Goal: Task Accomplishment & Management: Use online tool/utility

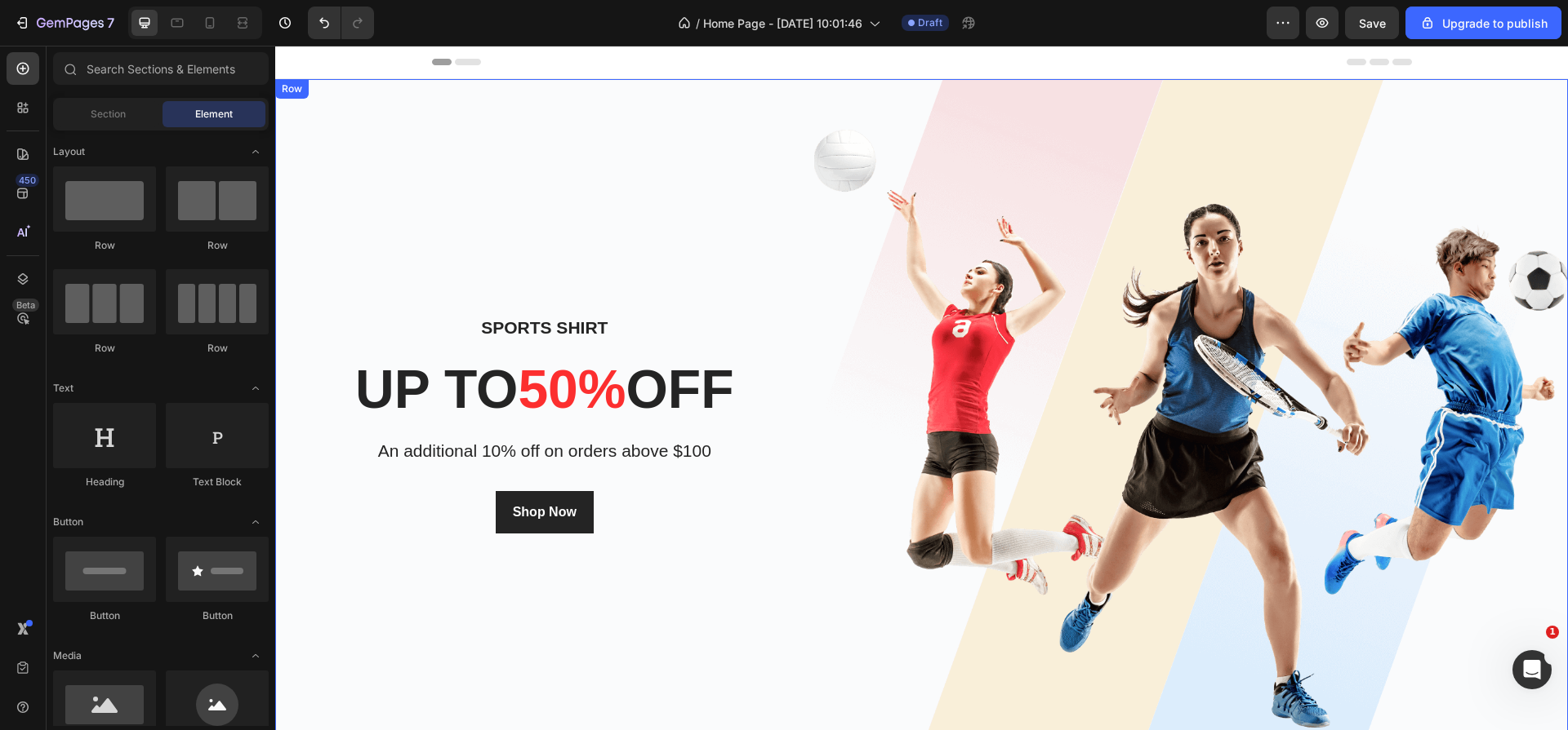
click at [537, 150] on div "Sports Shirt Heading up to 50% off Heading An additional 10% off on orders abov…" at bounding box center [545, 423] width 539 height 688
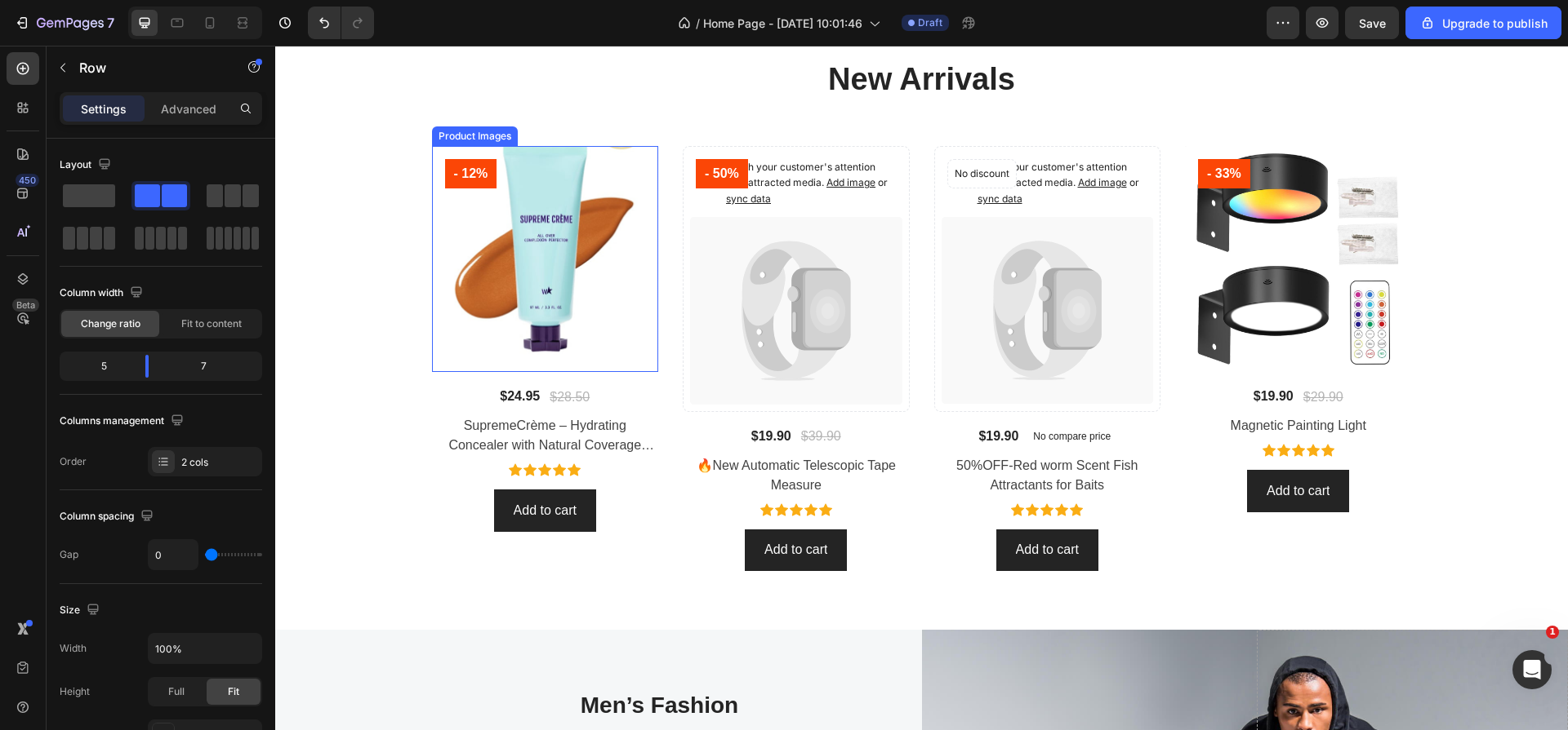
scroll to position [1187, 0]
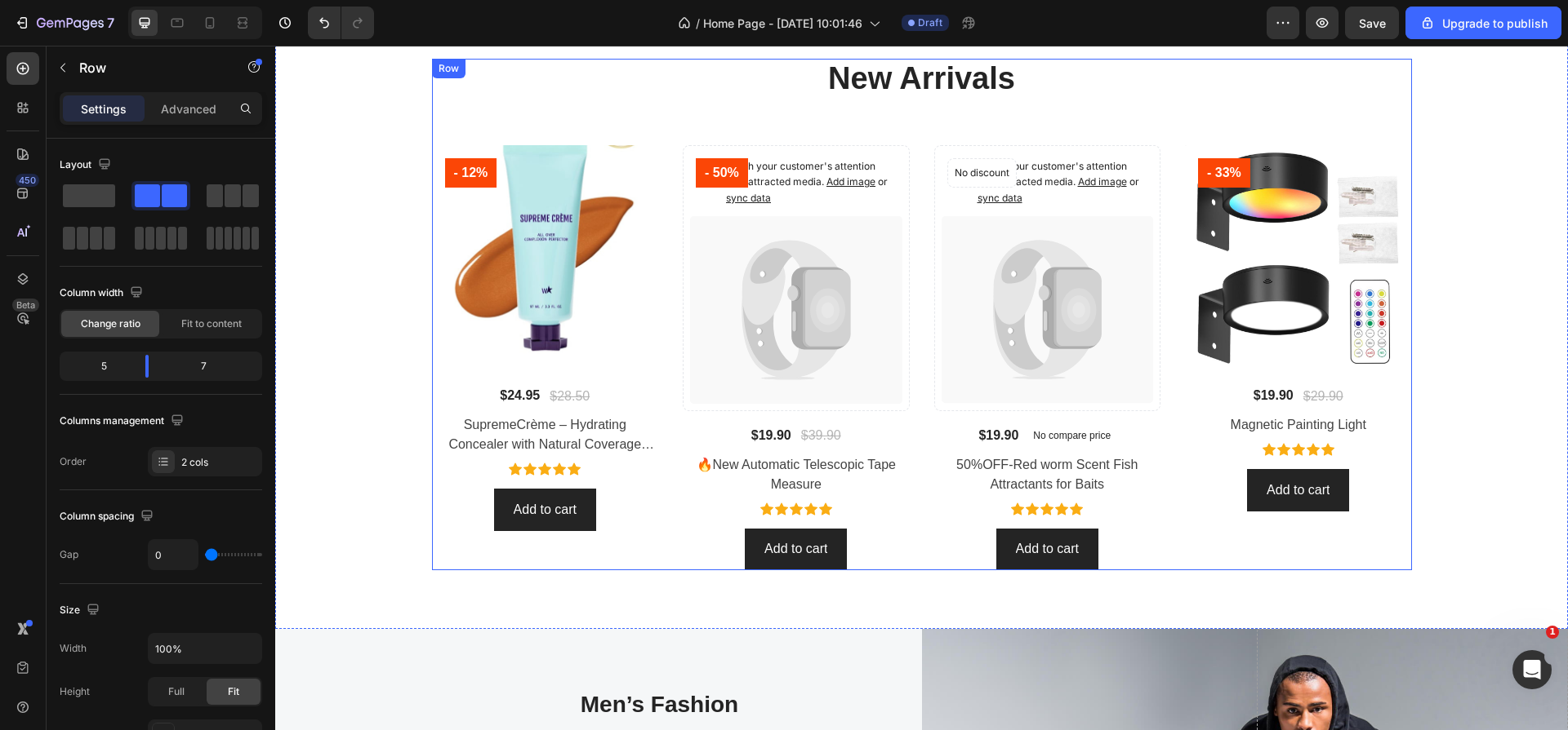
click at [628, 113] on div "New Arrivals Heading Product Images - 12% Product Badge Row $24.95 Product Pric…" at bounding box center [922, 314] width 980 height 511
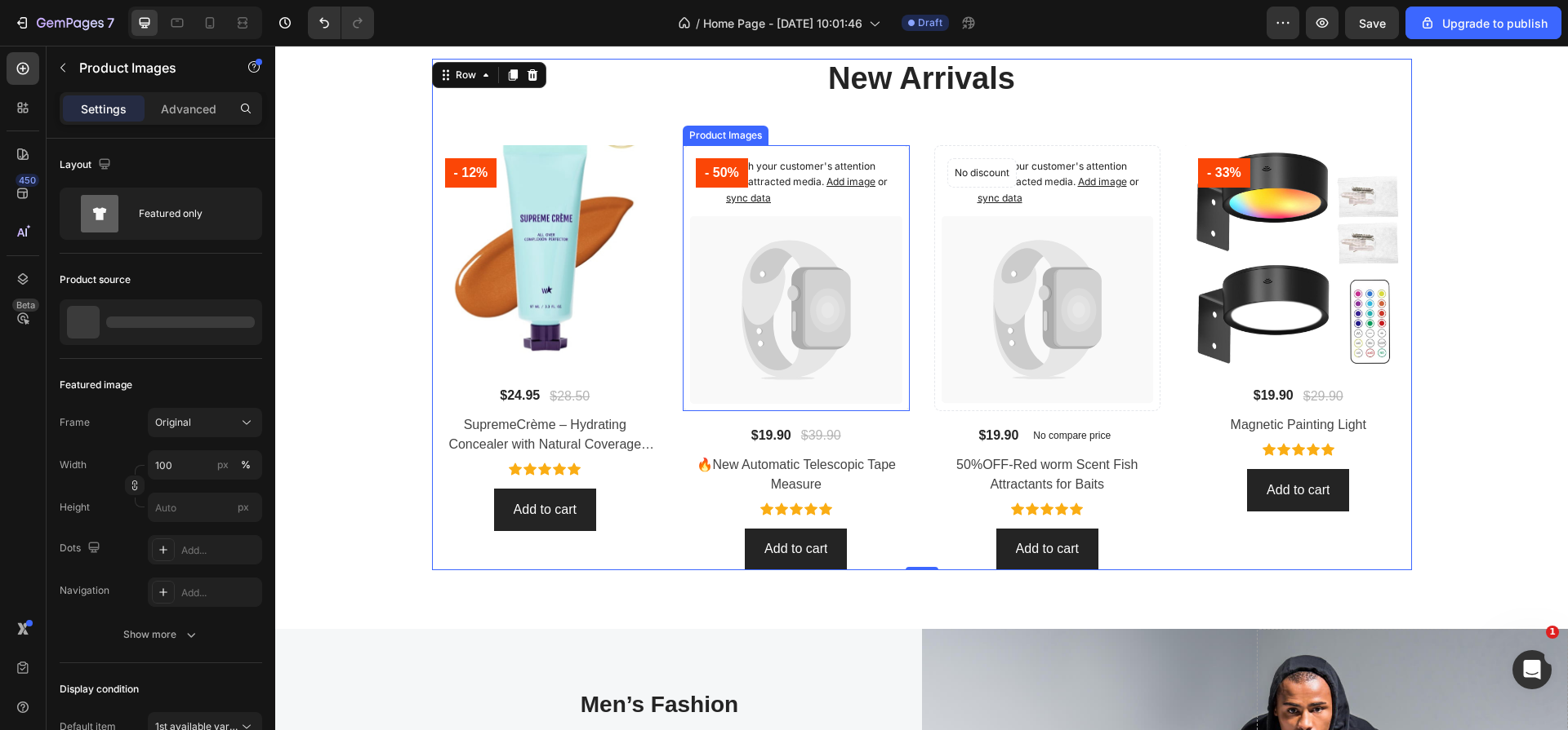
click at [797, 156] on div "Catch your customer's attention with attracted media. Add image or sync data" at bounding box center [796, 184] width 213 height 64
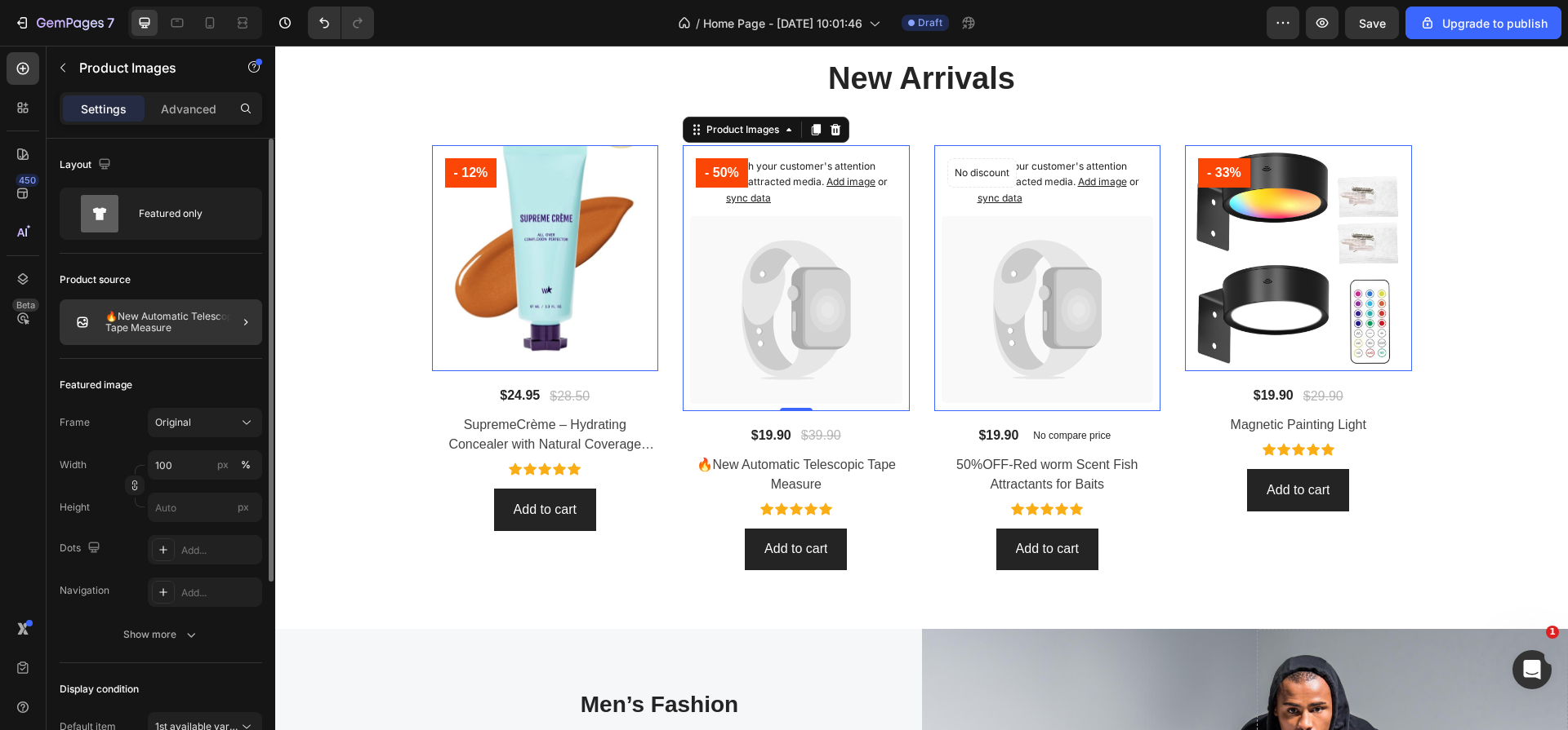
click at [218, 323] on div at bounding box center [239, 322] width 45 height 45
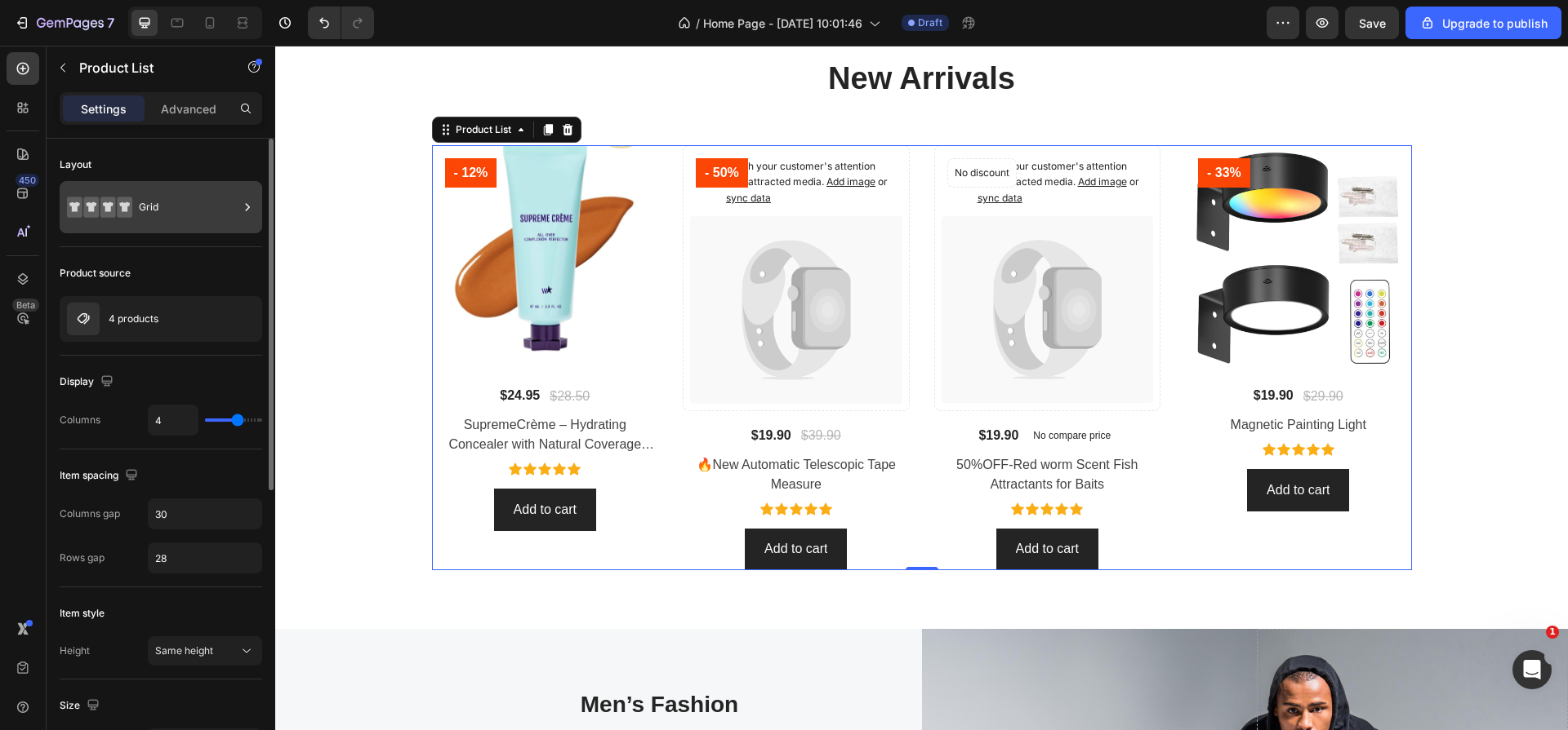
click at [167, 206] on div "Grid" at bounding box center [189, 207] width 100 height 38
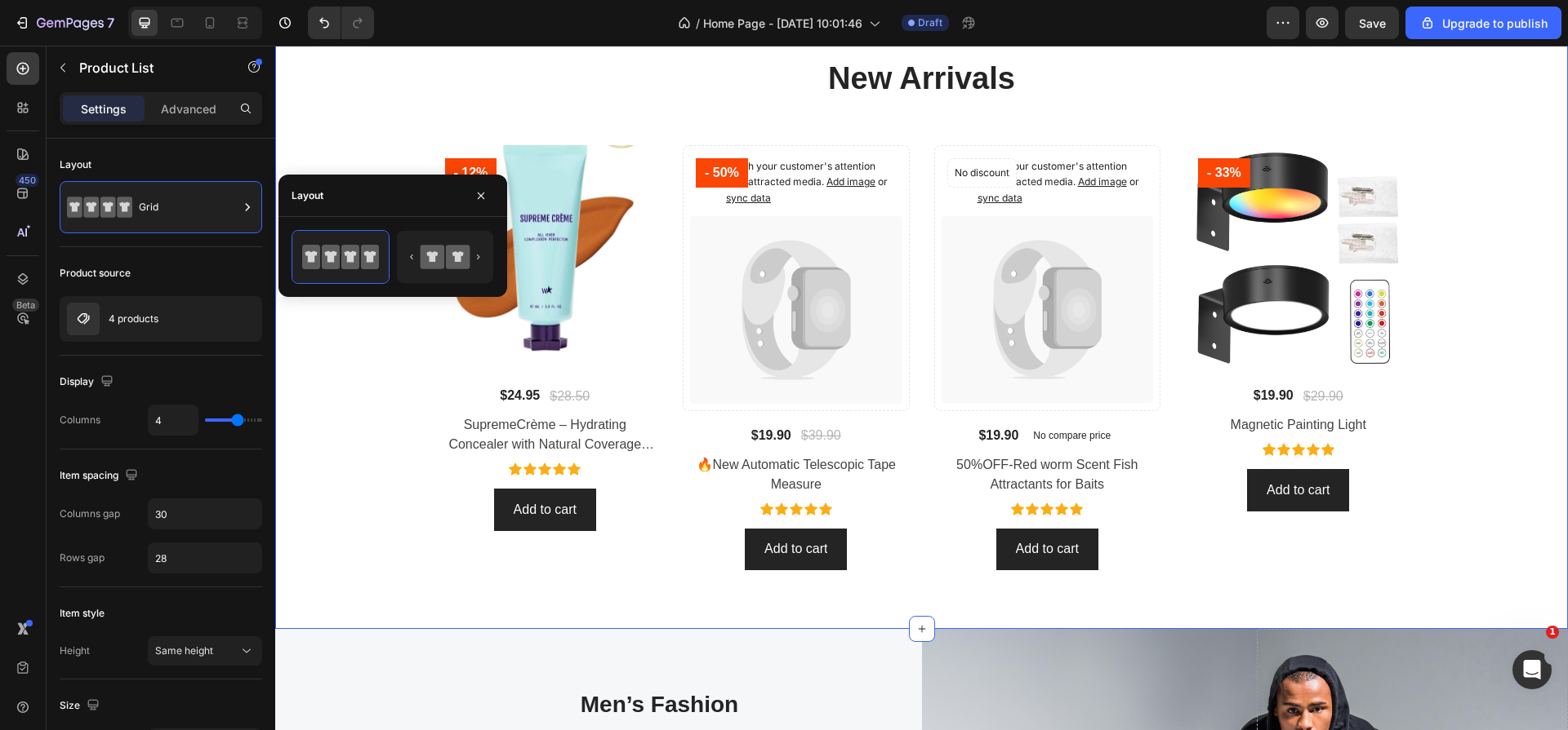
click at [325, 134] on div "New Arrivals Heading Product Images - 12% Product Badge Row $24.95 Product Pric…" at bounding box center [921, 314] width 1268 height 511
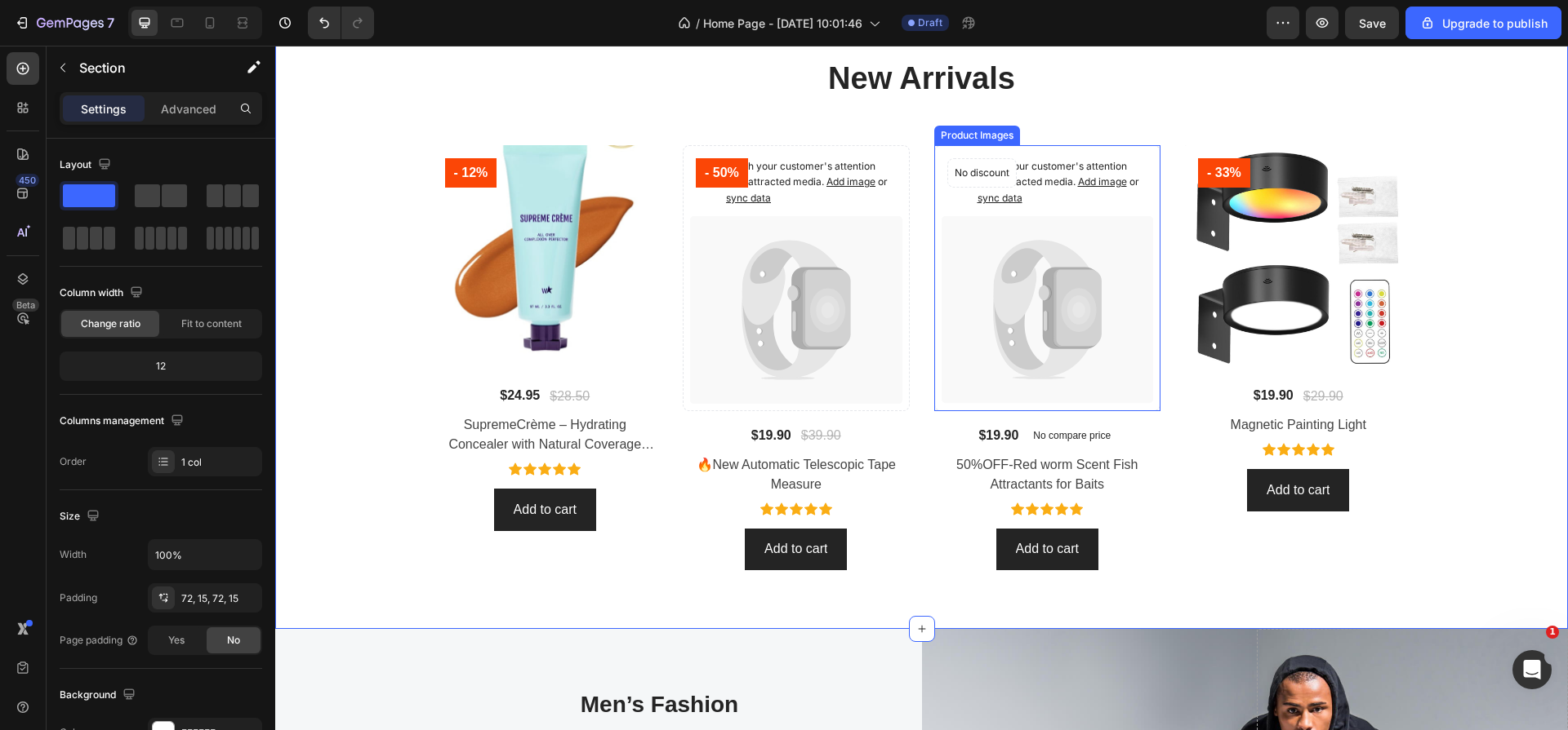
click at [1120, 254] on icon at bounding box center [1047, 310] width 212 height 188
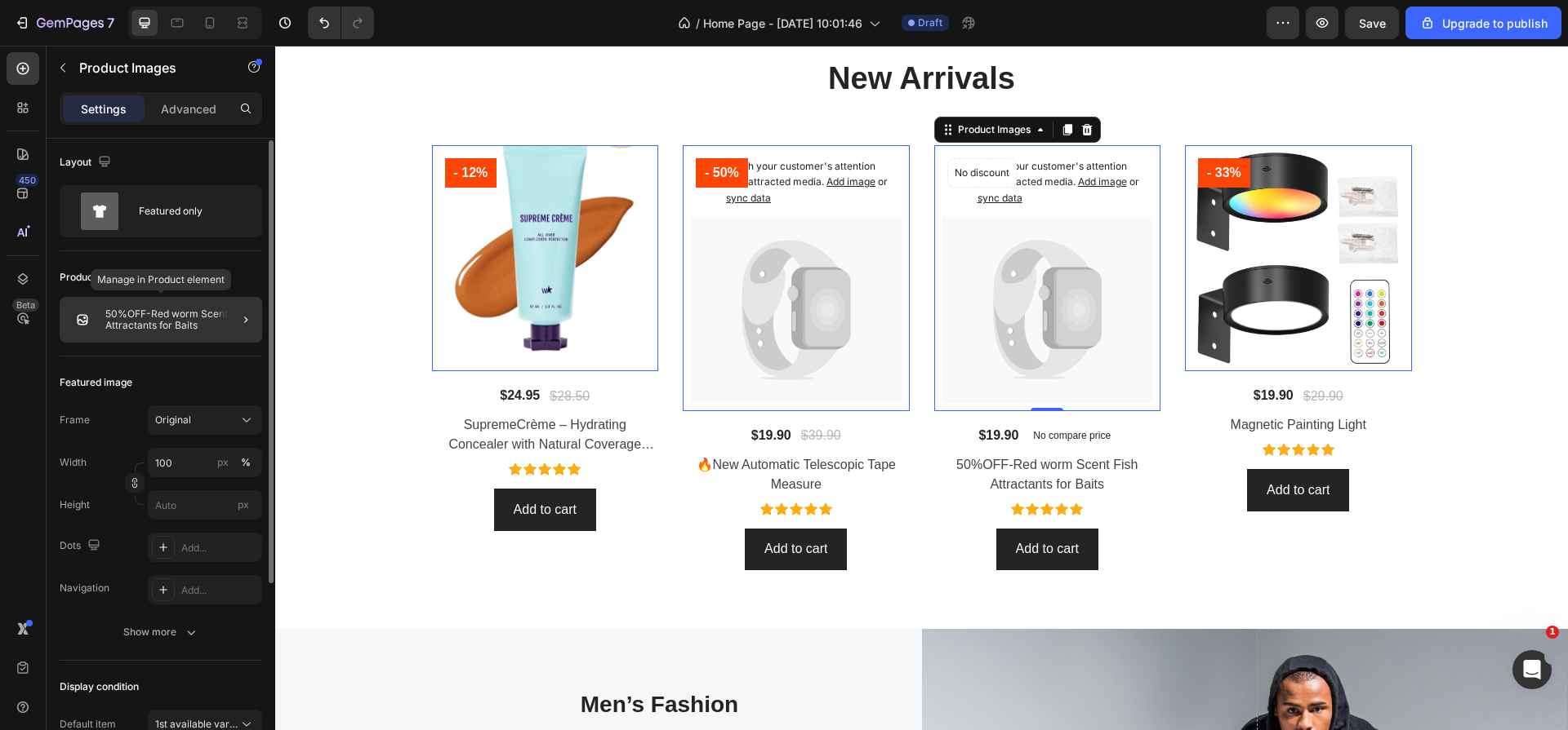
scroll to position [0, 0]
click at [177, 325] on p "50%OFF-Red worm Scent Fish Attractants for Baits" at bounding box center [180, 322] width 150 height 23
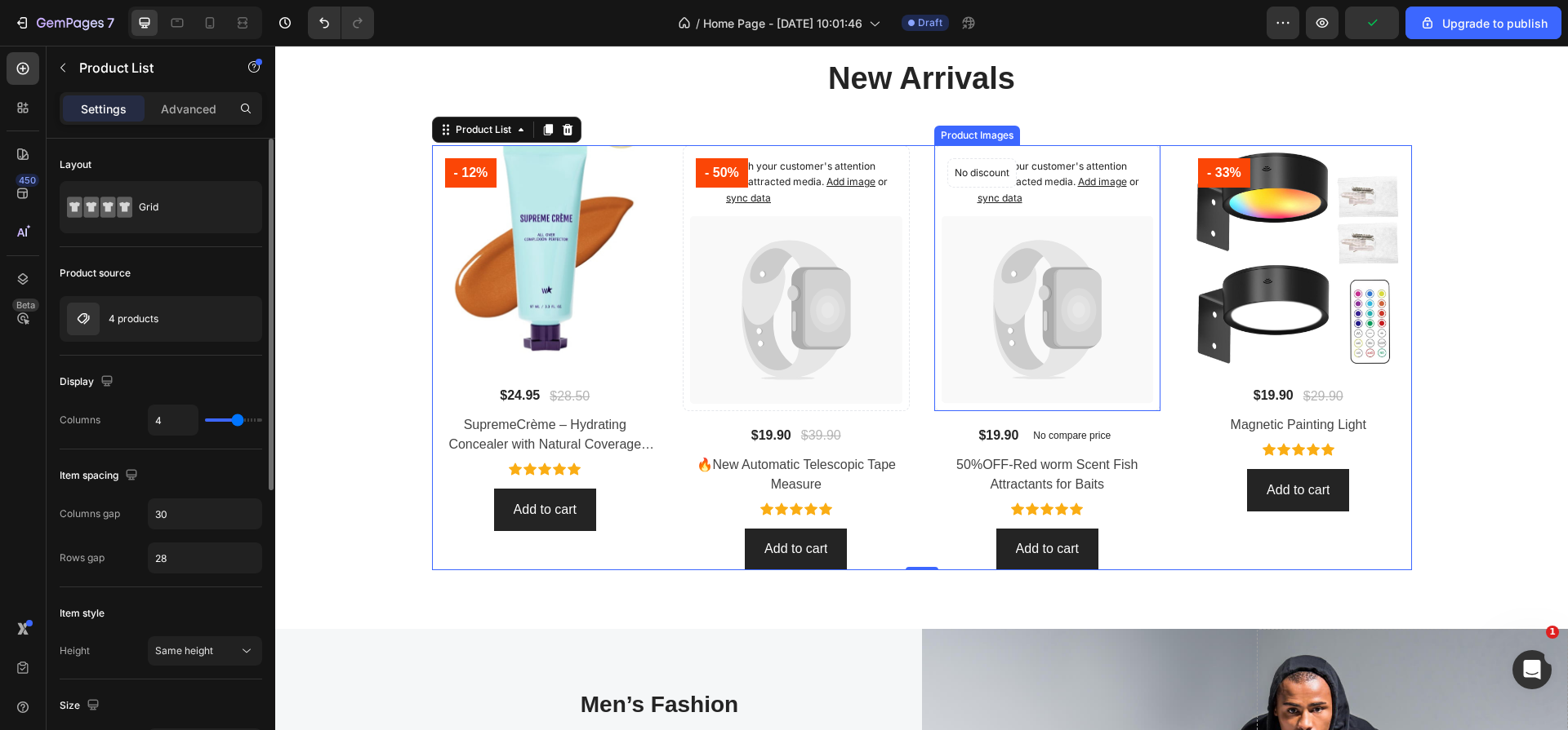
click at [1044, 241] on icon at bounding box center [1041, 283] width 96 height 85
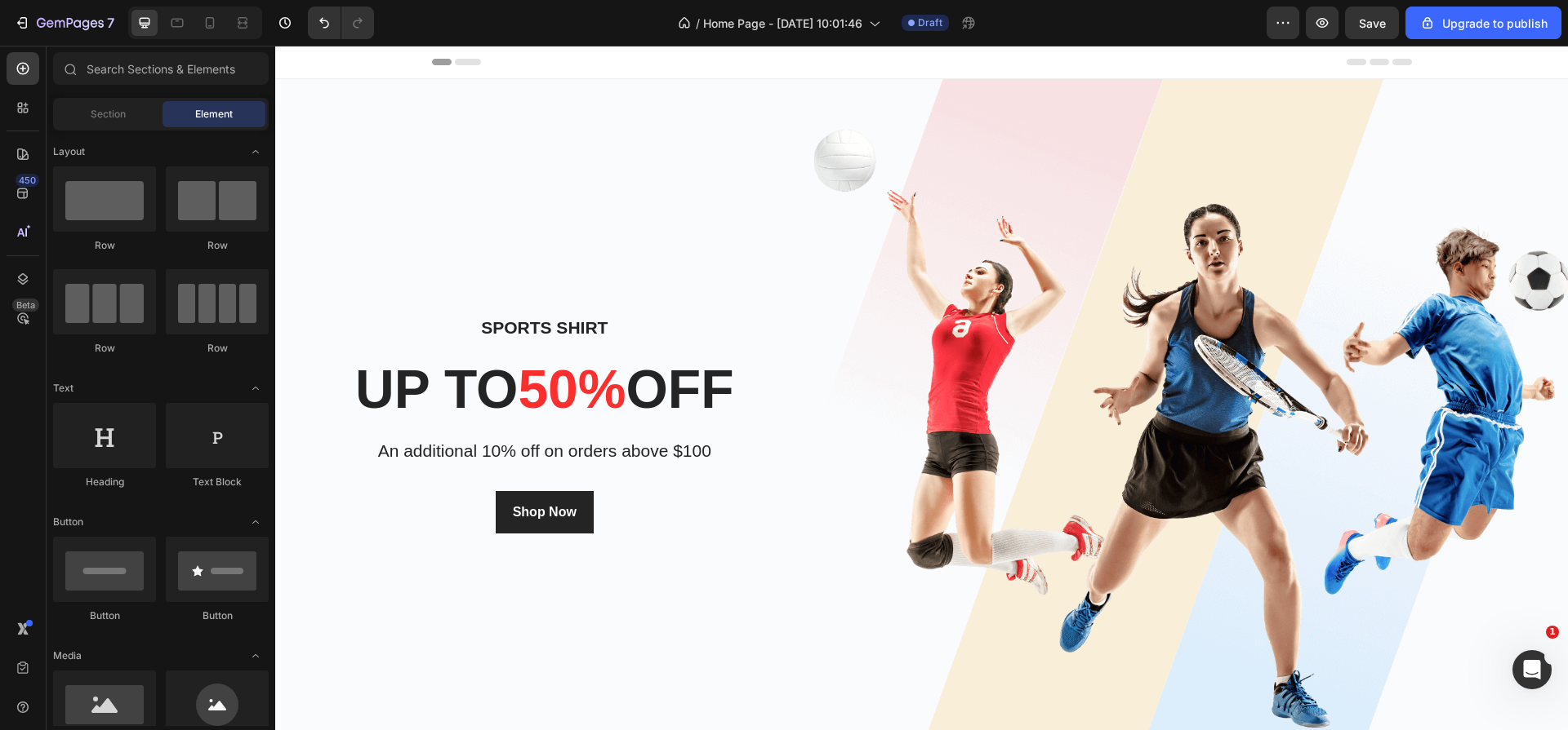
click at [463, 60] on icon at bounding box center [468, 62] width 26 height 6
click at [573, 73] on div "Header" at bounding box center [922, 61] width 980 height 32
click at [307, 59] on span "Header" at bounding box center [324, 62] width 36 height 17
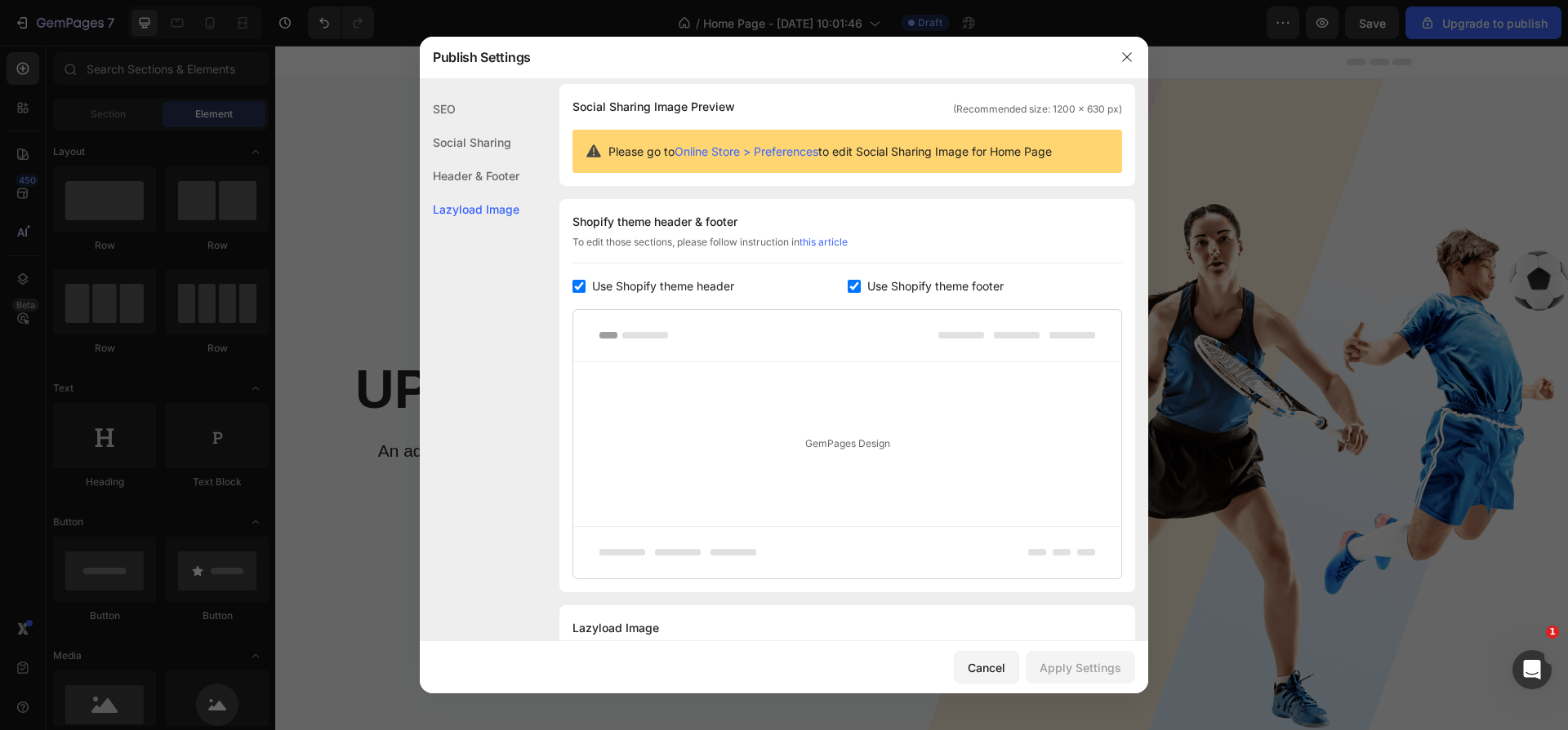
scroll to position [188, 0]
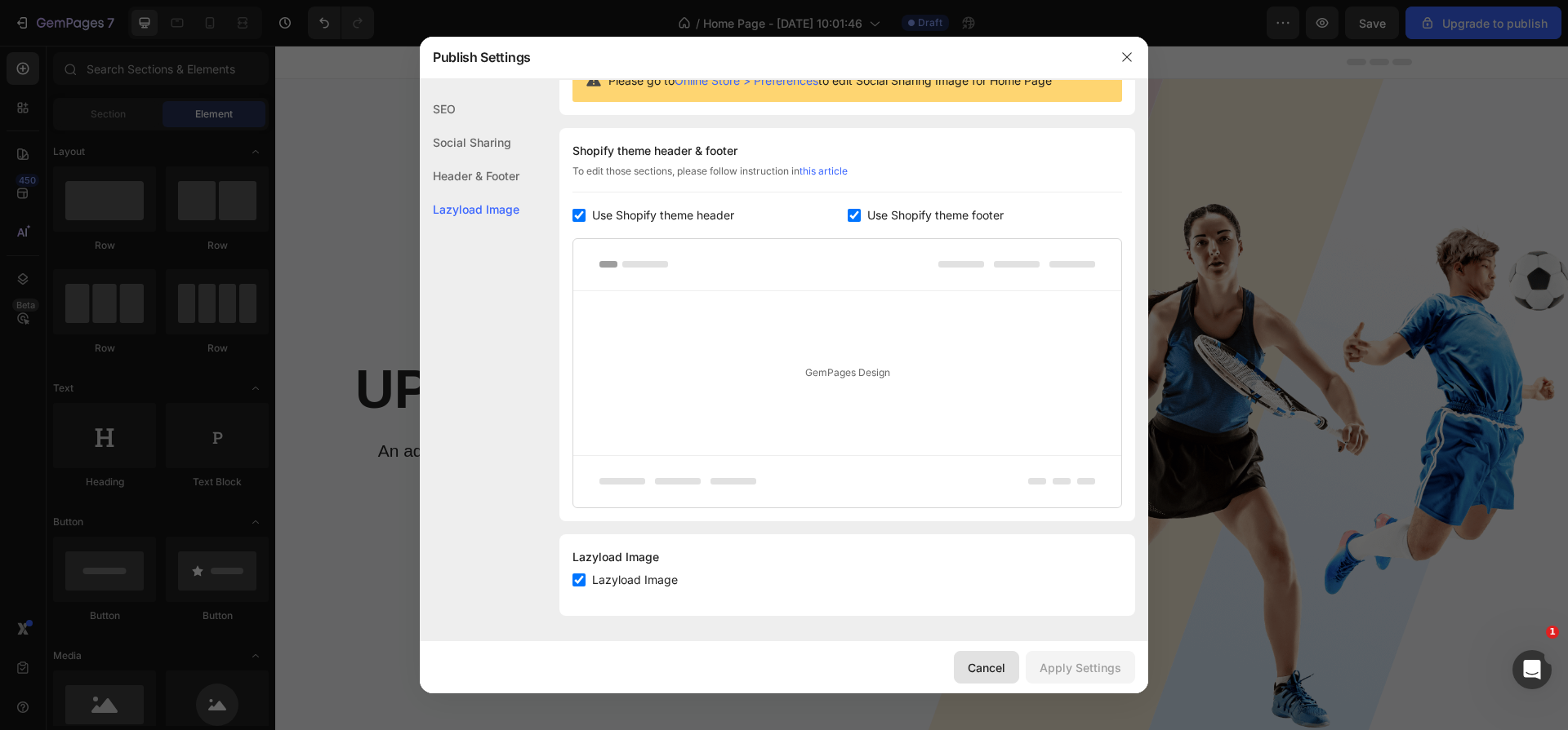
click at [969, 676] on button "Cancel" at bounding box center [986, 667] width 66 height 32
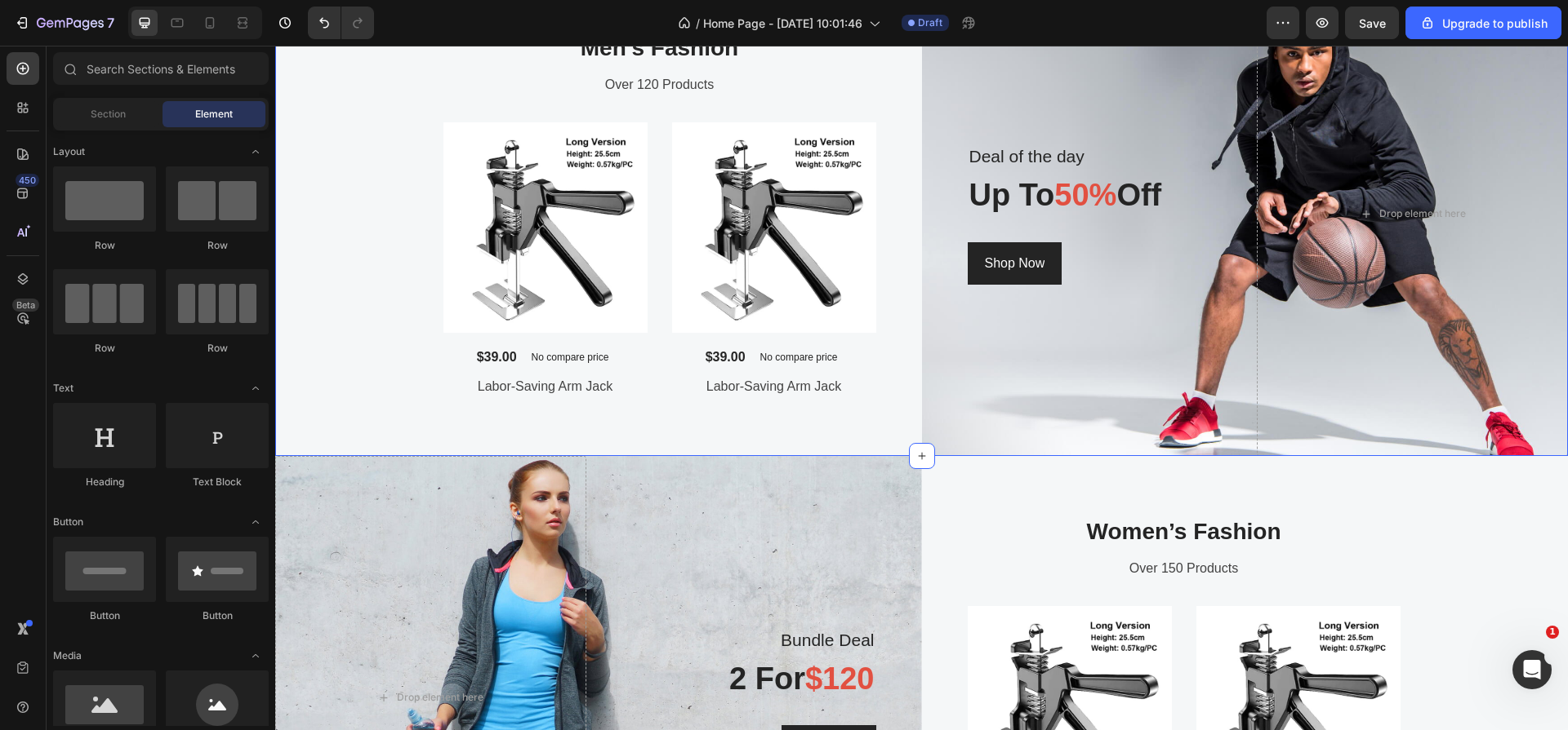
scroll to position [1847, 0]
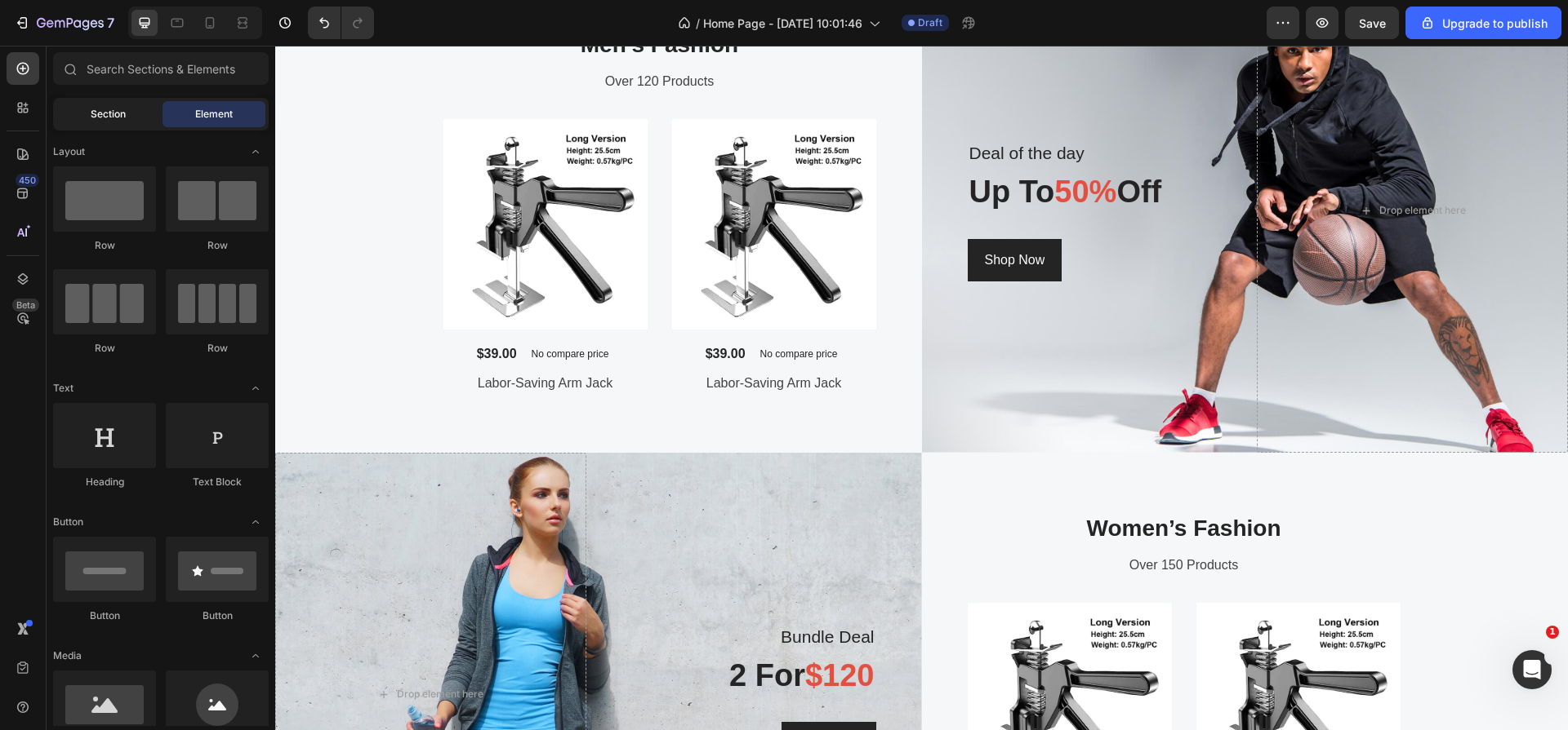
click at [105, 111] on span "Section" at bounding box center [108, 115] width 35 height 15
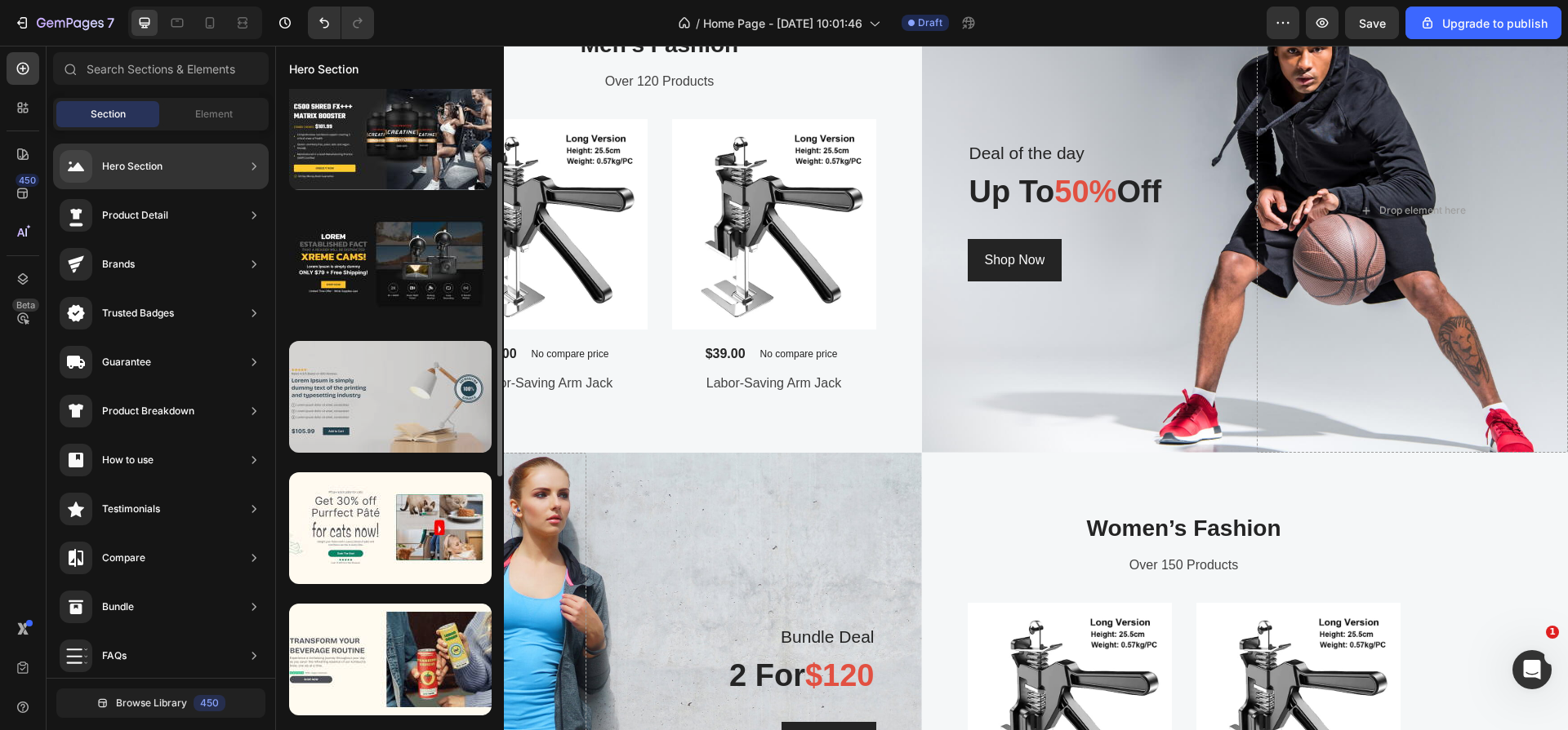
scroll to position [148, 0]
click at [391, 430] on div at bounding box center [390, 395] width 202 height 112
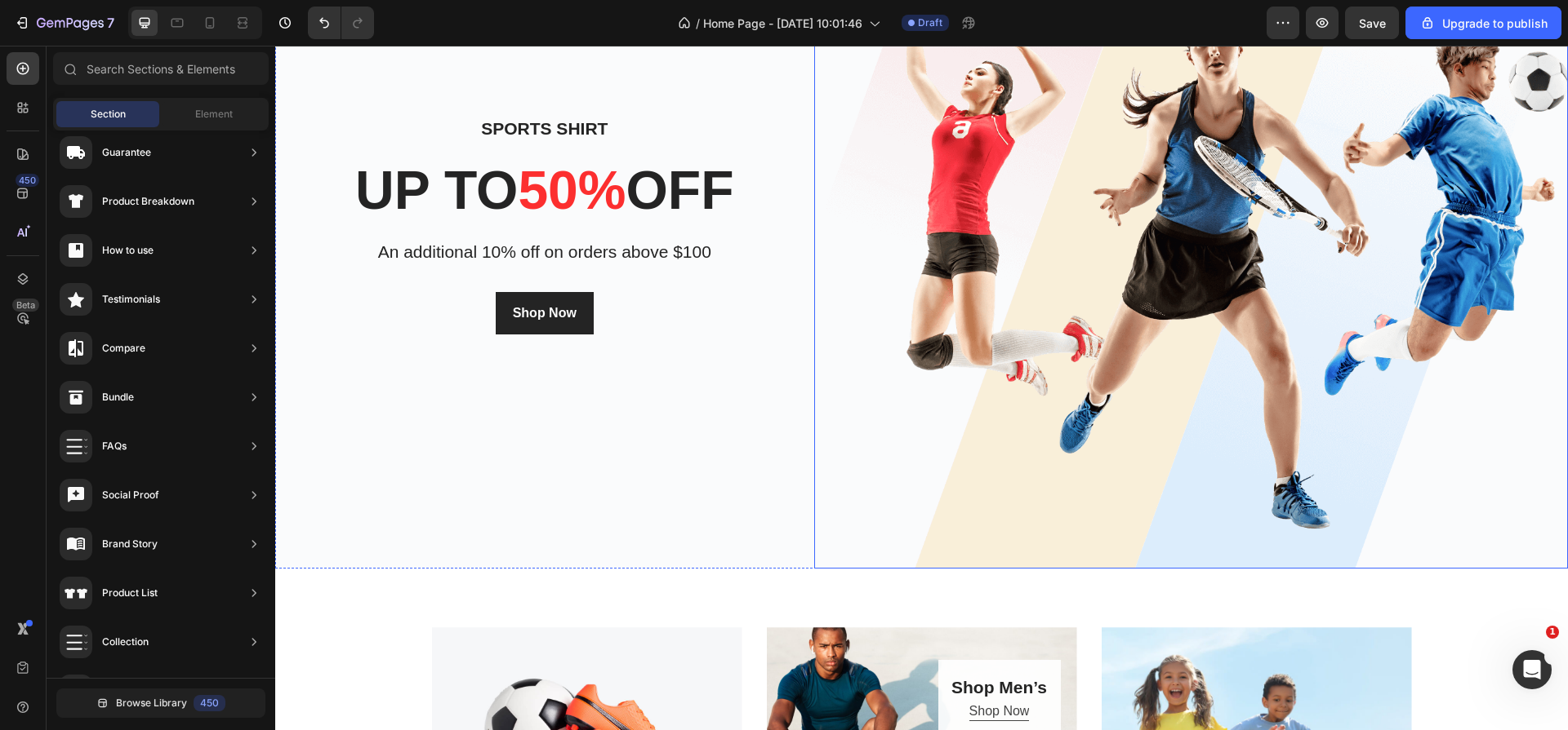
scroll to position [201, 0]
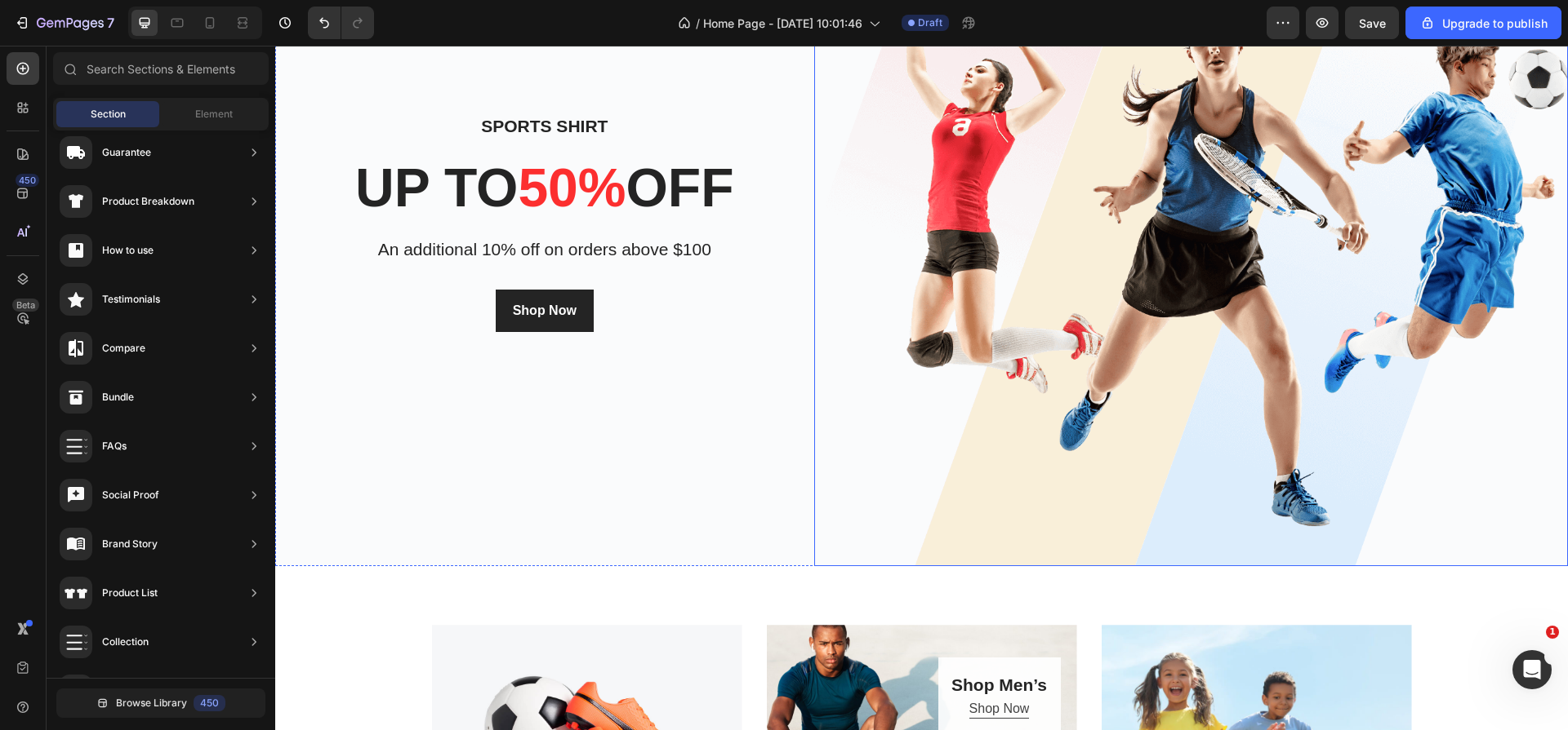
click at [1107, 236] on img at bounding box center [1190, 222] width 753 height 688
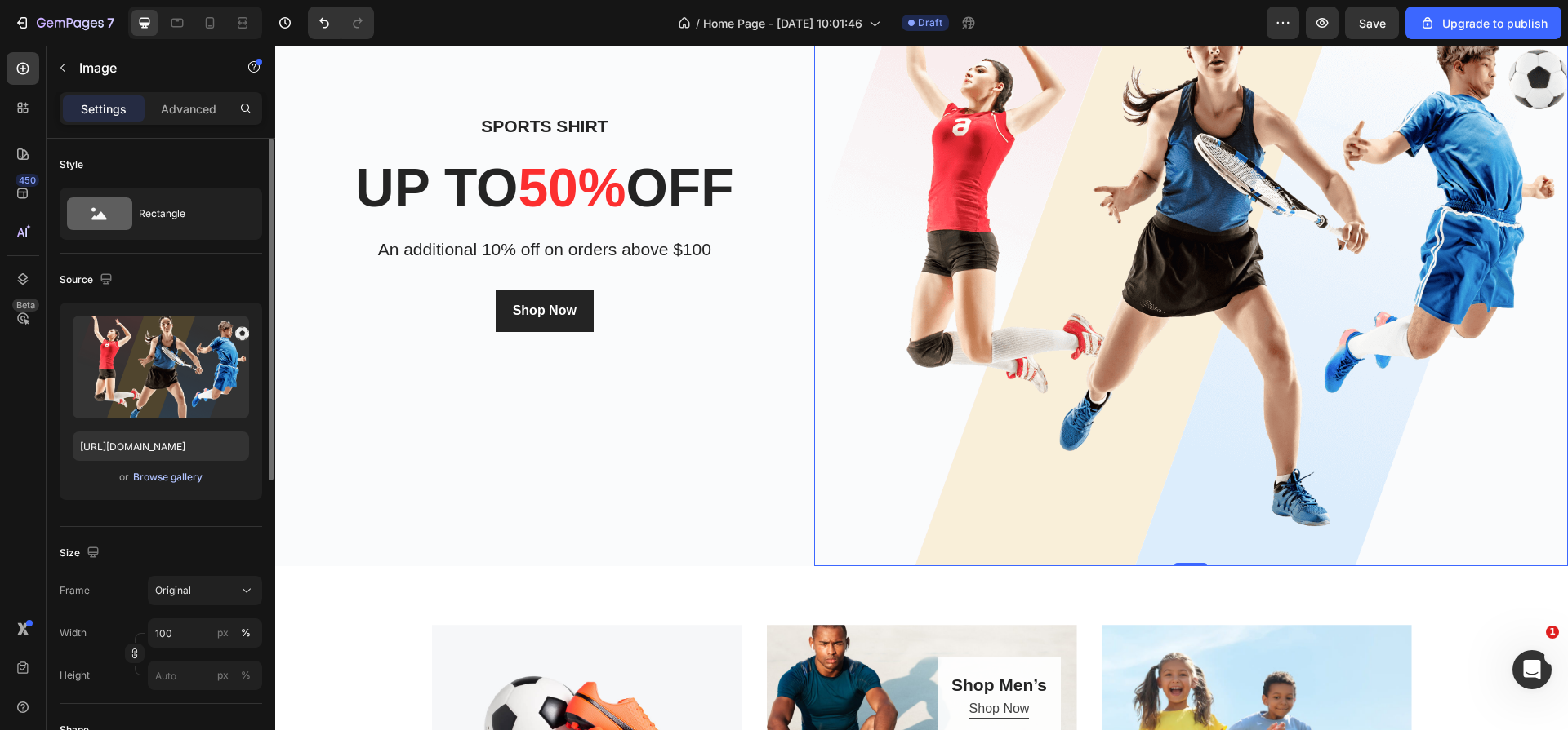
click at [172, 477] on div "Browse gallery" at bounding box center [167, 478] width 69 height 15
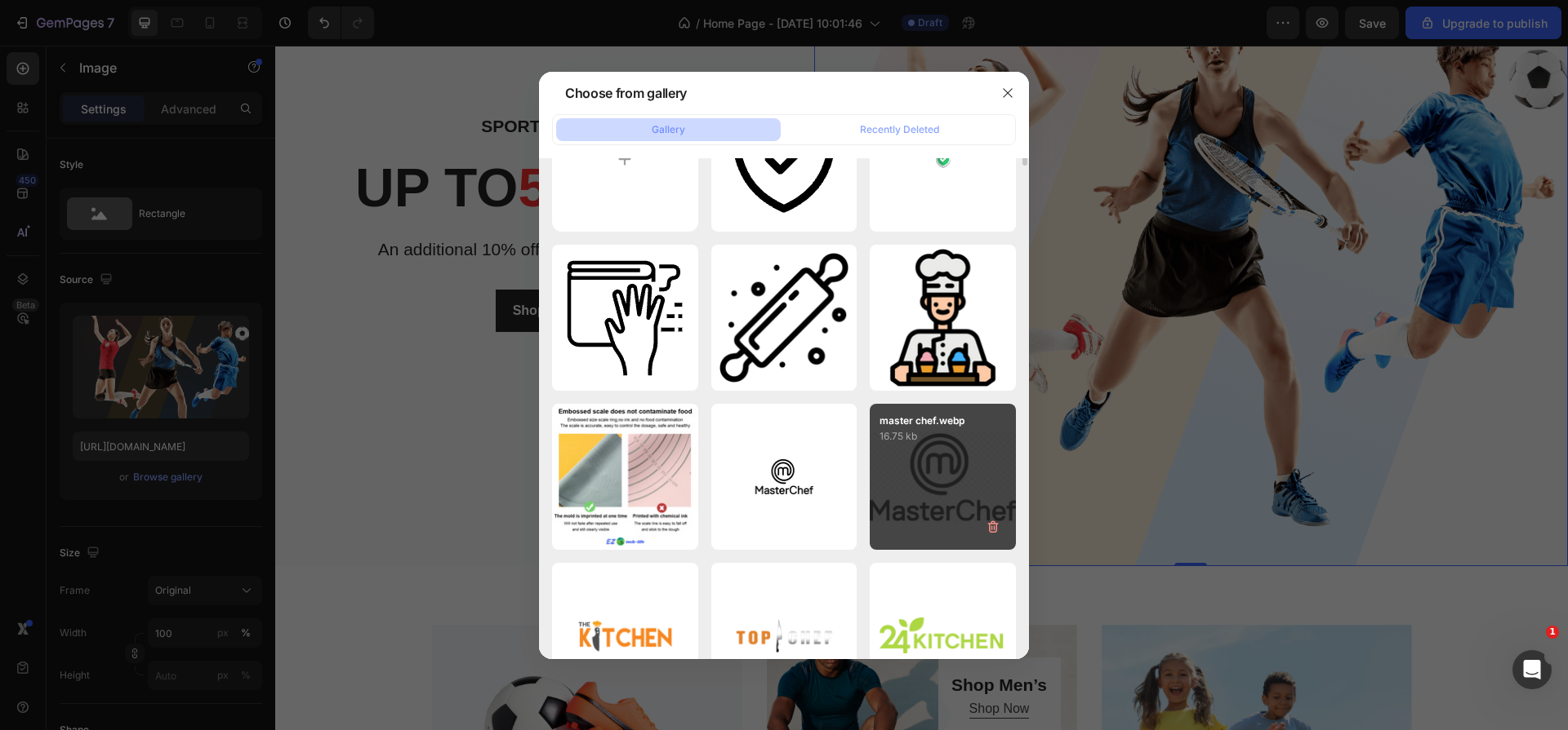
scroll to position [0, 0]
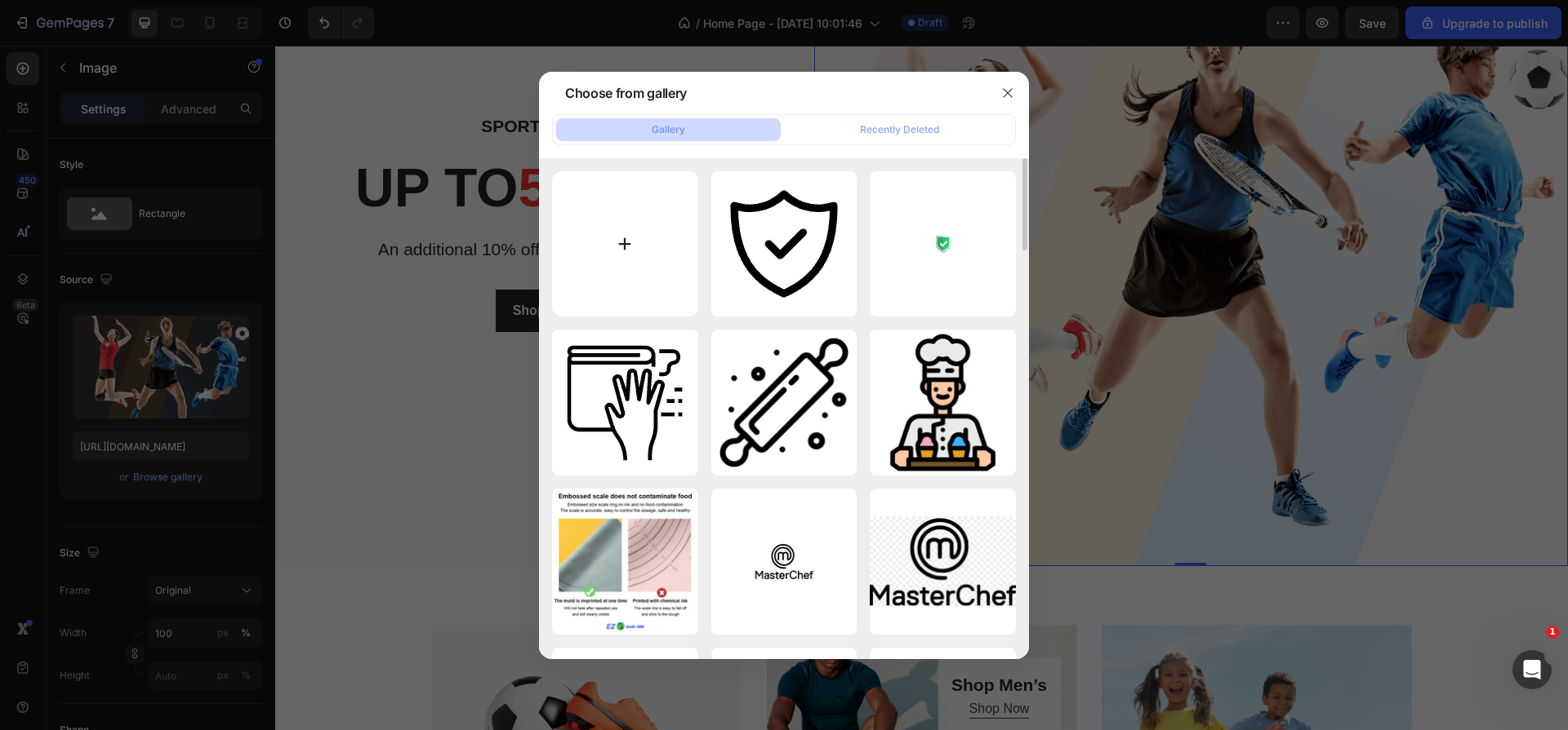
click at [666, 241] on input "file" at bounding box center [625, 244] width 146 height 146
click at [874, 121] on button "Recently Deleted" at bounding box center [899, 129] width 225 height 23
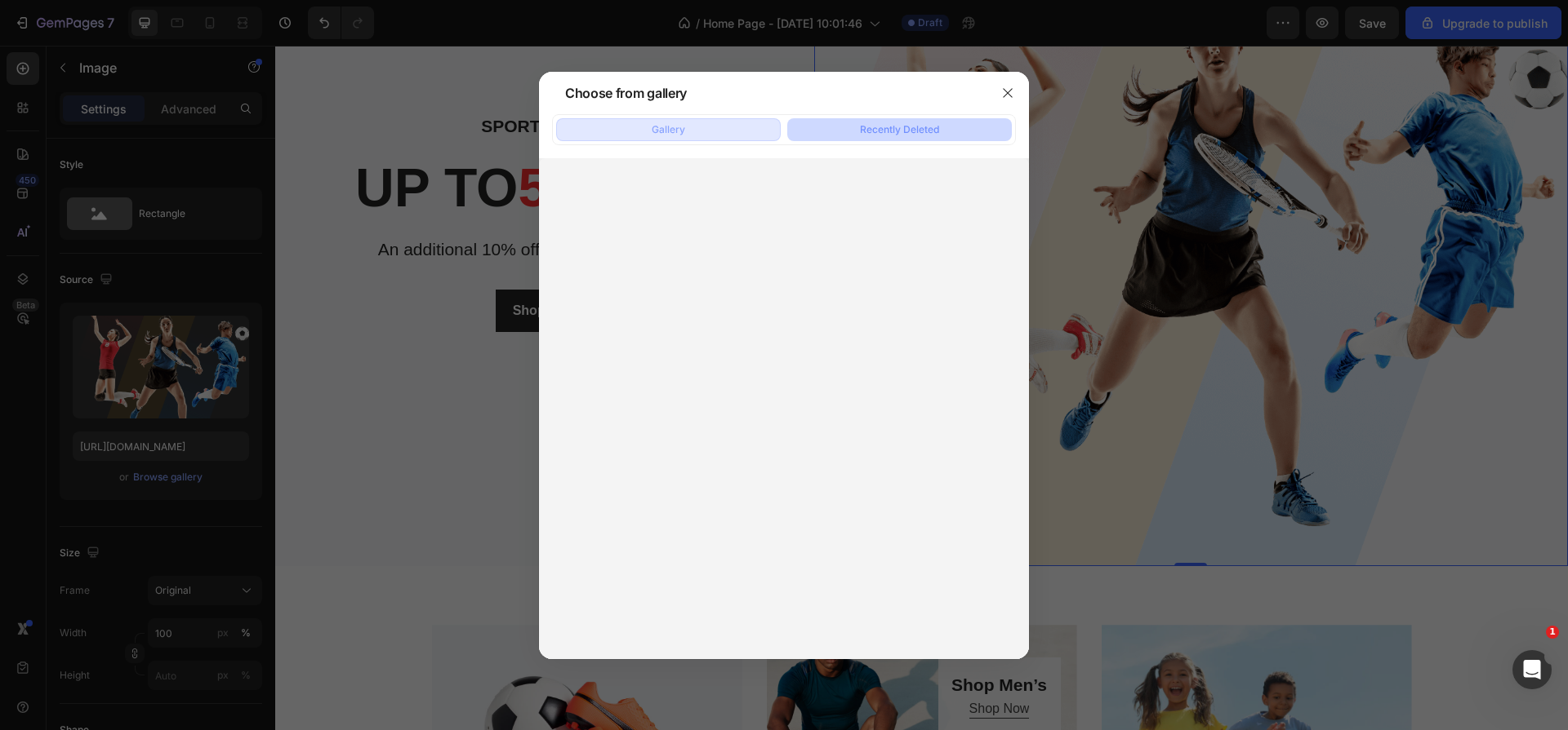
click at [719, 137] on button "Gallery" at bounding box center [668, 129] width 225 height 23
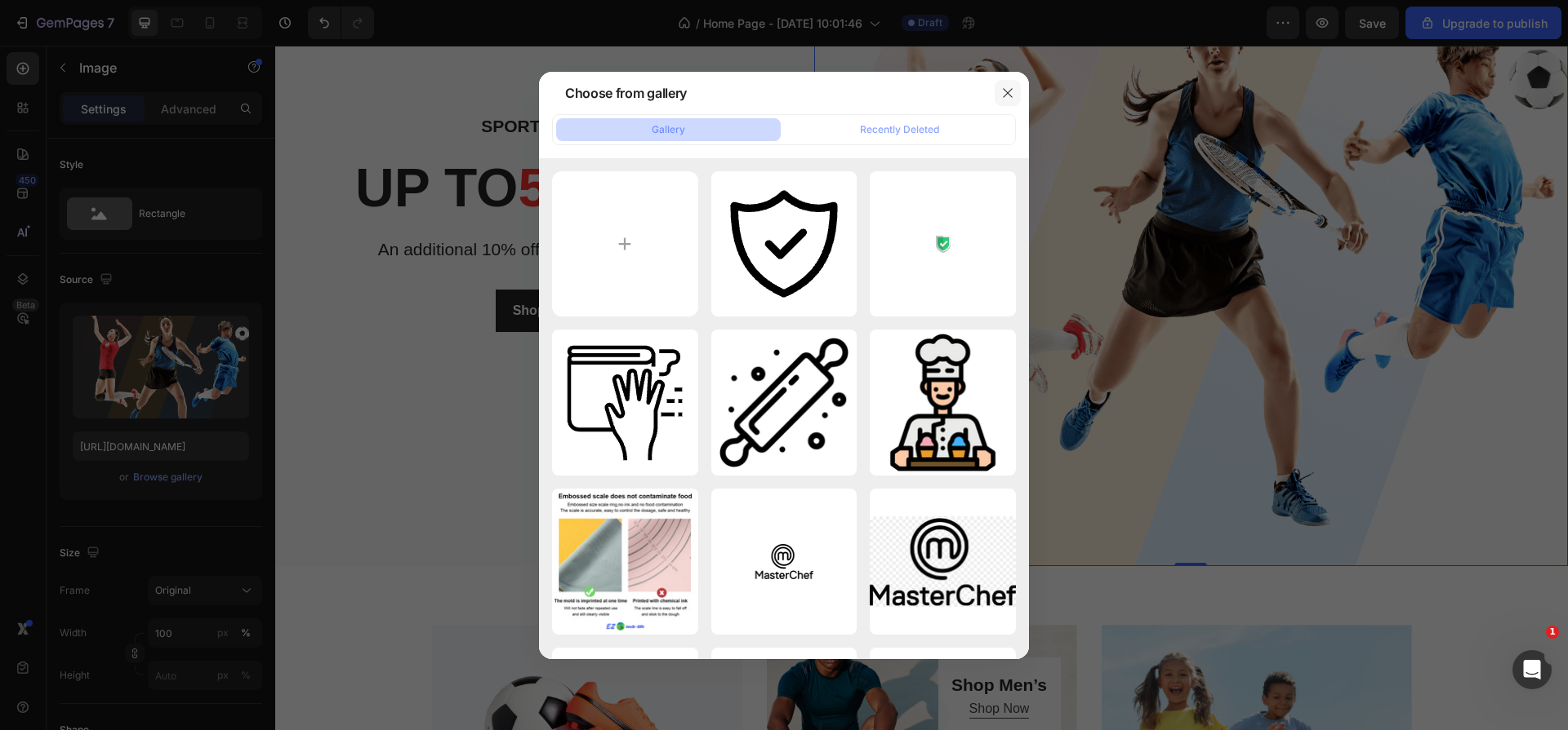
click at [1016, 87] on button "button" at bounding box center [1008, 93] width 26 height 26
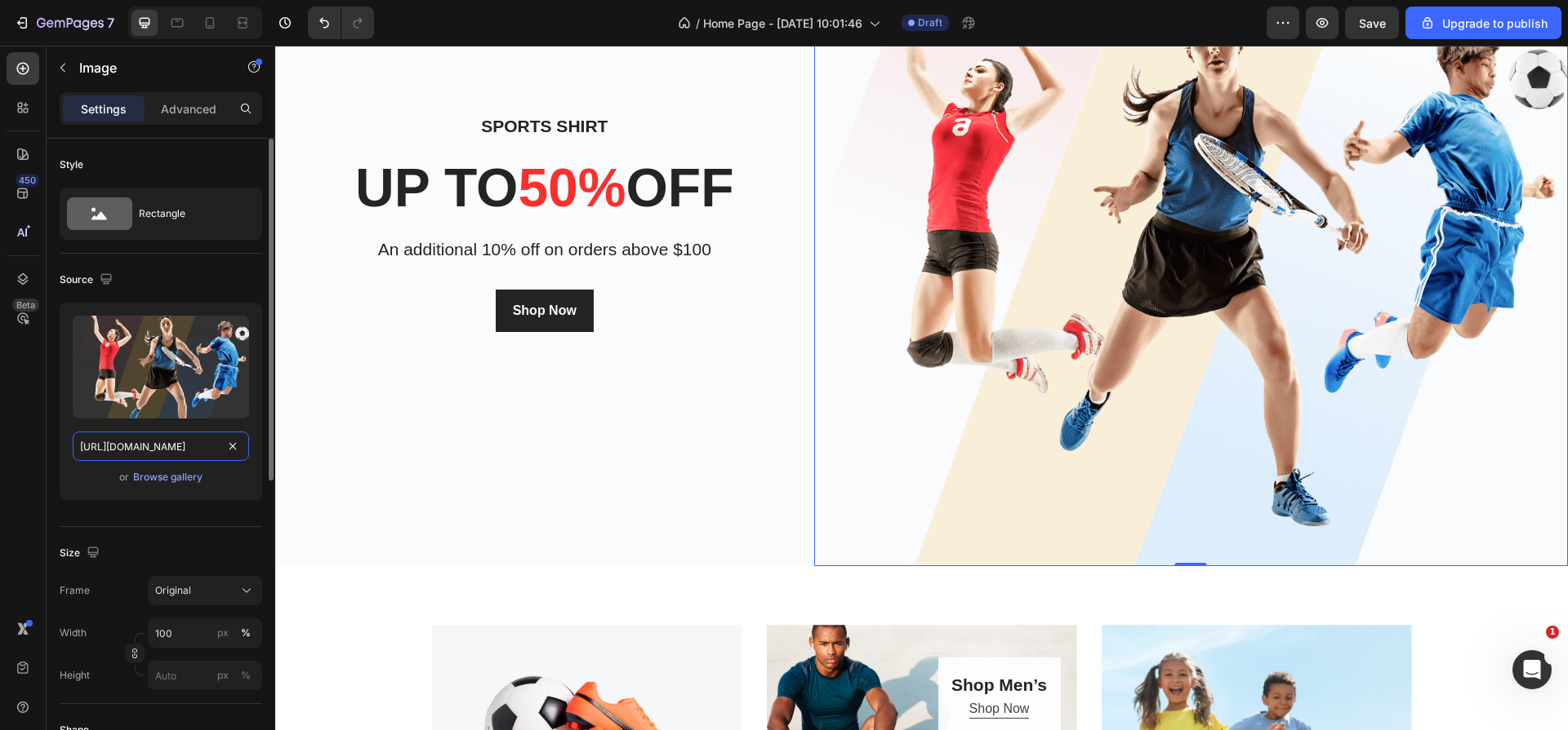
click at [156, 449] on input "[URL][DOMAIN_NAME]" at bounding box center [161, 446] width 177 height 30
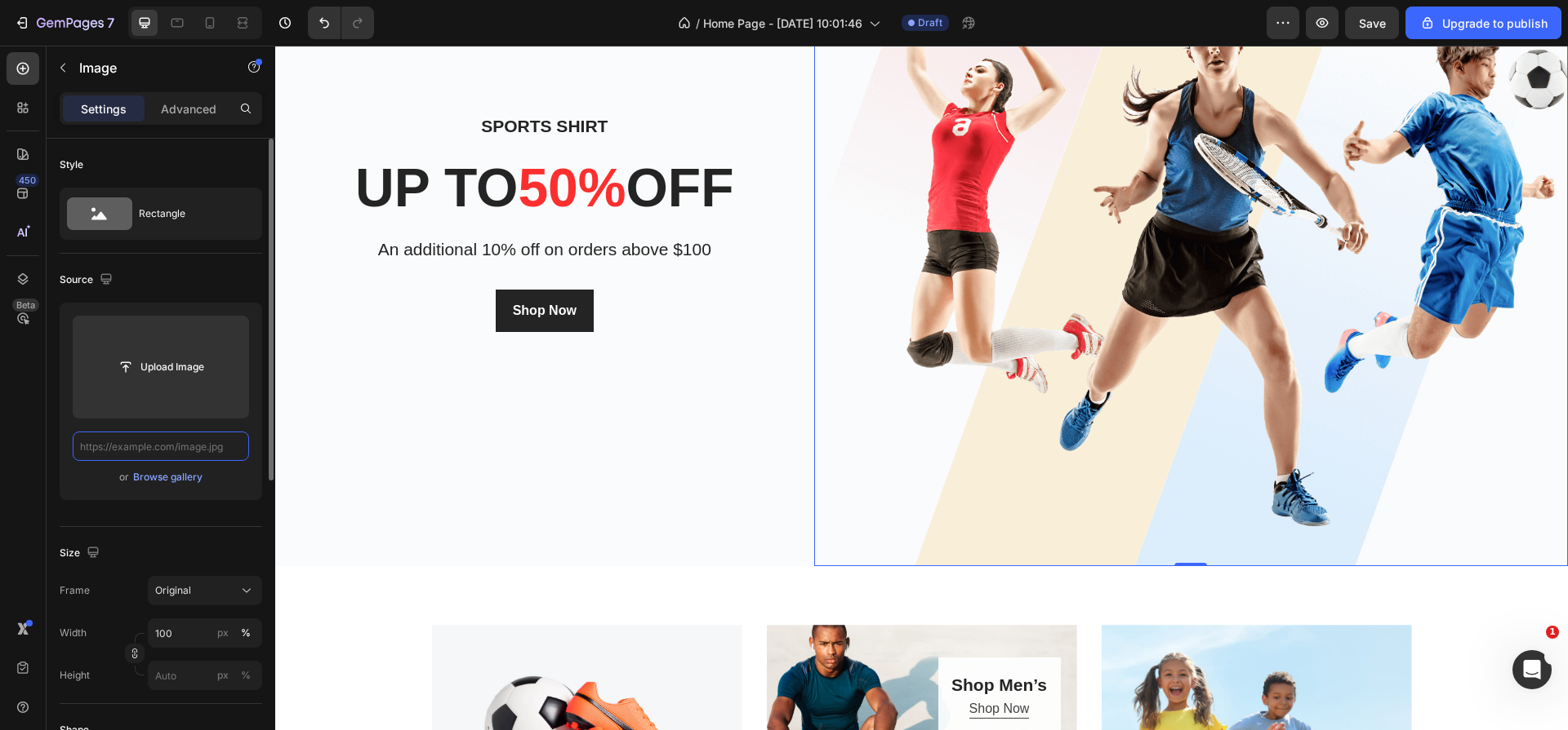
scroll to position [234, 0]
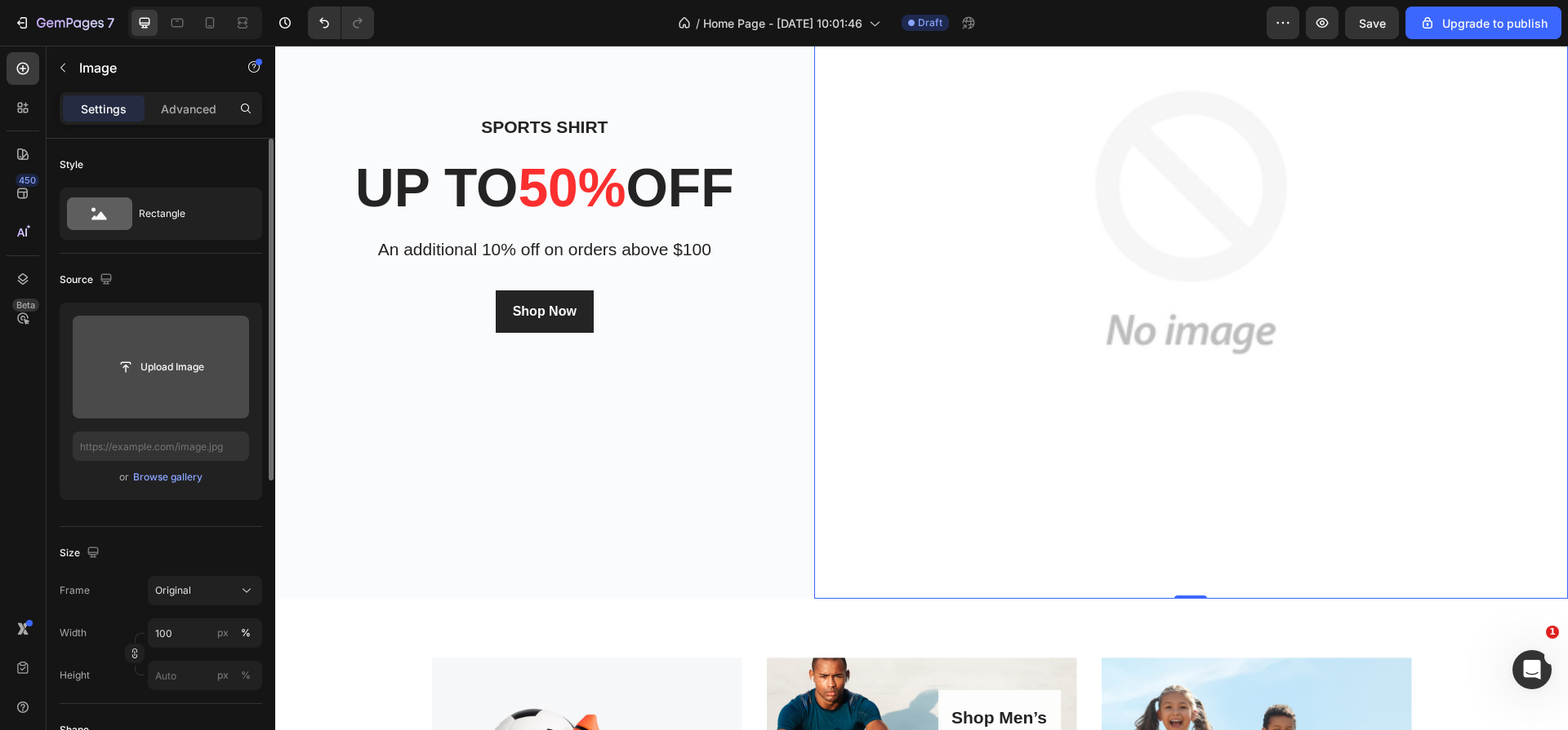
click at [200, 368] on input "file" at bounding box center [161, 367] width 113 height 28
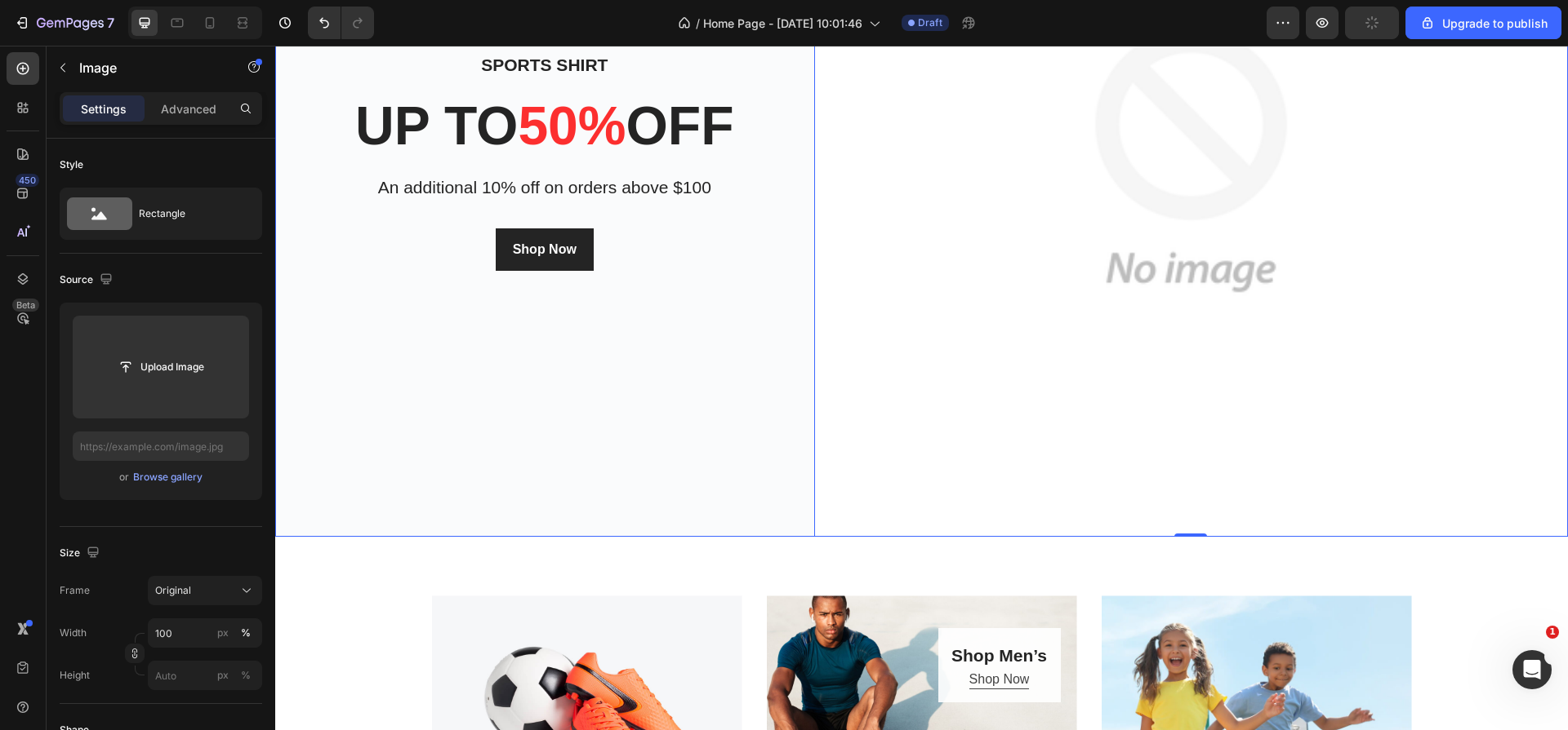
scroll to position [298, 0]
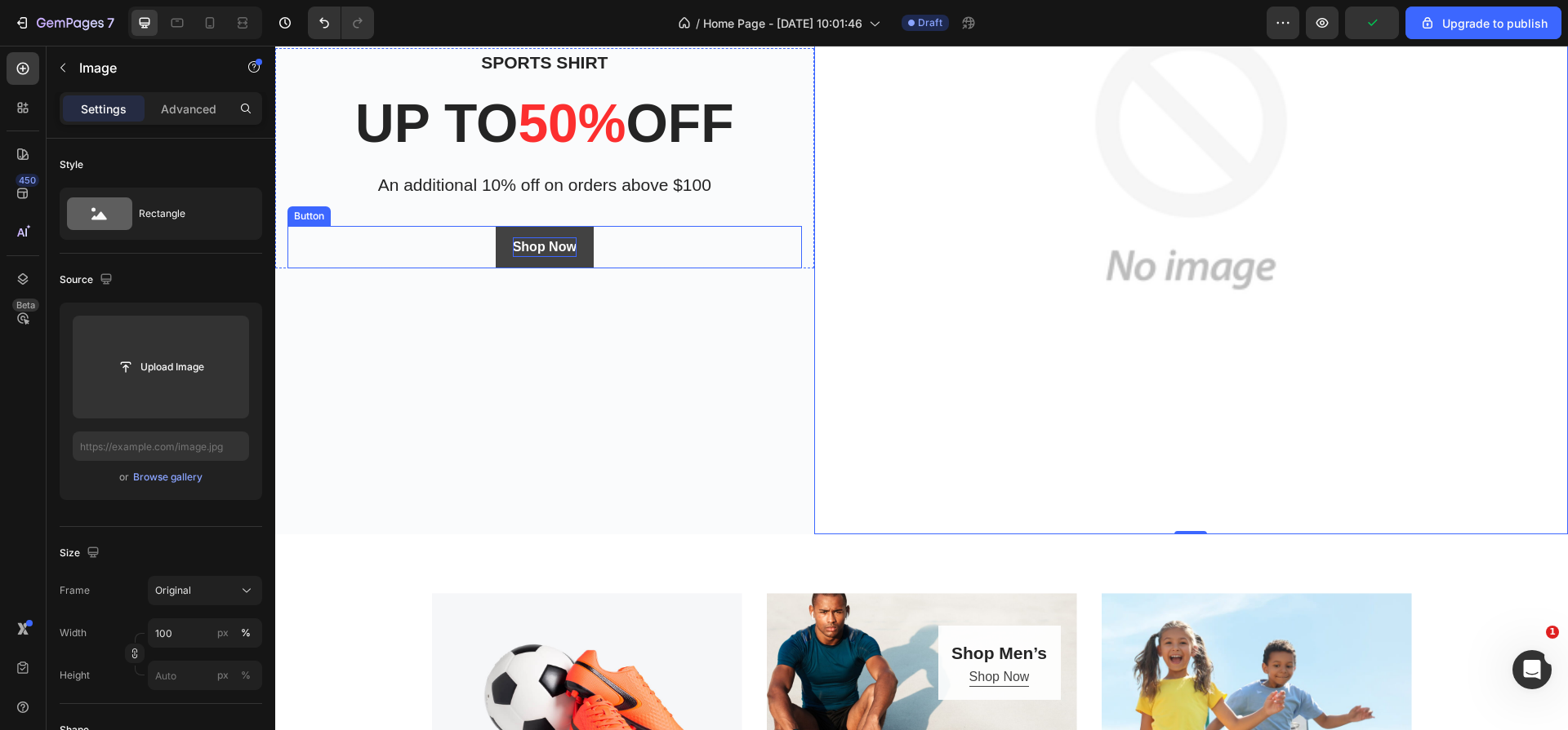
click at [551, 254] on div "Shop Now" at bounding box center [545, 247] width 64 height 19
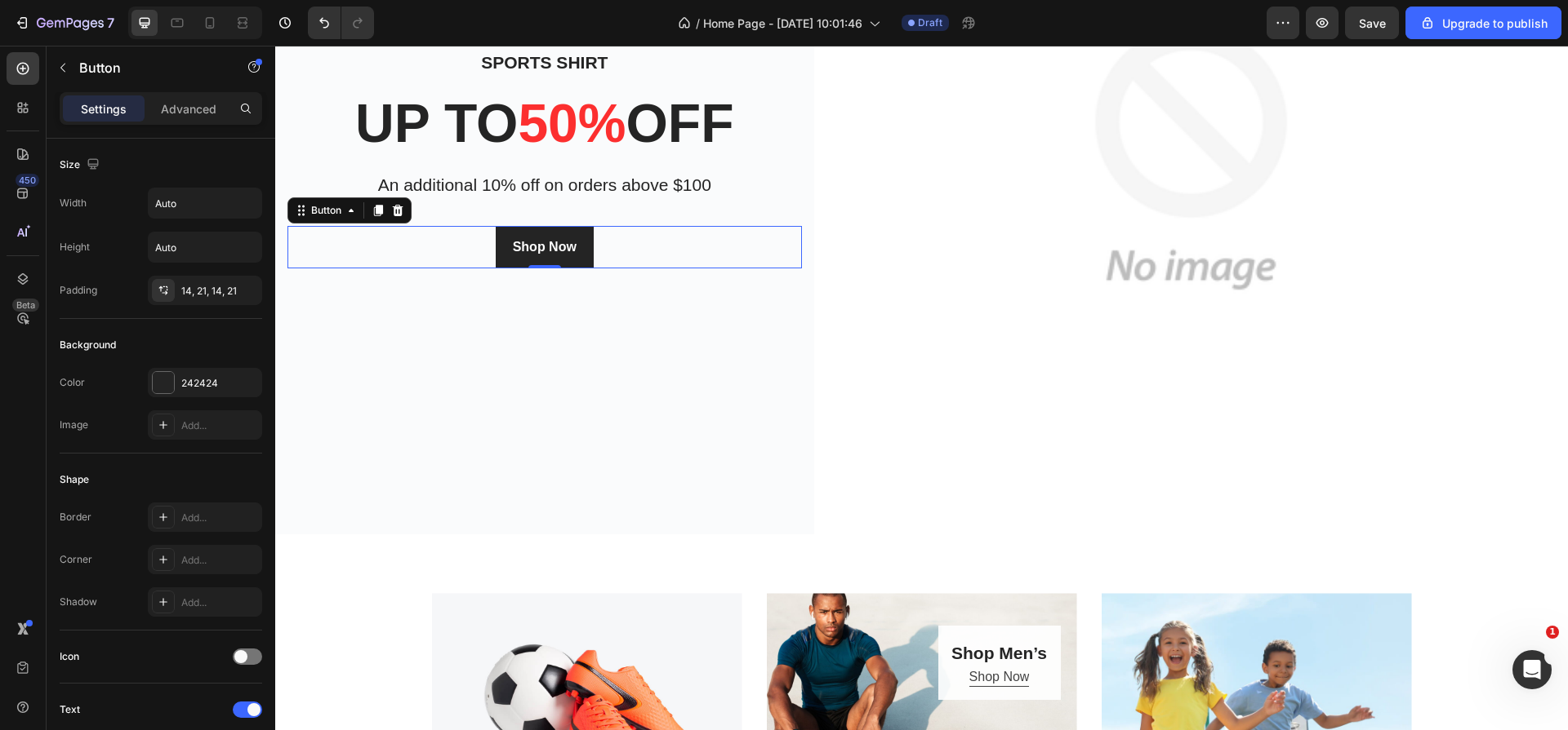
click at [475, 235] on div "Shop Now Button 0" at bounding box center [545, 248] width 514 height 43
click at [330, 212] on div "Button" at bounding box center [326, 211] width 37 height 15
click at [336, 209] on div "Button" at bounding box center [326, 211] width 37 height 15
click at [359, 237] on div "Shop Now Button 0" at bounding box center [545, 248] width 514 height 43
click at [452, 352] on div "Sports Shirt Heading up to 50% off Heading An additional 10% off on orders abov…" at bounding box center [545, 157] width 539 height 753
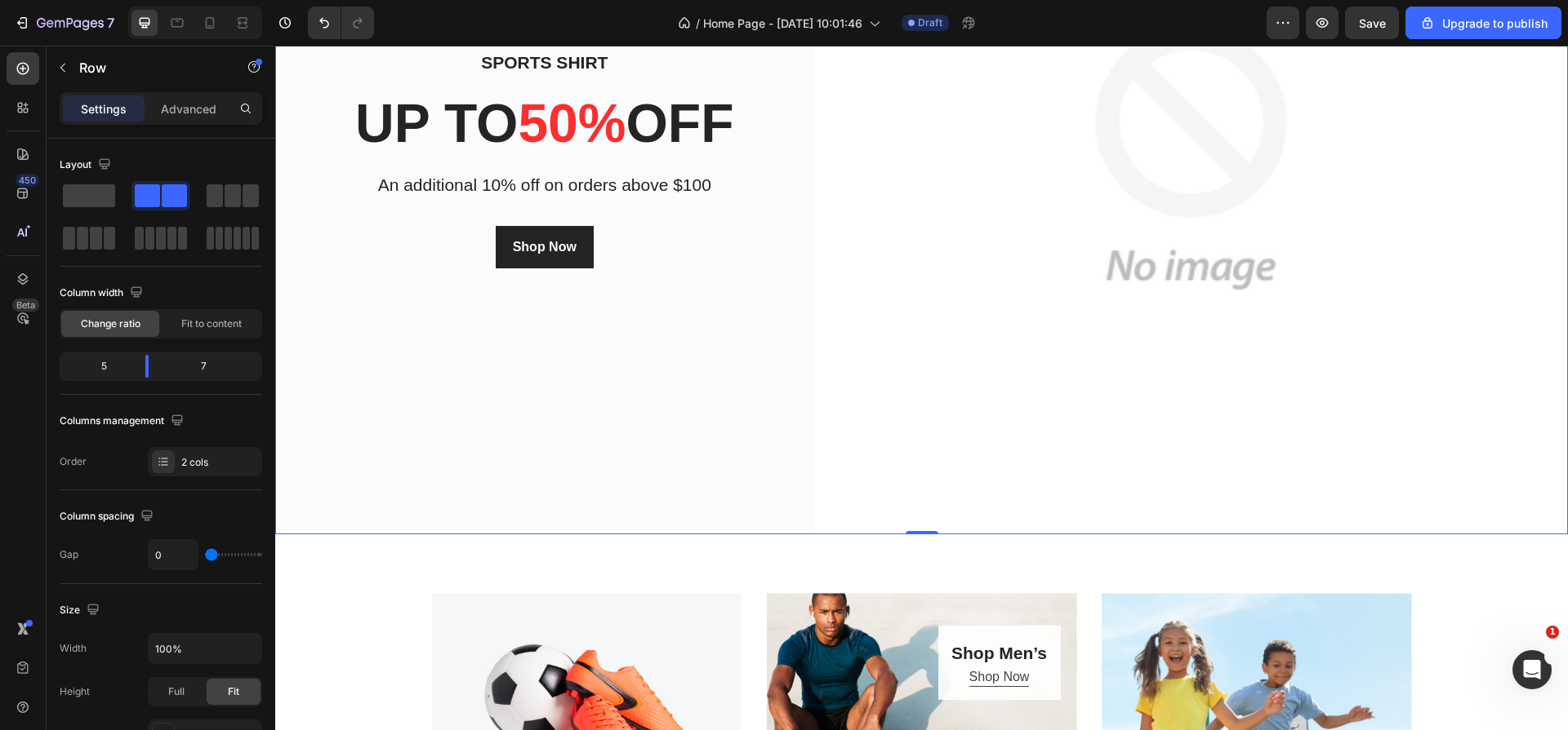
click at [410, 256] on div "Shop Now Button" at bounding box center [545, 248] width 514 height 43
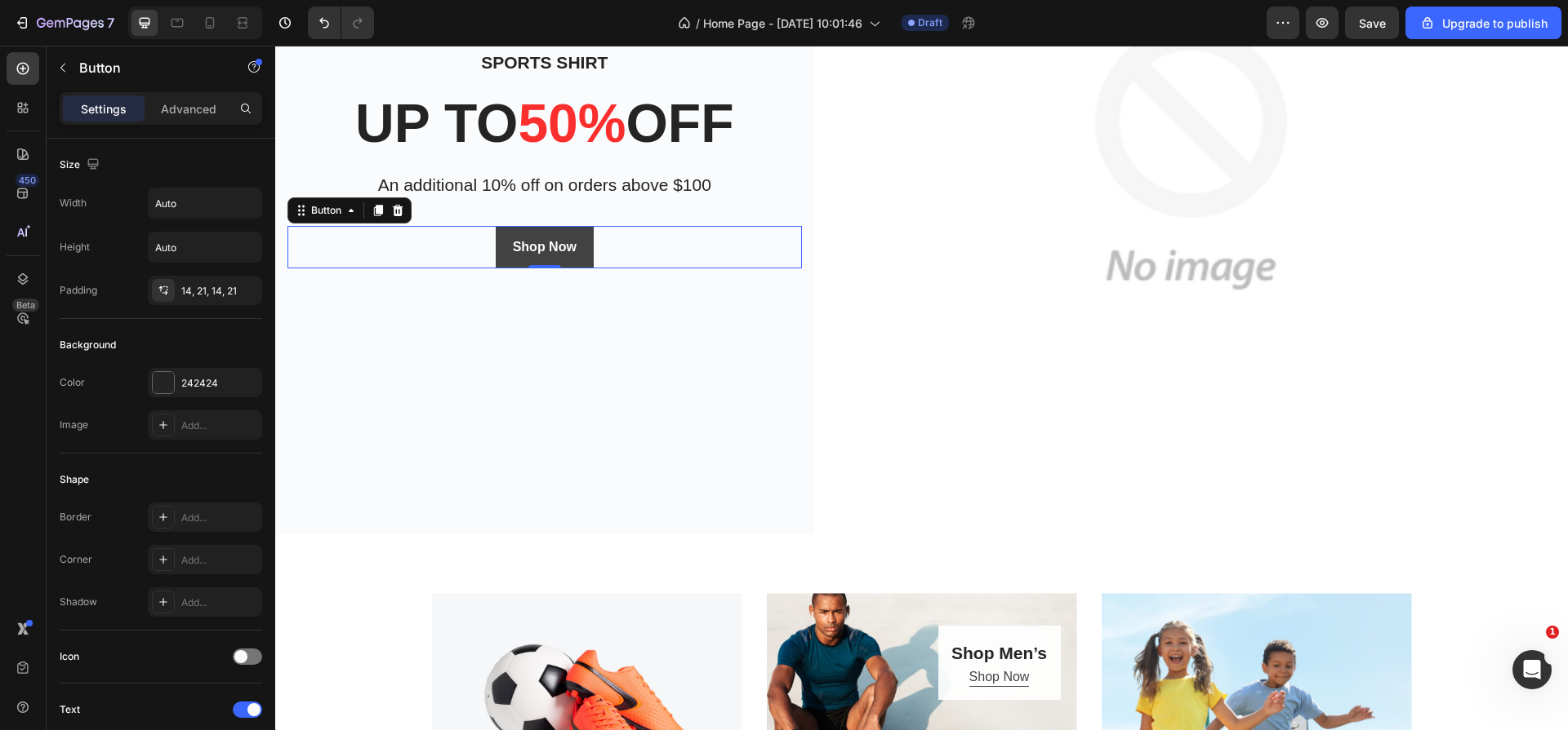
click at [587, 237] on button "Shop Now" at bounding box center [545, 248] width 98 height 43
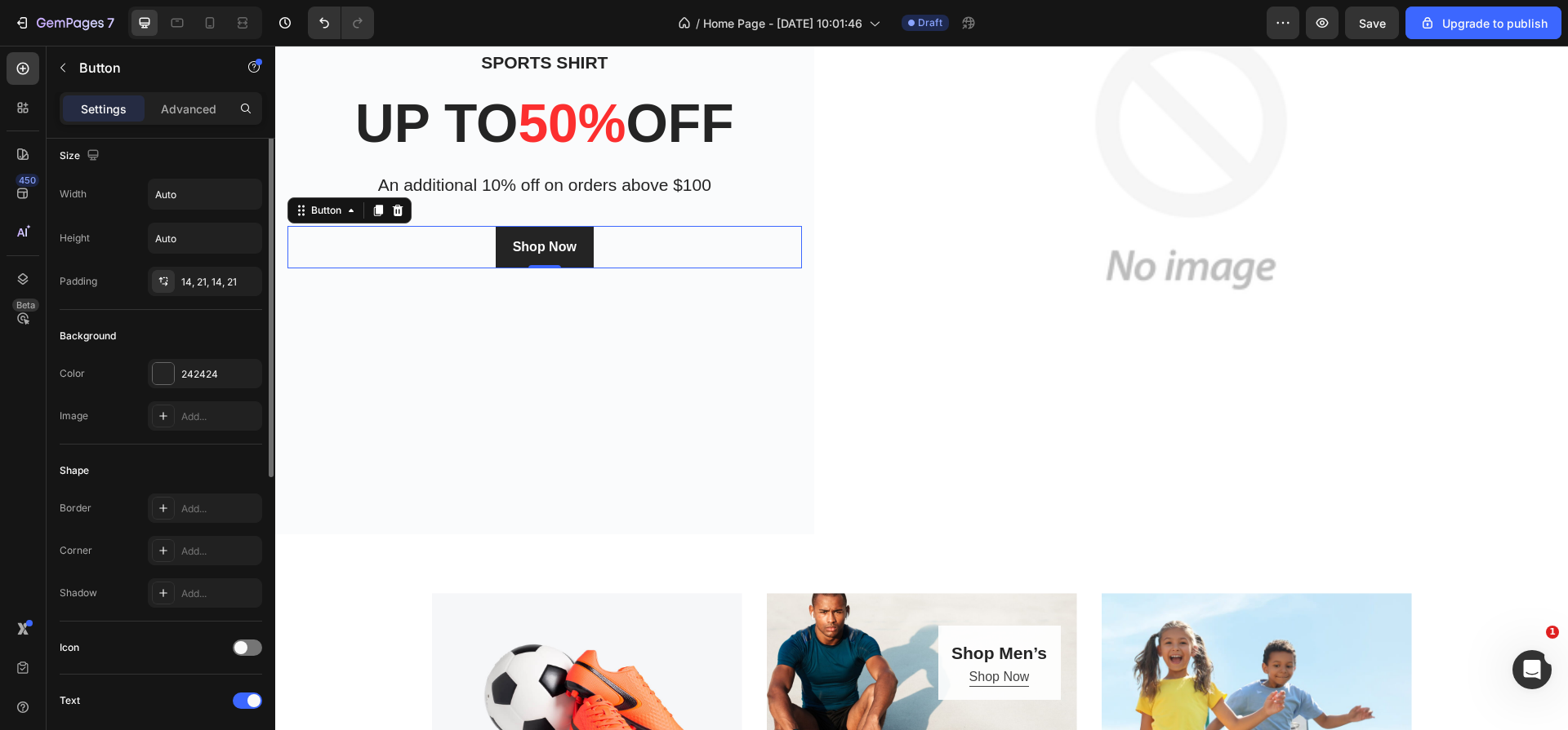
scroll to position [0, 0]
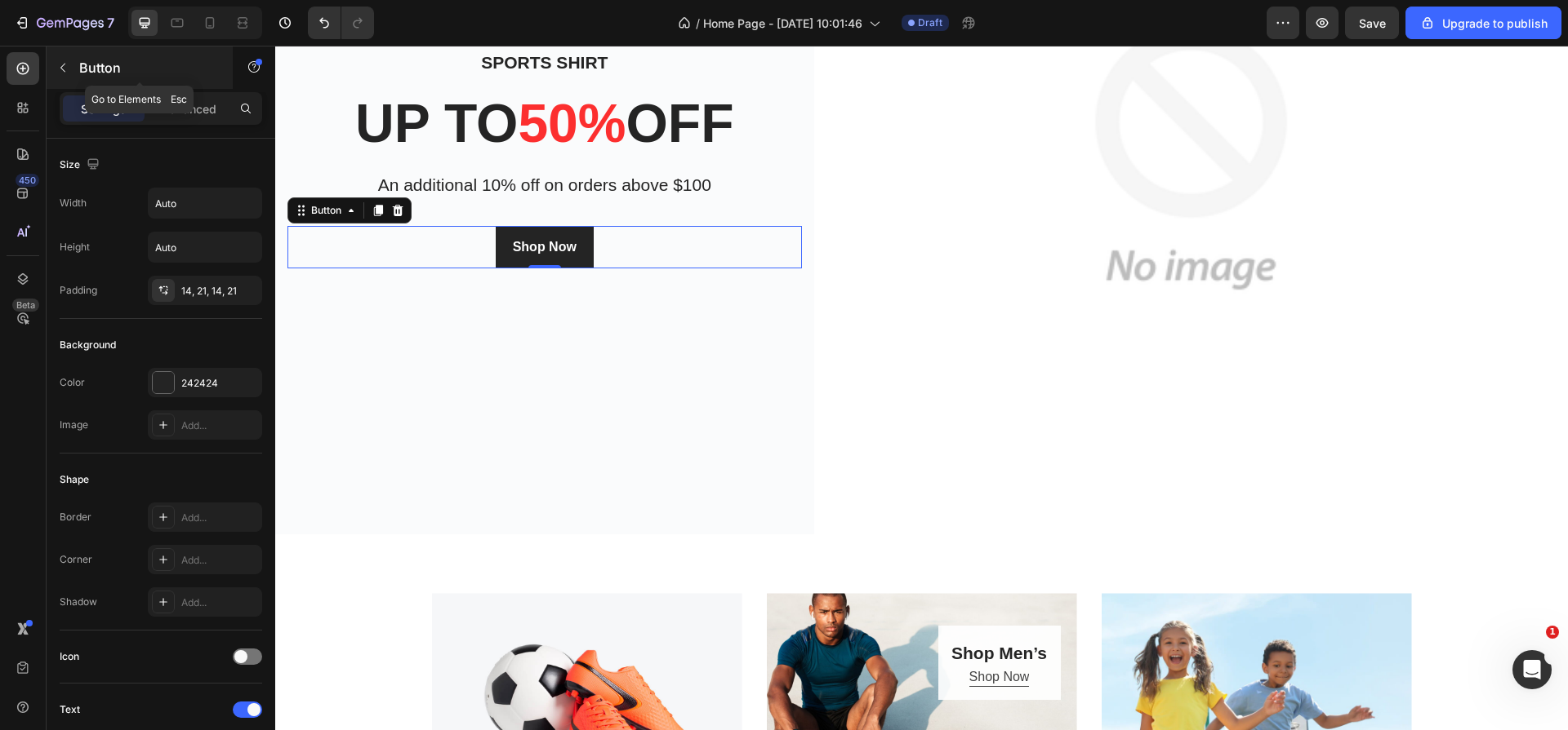
click at [65, 74] on button "button" at bounding box center [63, 67] width 26 height 26
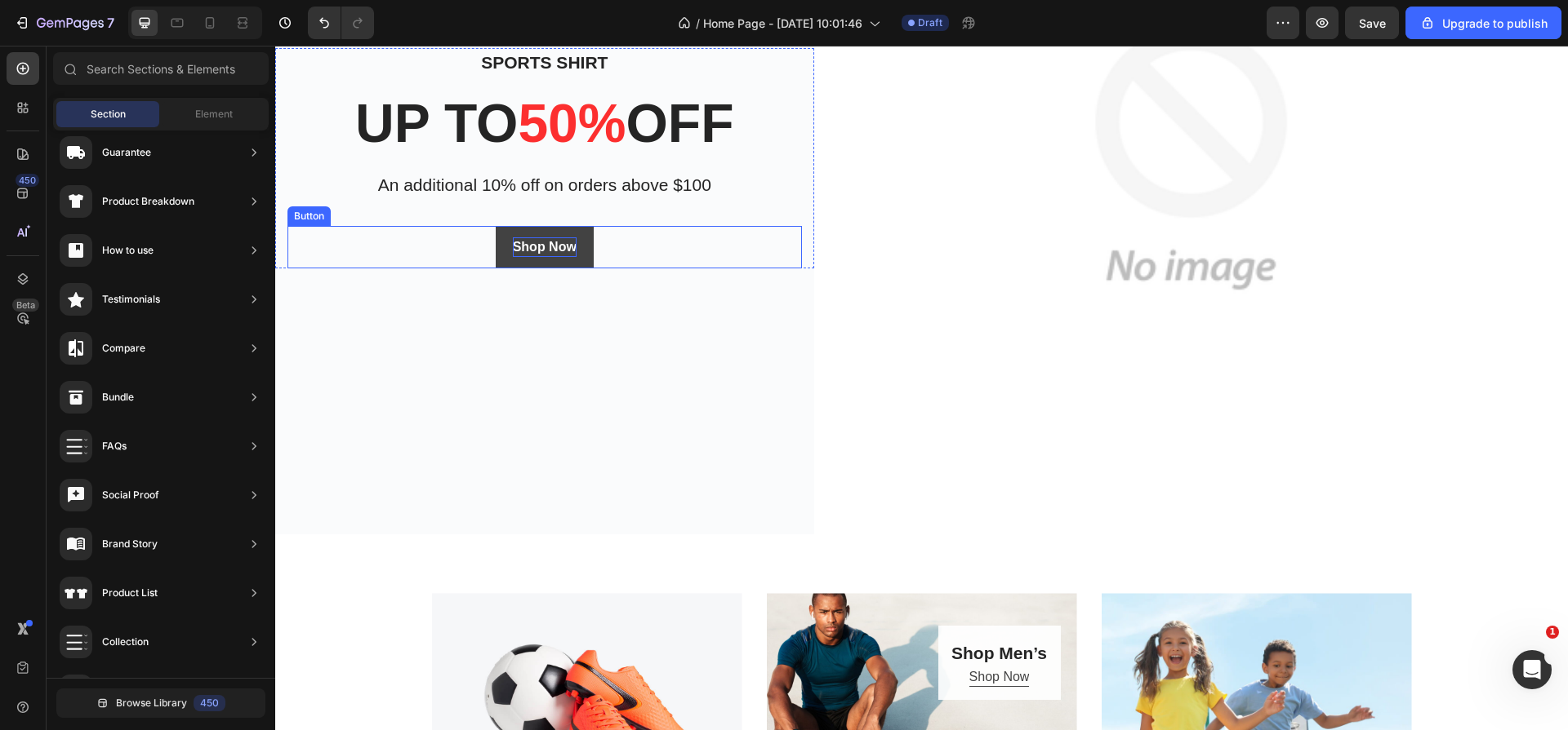
click at [555, 238] on div "Shop Now" at bounding box center [545, 247] width 64 height 19
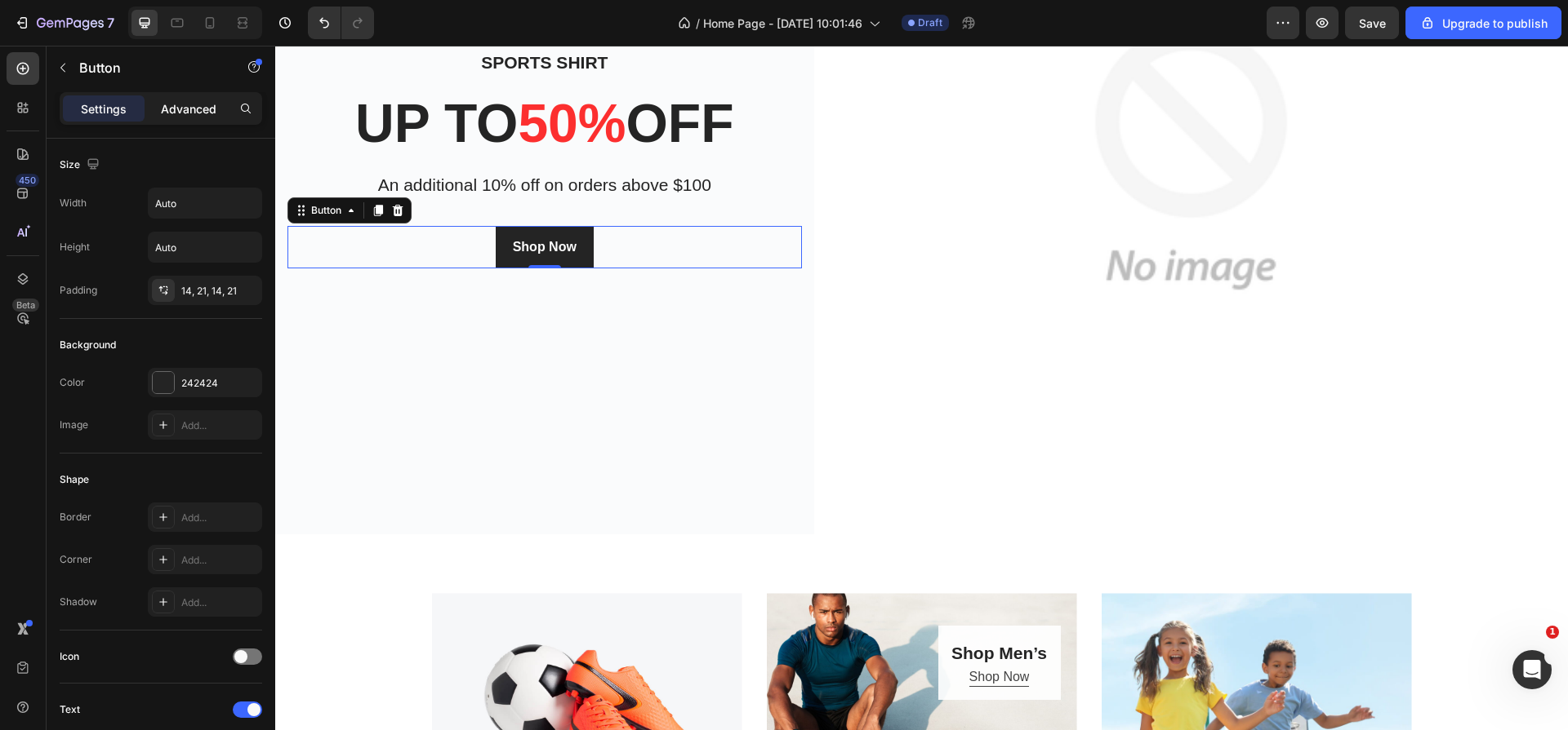
click at [179, 102] on p "Advanced" at bounding box center [189, 109] width 55 height 18
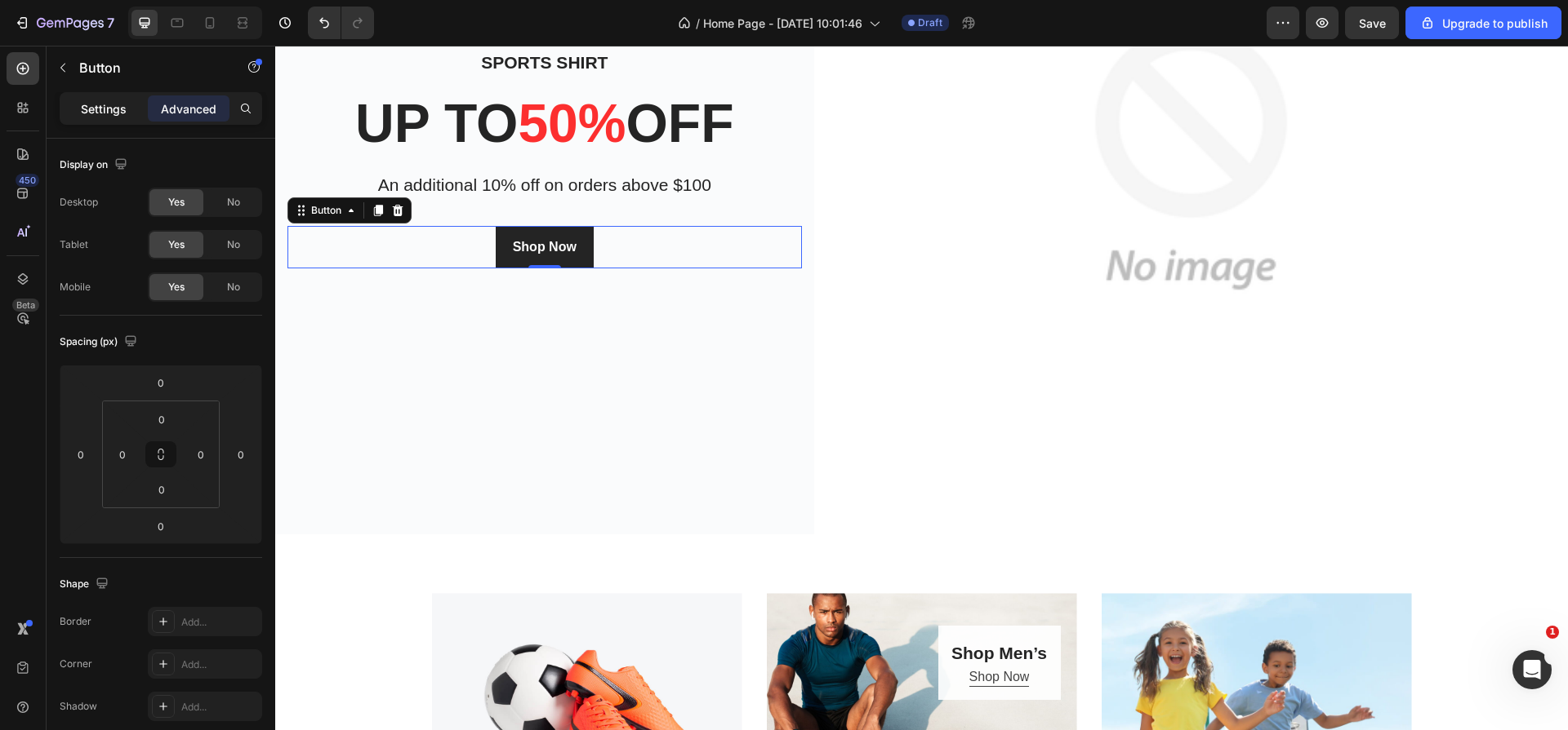
click at [90, 105] on p "Settings" at bounding box center [103, 109] width 45 height 18
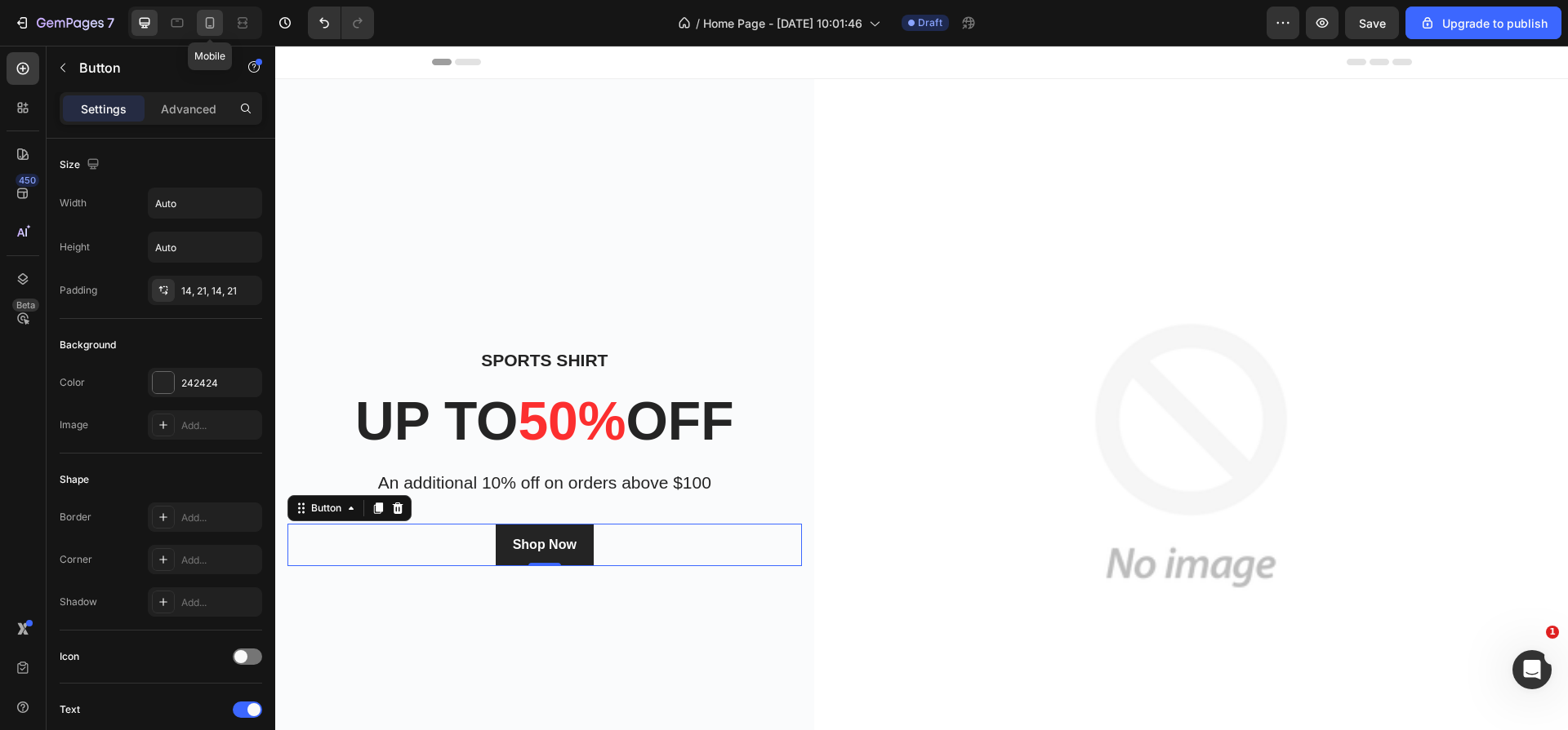
click at [211, 21] on icon at bounding box center [210, 23] width 17 height 17
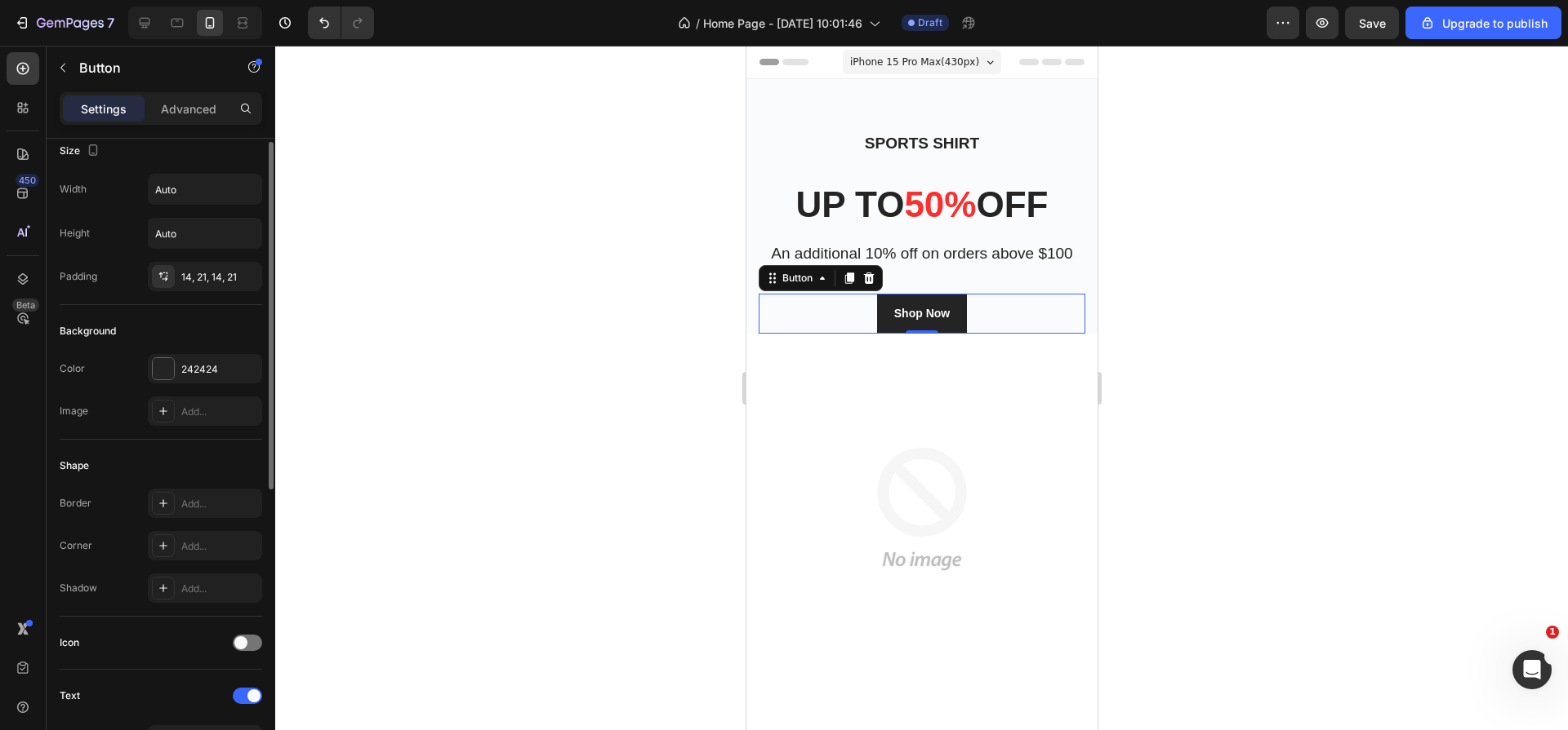
scroll to position [11, 0]
click at [153, 18] on div at bounding box center [144, 23] width 26 height 26
type input "16"
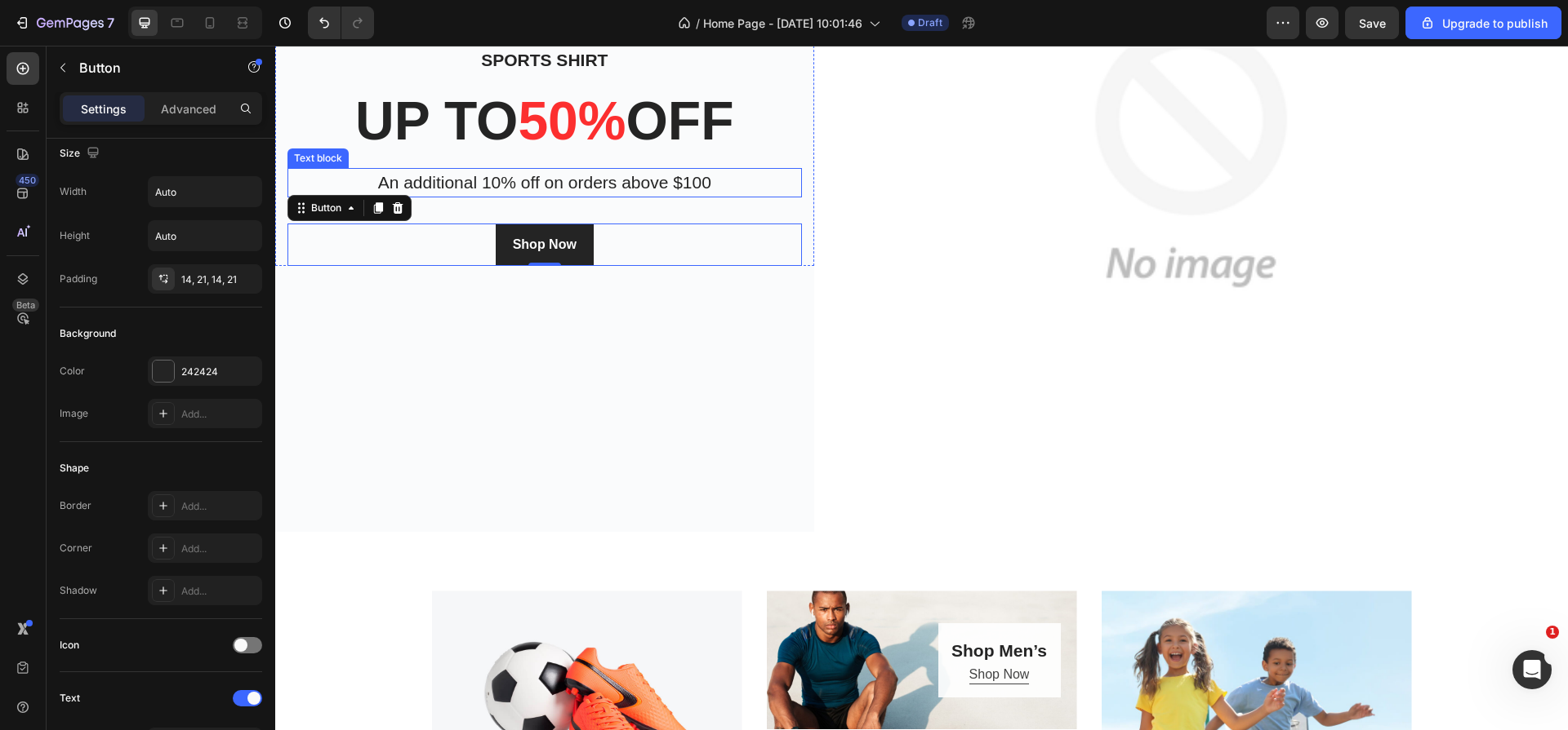
scroll to position [297, 0]
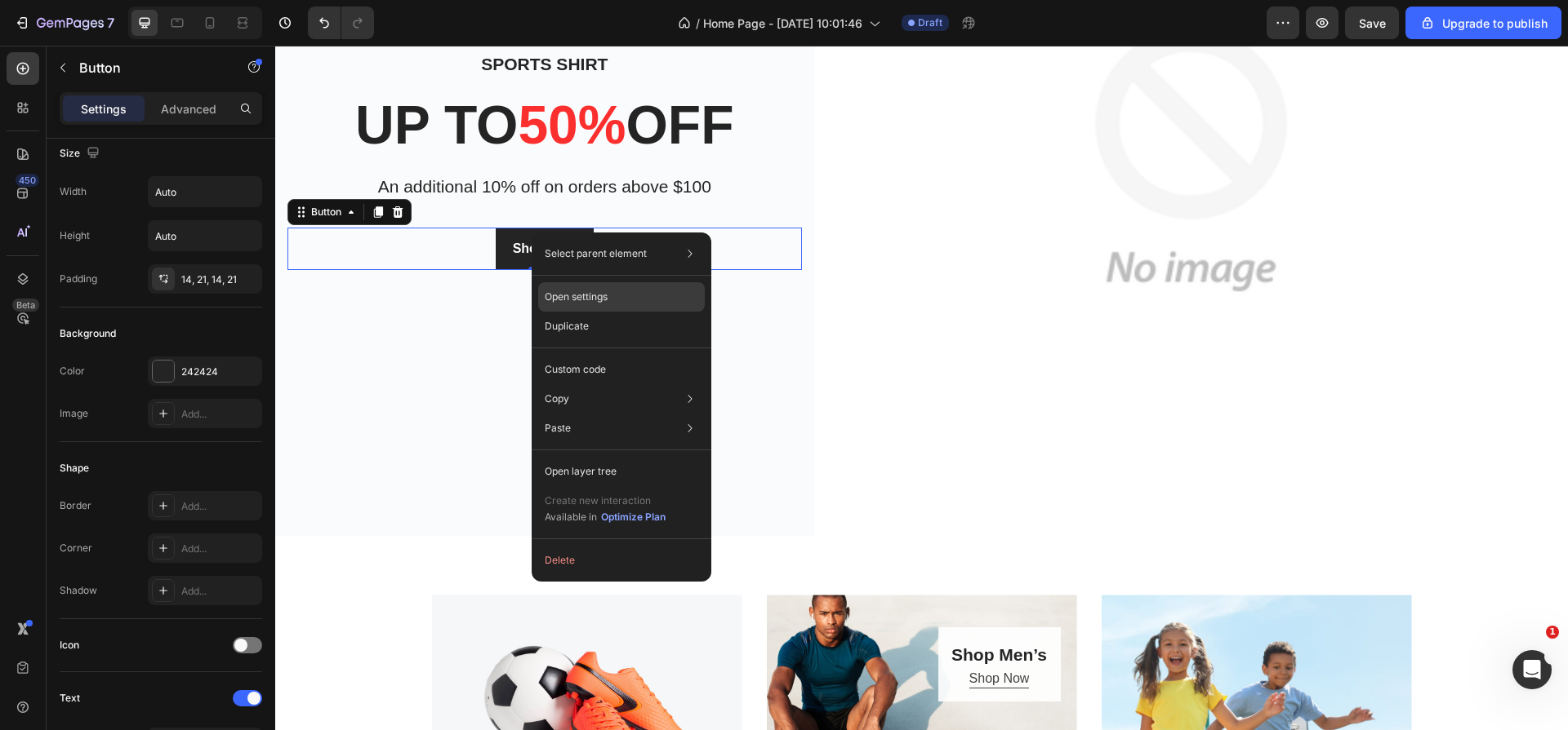
click at [646, 295] on div "Open settings" at bounding box center [621, 298] width 166 height 30
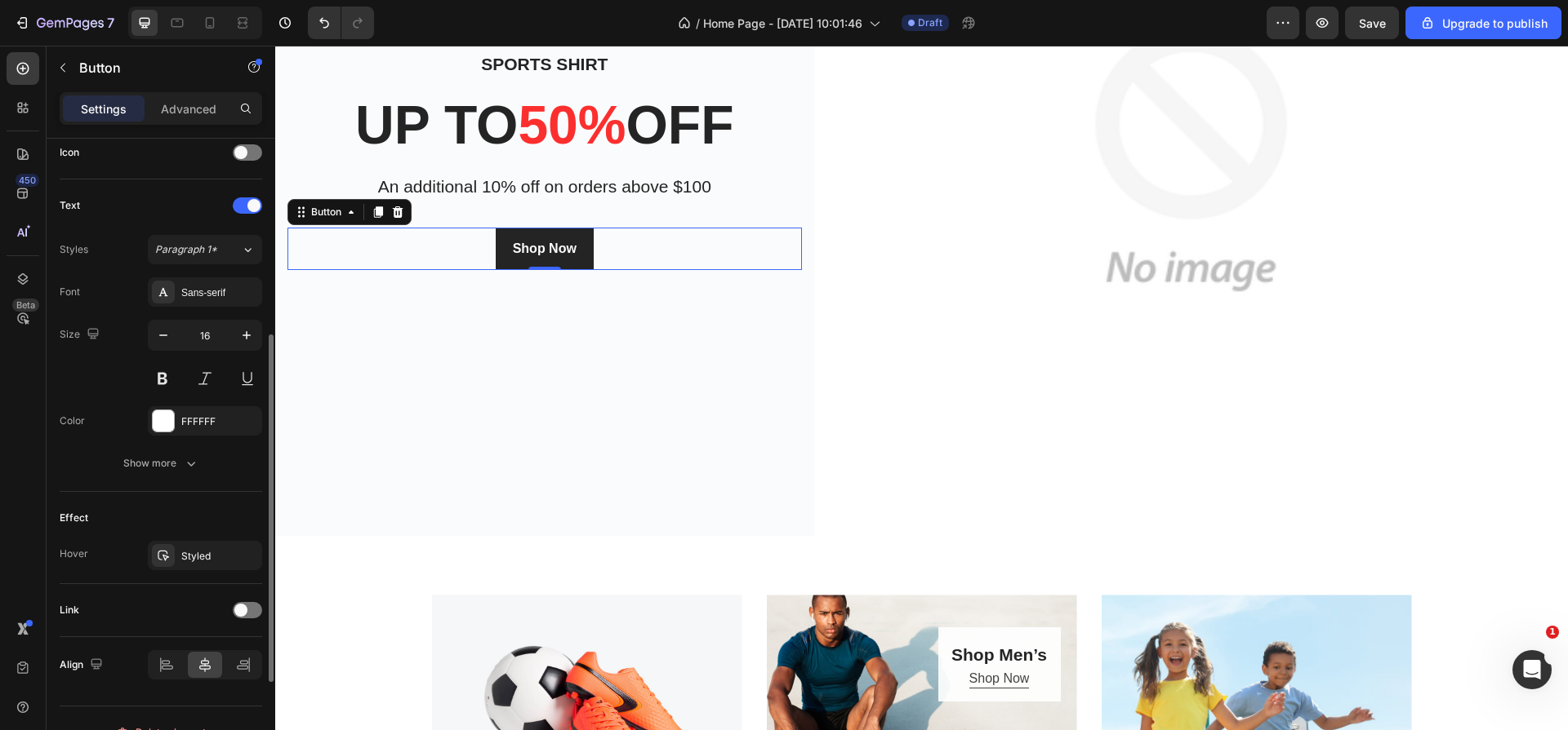
scroll to position [532, 0]
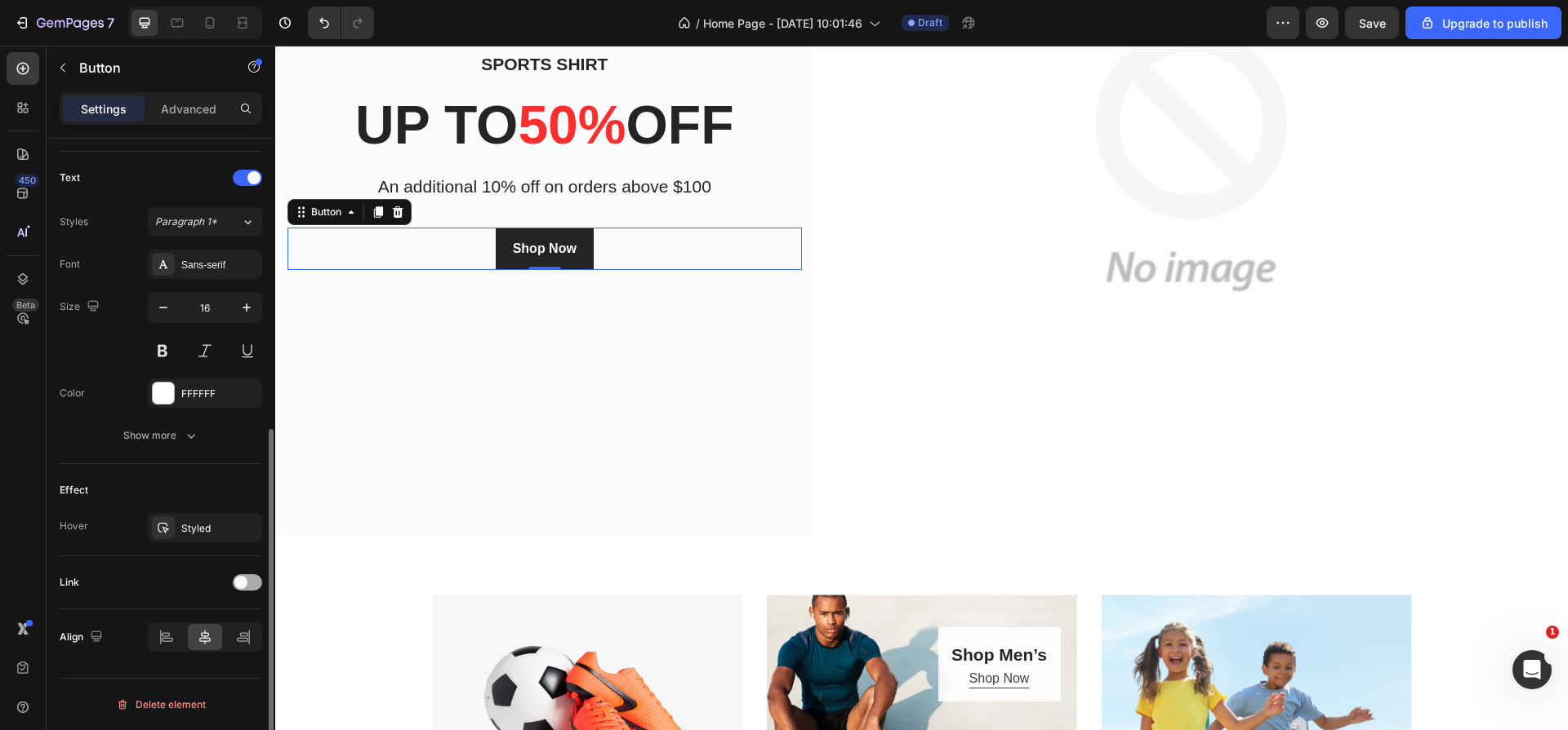
click at [246, 583] on span at bounding box center [240, 582] width 13 height 13
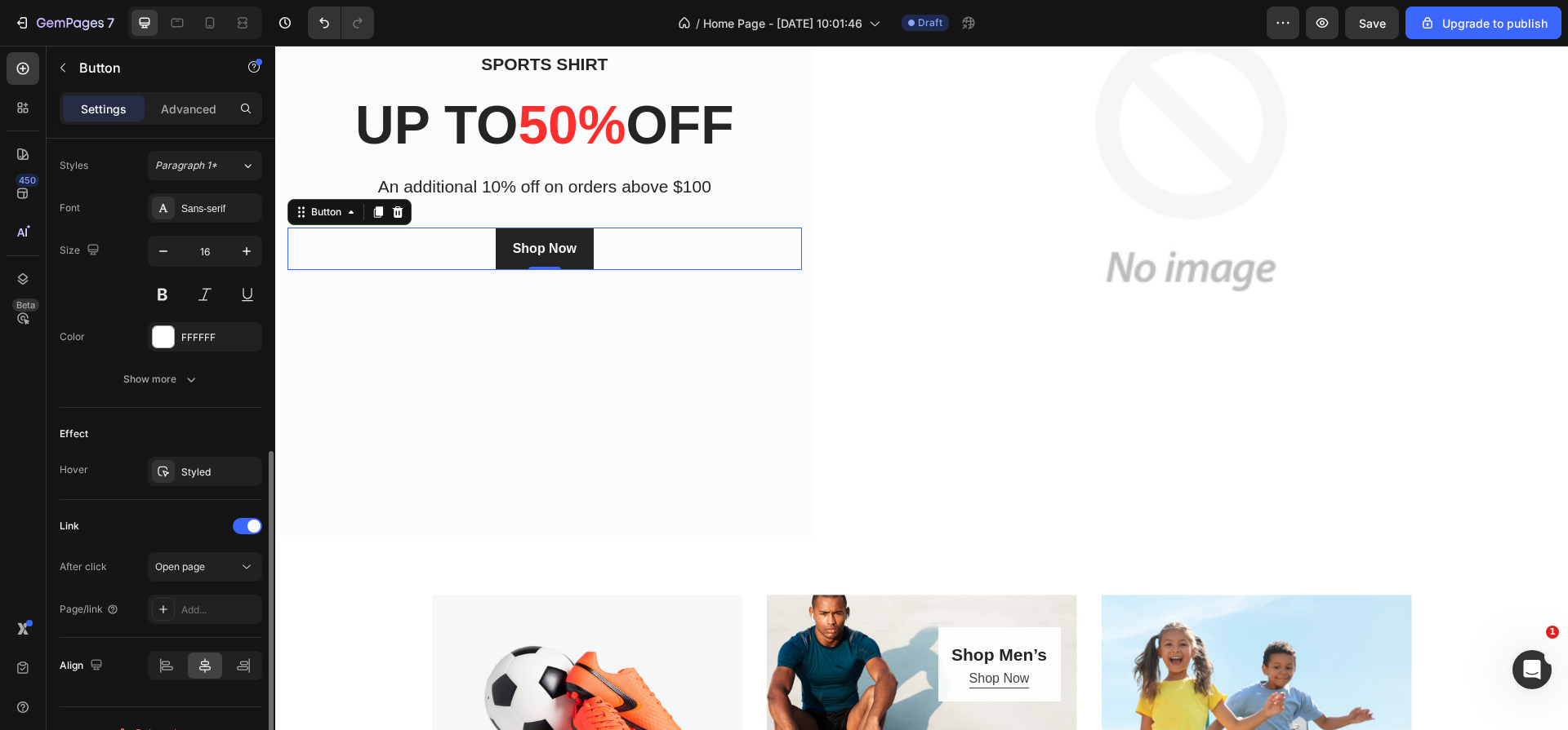
scroll to position [602, 0]
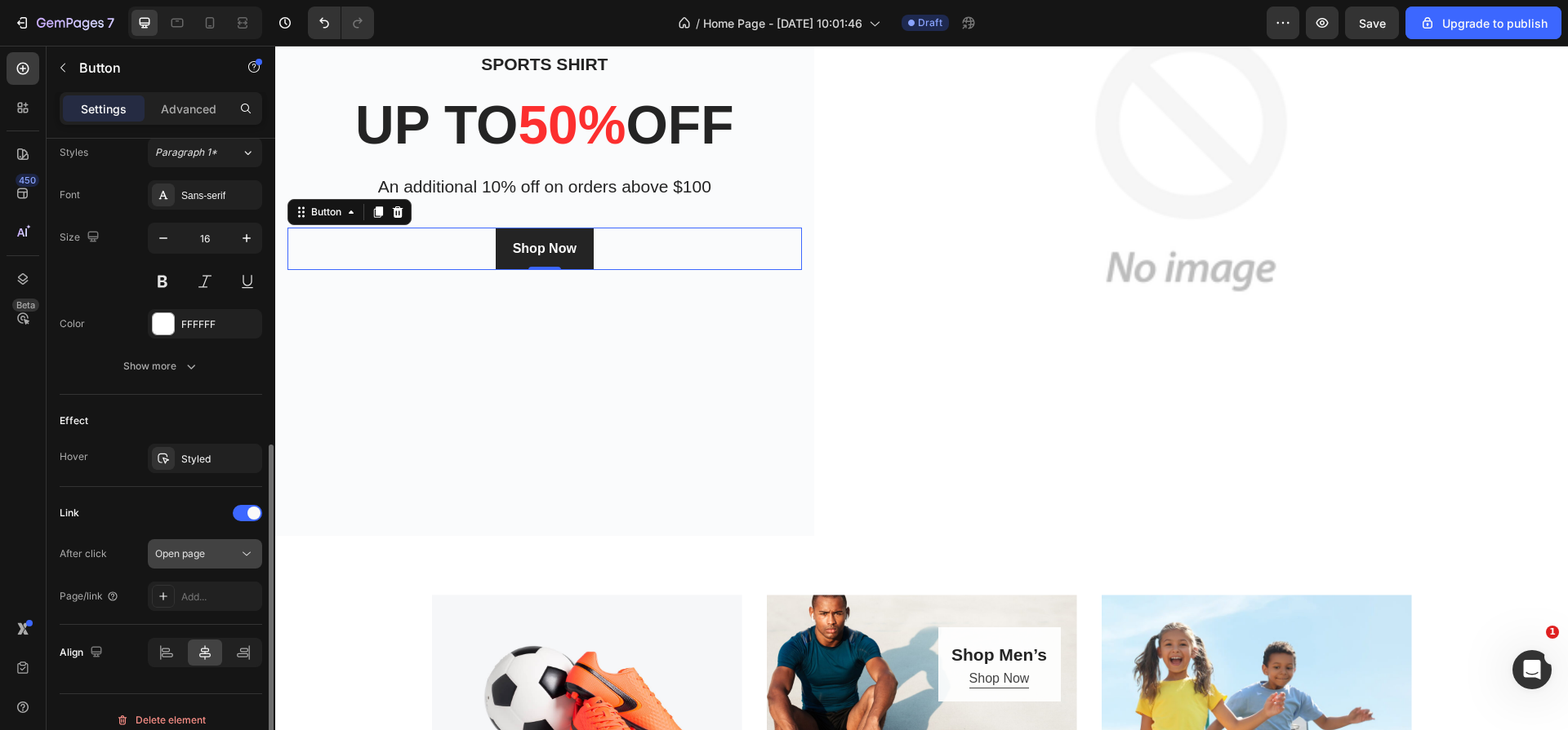
click at [210, 556] on div "Open page" at bounding box center [197, 554] width 83 height 15
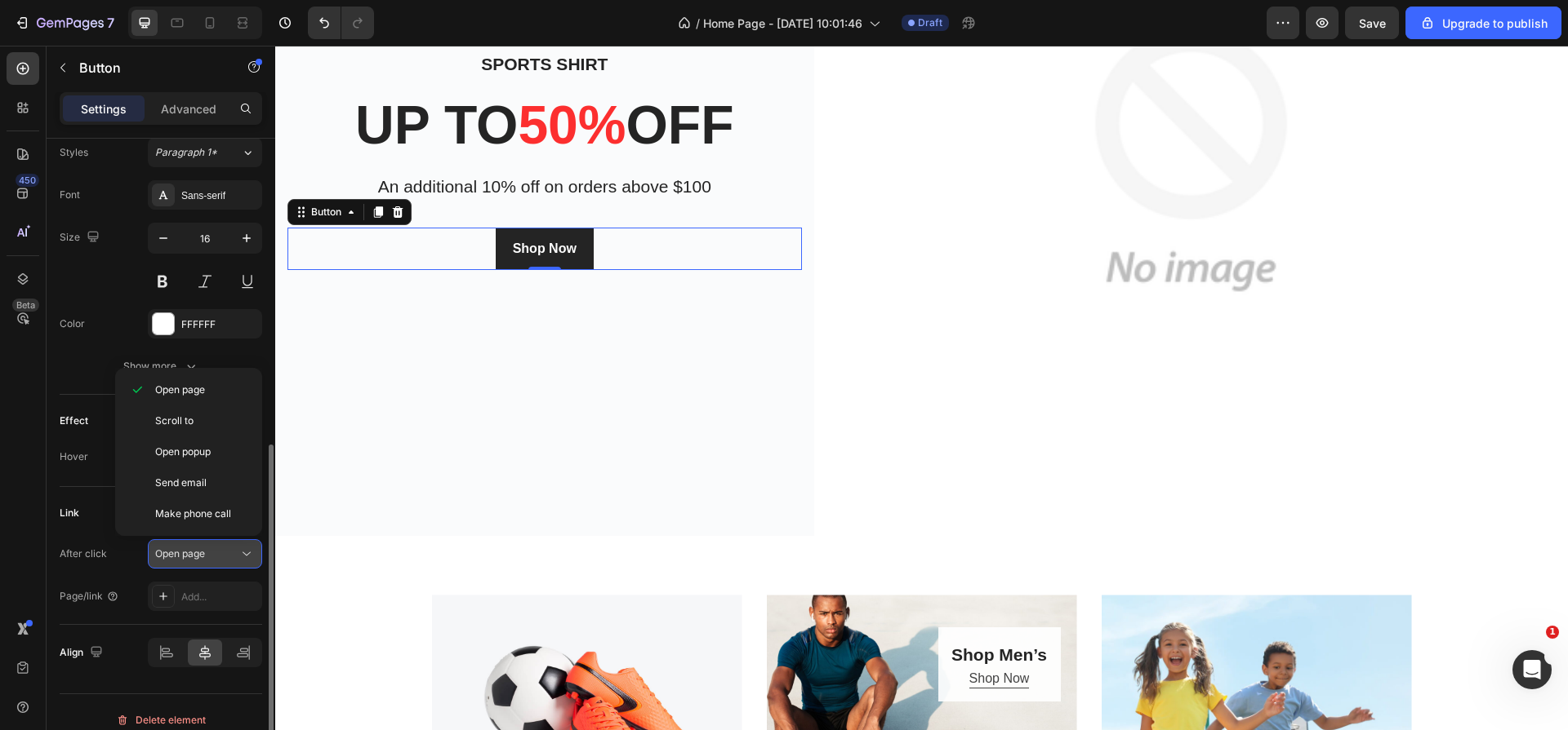
click at [210, 556] on div "Open page" at bounding box center [197, 554] width 83 height 15
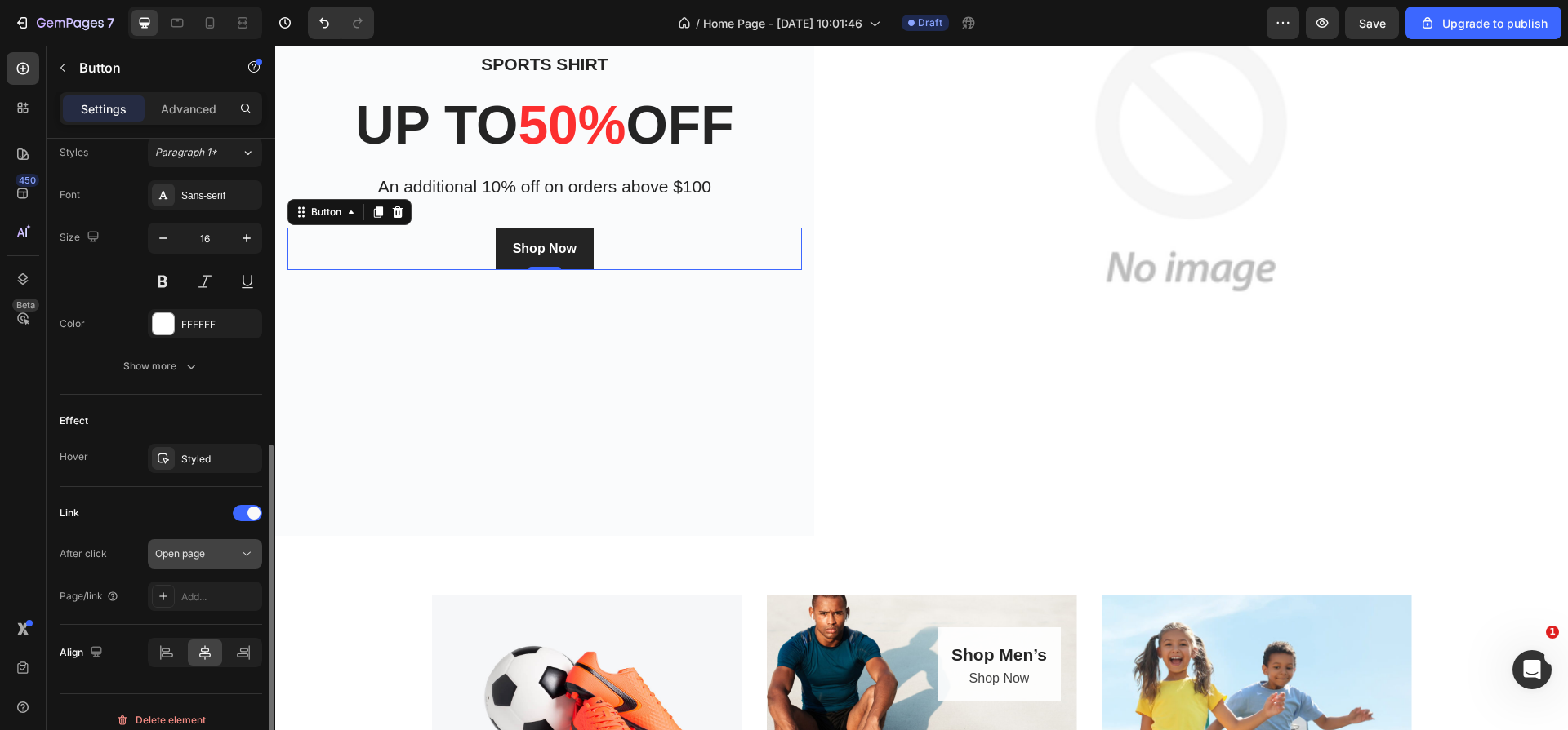
scroll to position [617, 0]
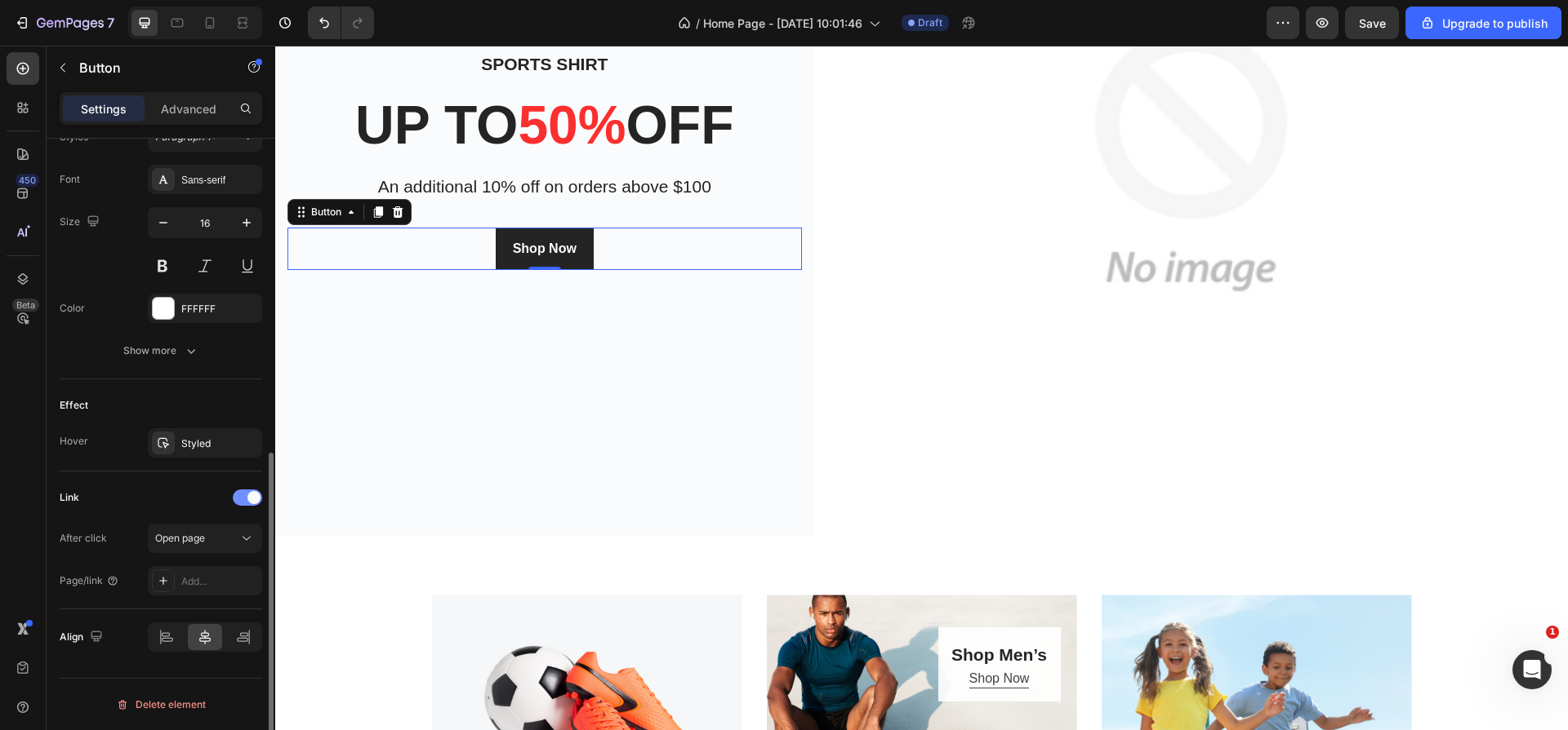
click at [250, 502] on span at bounding box center [254, 498] width 13 height 13
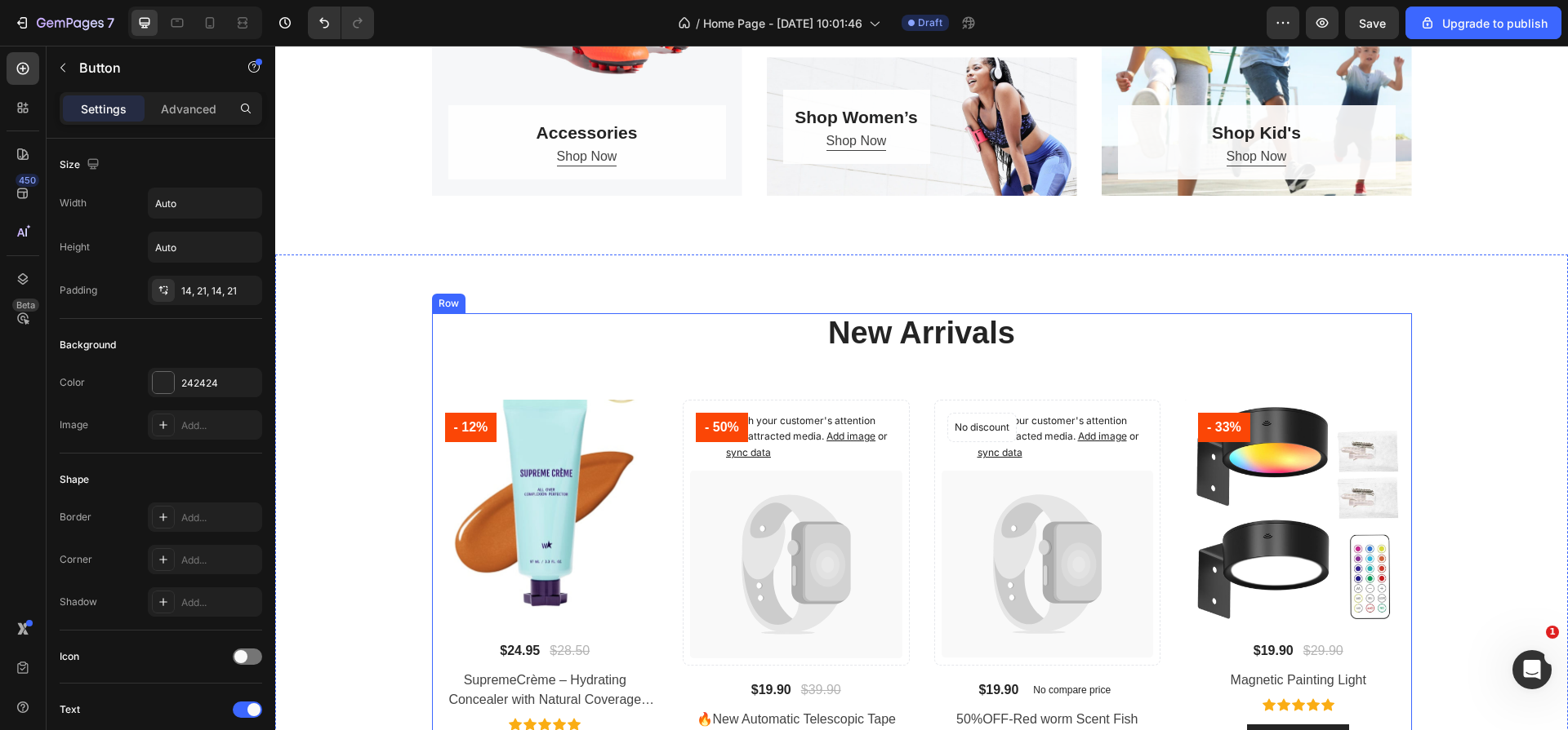
scroll to position [1012, 0]
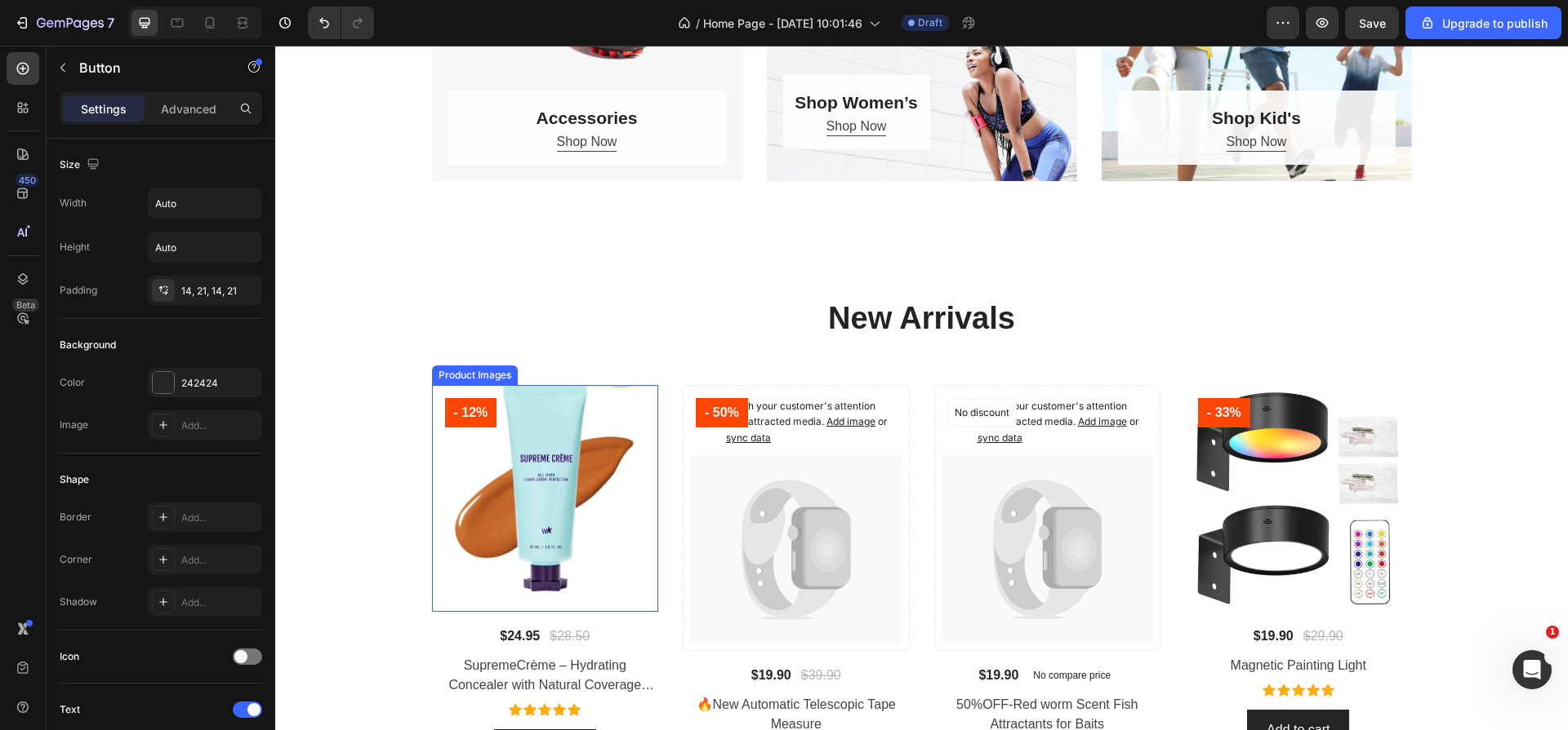
click at [466, 518] on img at bounding box center [545, 499] width 227 height 227
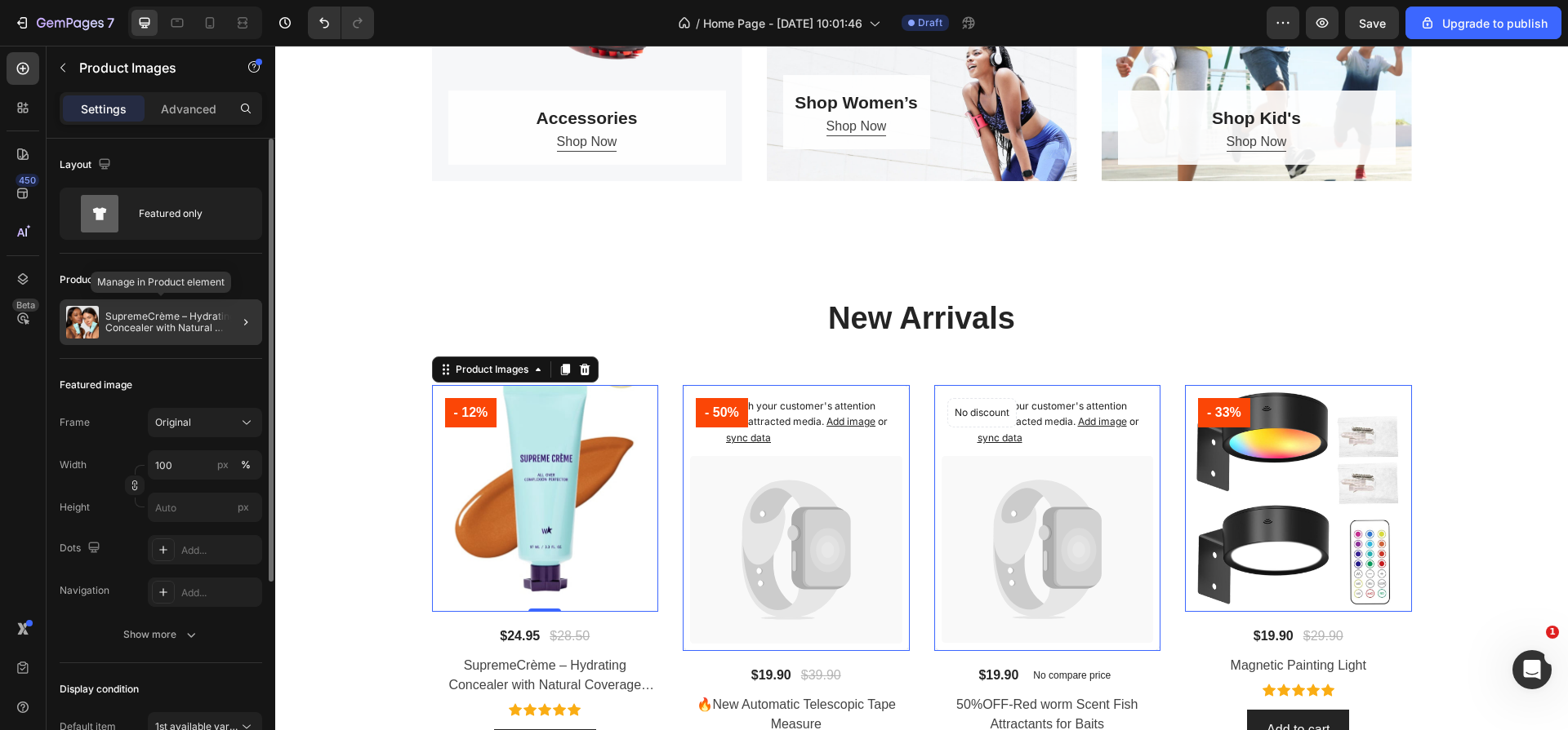
click at [189, 324] on p "SupremeCrème – Hydrating Concealer with Natural Coverage Finish" at bounding box center [180, 322] width 150 height 23
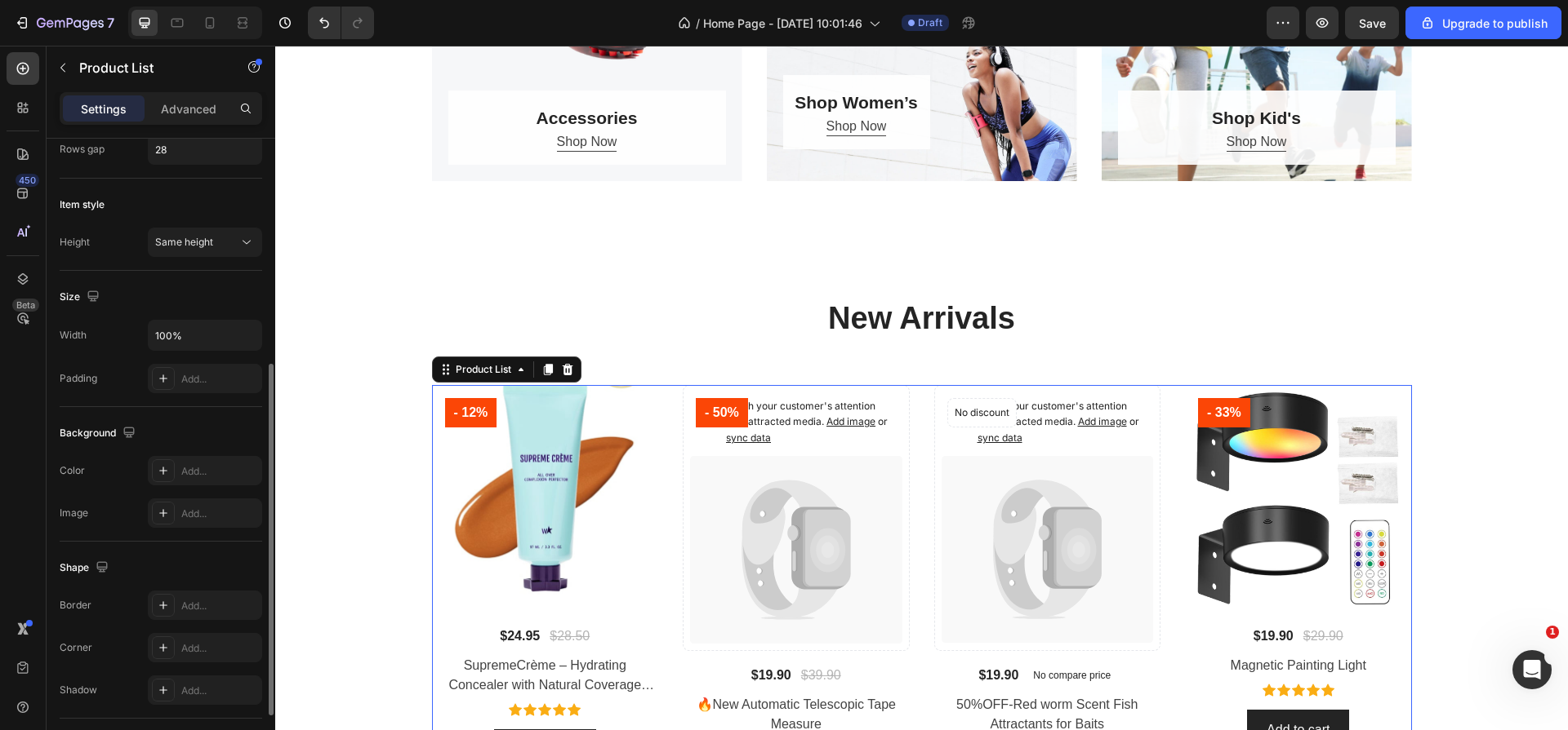
scroll to position [518, 0]
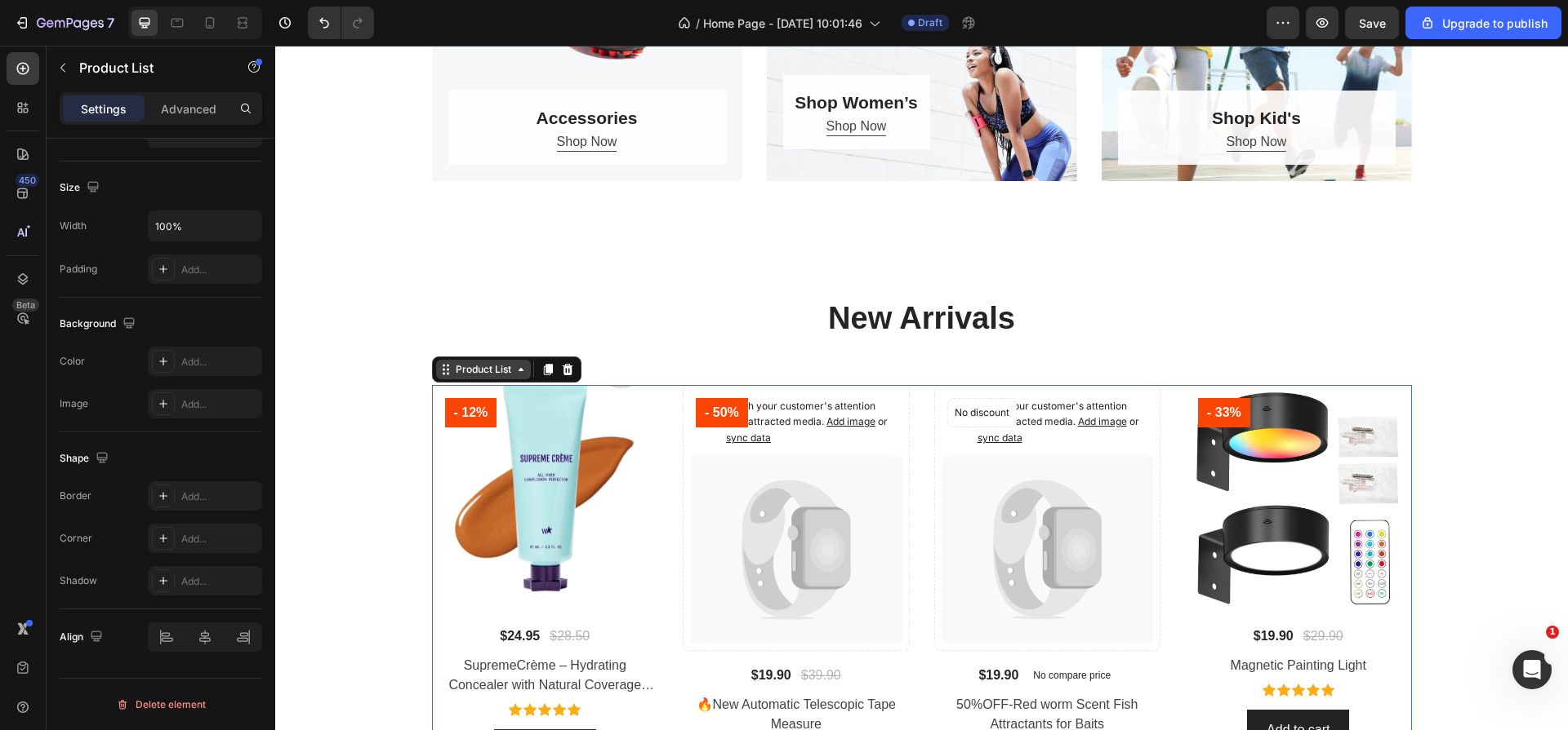
click at [491, 373] on div "Product List" at bounding box center [483, 370] width 62 height 15
click at [461, 491] on img at bounding box center [545, 499] width 227 height 227
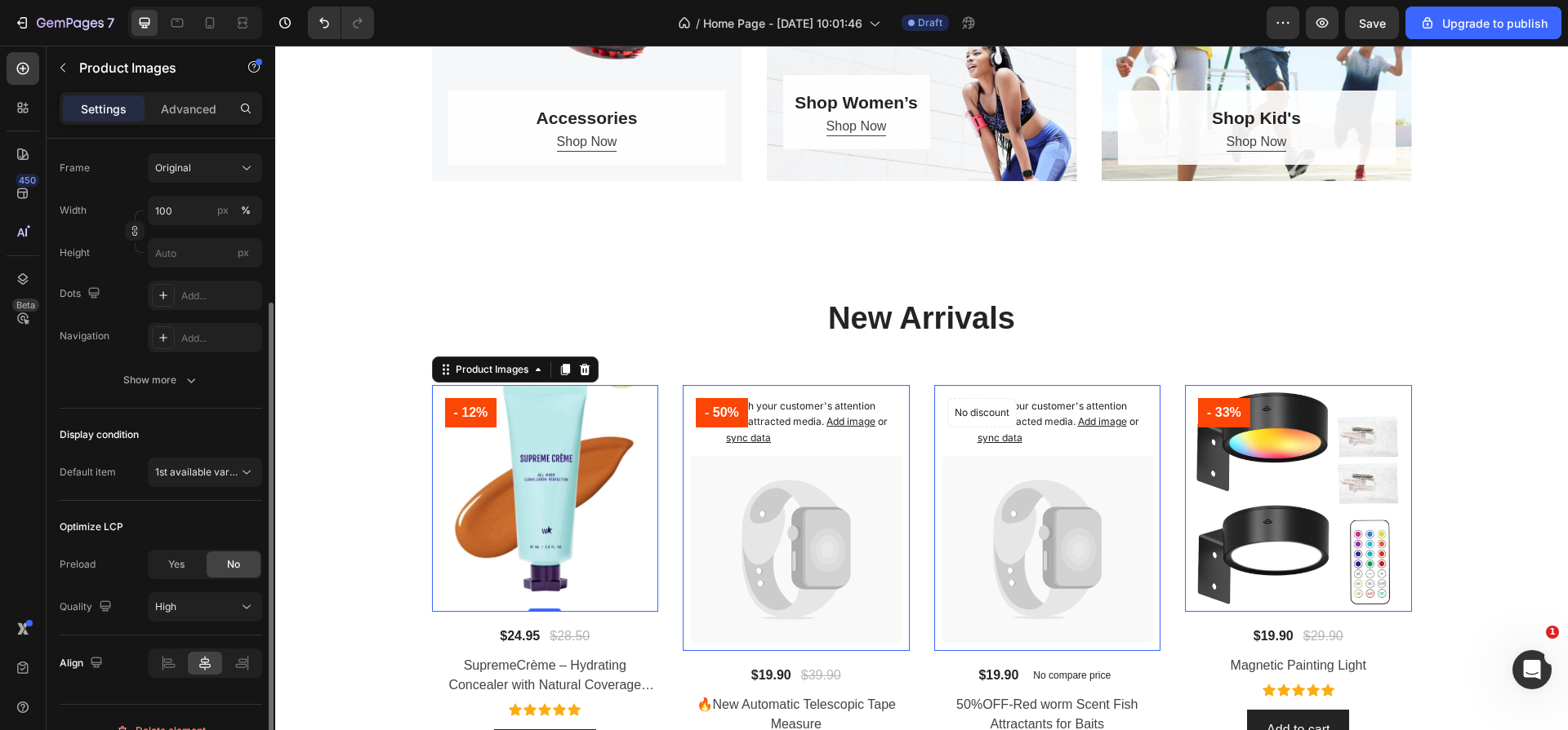
scroll to position [281, 0]
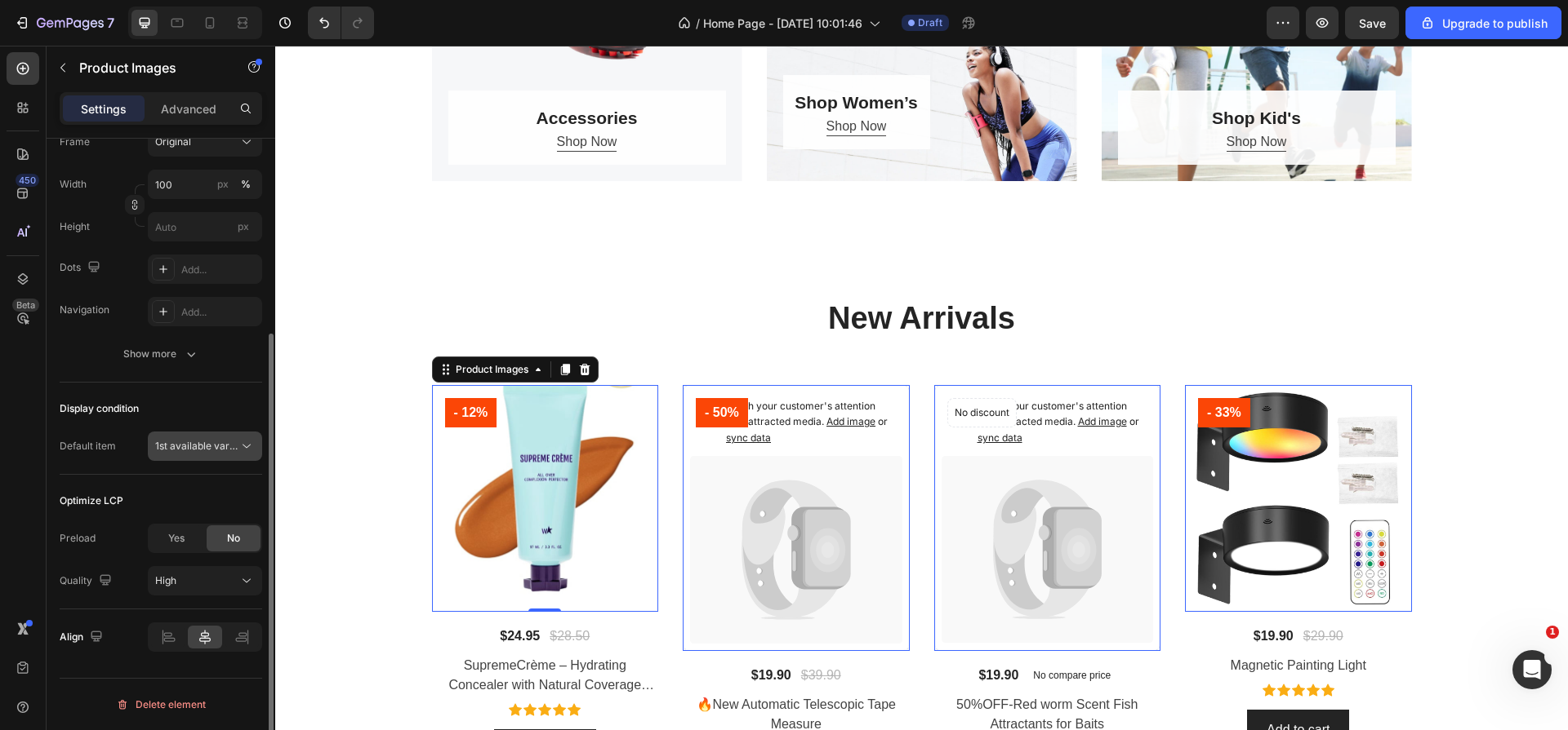
click at [212, 453] on span "1st available variant" at bounding box center [197, 446] width 83 height 15
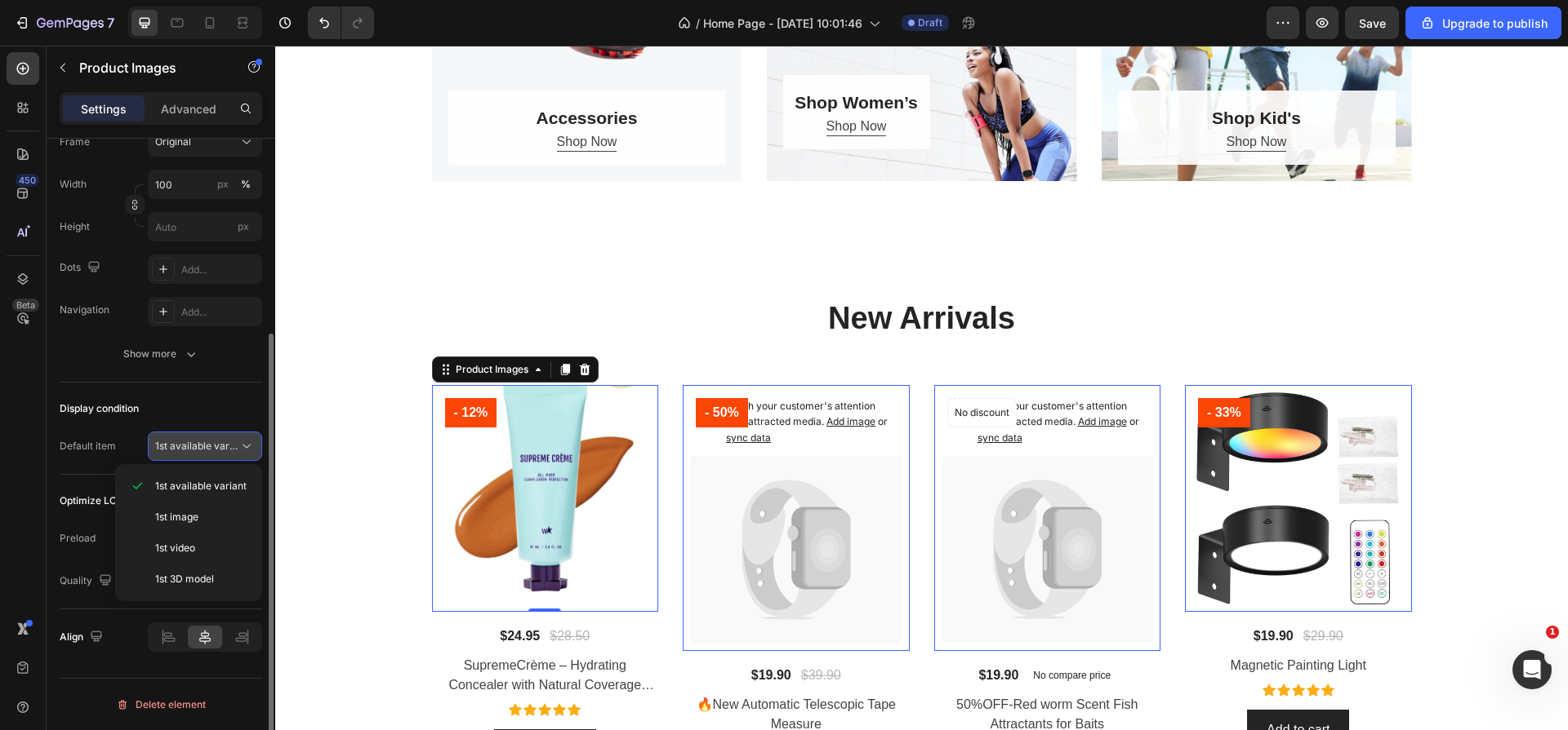
click at [212, 453] on span "1st available variant" at bounding box center [197, 446] width 83 height 15
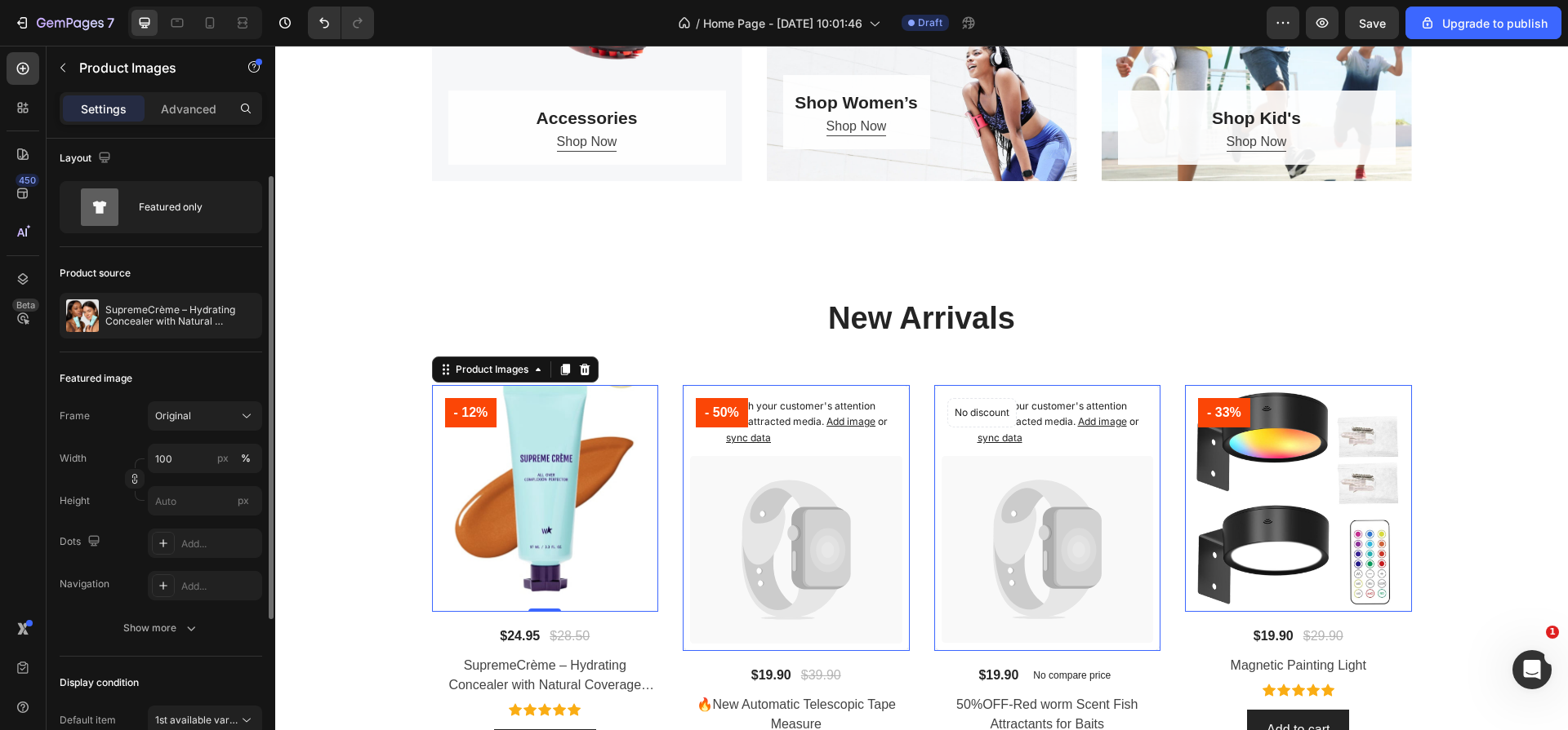
scroll to position [0, 0]
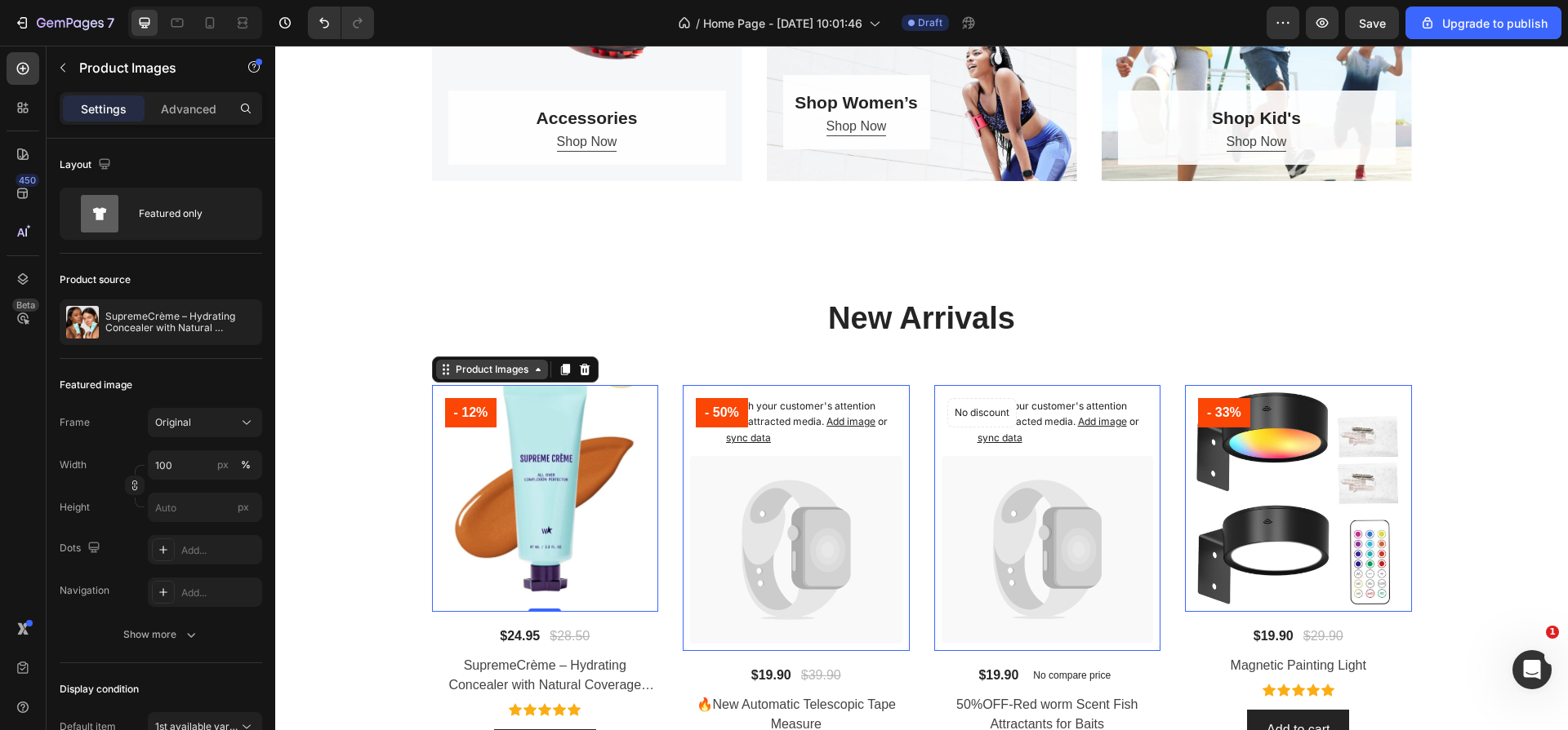
click at [507, 375] on div "Product Images" at bounding box center [492, 370] width 80 height 15
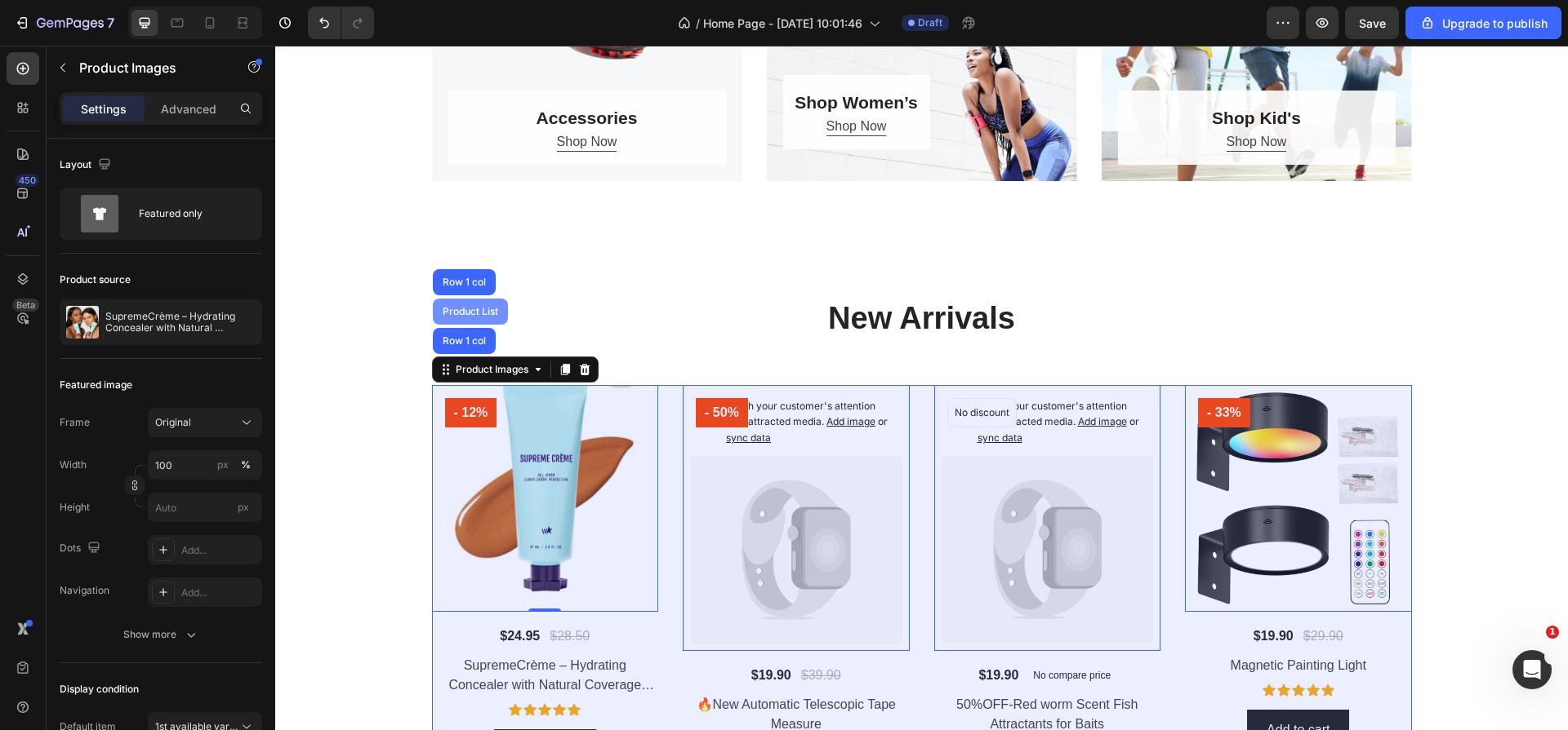
click at [460, 313] on div "Product List" at bounding box center [470, 311] width 62 height 10
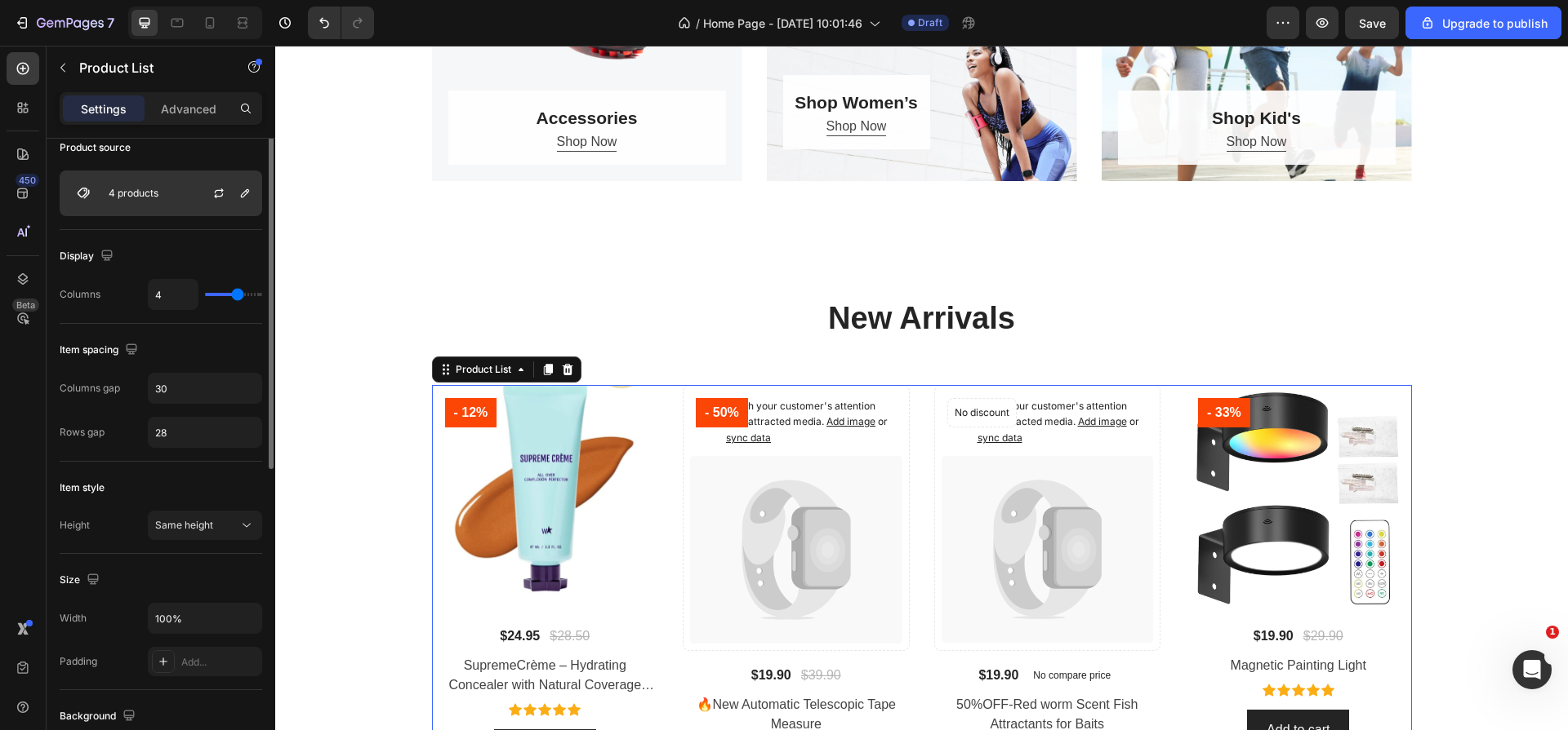
scroll to position [63, 0]
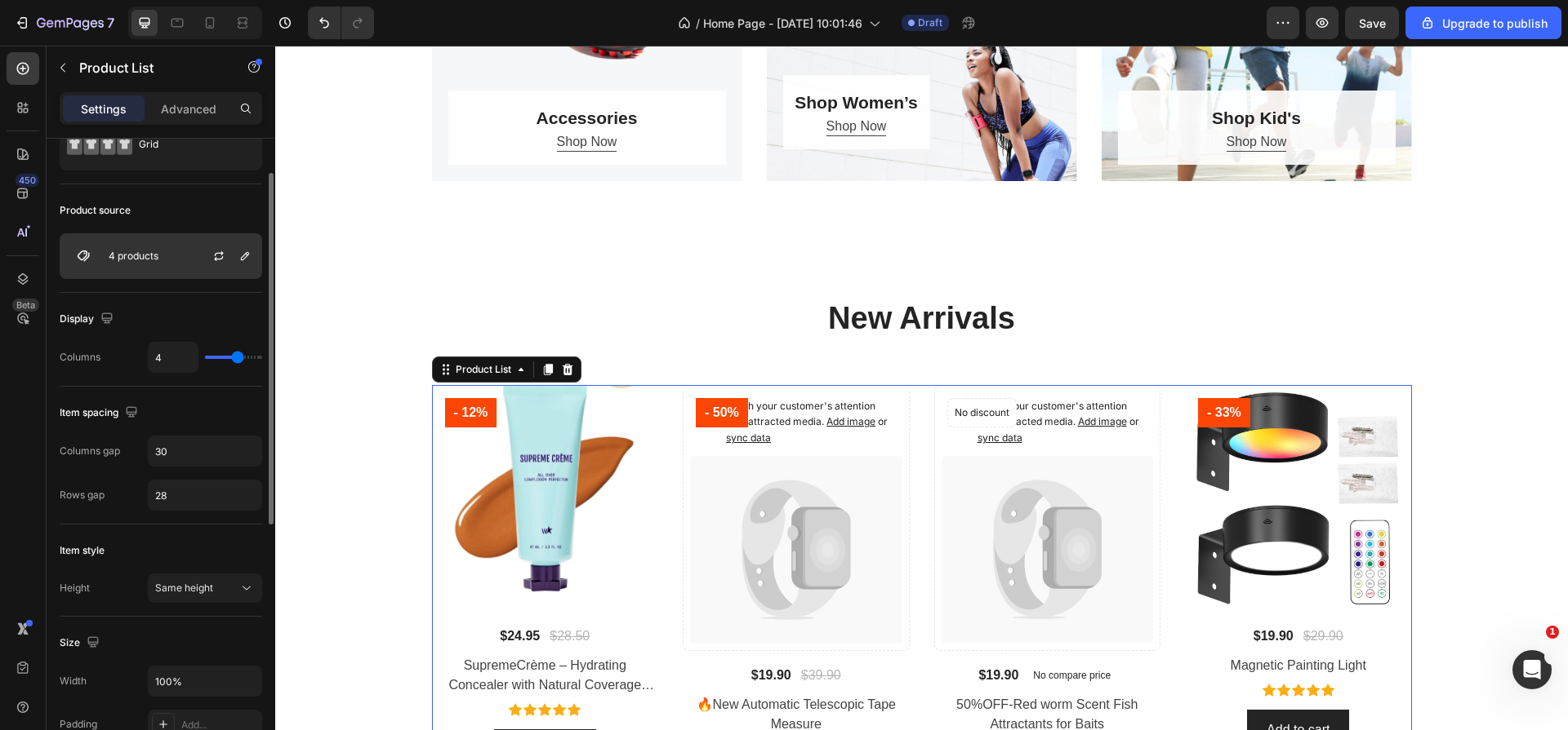
click at [167, 256] on div "4 products" at bounding box center [160, 256] width 202 height 45
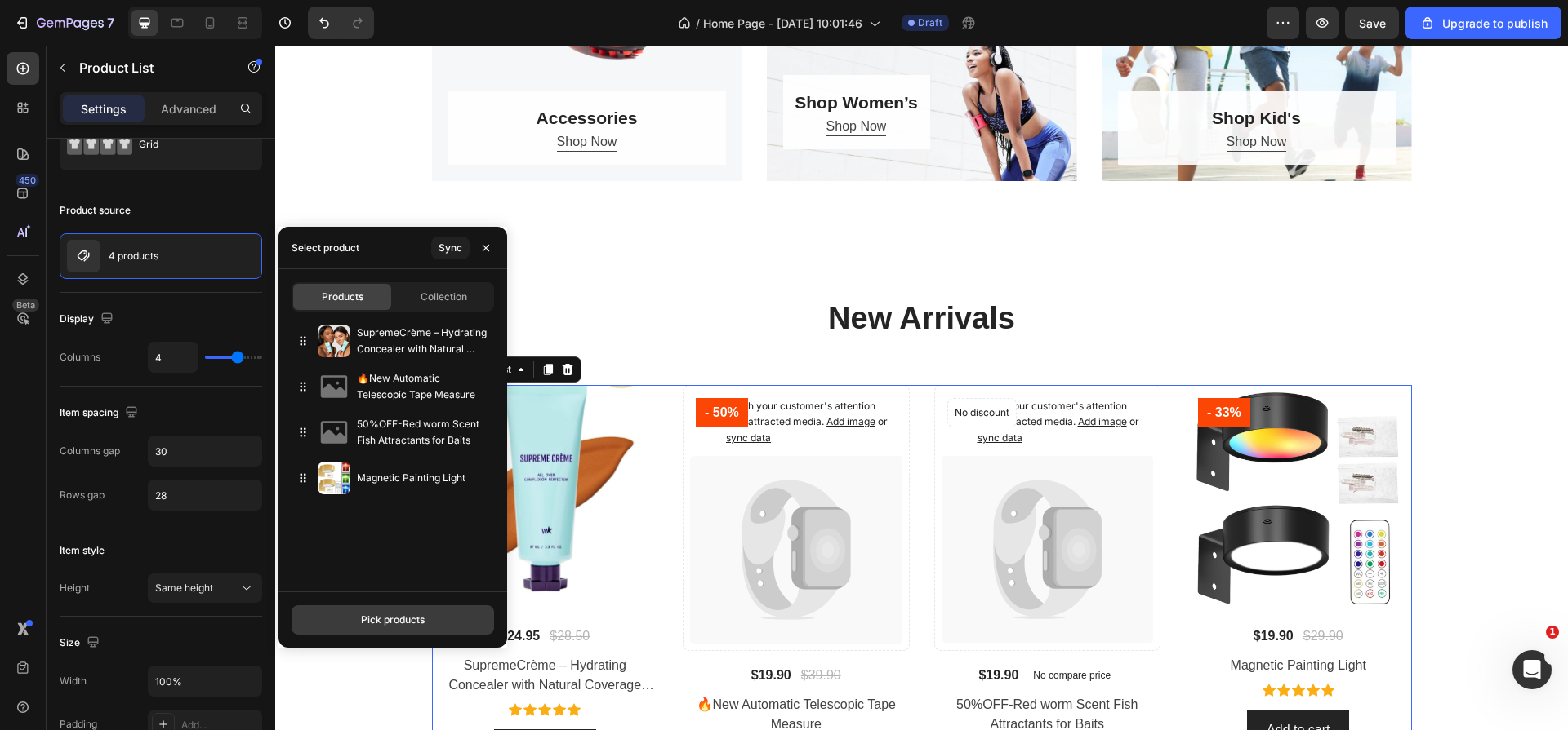
click at [396, 614] on div "Pick products" at bounding box center [392, 620] width 64 height 15
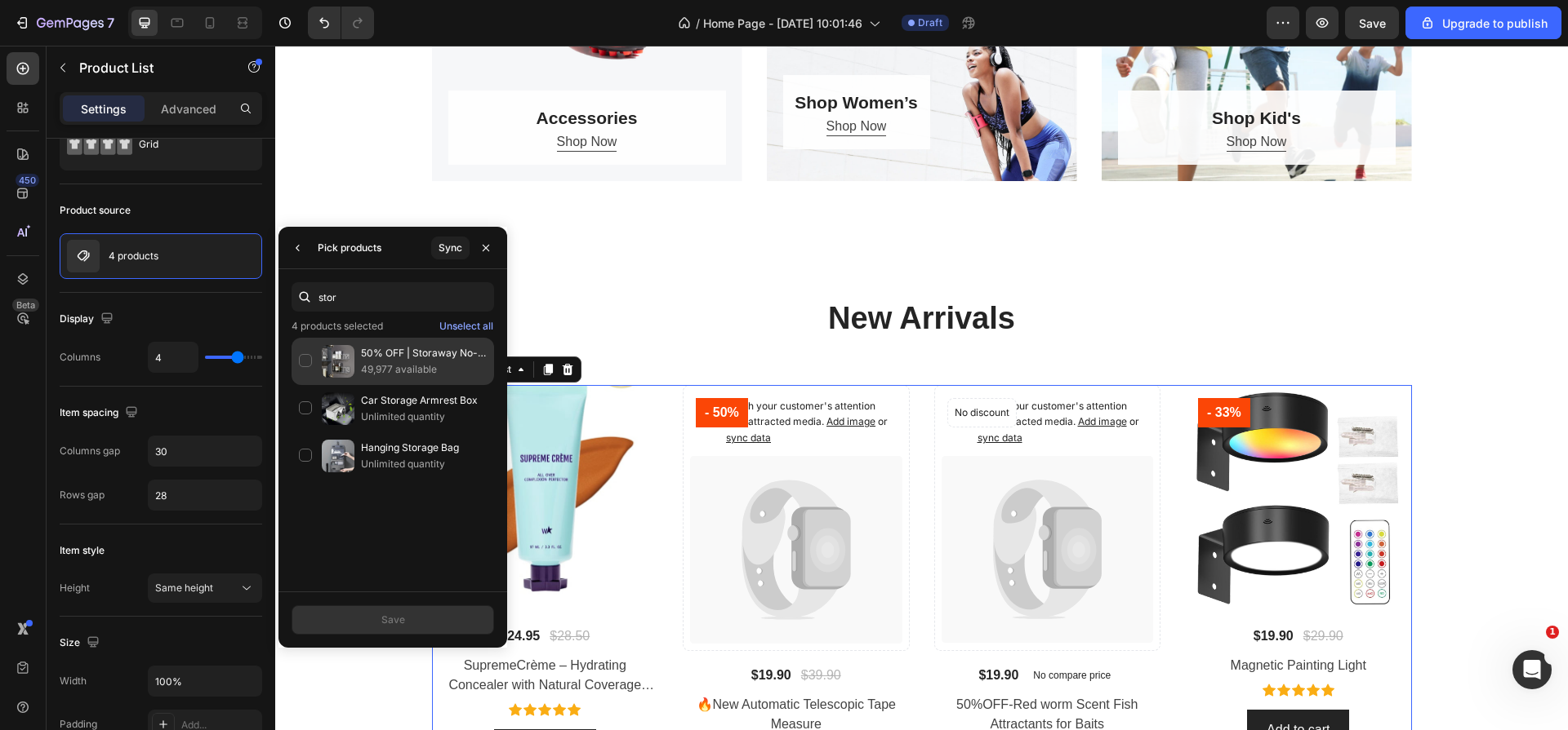
click at [304, 360] on div "50% OFF | Storaway No-Punch Wall Mounted Storage Hooks | Set of 15 PCS 49,977 a…" at bounding box center [392, 361] width 202 height 47
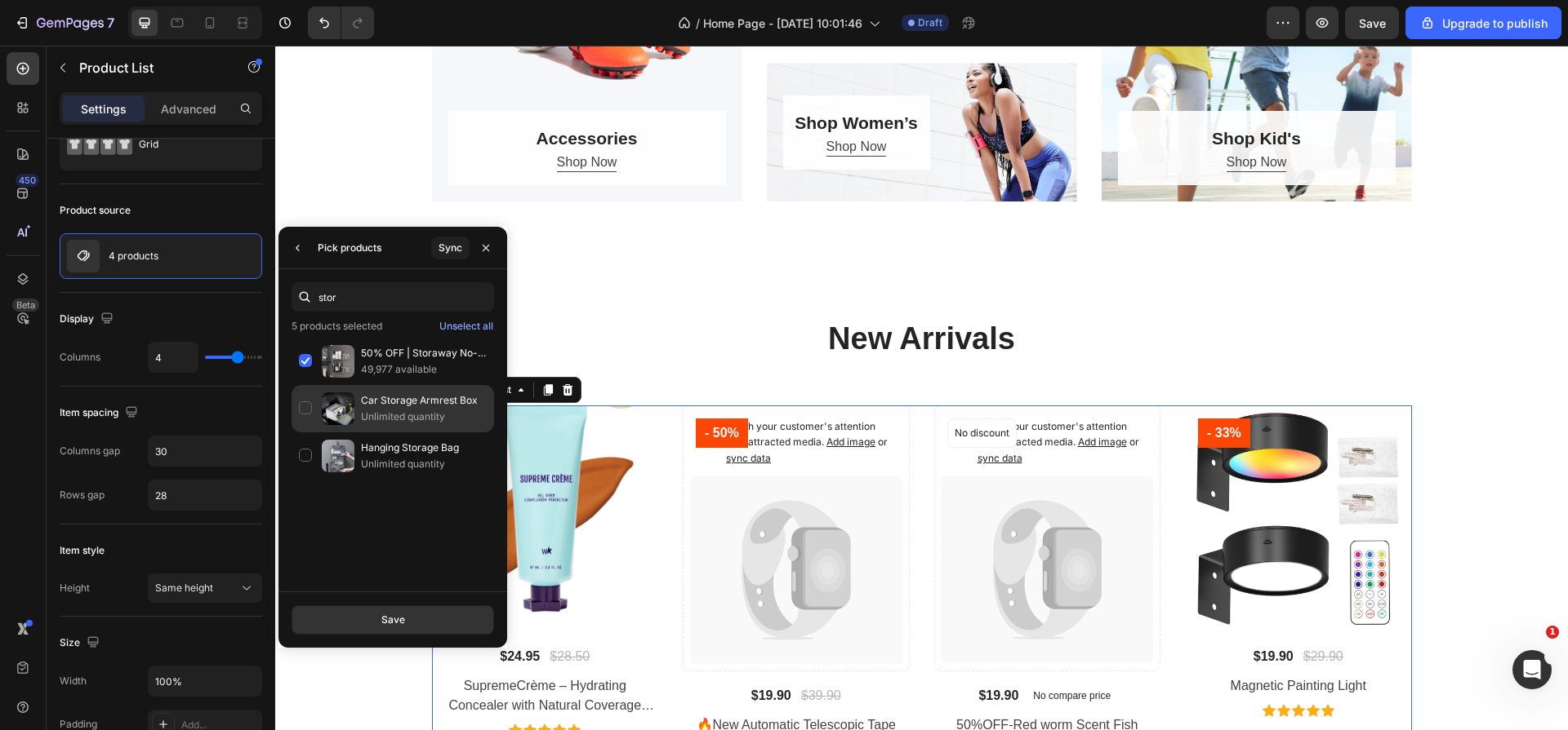
scroll to position [988, 0]
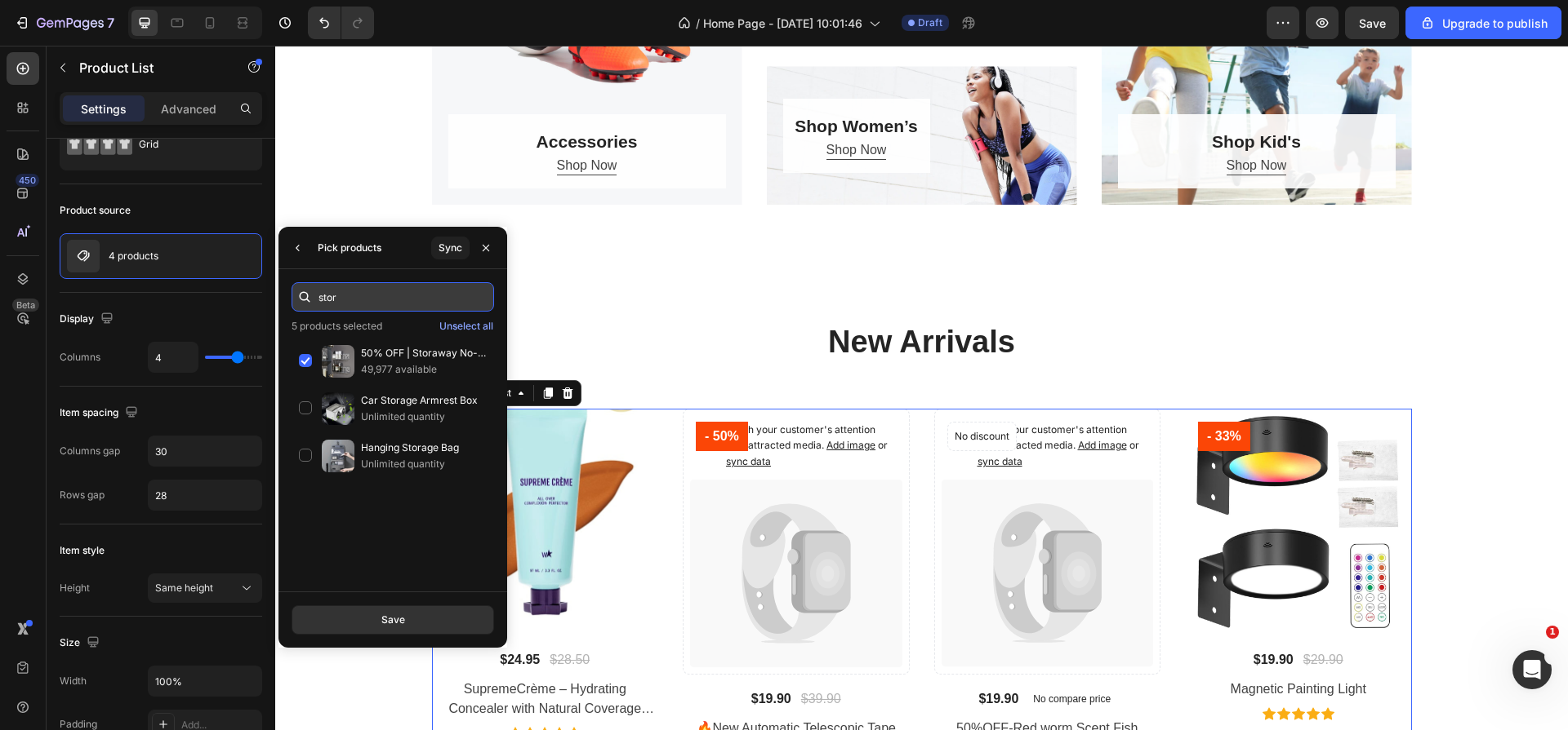
click at [410, 296] on input "stor" at bounding box center [392, 298] width 202 height 30
click at [411, 296] on input "stor" at bounding box center [392, 298] width 202 height 30
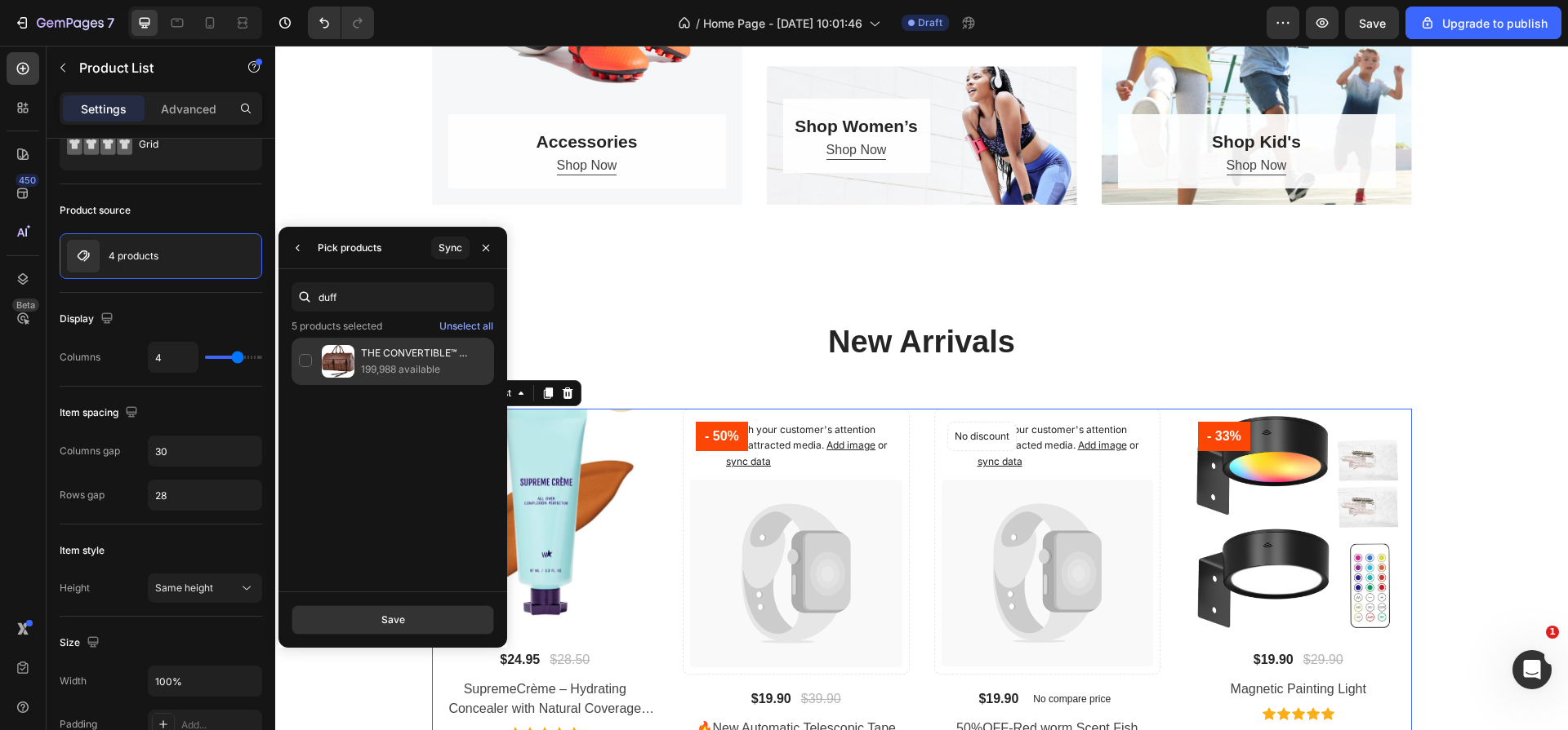
click at [305, 360] on div "THE CONVERTIBLE™ DUFFLE GARMENT LUGGAGE 🧳- Convertible Duffle bag SUPER OFFER 1…" at bounding box center [392, 361] width 202 height 47
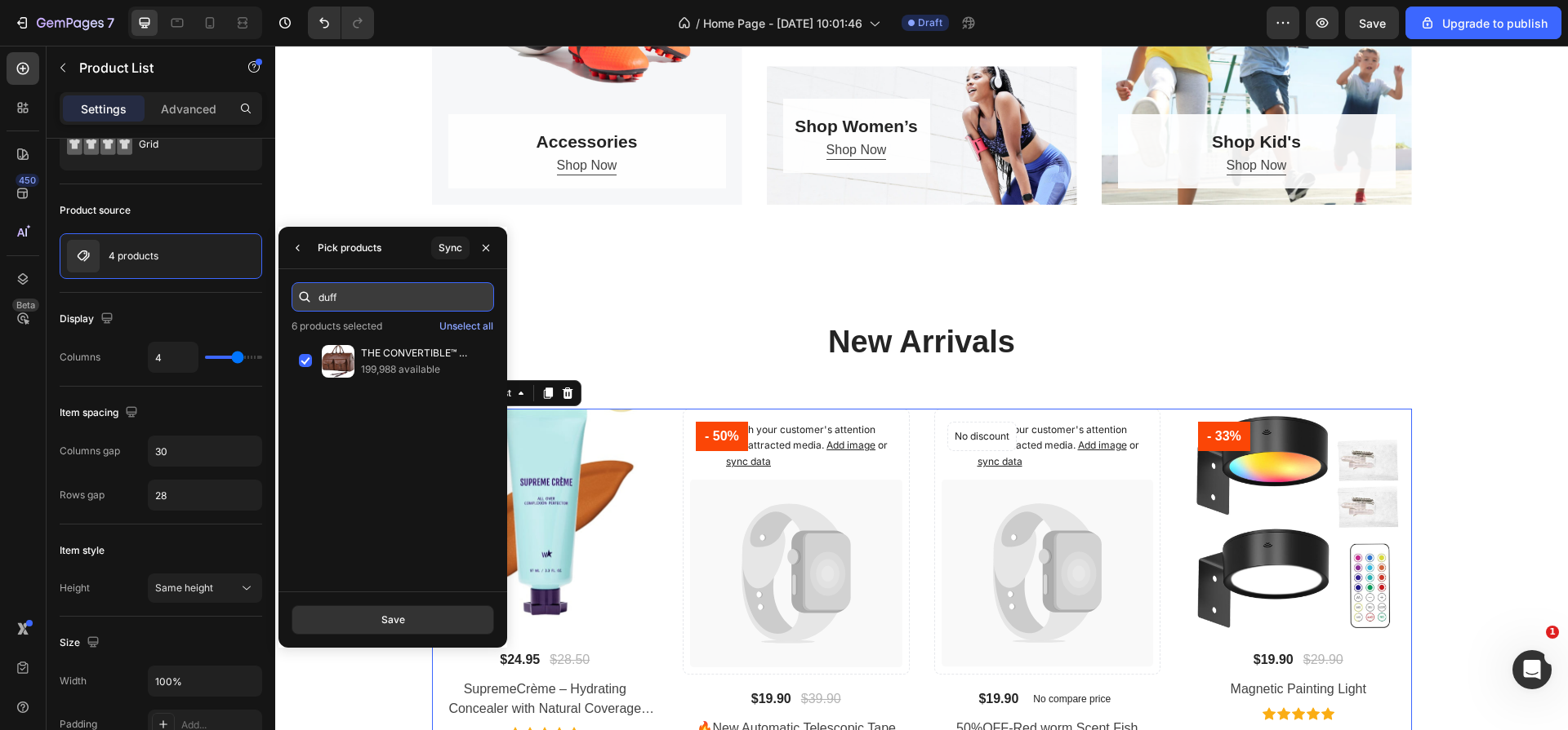
click at [395, 309] on input "duff" at bounding box center [392, 298] width 202 height 30
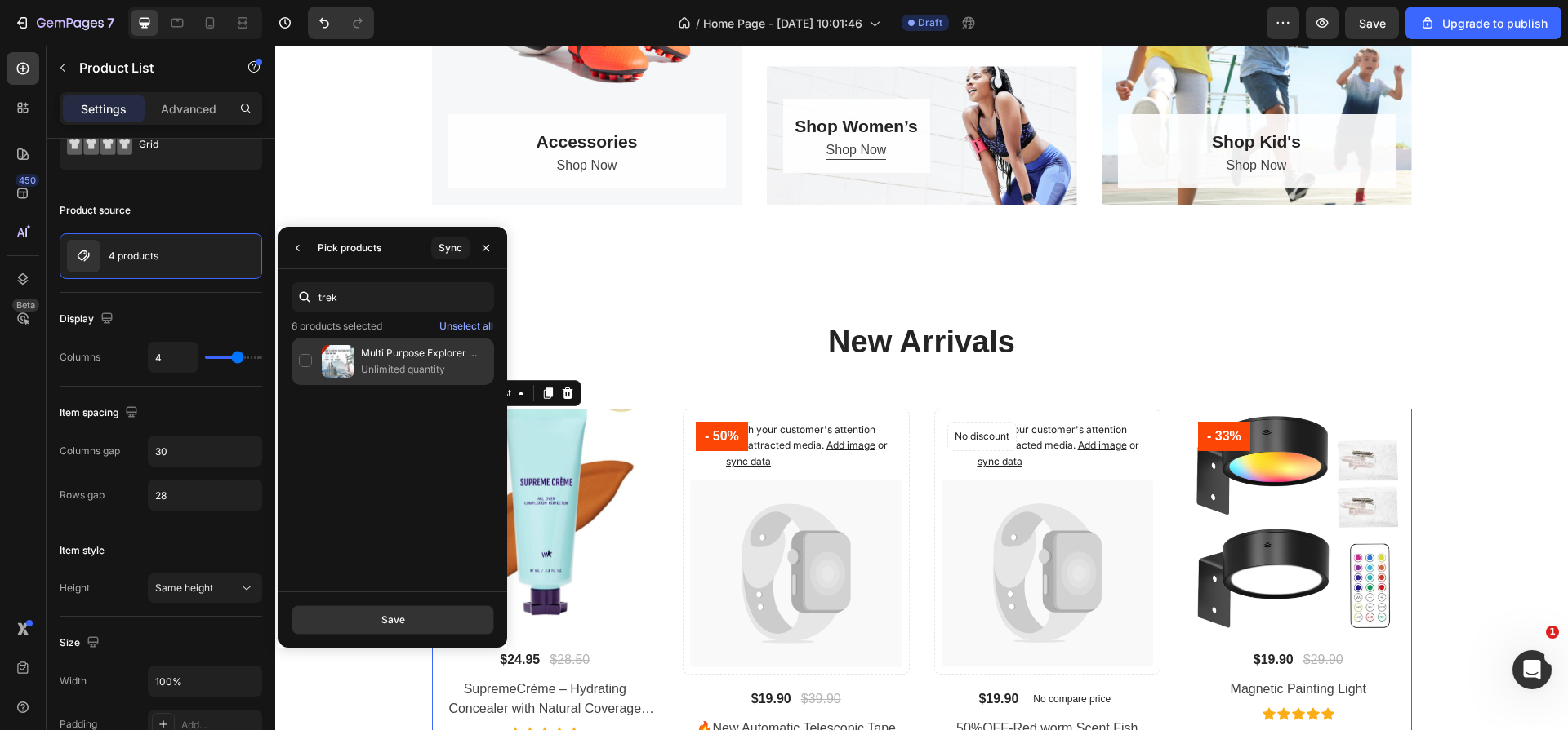
click at [309, 353] on div "Multi Purpose Explorer Trekking Pole-Self Defense Stick Unlimited quantity" at bounding box center [392, 361] width 202 height 47
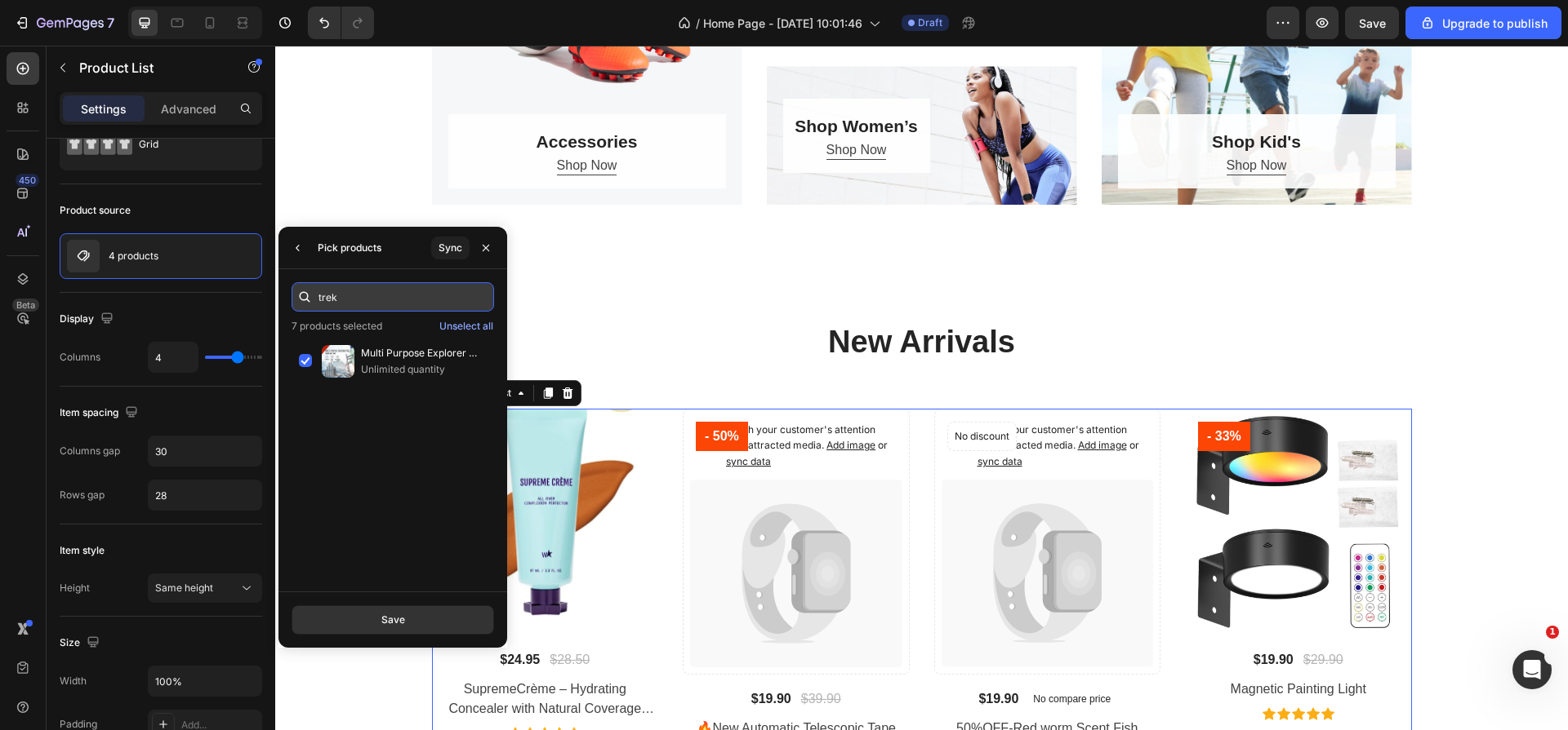
click at [359, 303] on input "trek" at bounding box center [392, 298] width 202 height 30
type input "a"
type input "bamb"
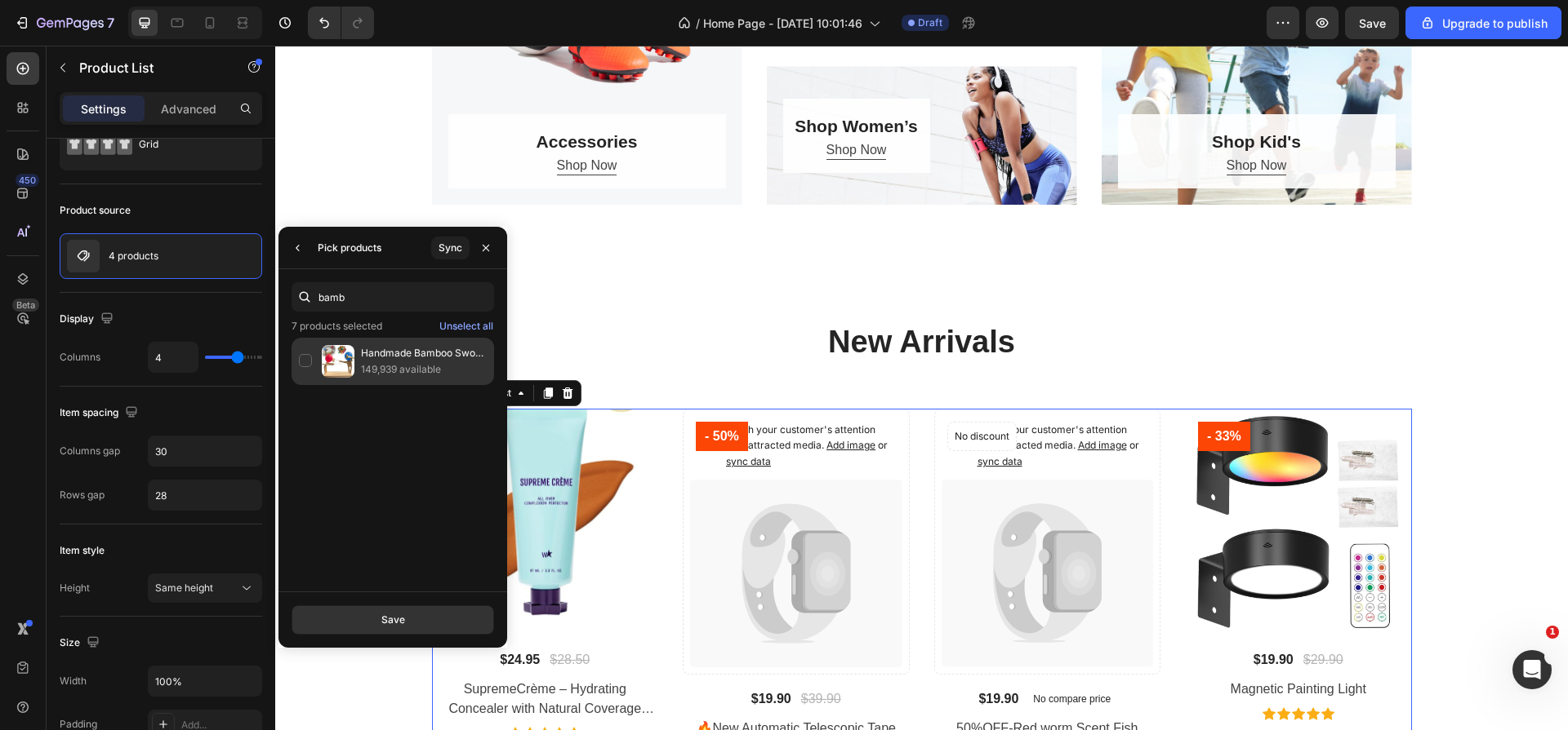
click at [303, 360] on div "Handmade Bamboo Sword Duel™ 149,939 available" at bounding box center [392, 361] width 202 height 47
click at [293, 248] on icon "button" at bounding box center [298, 248] width 13 height 13
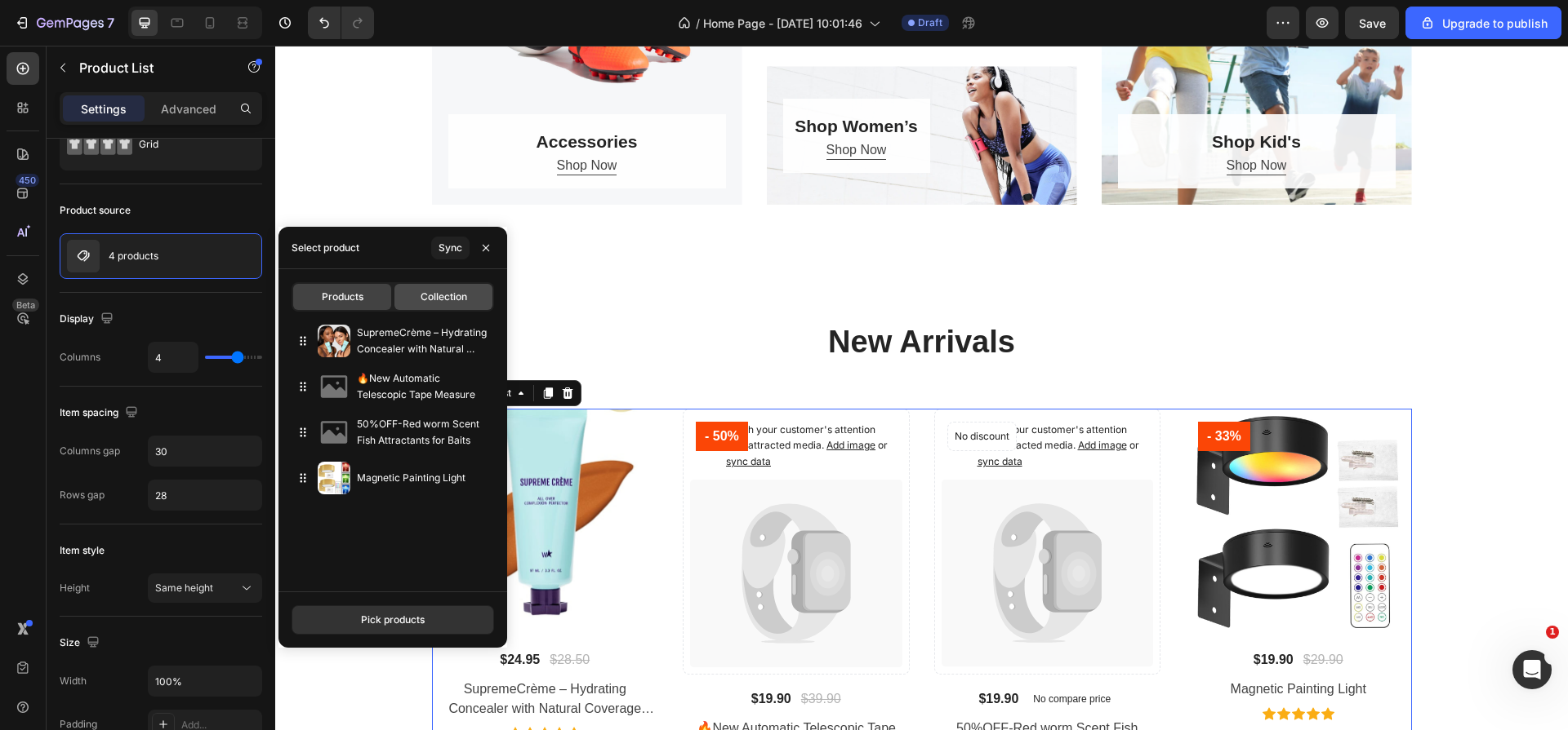
drag, startPoint x: 441, startPoint y: 302, endPoint x: 423, endPoint y: 304, distance: 18.1
click at [441, 302] on span "Collection" at bounding box center [444, 297] width 46 height 15
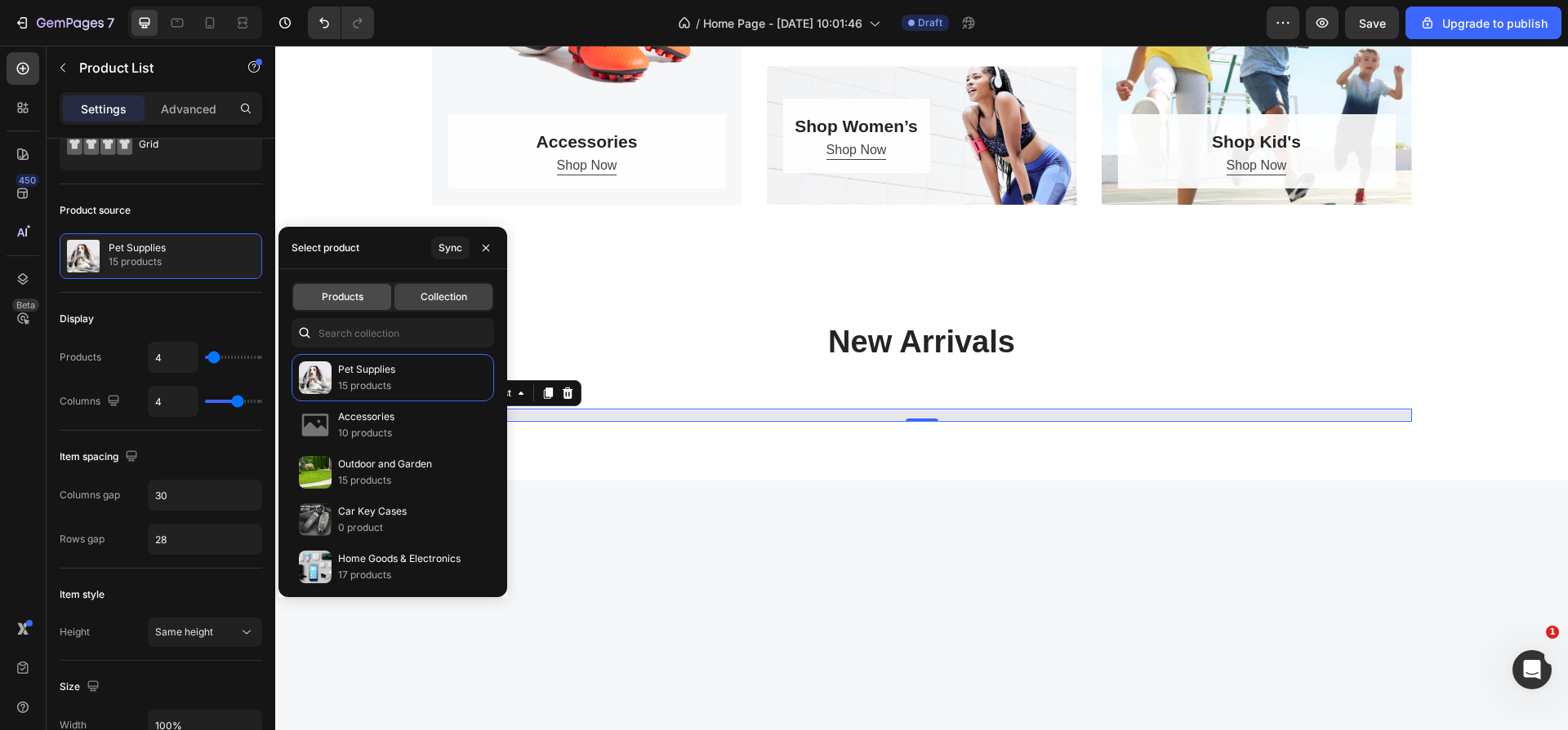
click at [370, 302] on div "Products" at bounding box center [342, 297] width 98 height 26
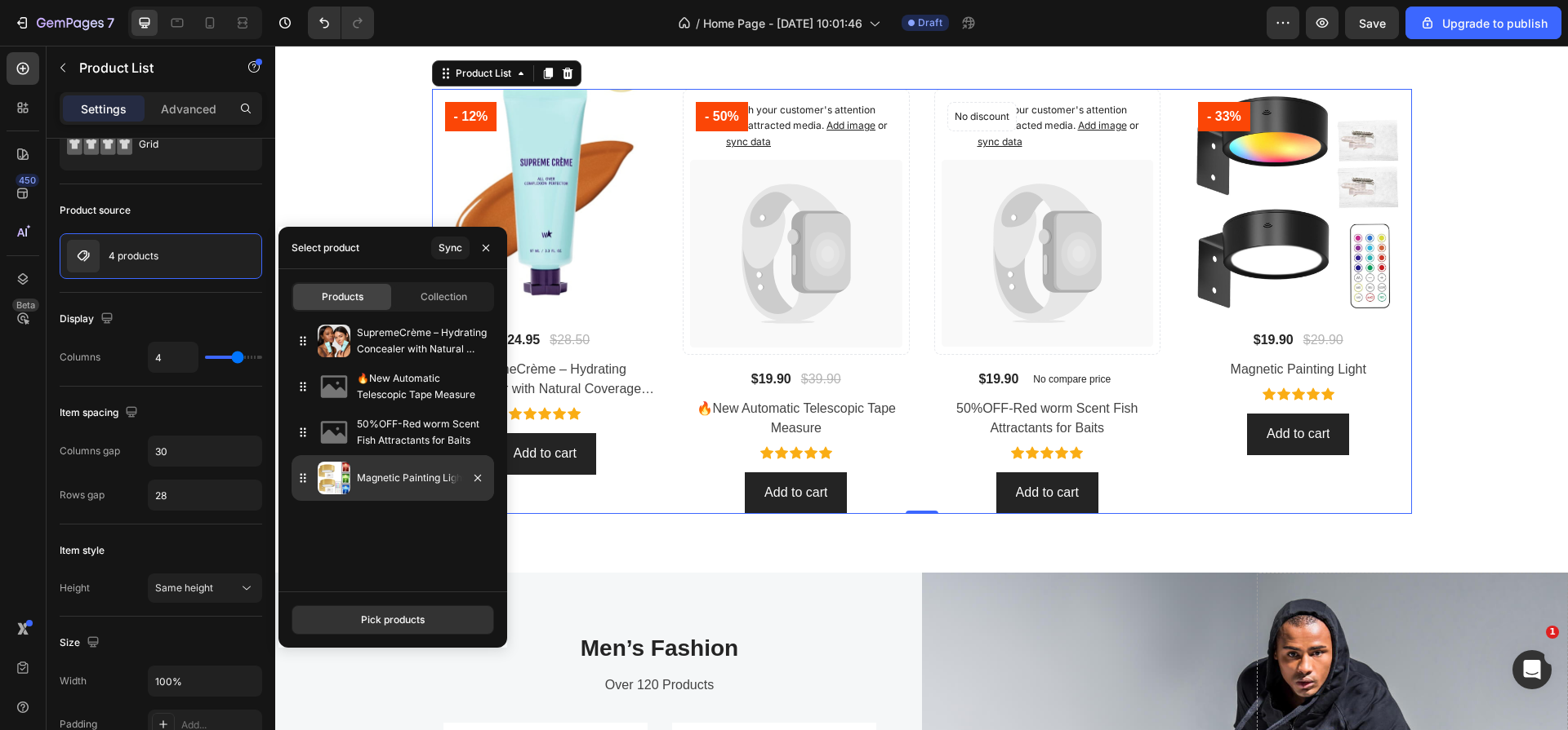
scroll to position [1310, 0]
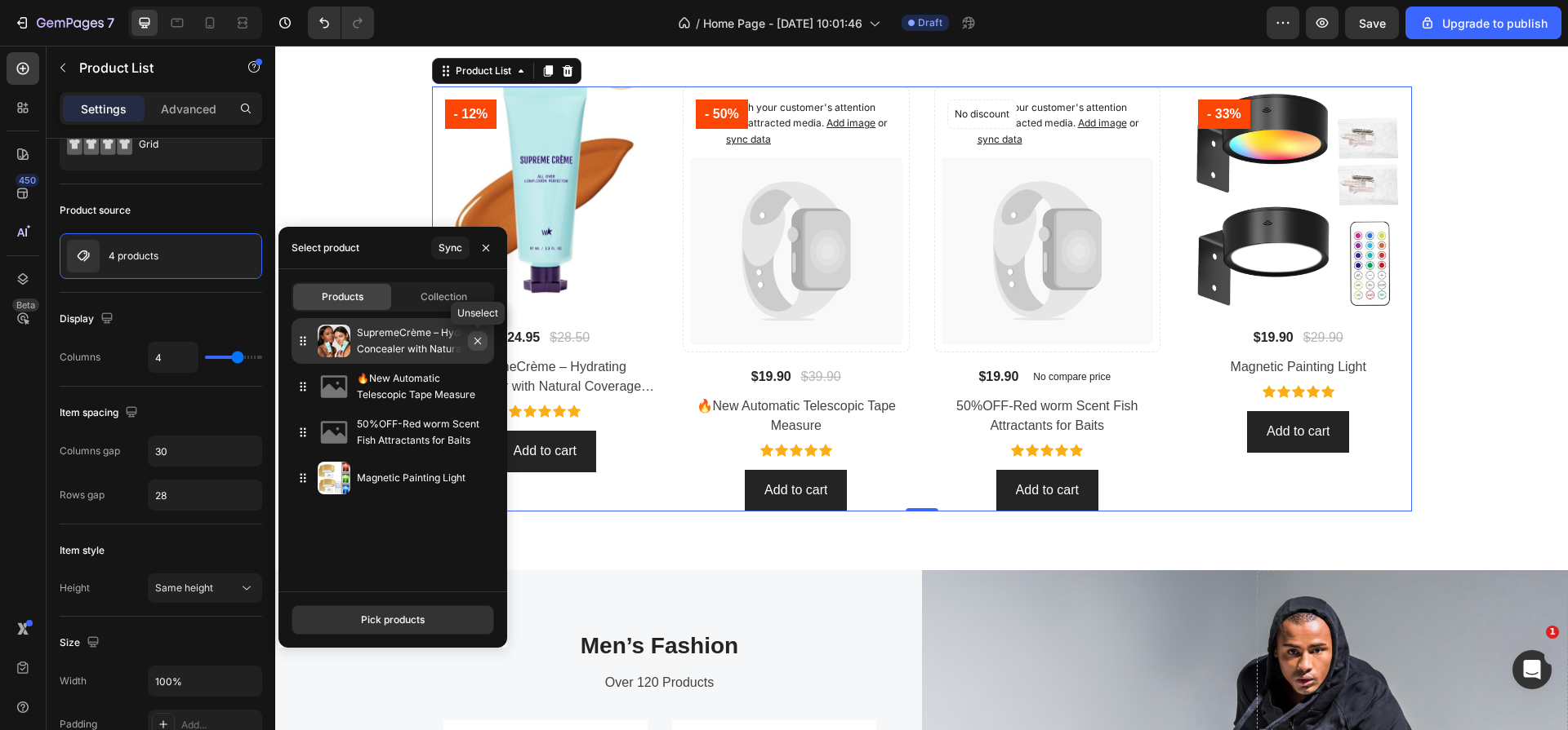
click at [478, 346] on icon "button" at bounding box center [478, 341] width 13 height 13
click at [477, 342] on icon "button" at bounding box center [478, 341] width 13 height 13
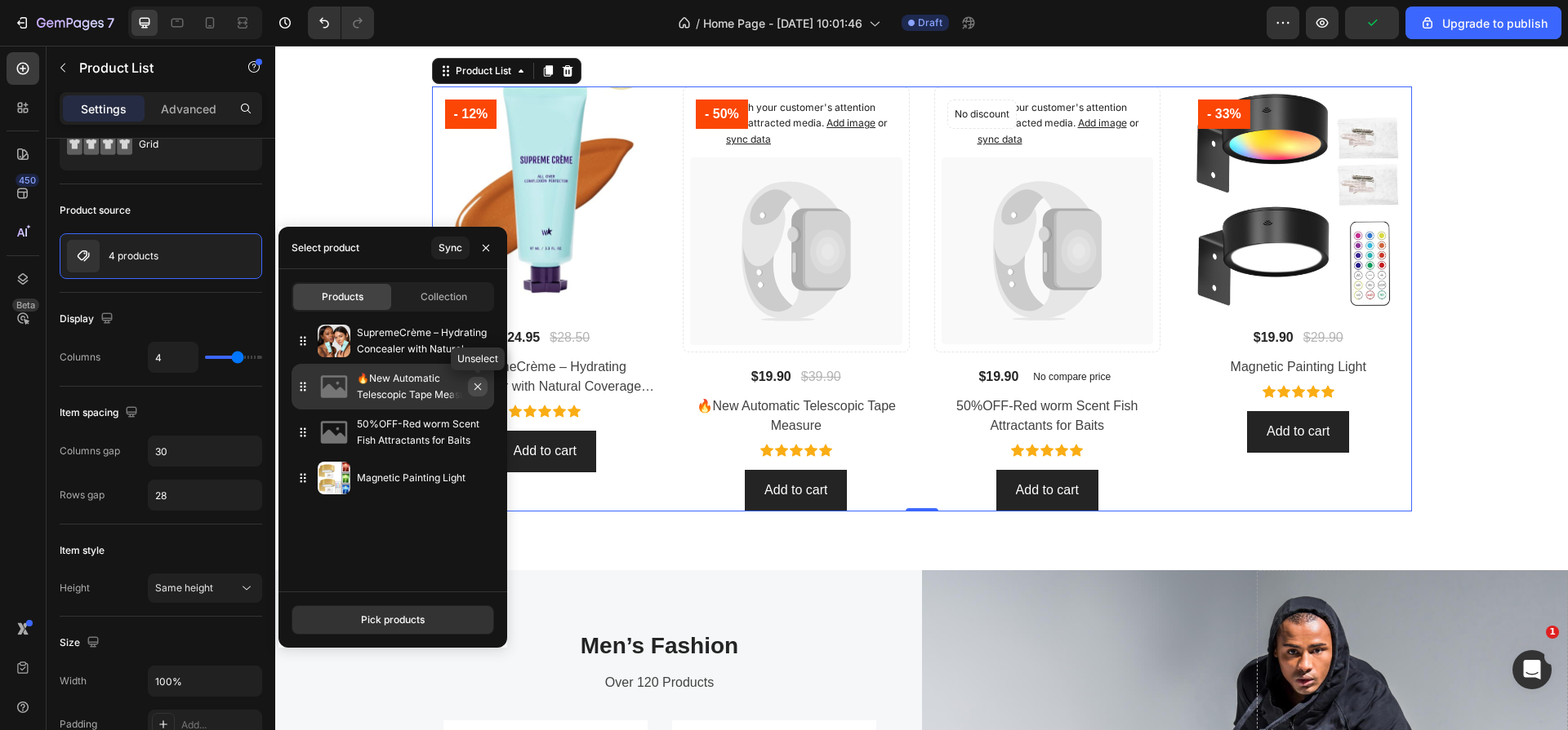
click at [477, 387] on icon "button" at bounding box center [477, 386] width 6 height 6
click at [412, 627] on div "Pick products" at bounding box center [392, 620] width 64 height 15
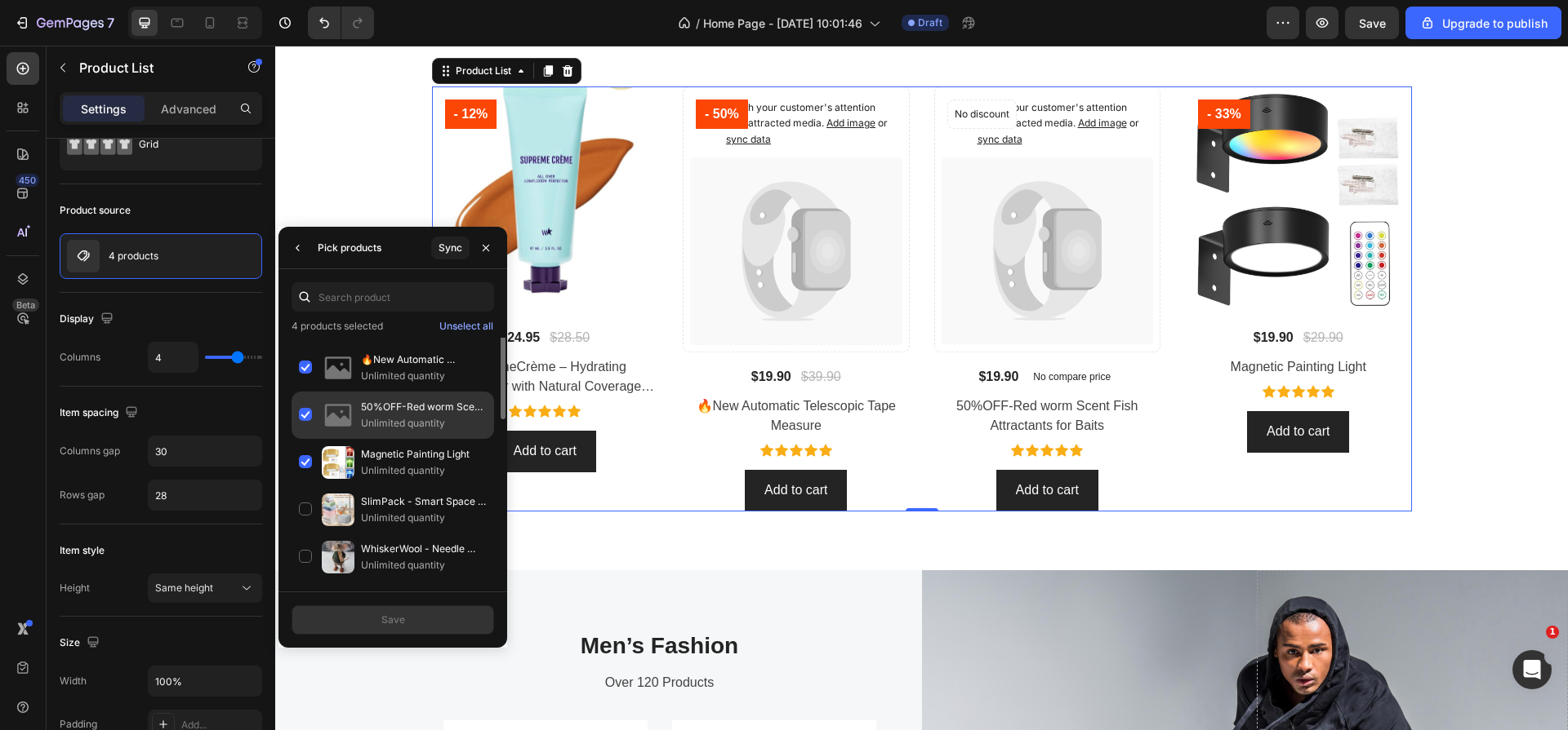
scroll to position [0, 0]
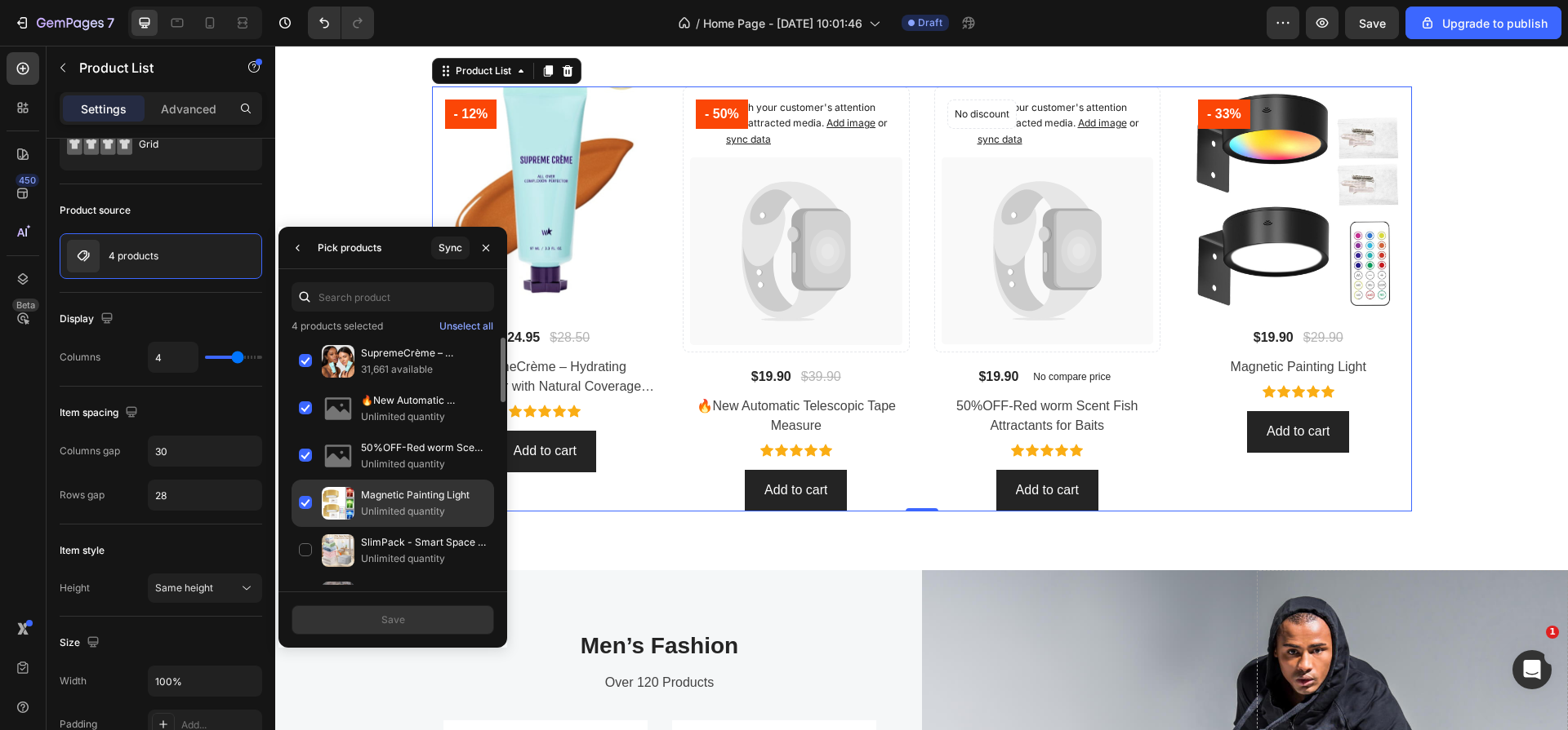
click at [300, 504] on div "Magnetic Painting Light Unlimited quantity" at bounding box center [392, 503] width 202 height 47
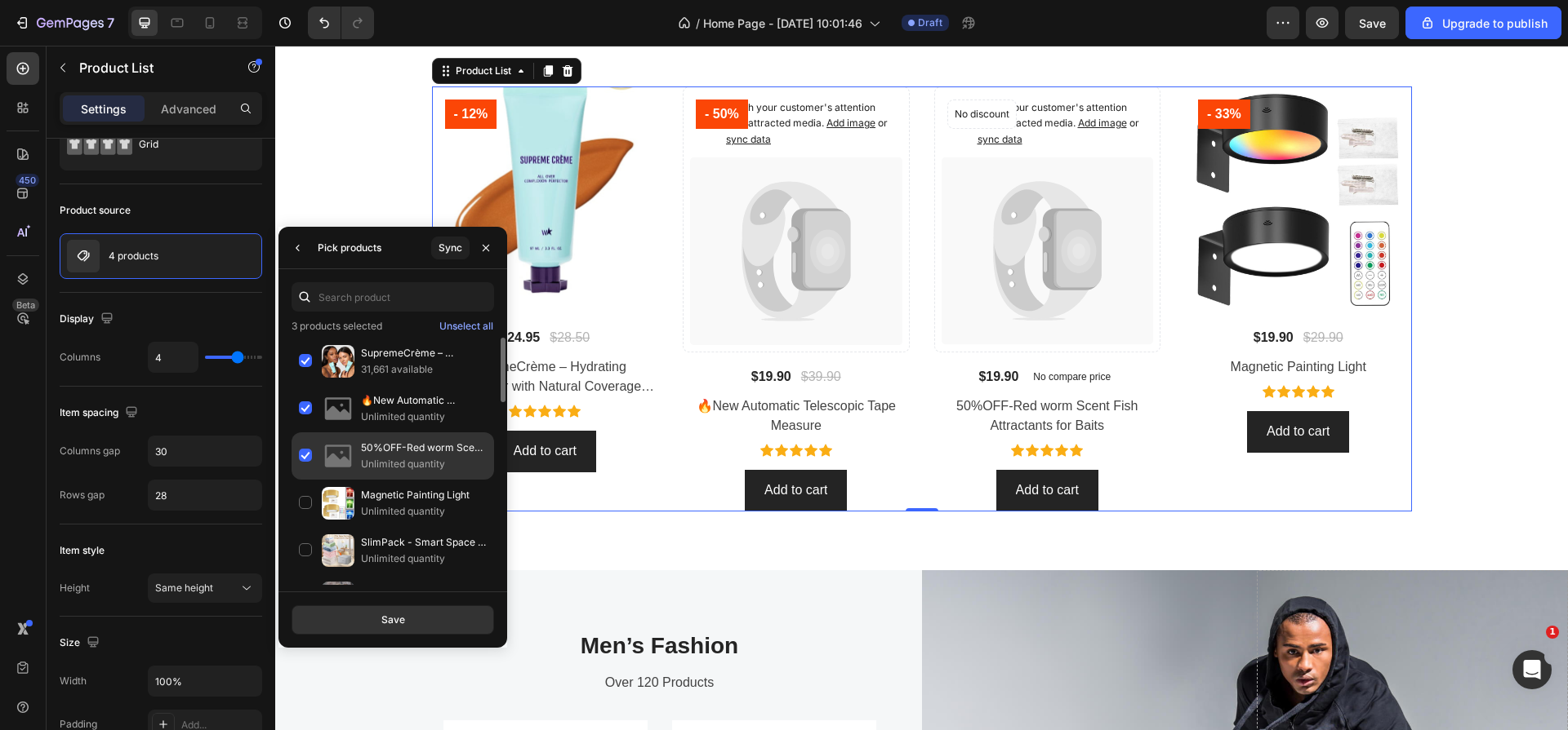
click at [304, 453] on div "50%OFF-Red worm Scent Fish Attractants for Baits Unlimited quantity" at bounding box center [392, 456] width 202 height 47
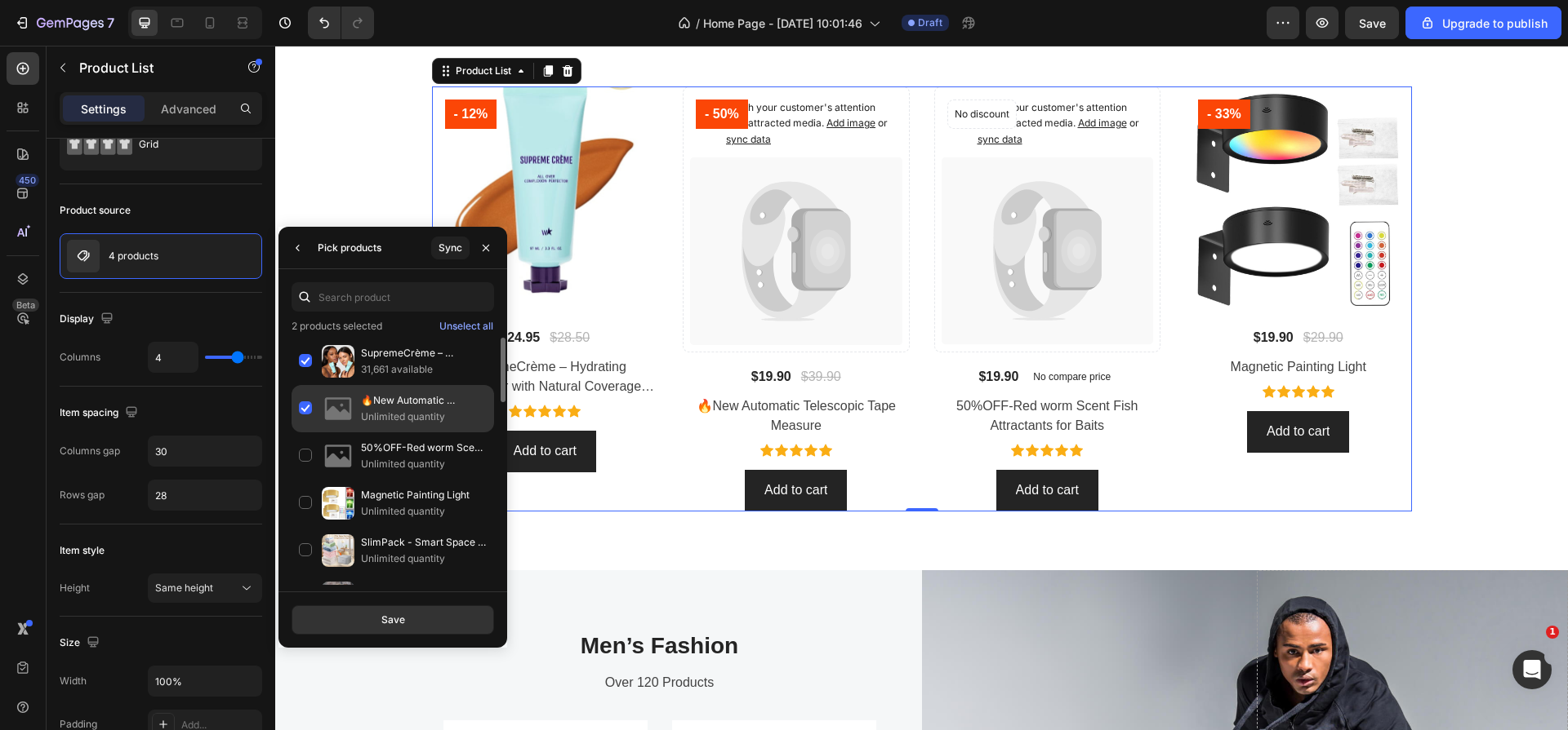
click at [303, 406] on div "🔥New Automatic Telescopic Tape Measure Unlimited quantity" at bounding box center [392, 408] width 202 height 47
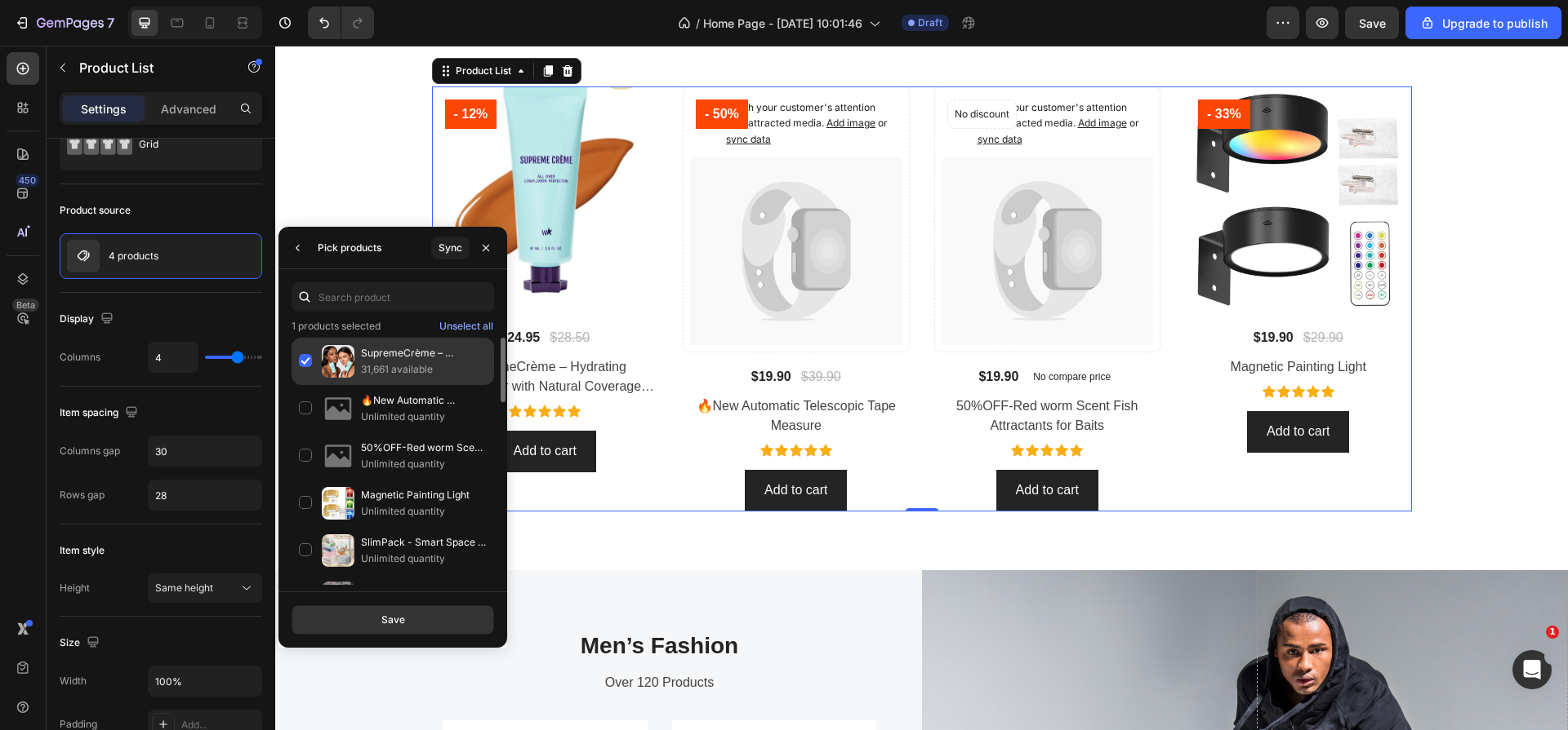
click at [304, 359] on div "SupremeCrème – Hydrating Concealer with Natural Coverage Finish 31,661 available" at bounding box center [392, 361] width 202 height 47
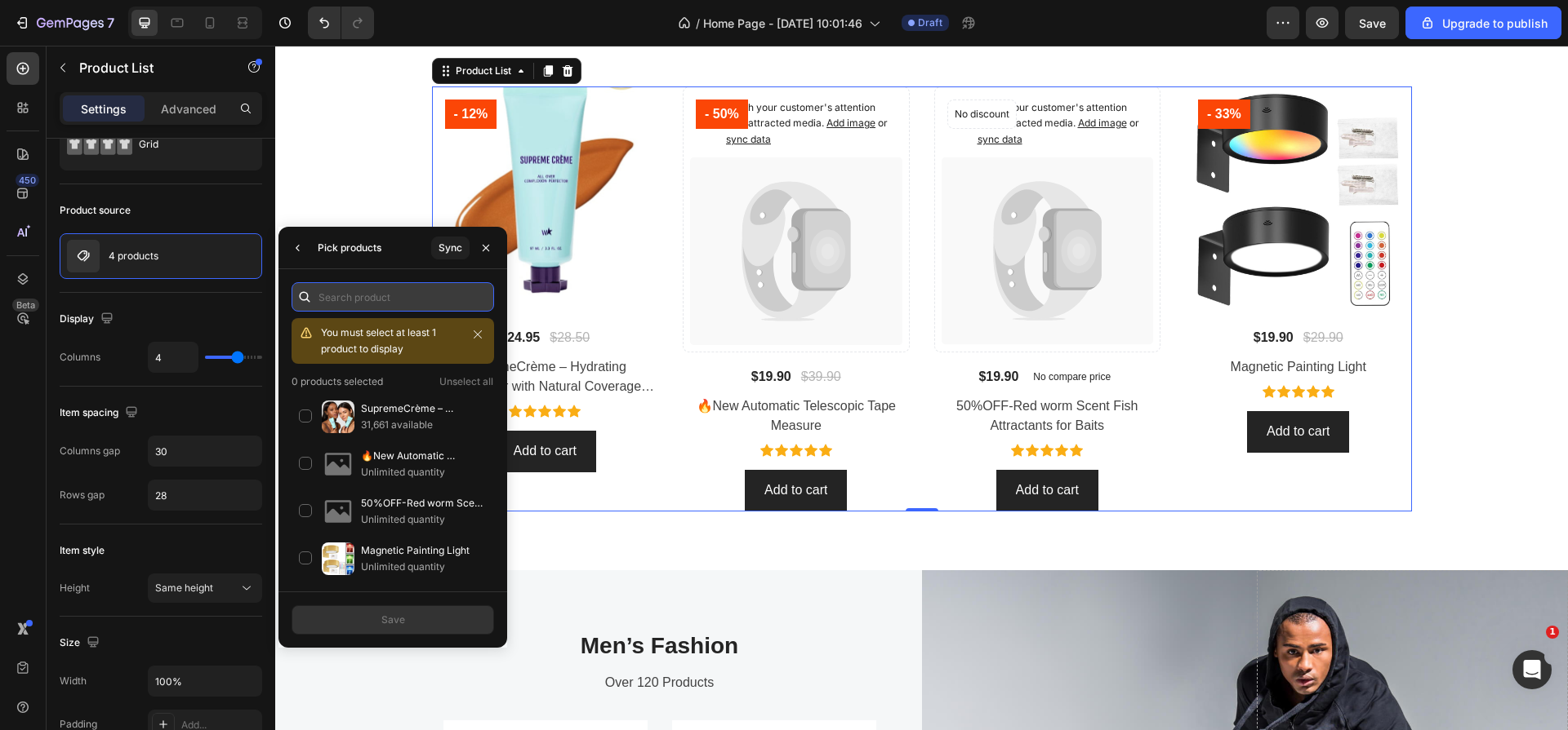
click at [394, 298] on input "text" at bounding box center [392, 298] width 202 height 30
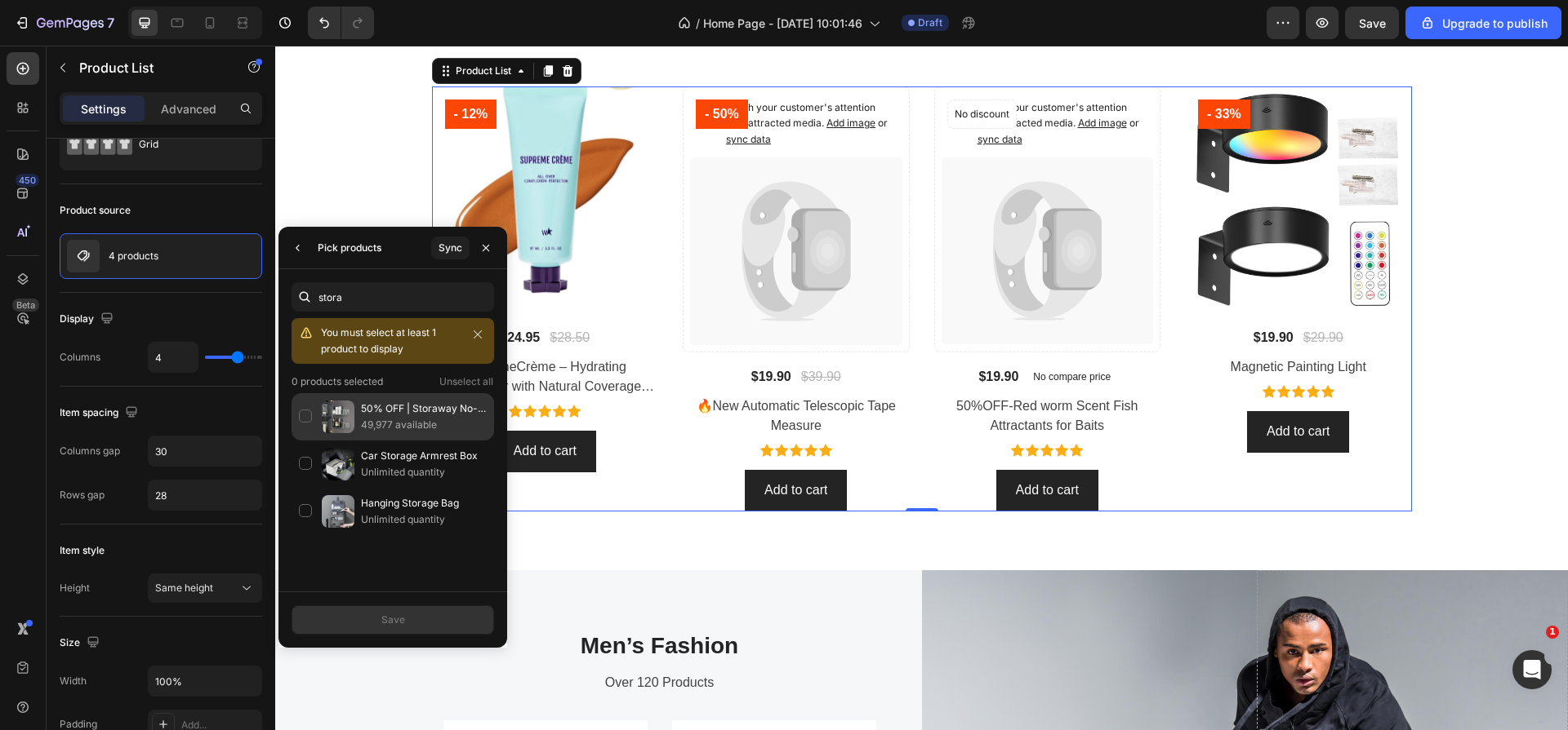
click at [309, 414] on div "50% OFF | Storaway No-Punch Wall Mounted Storage Hooks | Set of 15 PCS 49,977 a…" at bounding box center [392, 417] width 202 height 47
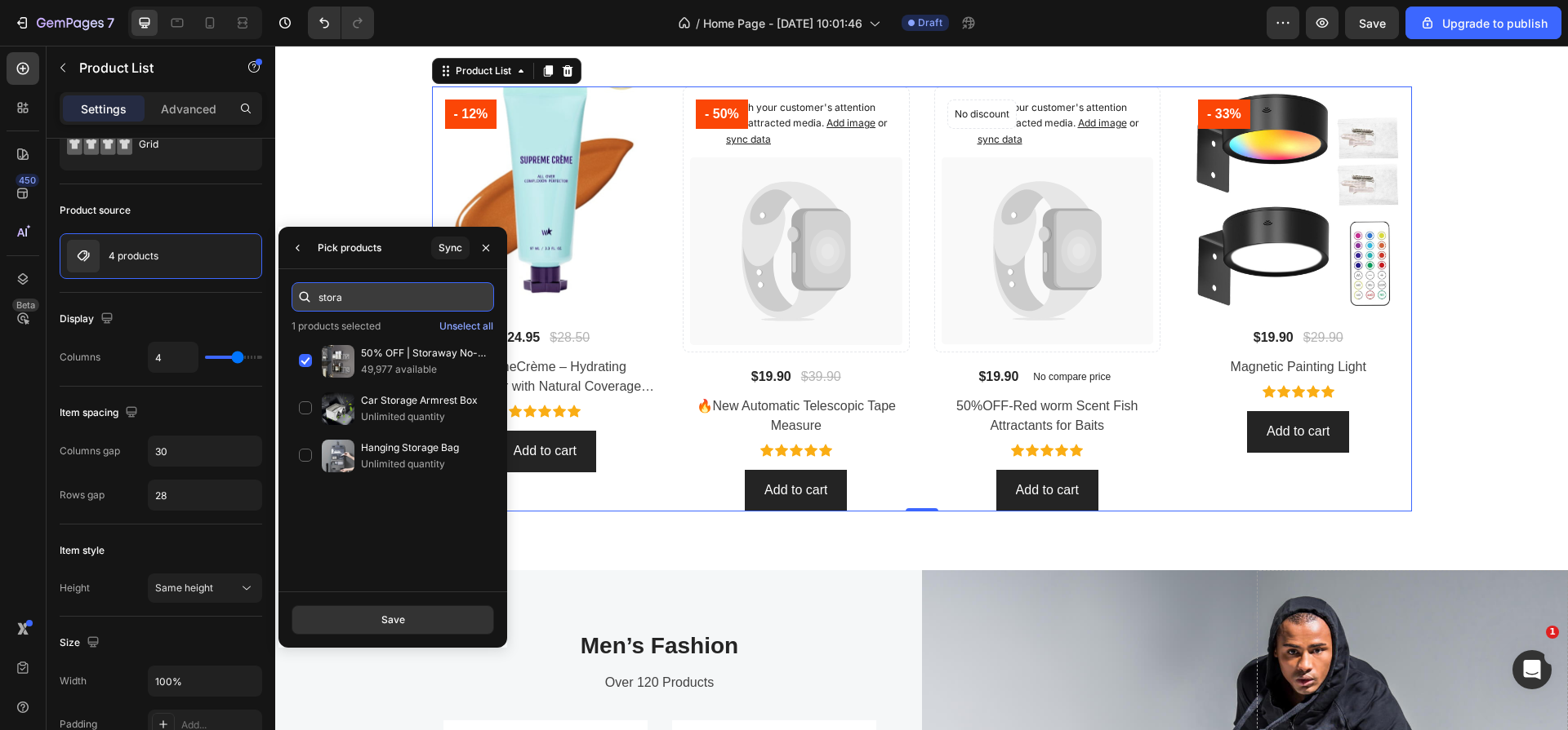
click at [366, 304] on input "stora" at bounding box center [392, 298] width 202 height 30
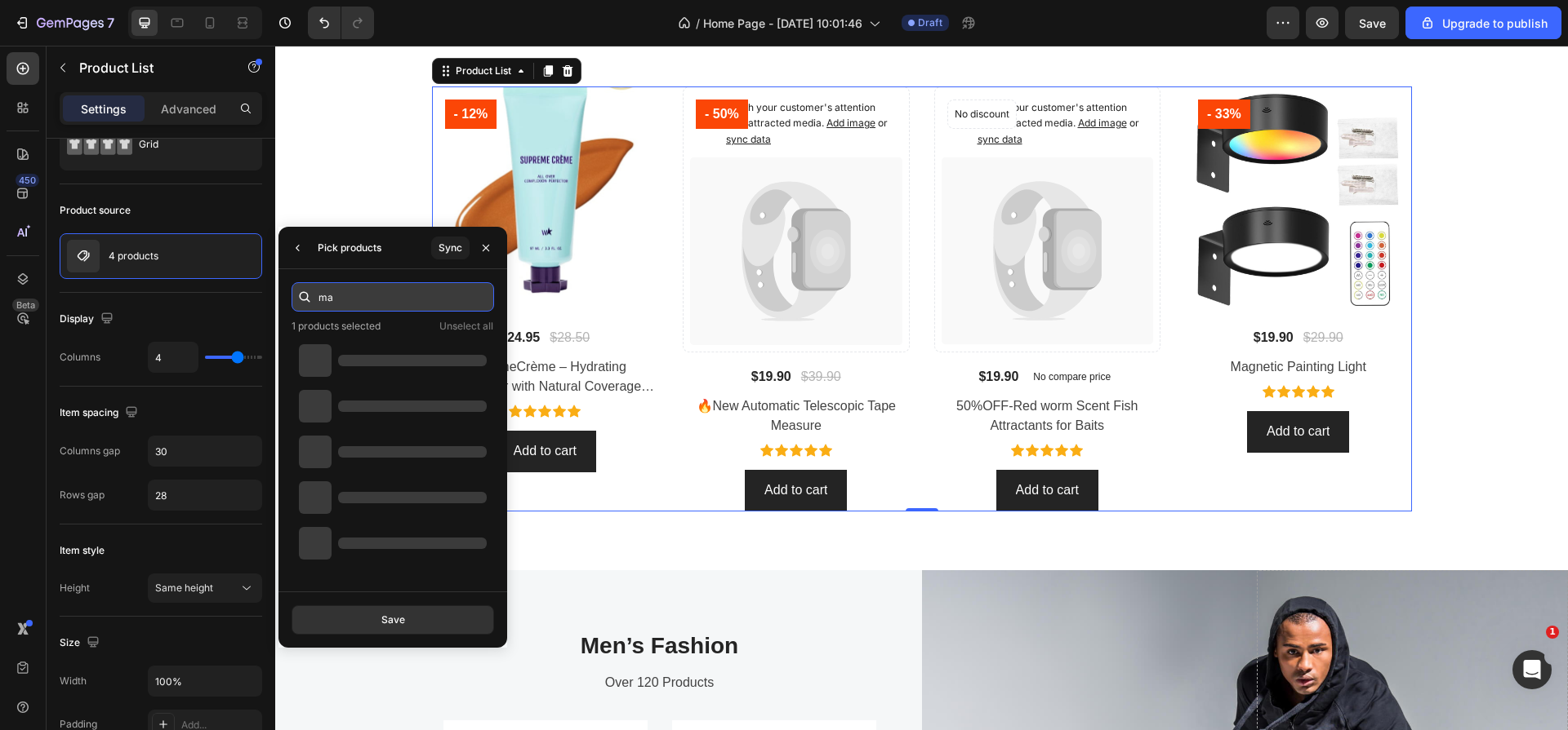
type input "m"
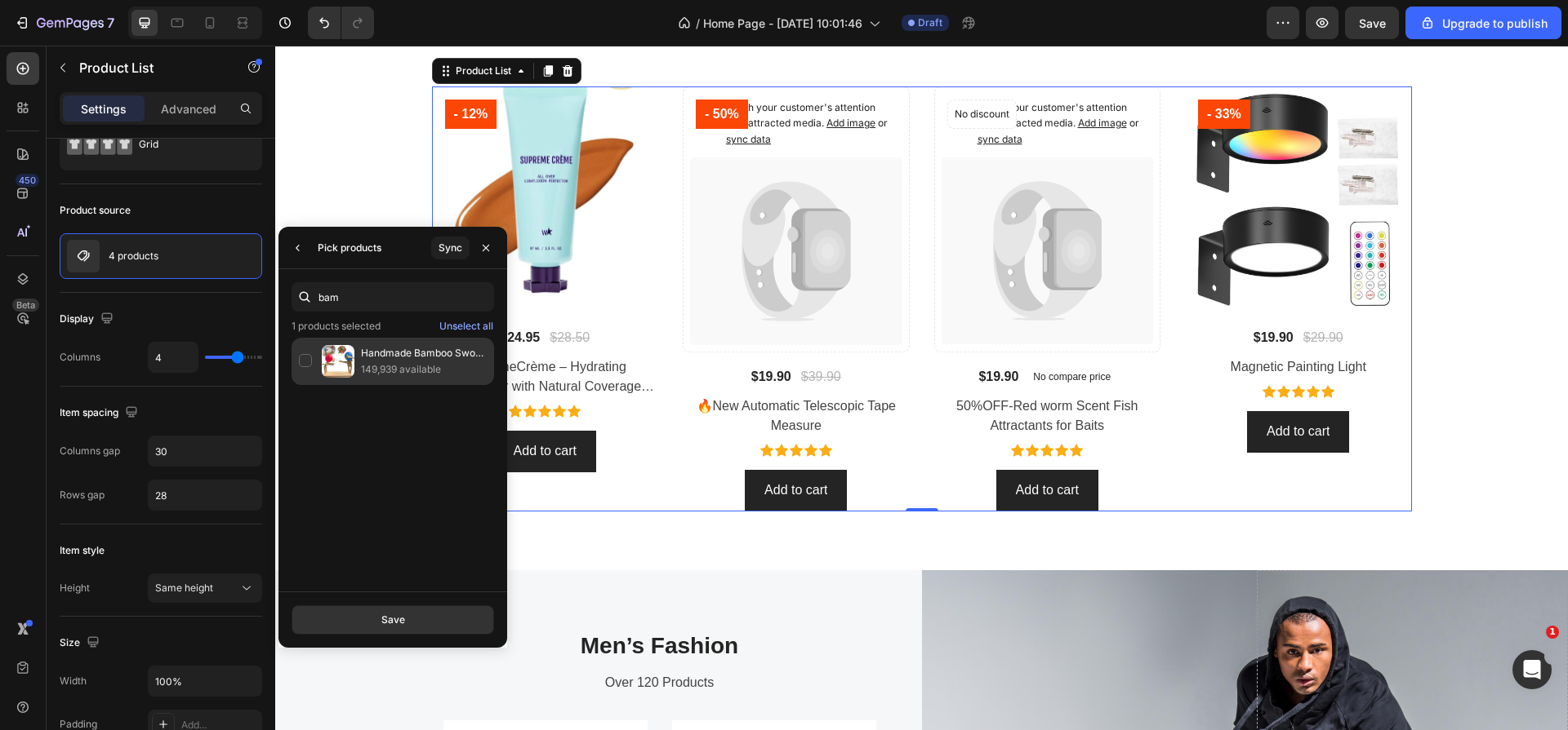
click at [300, 359] on div "Handmade Bamboo Sword Duel™ 149,939 available" at bounding box center [392, 361] width 202 height 47
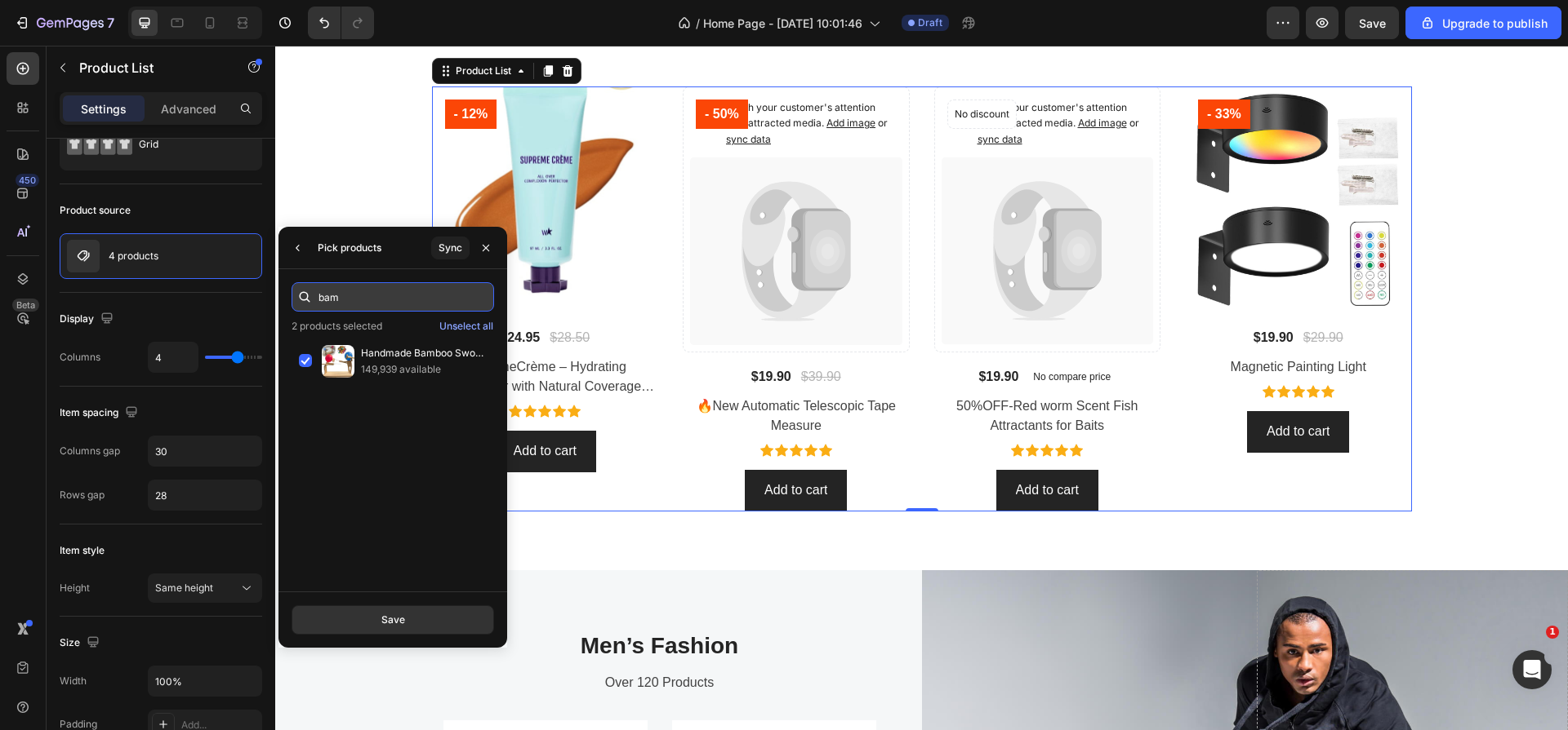
click at [361, 294] on input "bam" at bounding box center [392, 298] width 202 height 30
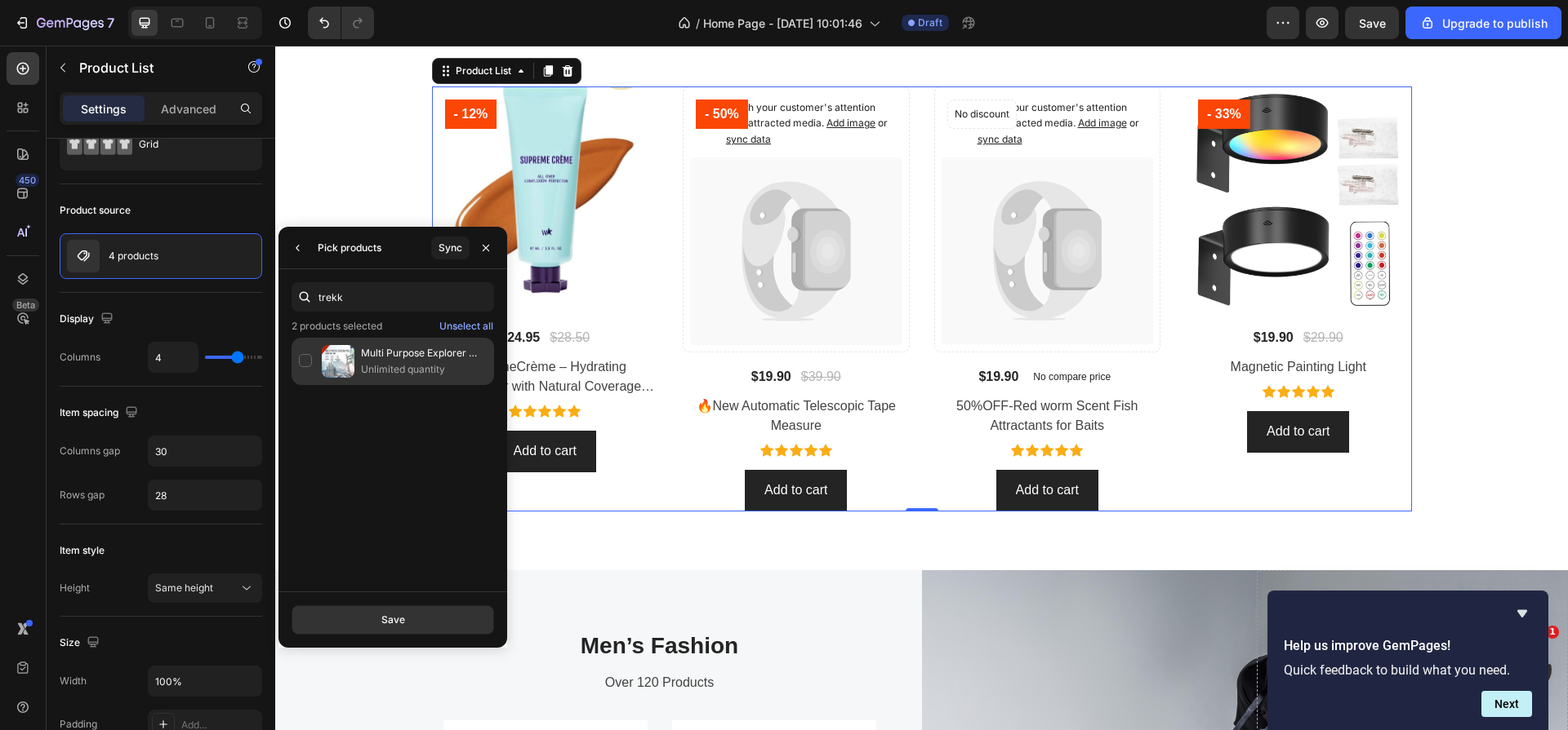
click at [302, 367] on div "Multi Purpose Explorer Trekking Pole-Self Defense Stick Unlimited quantity" at bounding box center [392, 361] width 202 height 47
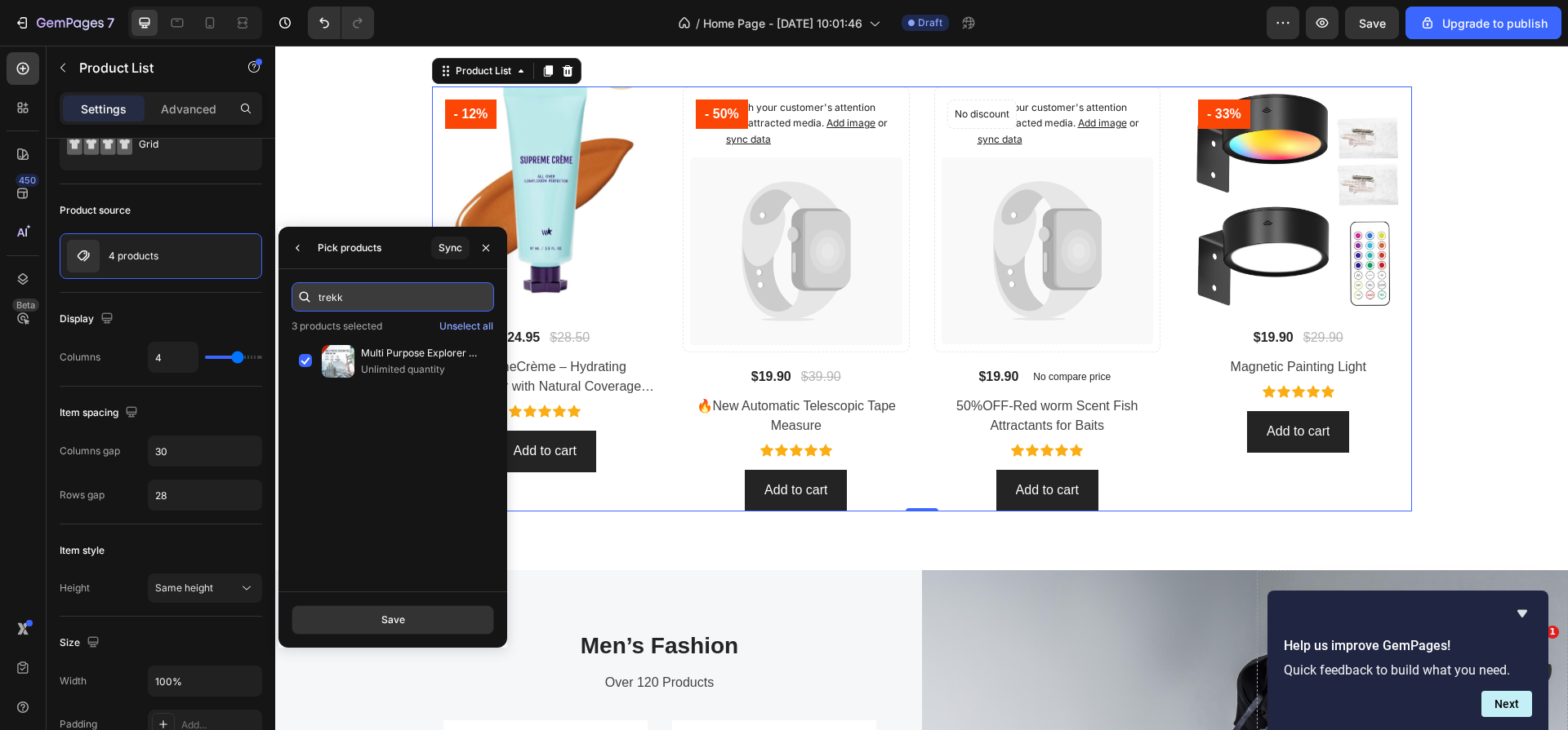
click at [333, 303] on input "trekk" at bounding box center [392, 298] width 202 height 30
type input "duff"
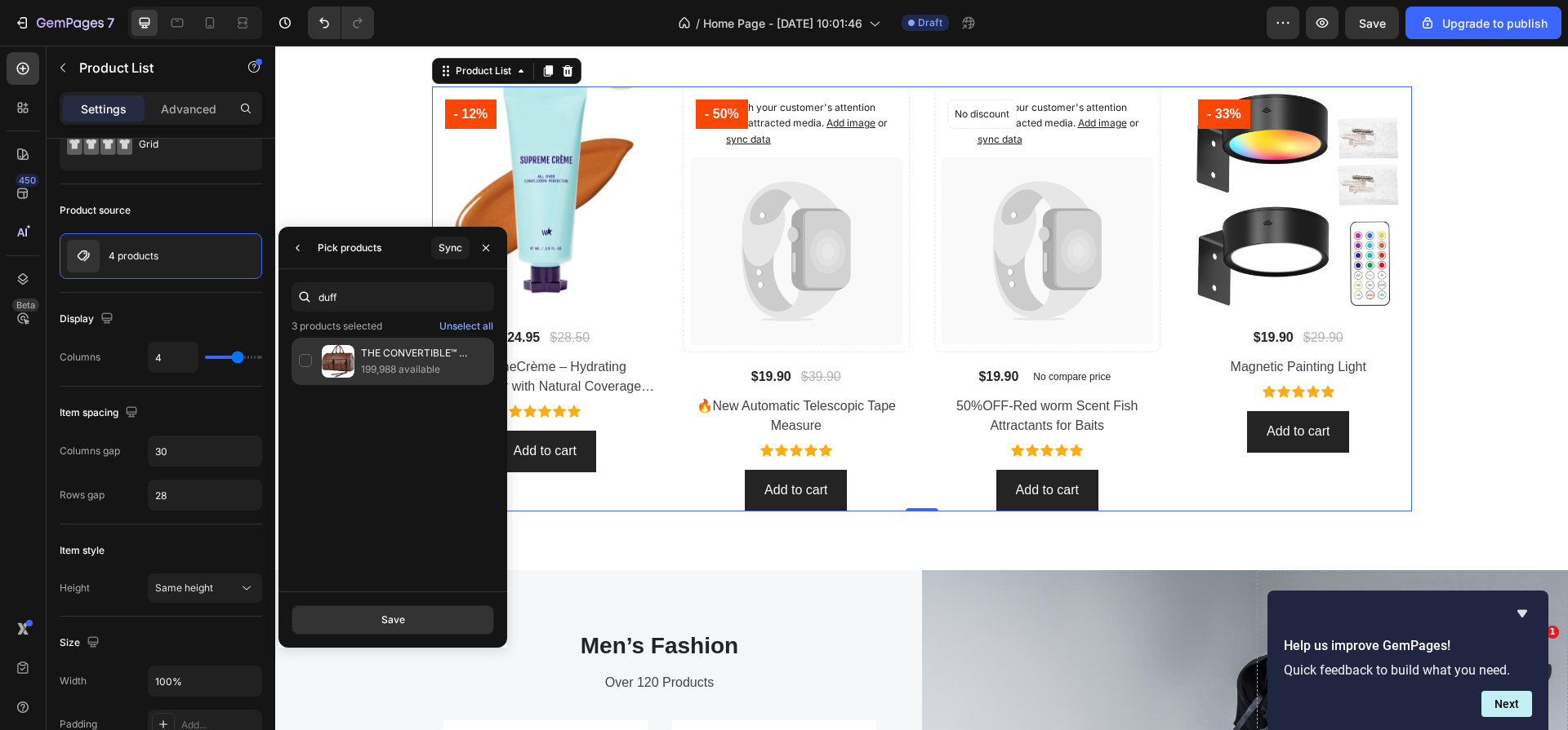
click at [308, 360] on div "THE CONVERTIBLE™ DUFFLE GARMENT LUGGAGE 🧳- Convertible Duffle bag SUPER OFFER 1…" at bounding box center [392, 361] width 202 height 47
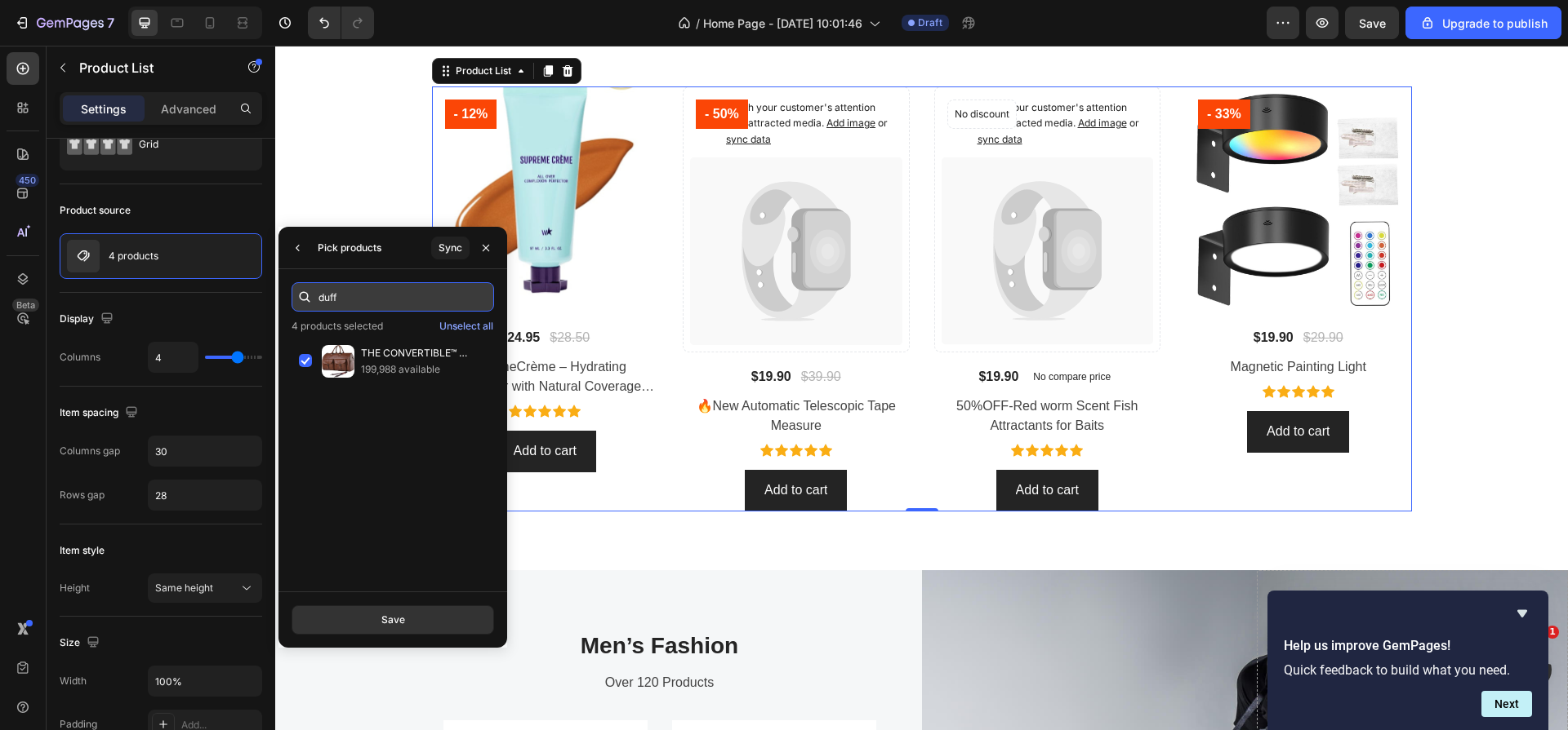
click at [459, 303] on input "duff" at bounding box center [392, 298] width 202 height 30
click at [373, 627] on button "Save" at bounding box center [392, 620] width 202 height 30
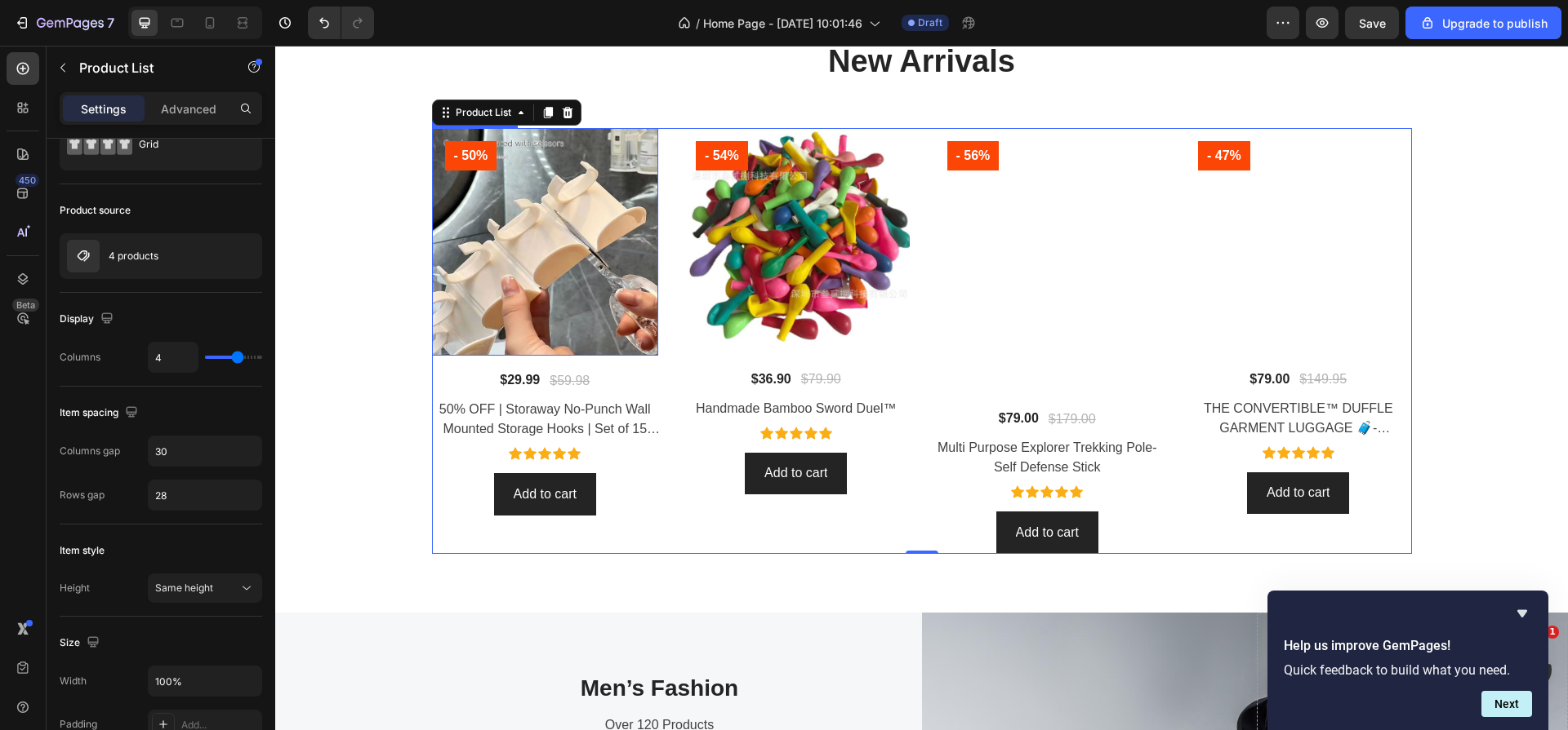
scroll to position [1286, 0]
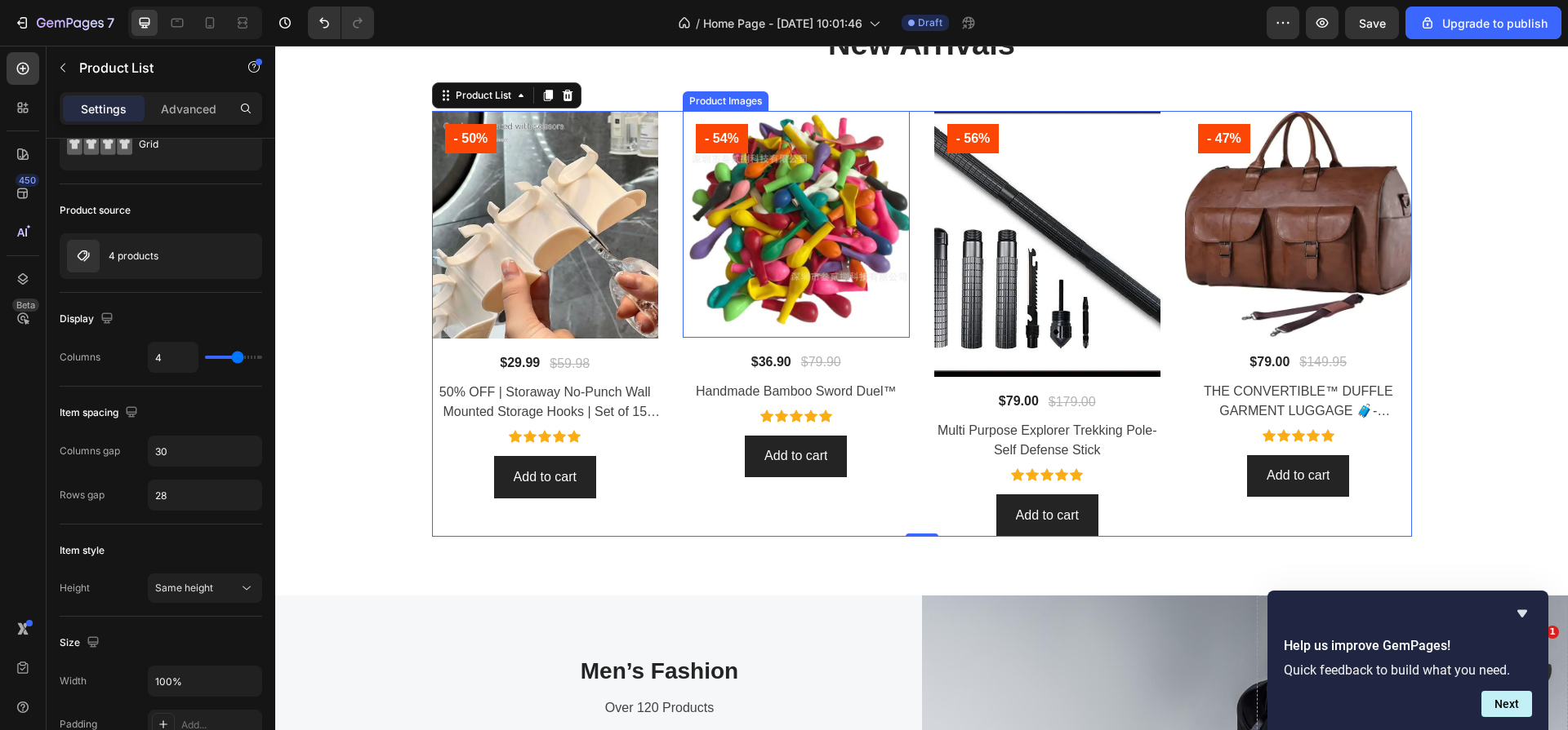
click at [778, 249] on img at bounding box center [796, 225] width 227 height 227
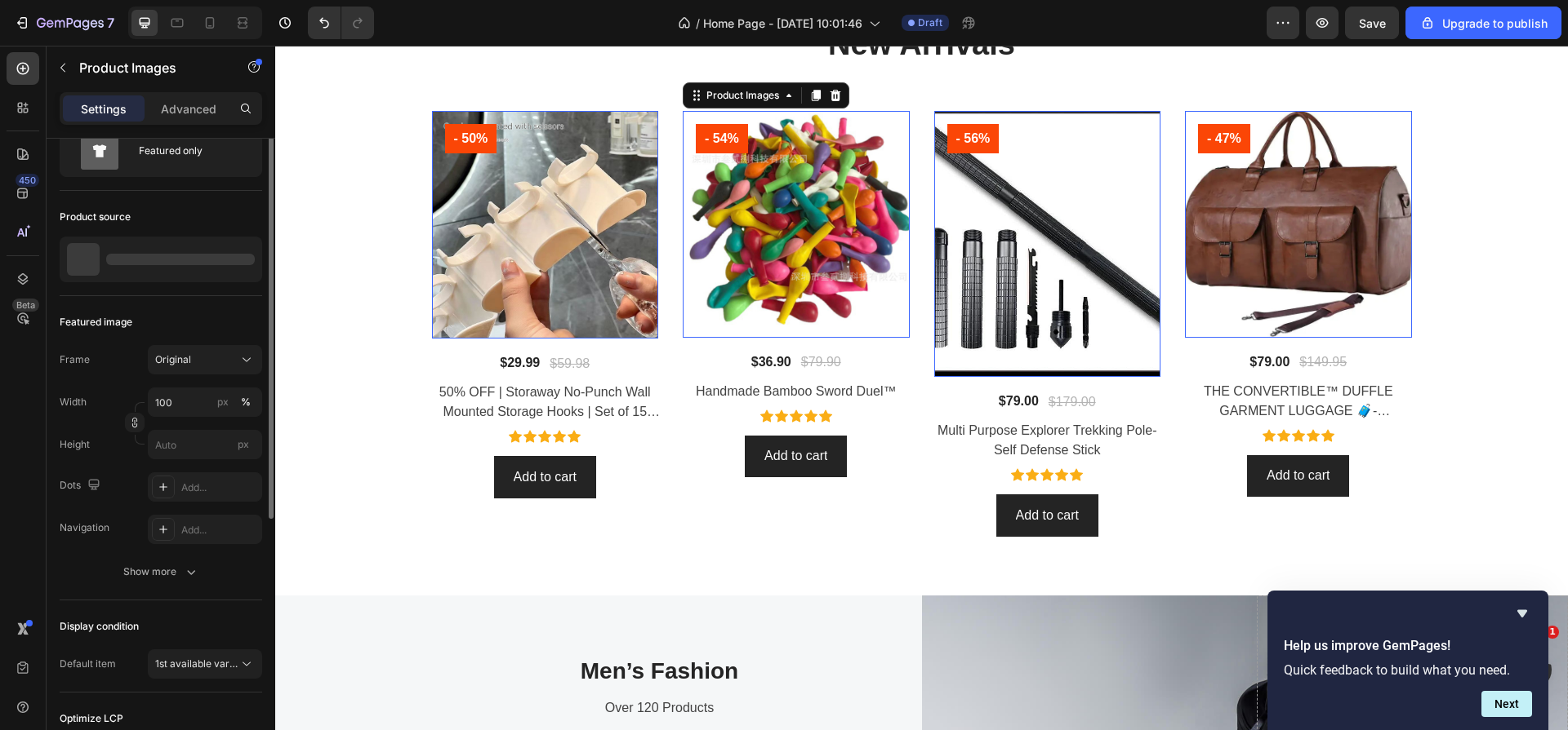
scroll to position [0, 0]
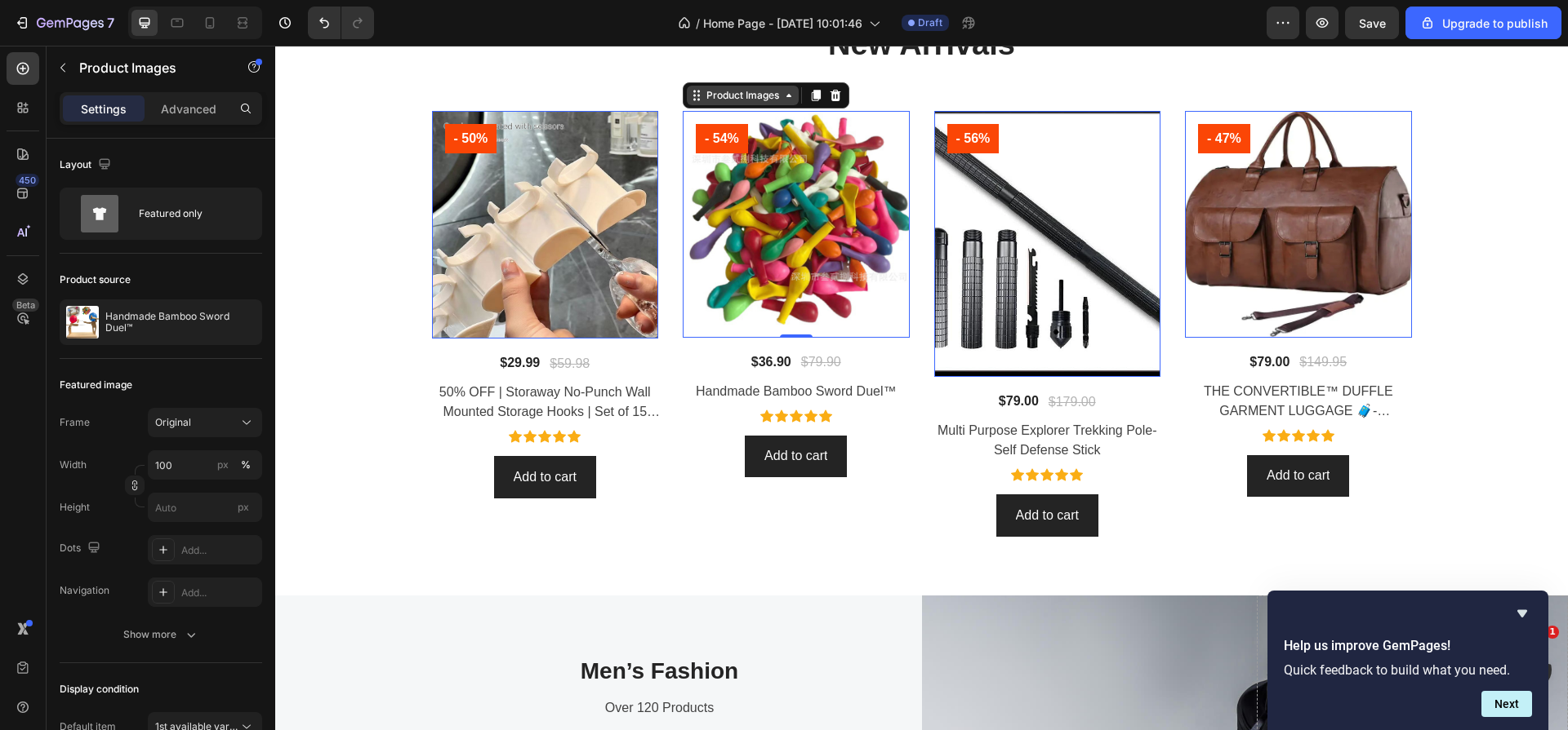
click at [786, 98] on icon at bounding box center [789, 95] width 13 height 13
click at [814, 201] on img at bounding box center [796, 225] width 227 height 227
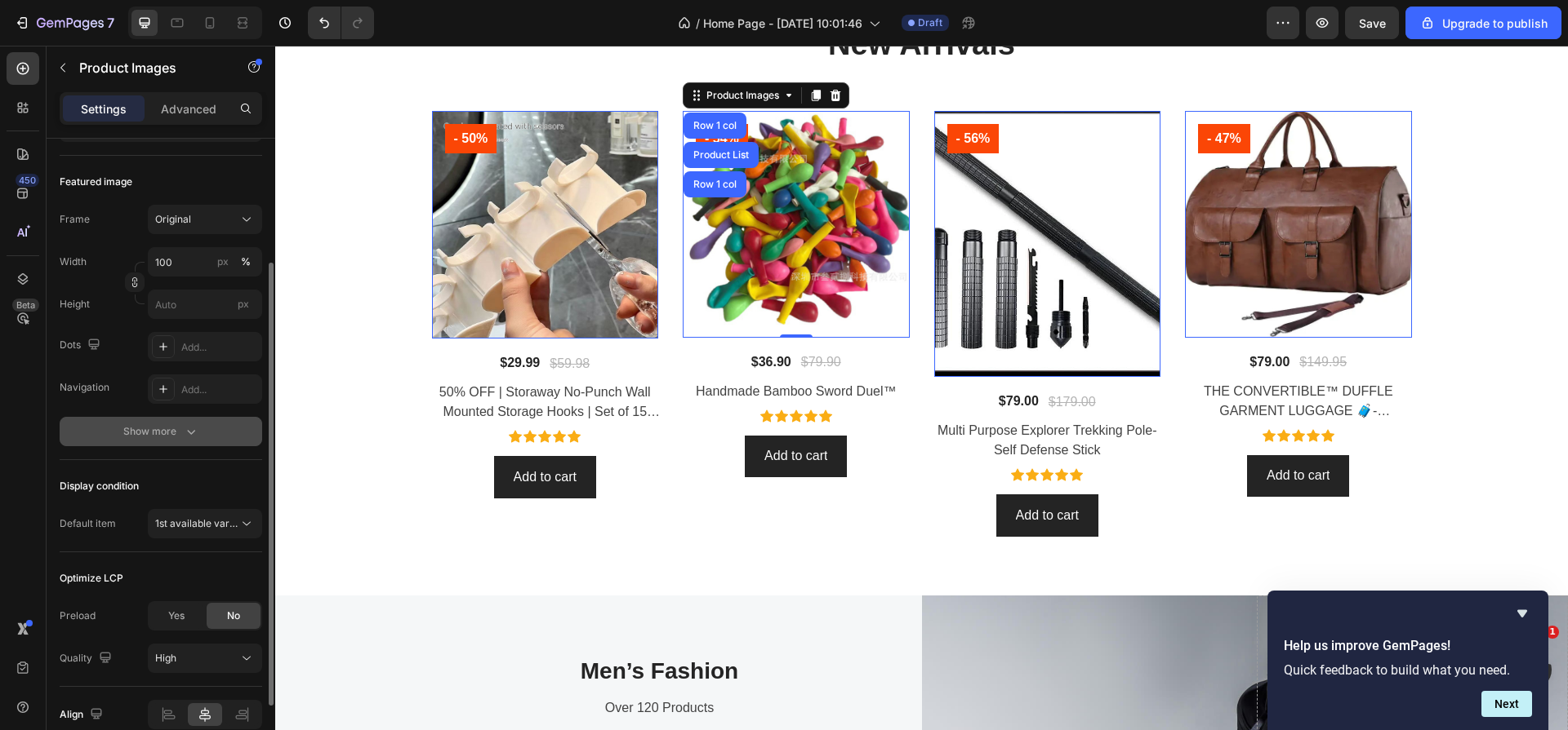
scroll to position [206, 0]
click at [213, 510] on button "1st available variant" at bounding box center [205, 521] width 115 height 30
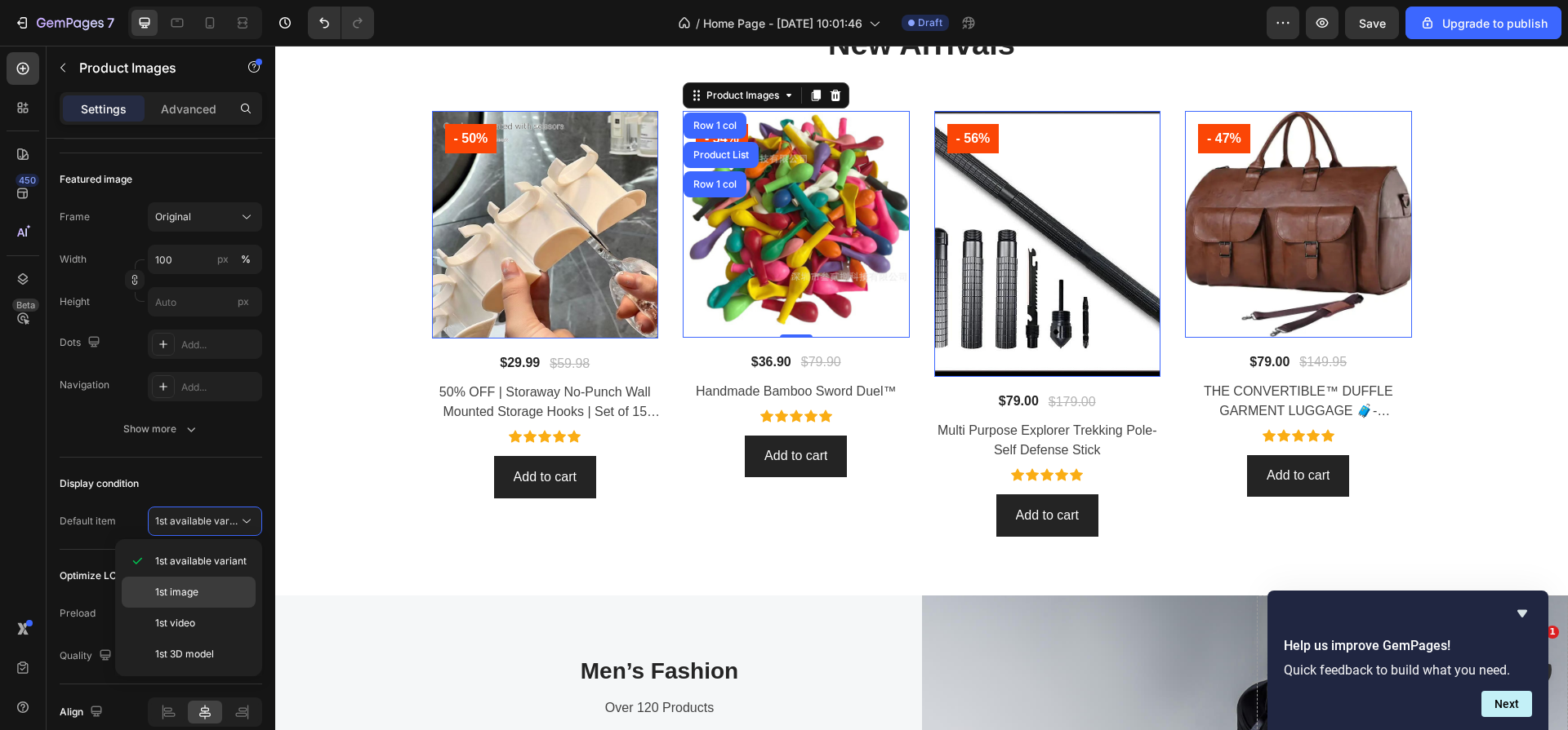
click at [223, 590] on p "1st image" at bounding box center [202, 592] width 93 height 15
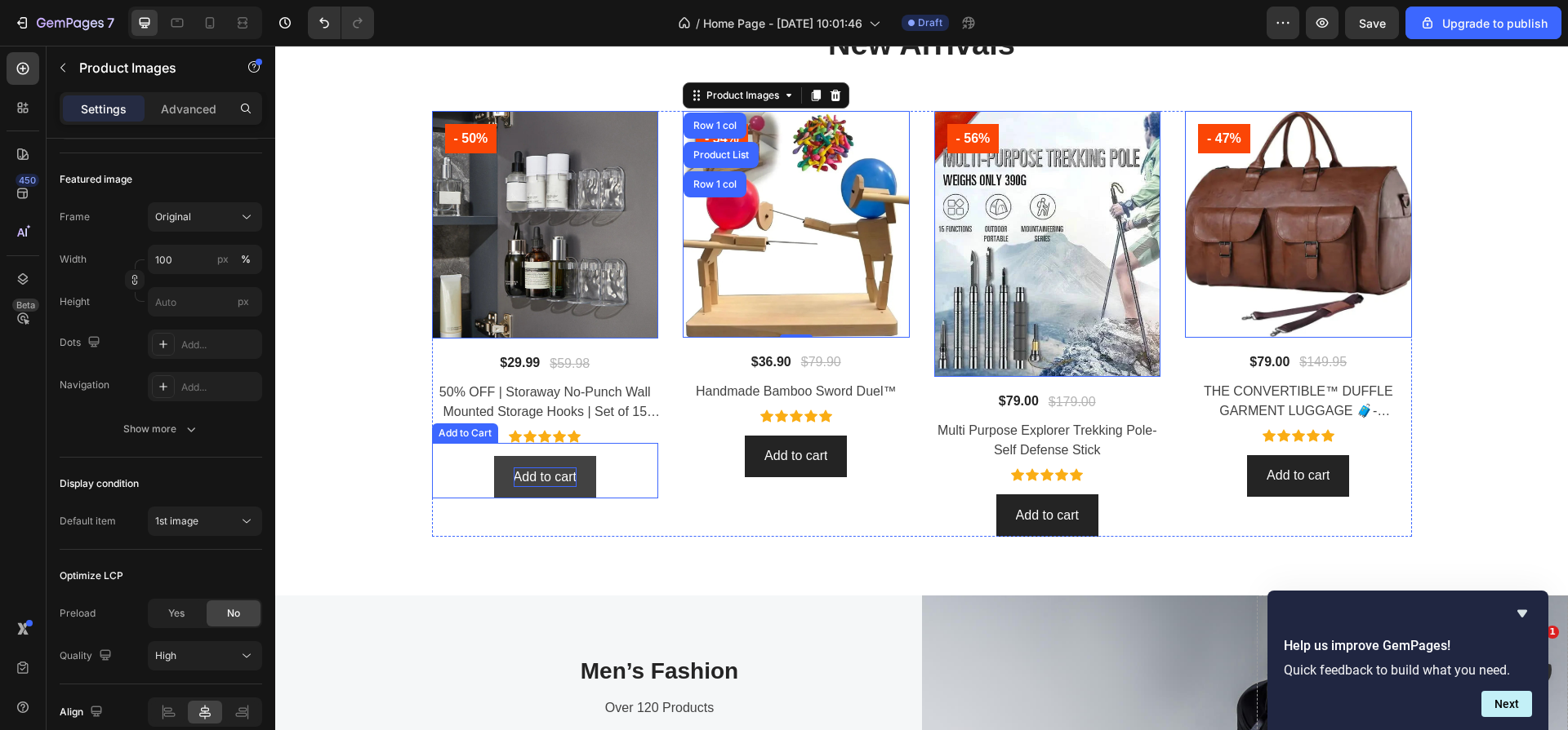
click at [554, 481] on div "Add to cart" at bounding box center [545, 477] width 63 height 19
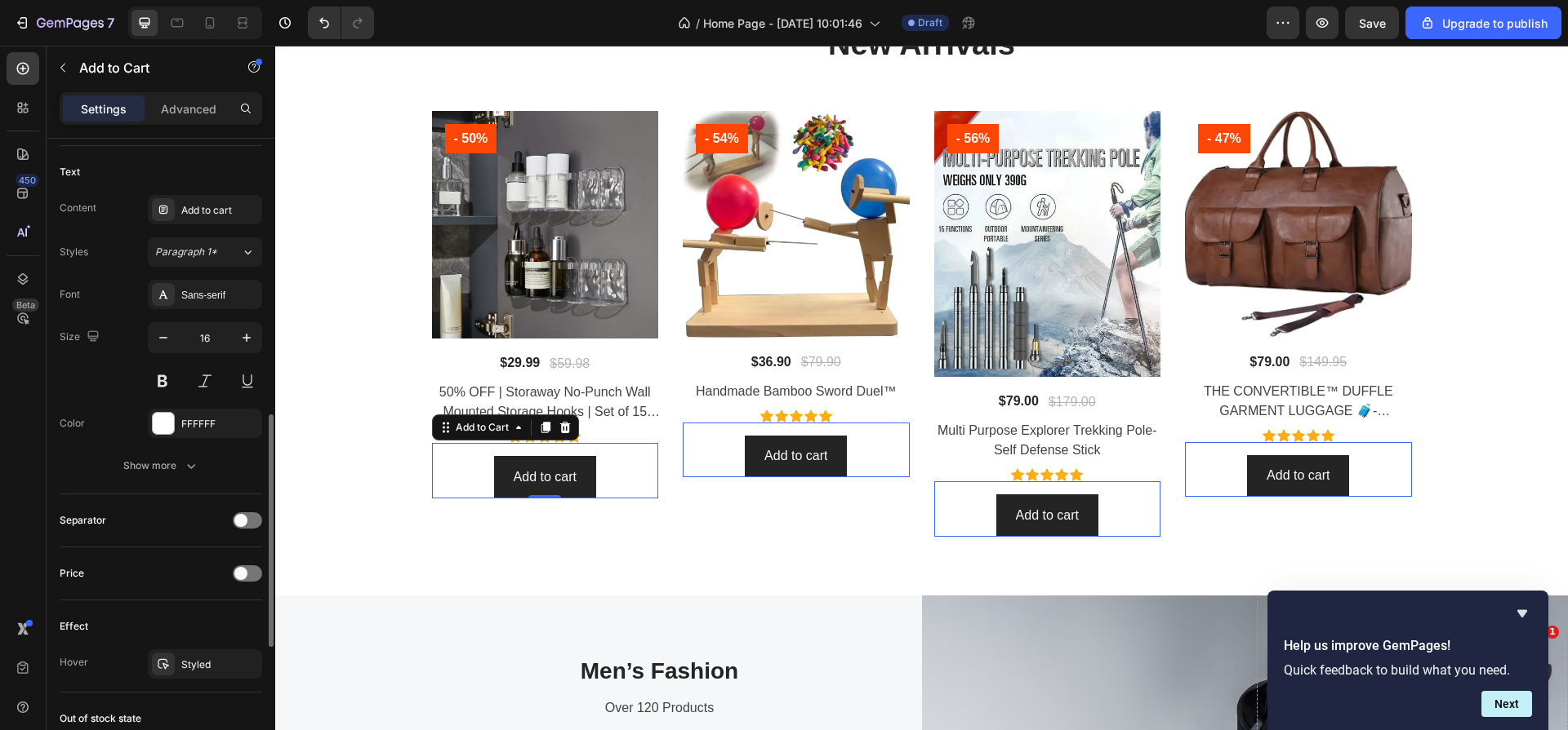
scroll to position [731, 0]
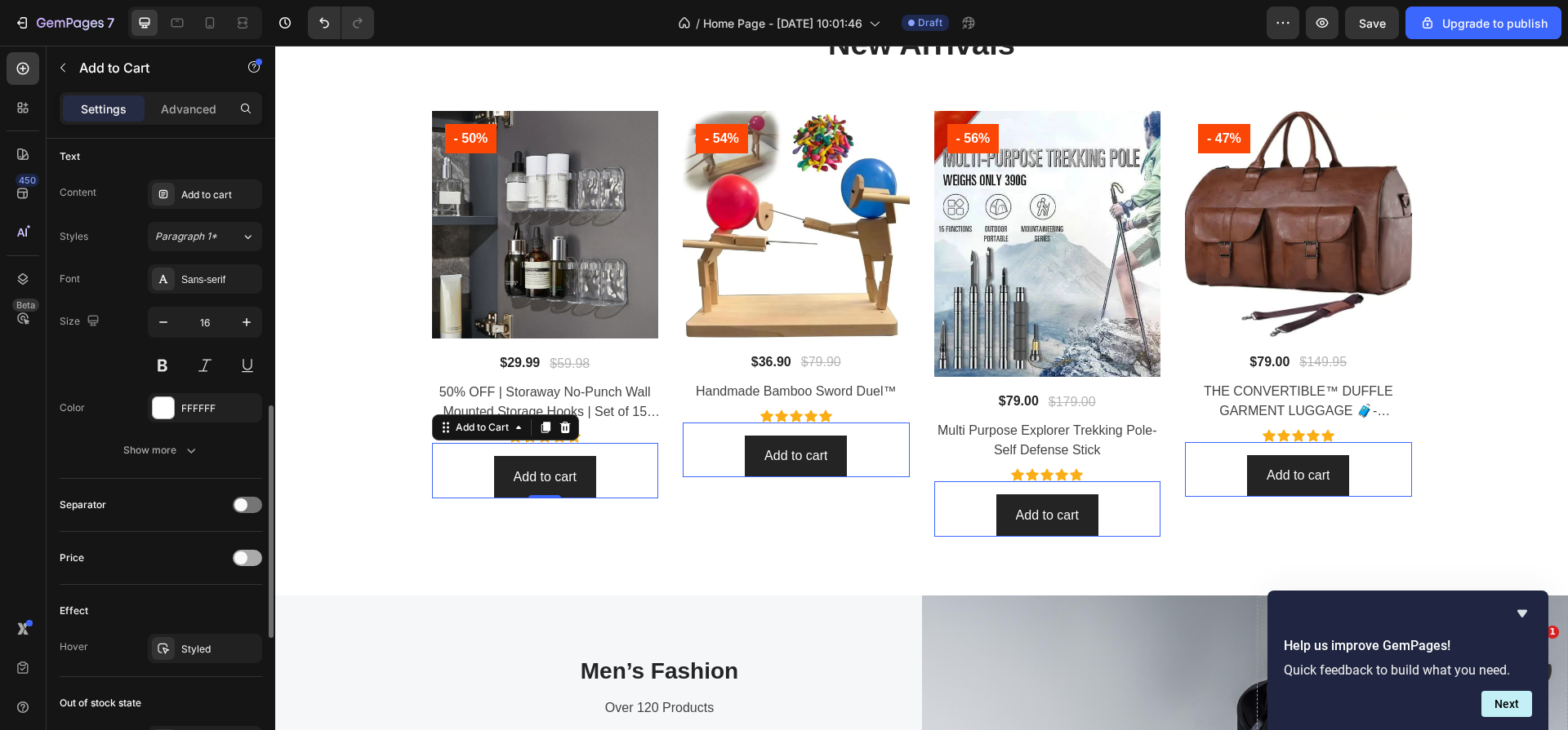
click at [248, 555] on div at bounding box center [248, 558] width 30 height 17
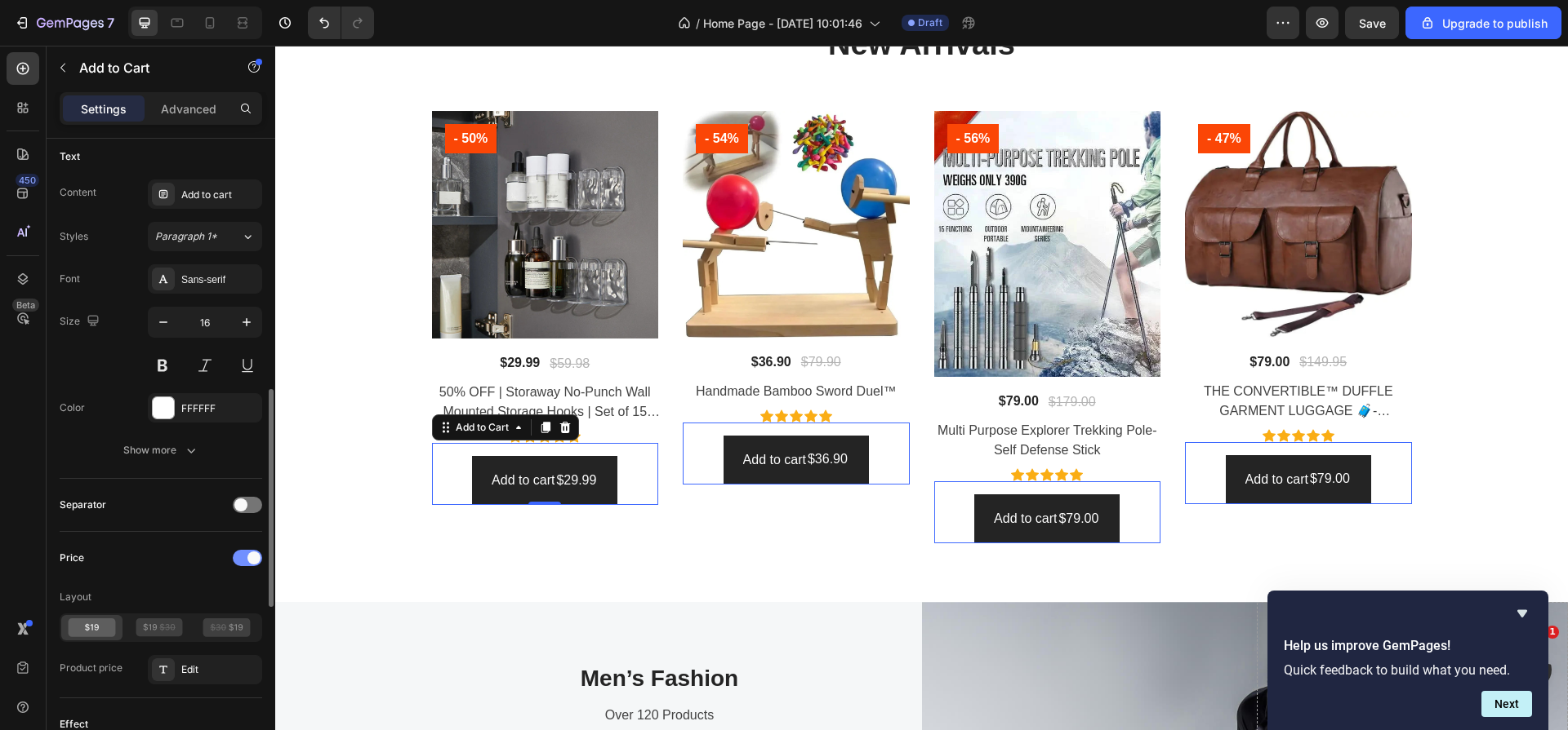
click at [248, 555] on span at bounding box center [254, 558] width 13 height 13
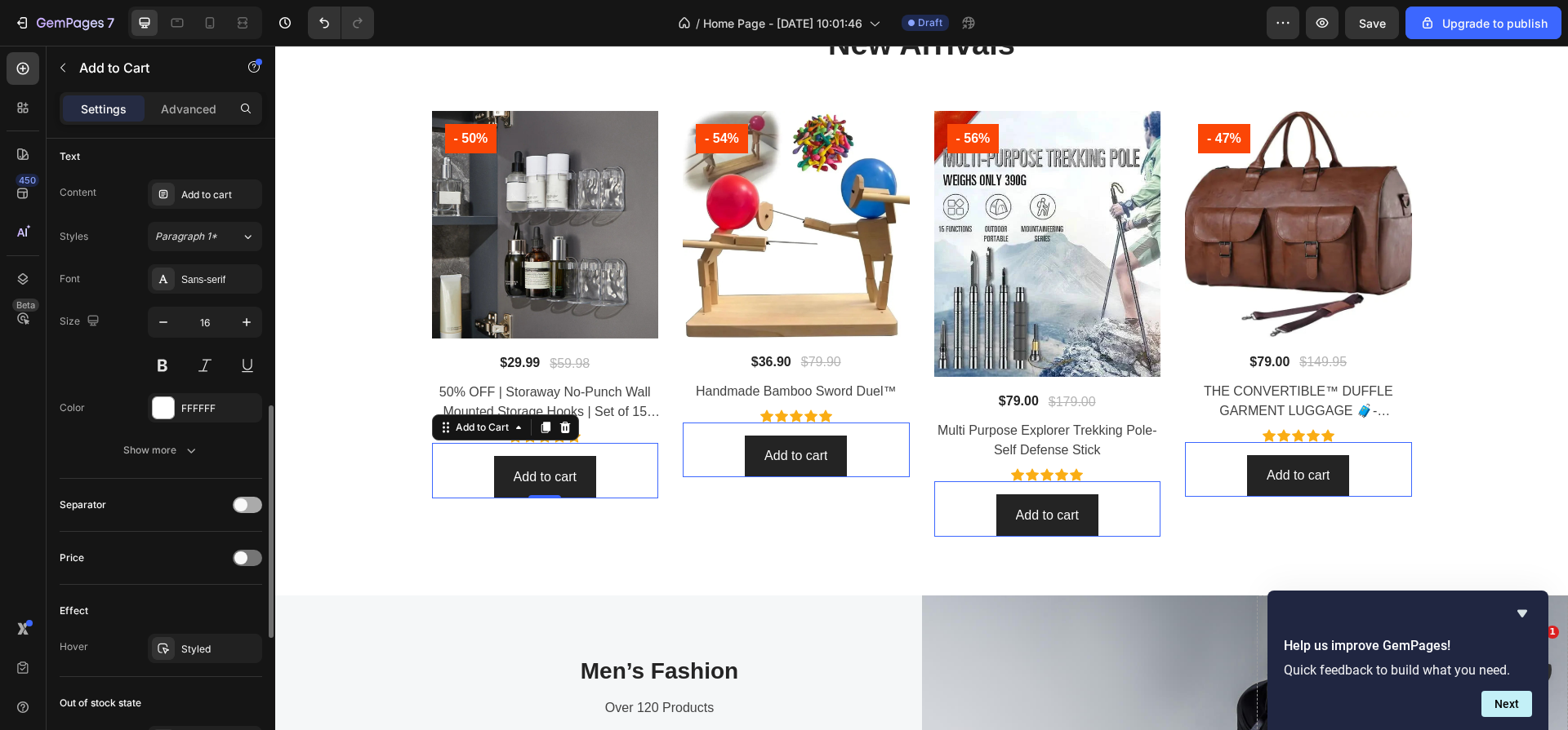
click at [244, 503] on span at bounding box center [240, 505] width 13 height 13
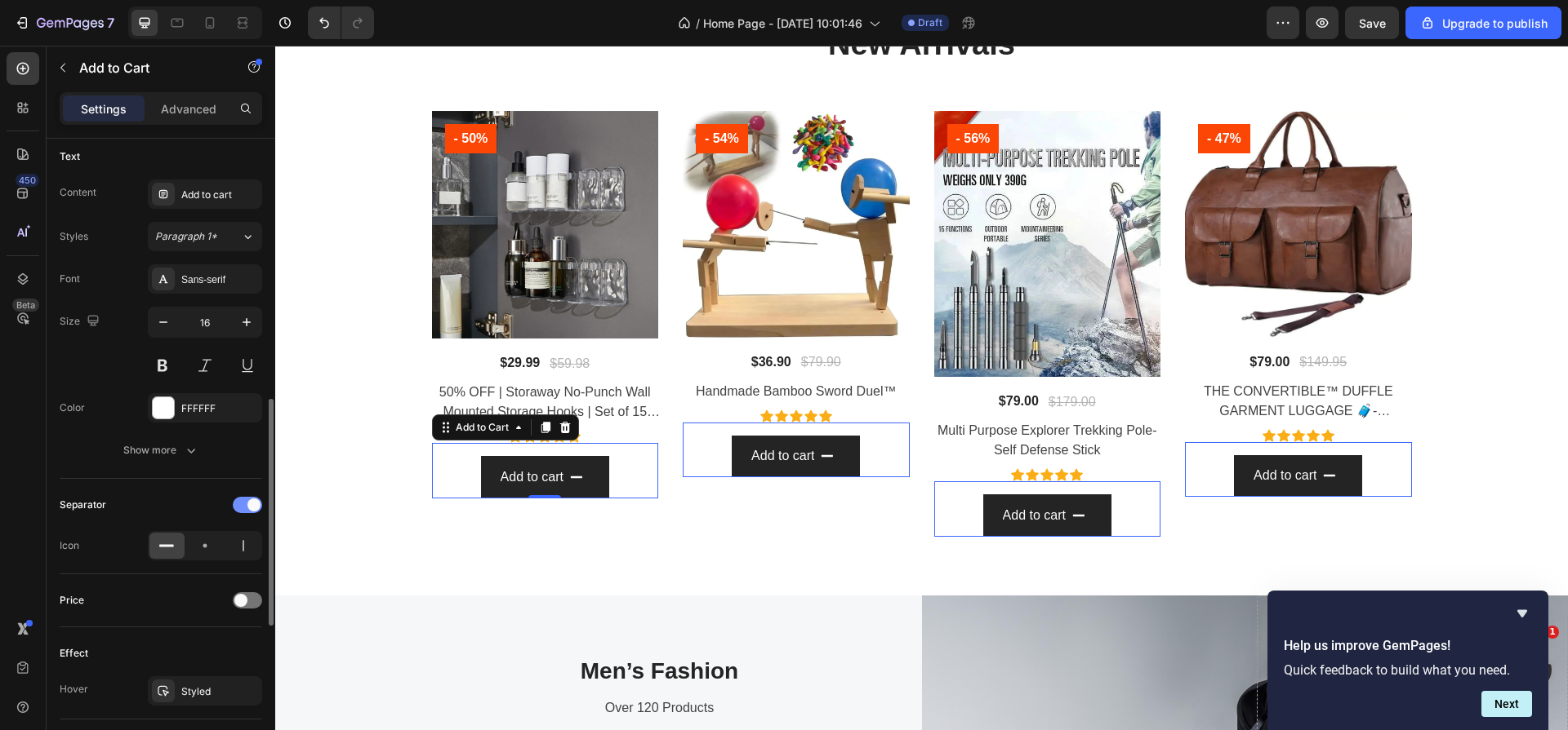
click at [250, 509] on span at bounding box center [254, 505] width 13 height 13
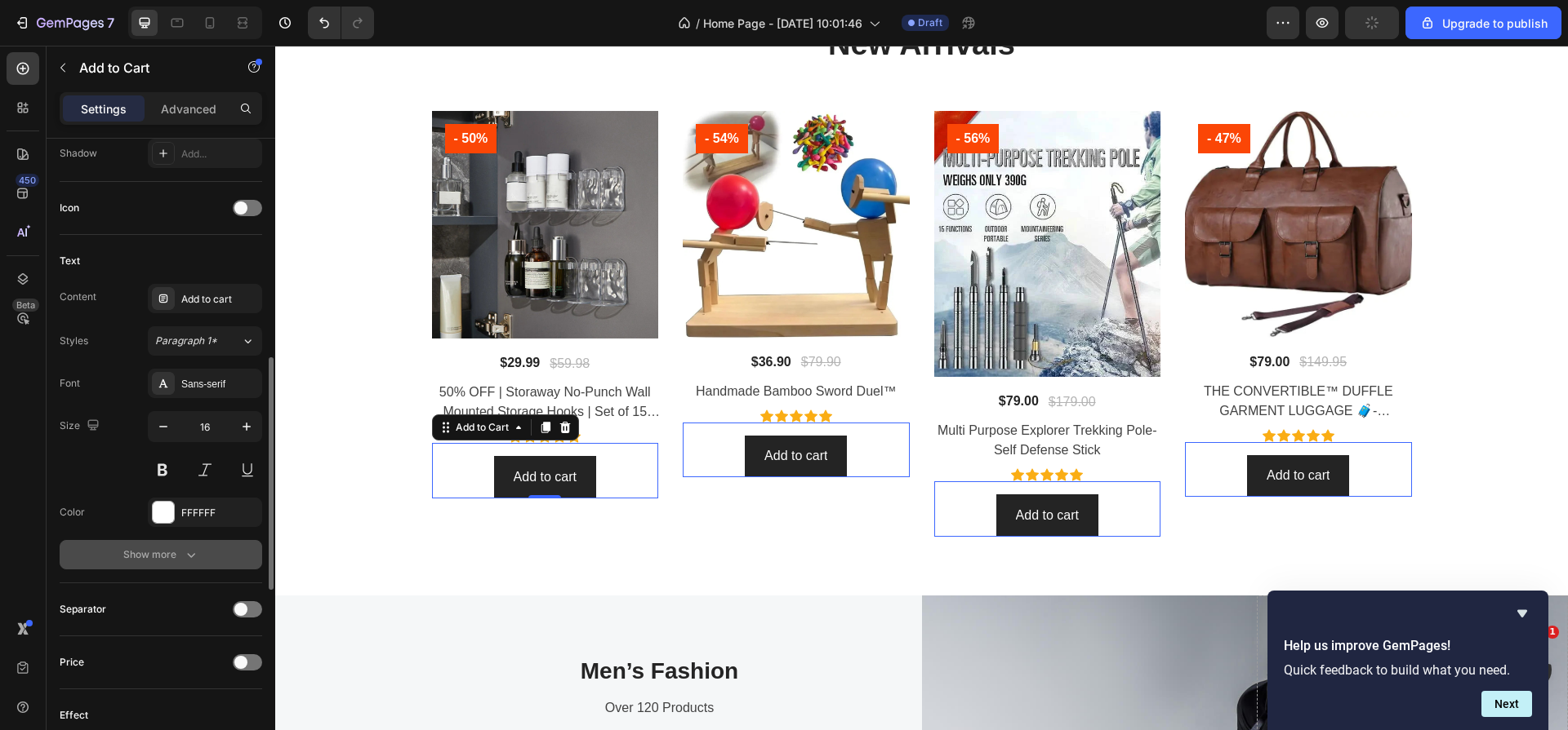
scroll to position [628, 0]
click at [132, 541] on button "Show more" at bounding box center [160, 554] width 202 height 30
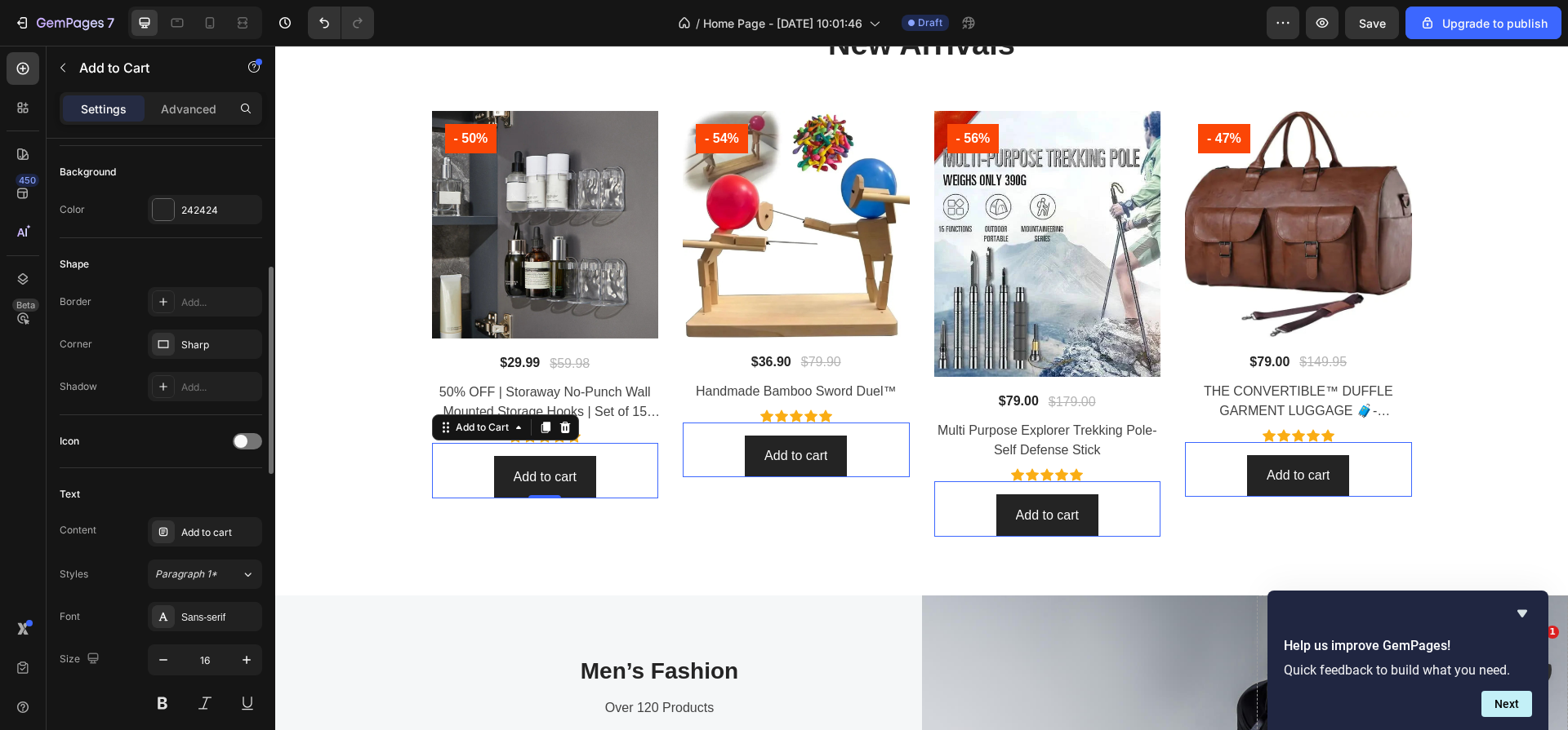
scroll to position [392, 0]
click at [755, 554] on div "New Arrivals Heading Product Images - 50% Product Badge Row $29.99 Product Pric…" at bounding box center [922, 280] width 1292 height 629
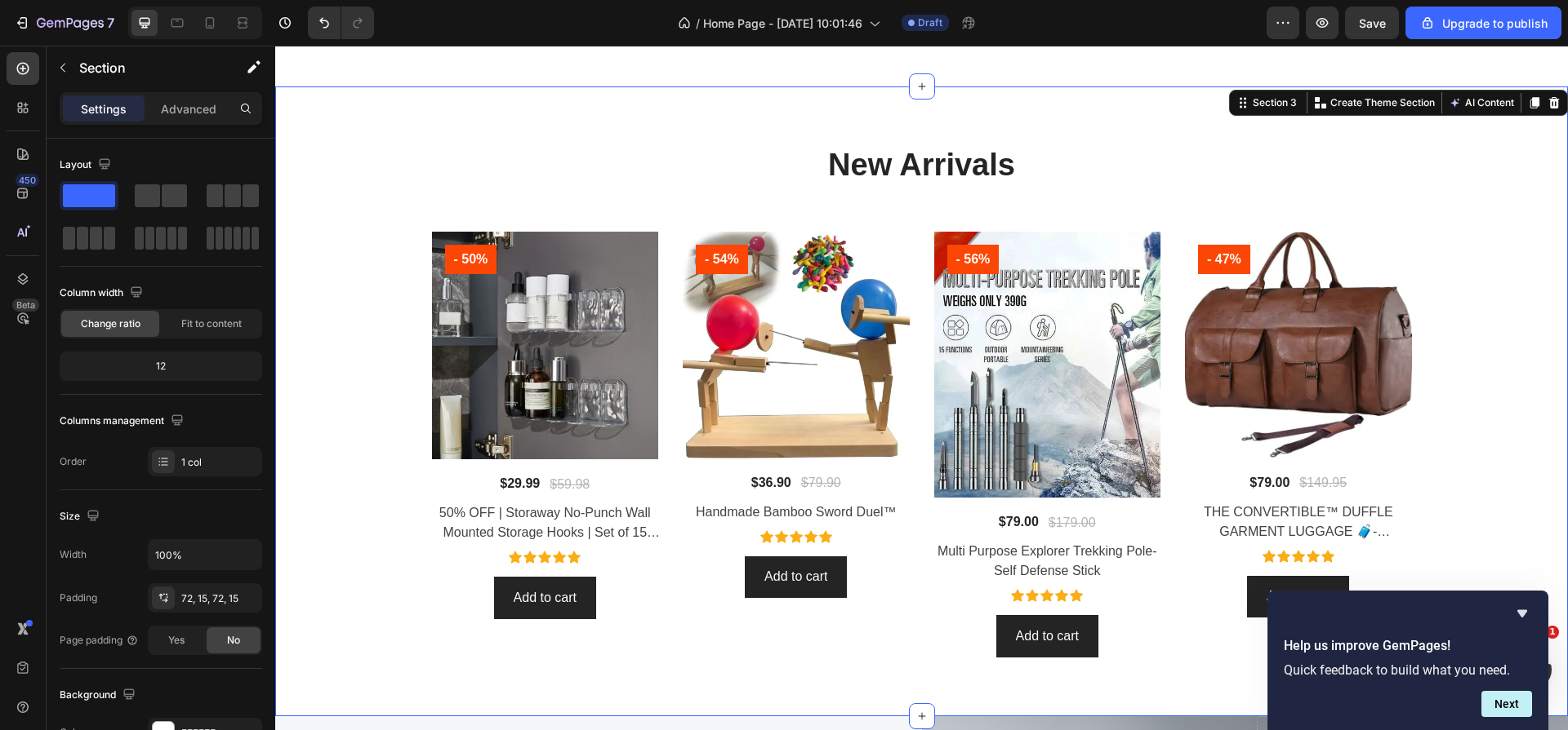
scroll to position [1169, 0]
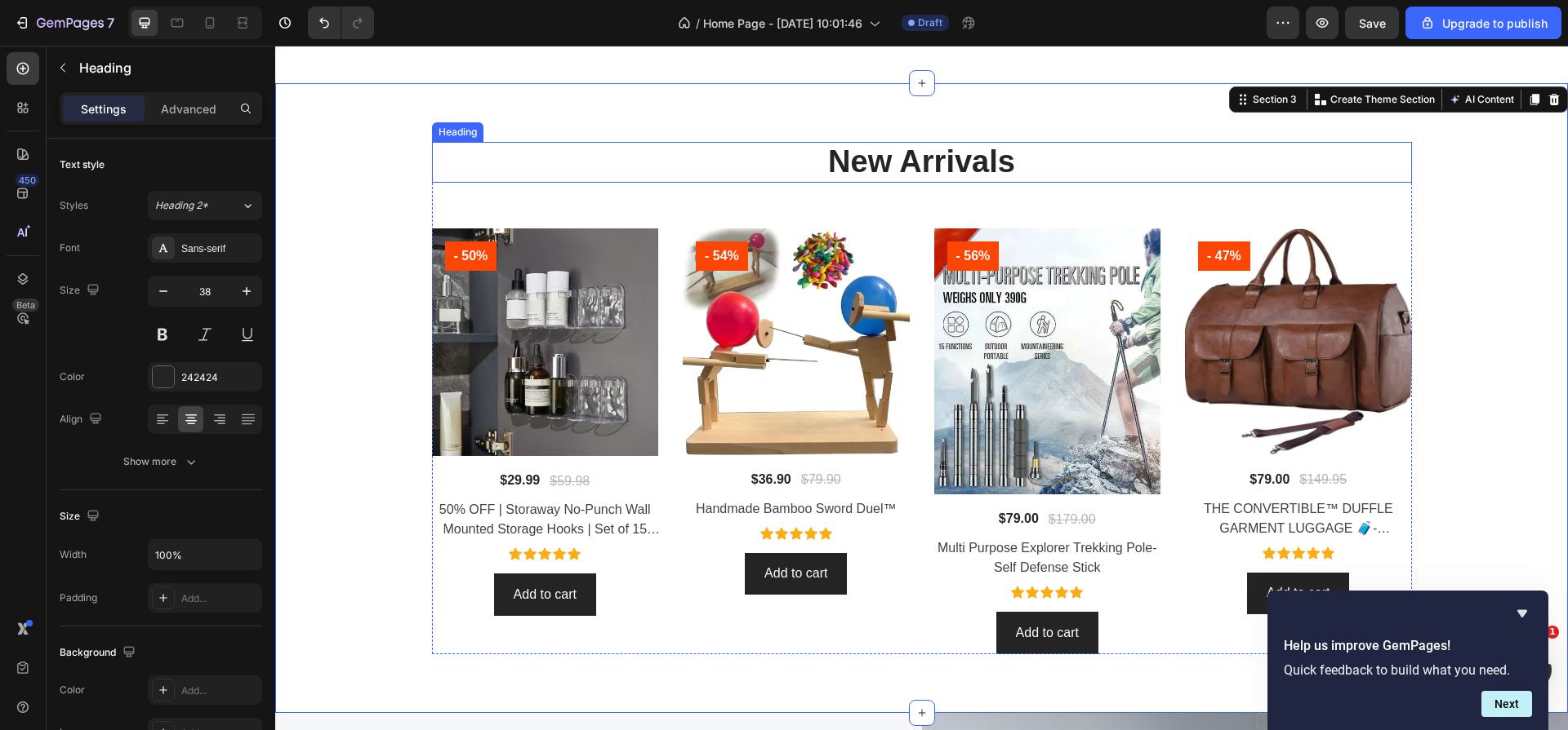
click at [971, 172] on p "New Arrivals" at bounding box center [922, 162] width 976 height 38
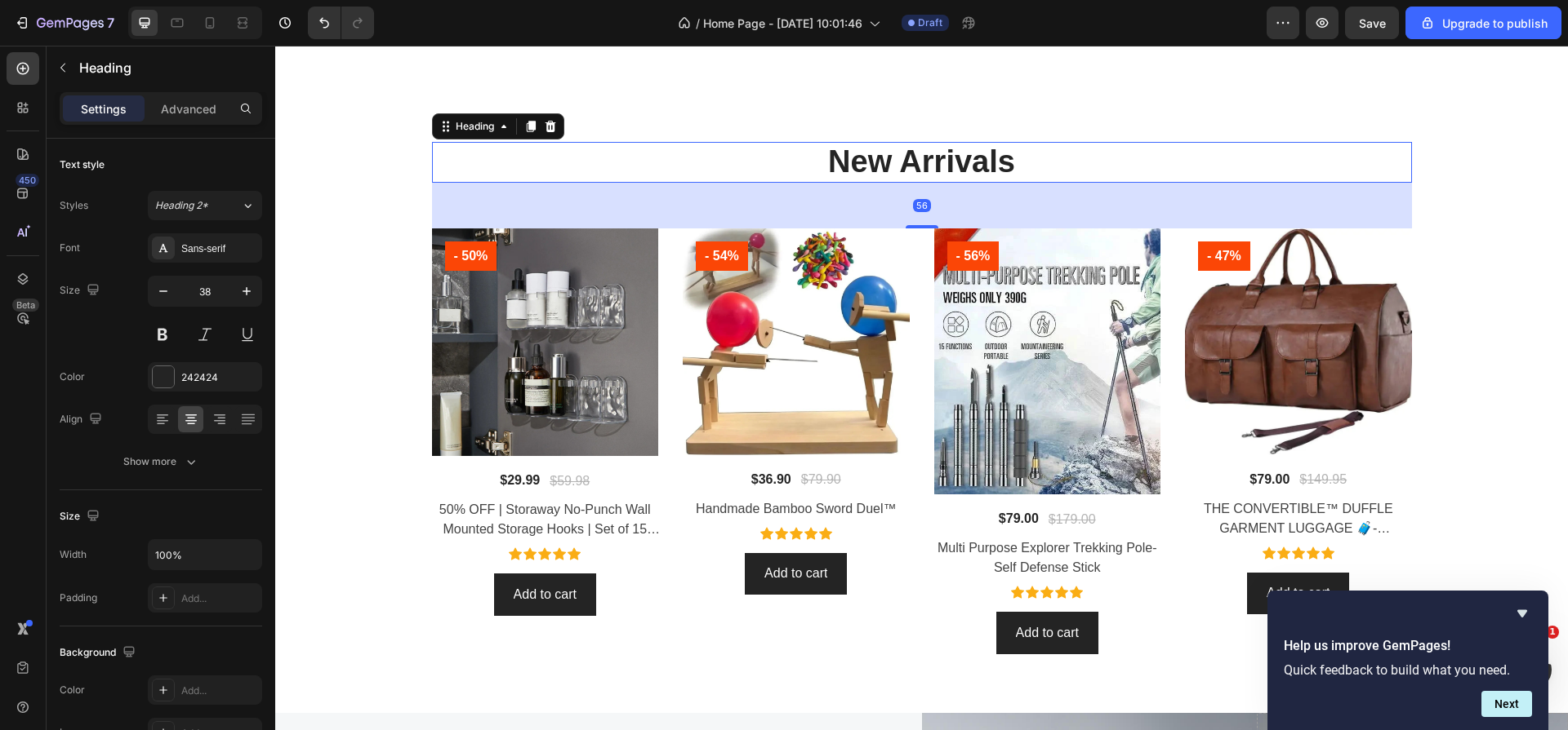
click at [986, 164] on p "New Arrivals" at bounding box center [922, 162] width 976 height 38
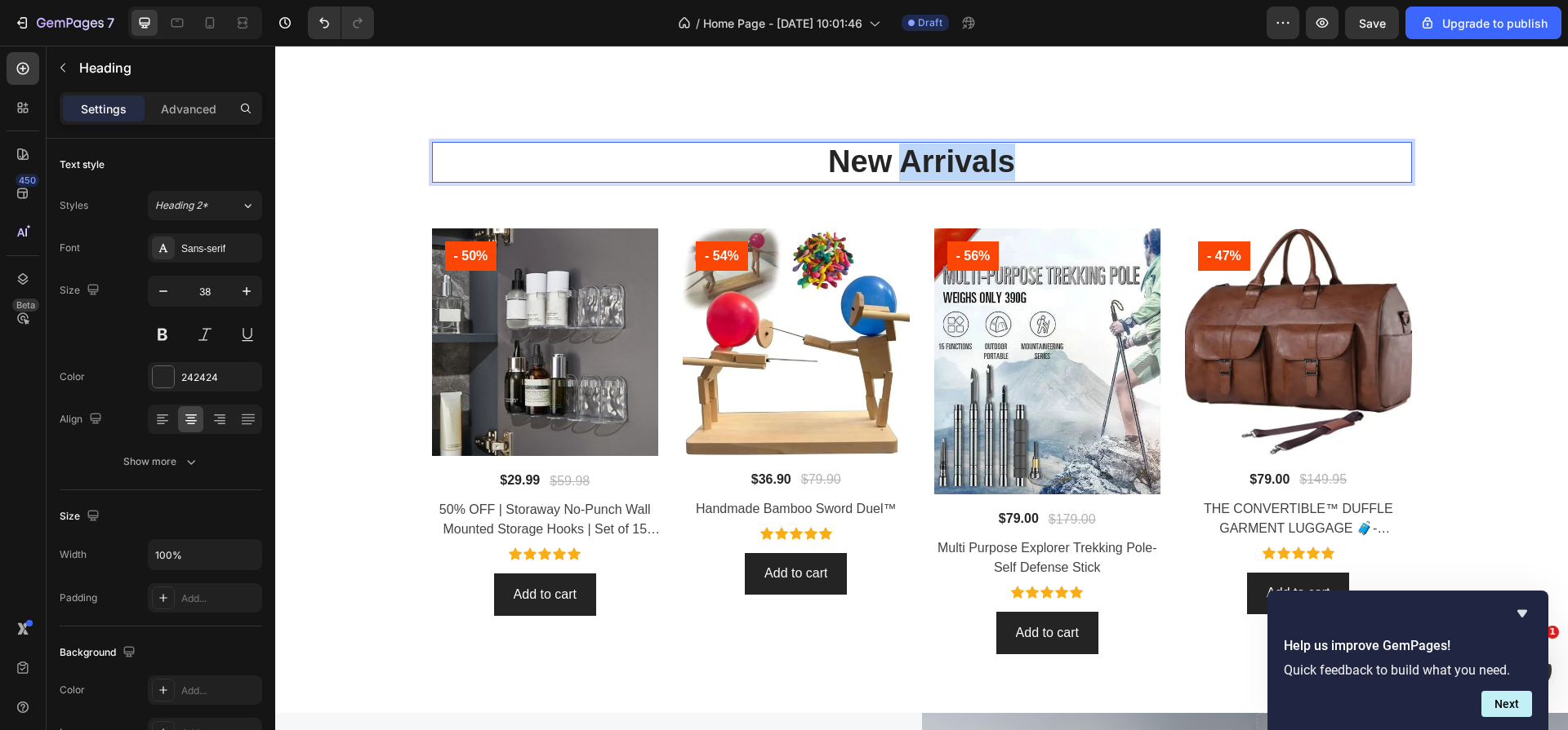
click at [986, 164] on p "New Arrivals" at bounding box center [922, 162] width 976 height 38
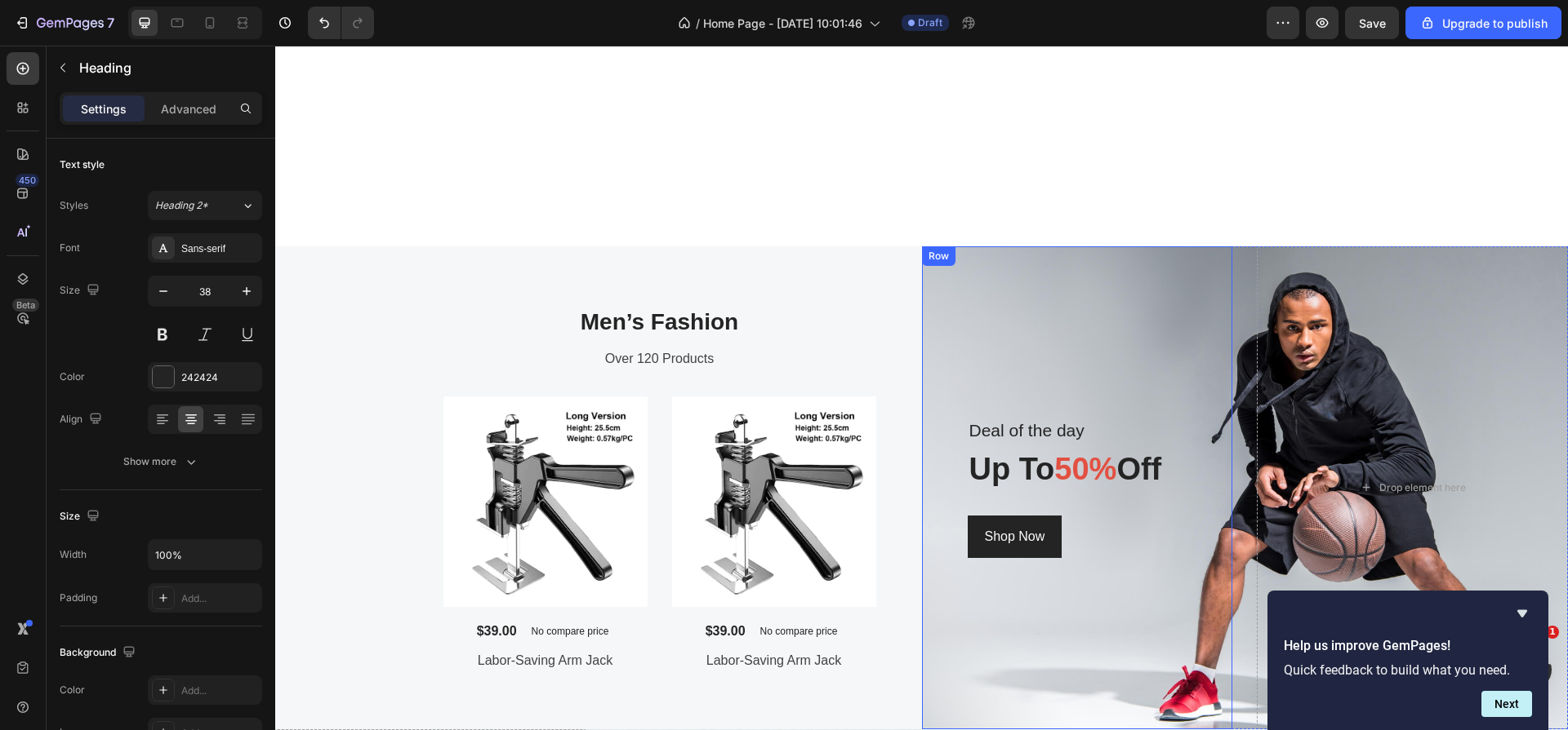
type input "16"
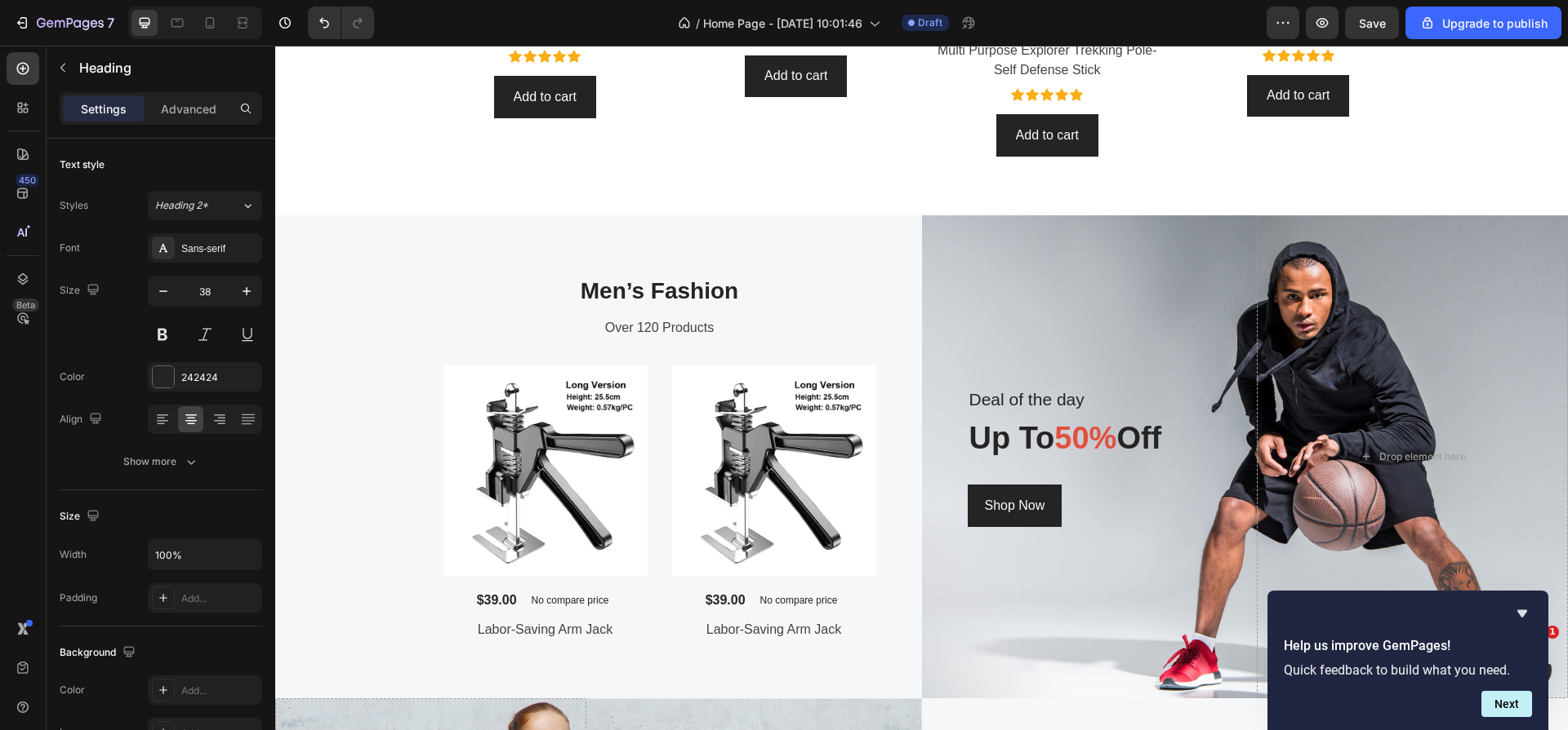
scroll to position [1672, 0]
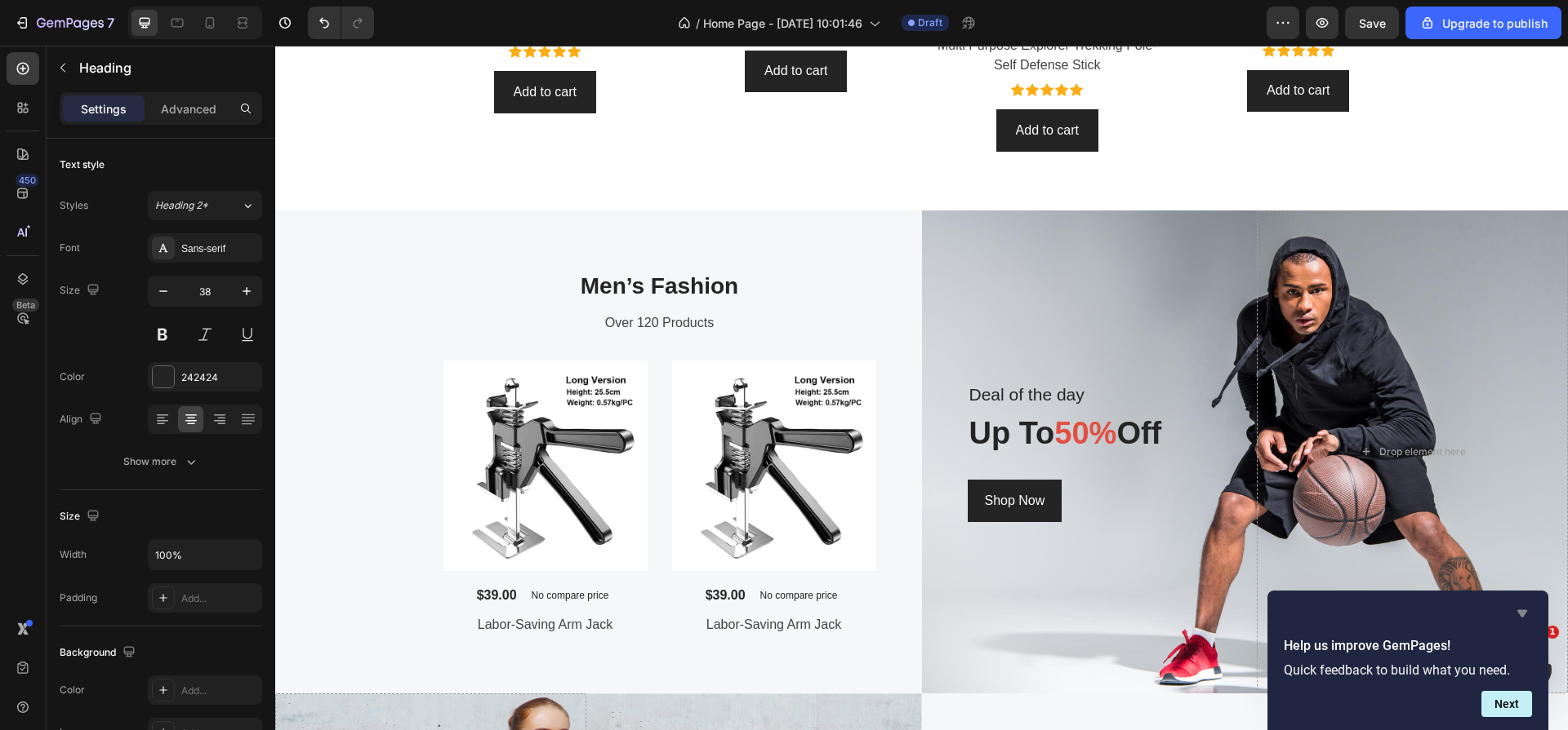
click at [1525, 613] on icon "Hide survey" at bounding box center [1522, 614] width 10 height 7
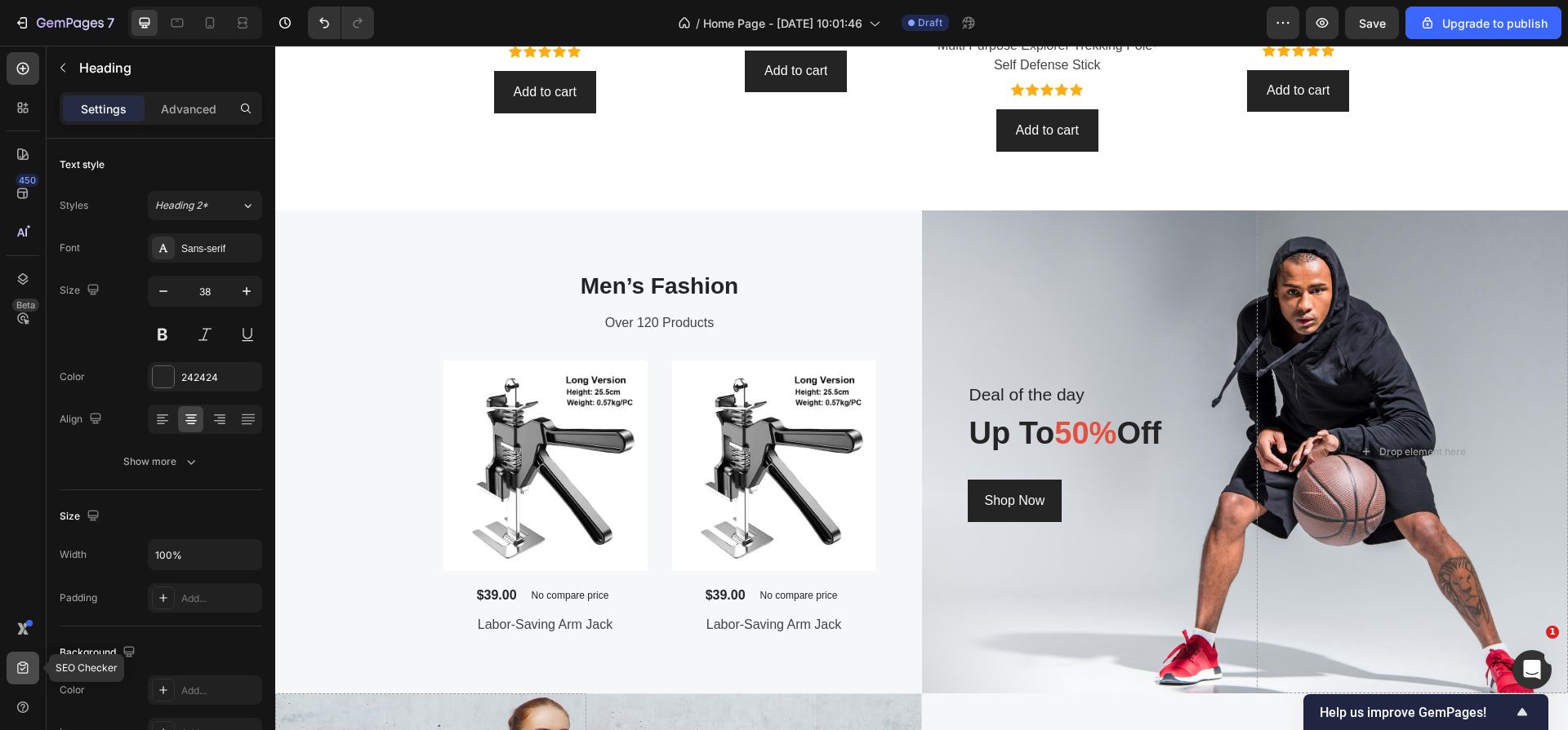
click at [25, 659] on div at bounding box center [22, 668] width 32 height 32
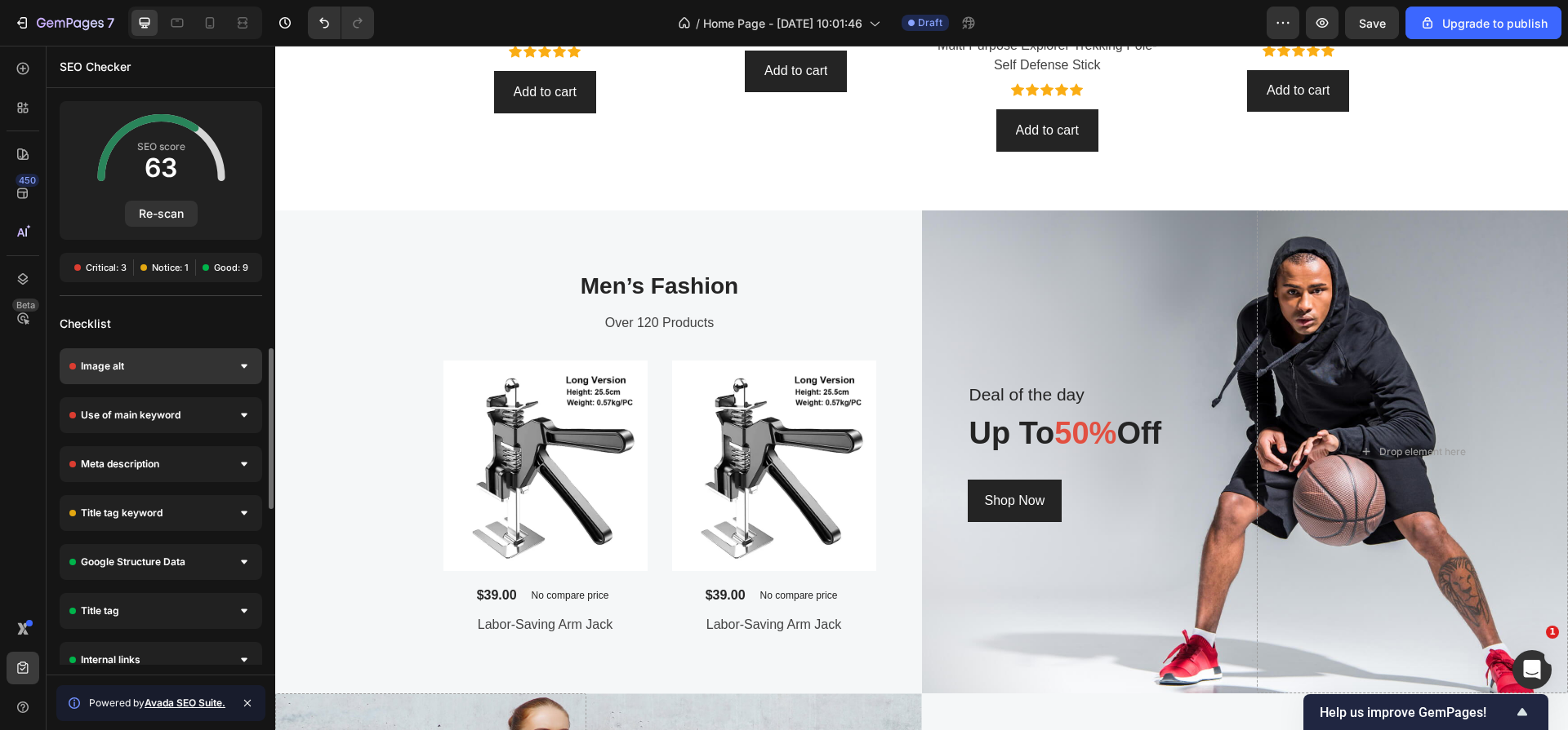
click at [246, 374] on div "Image alt" at bounding box center [160, 366] width 202 height 36
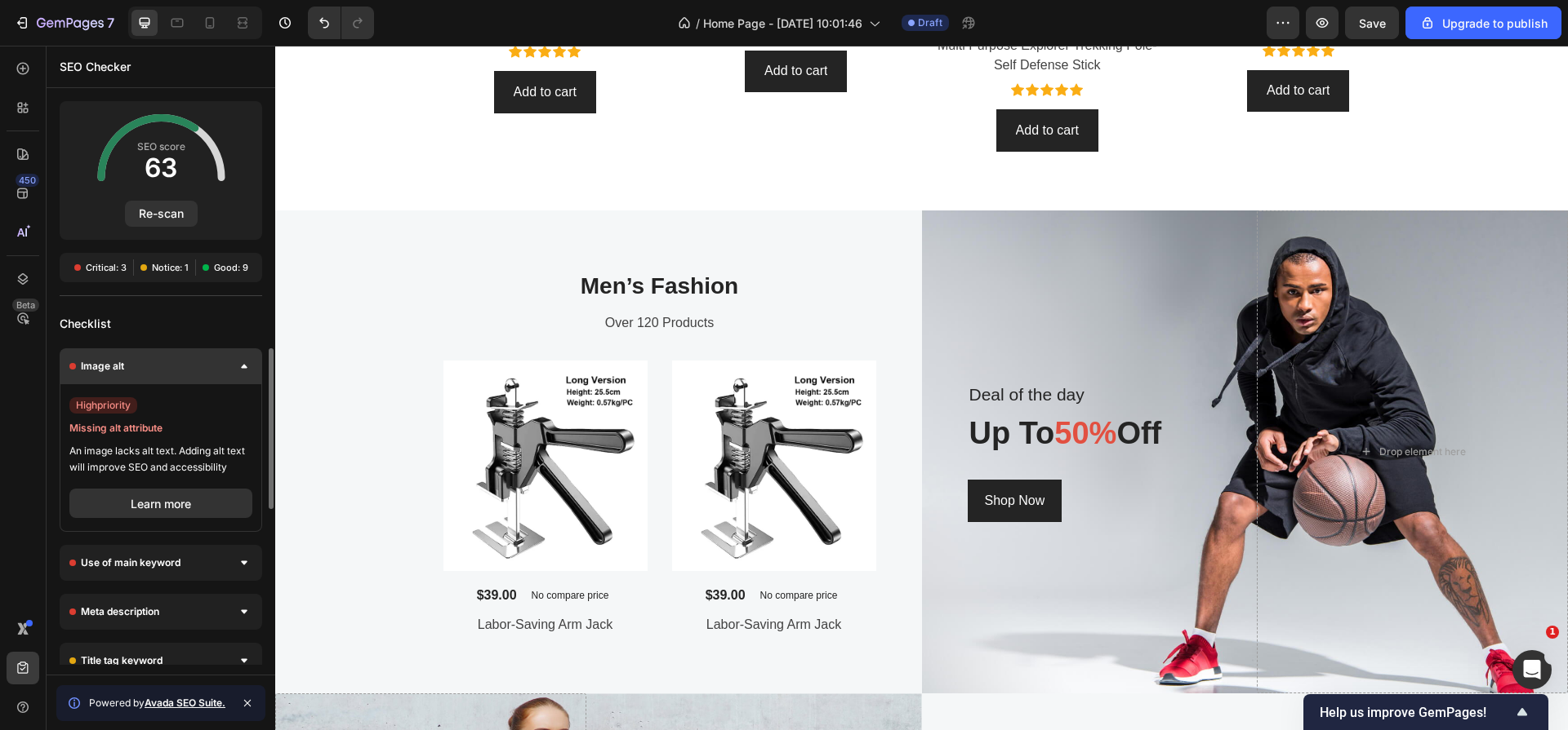
click at [246, 374] on div "Image alt" at bounding box center [160, 366] width 202 height 36
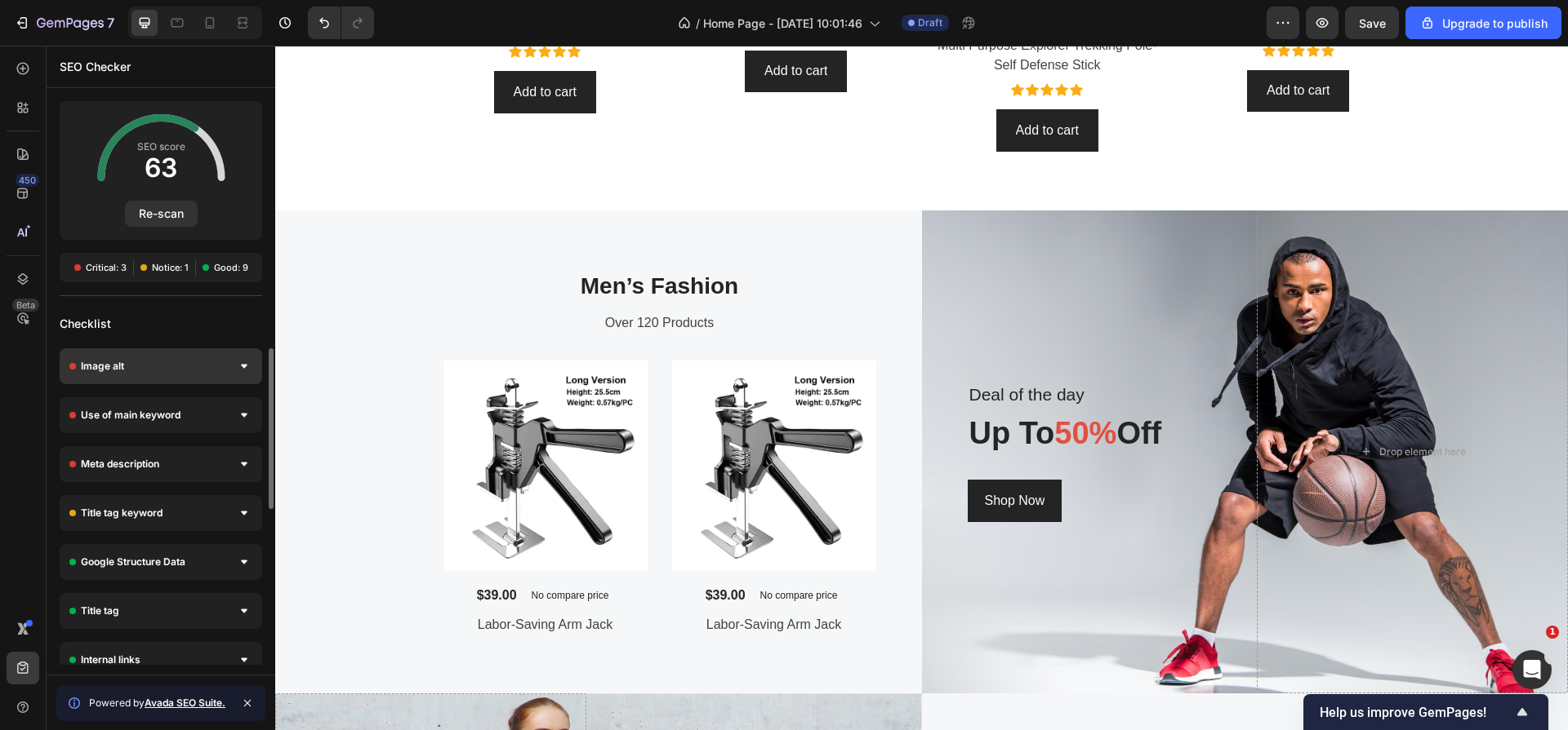
click at [246, 374] on div "Image alt" at bounding box center [160, 366] width 202 height 36
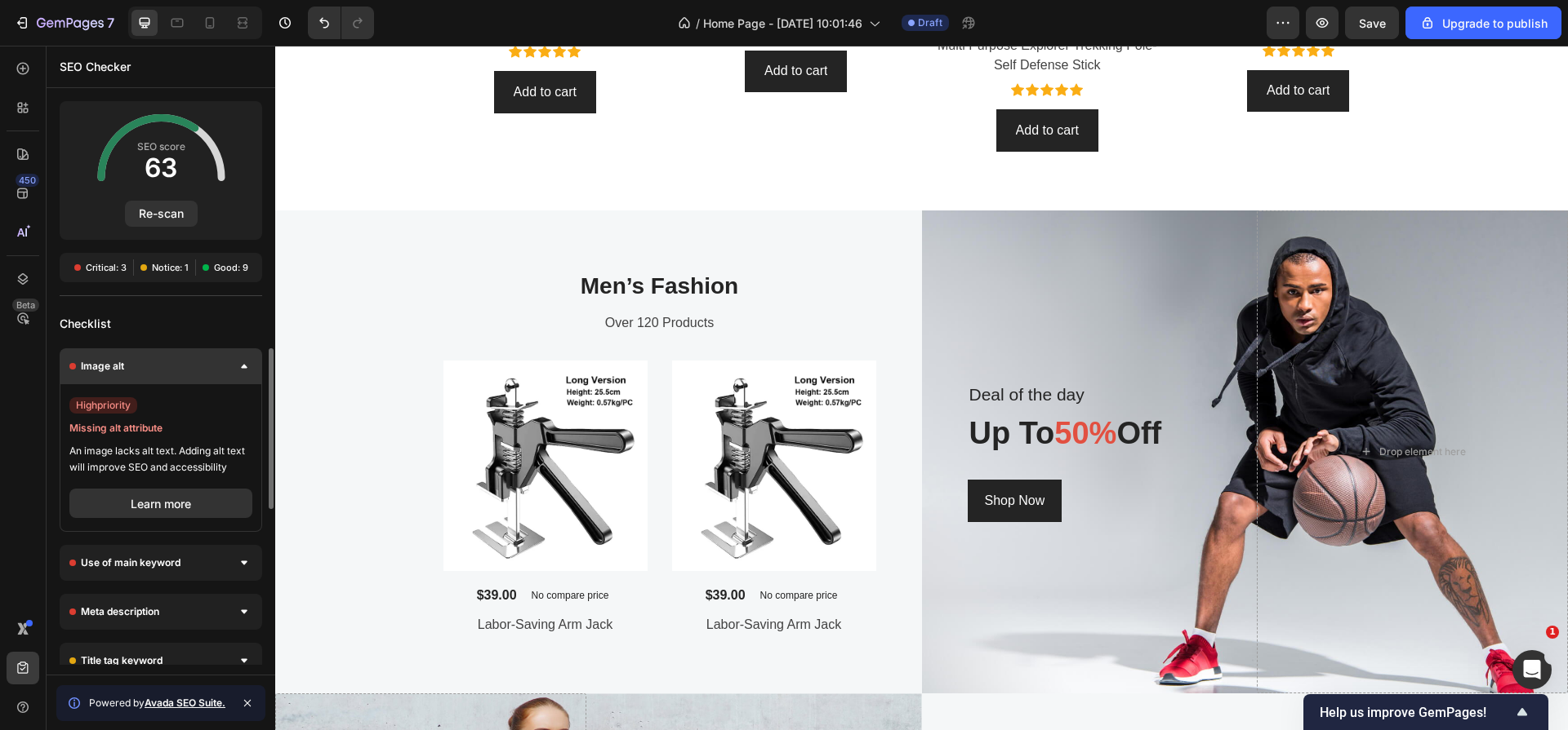
click at [248, 374] on div "Image alt" at bounding box center [160, 366] width 202 height 36
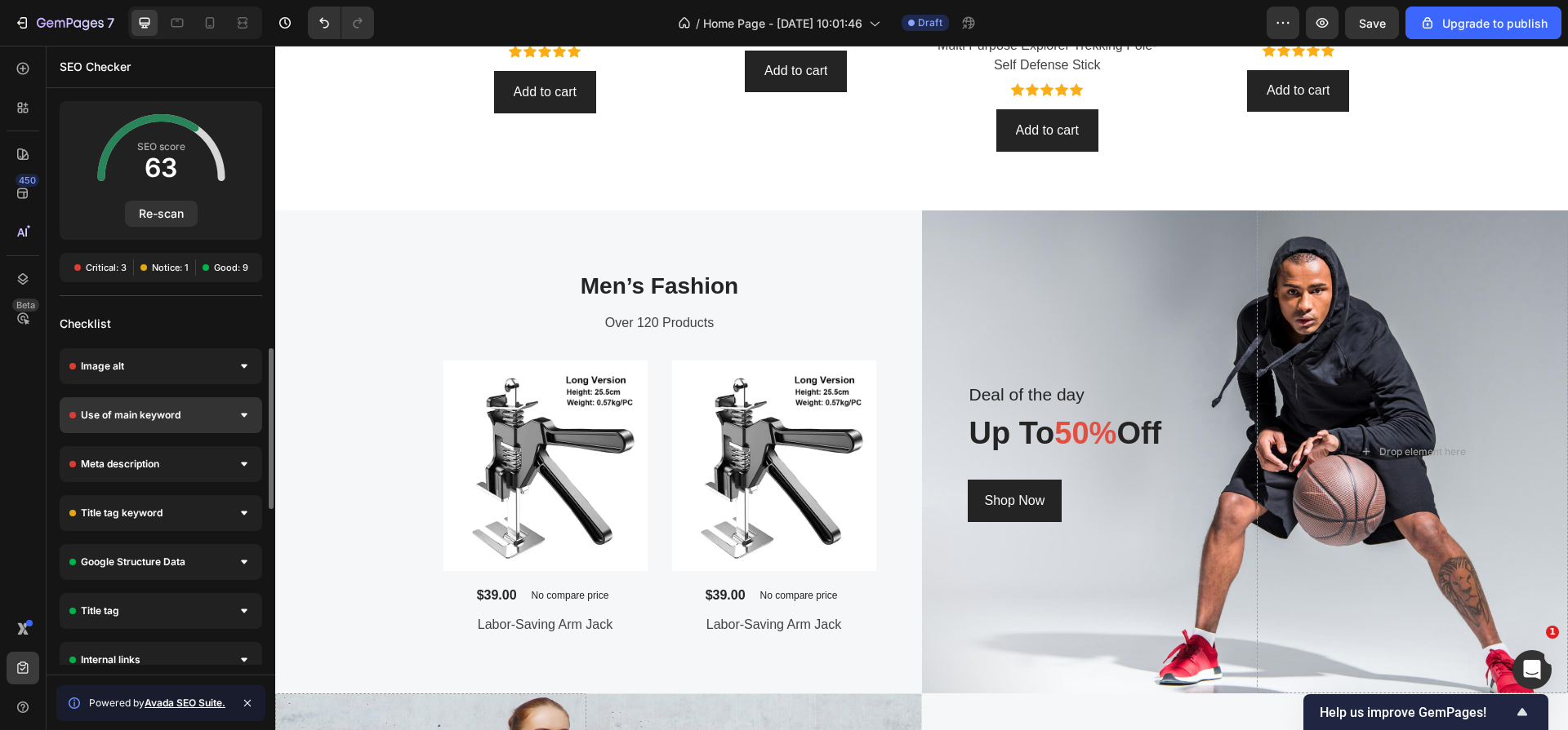
click at [245, 414] on icon at bounding box center [244, 416] width 6 height 4
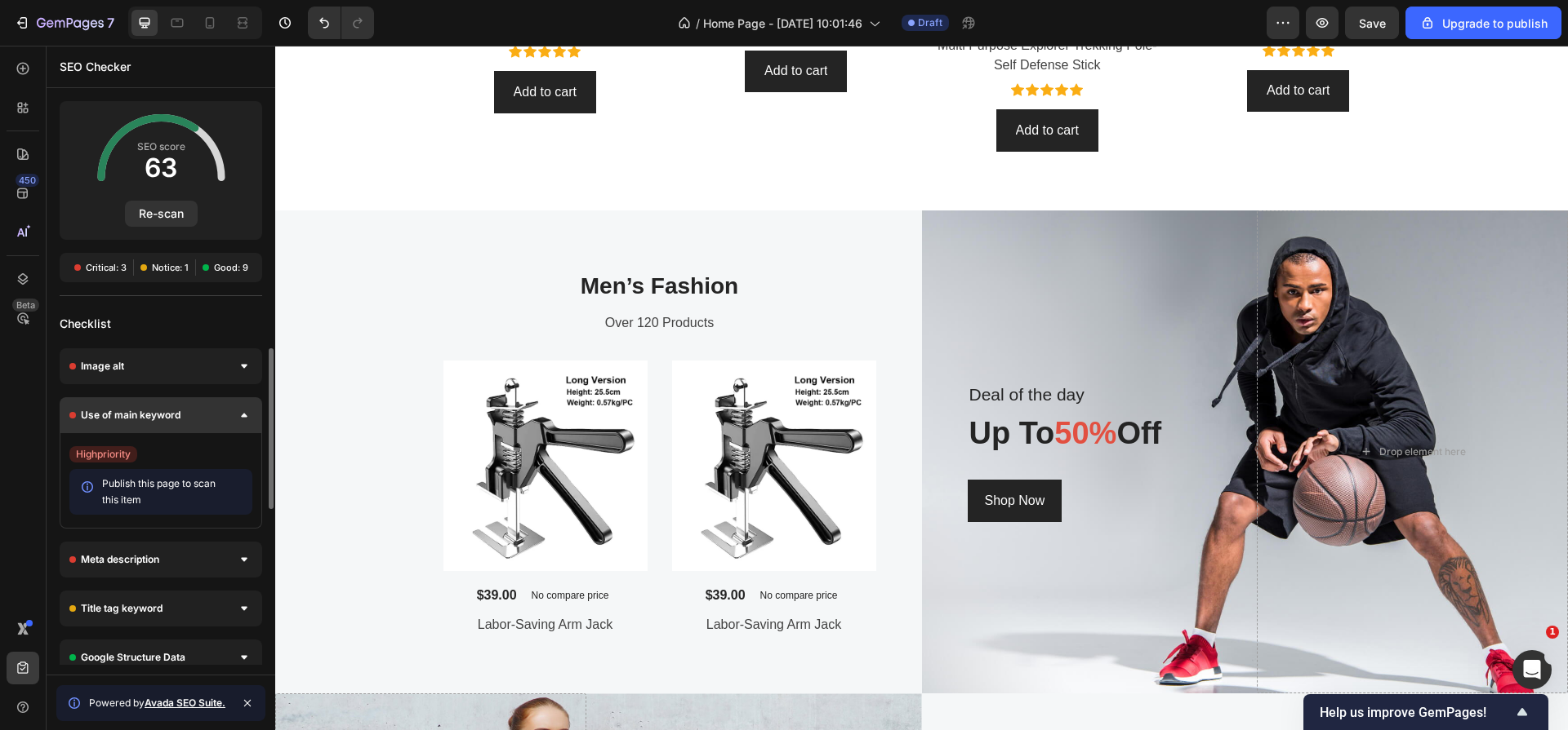
click at [245, 414] on icon at bounding box center [244, 416] width 6 height 4
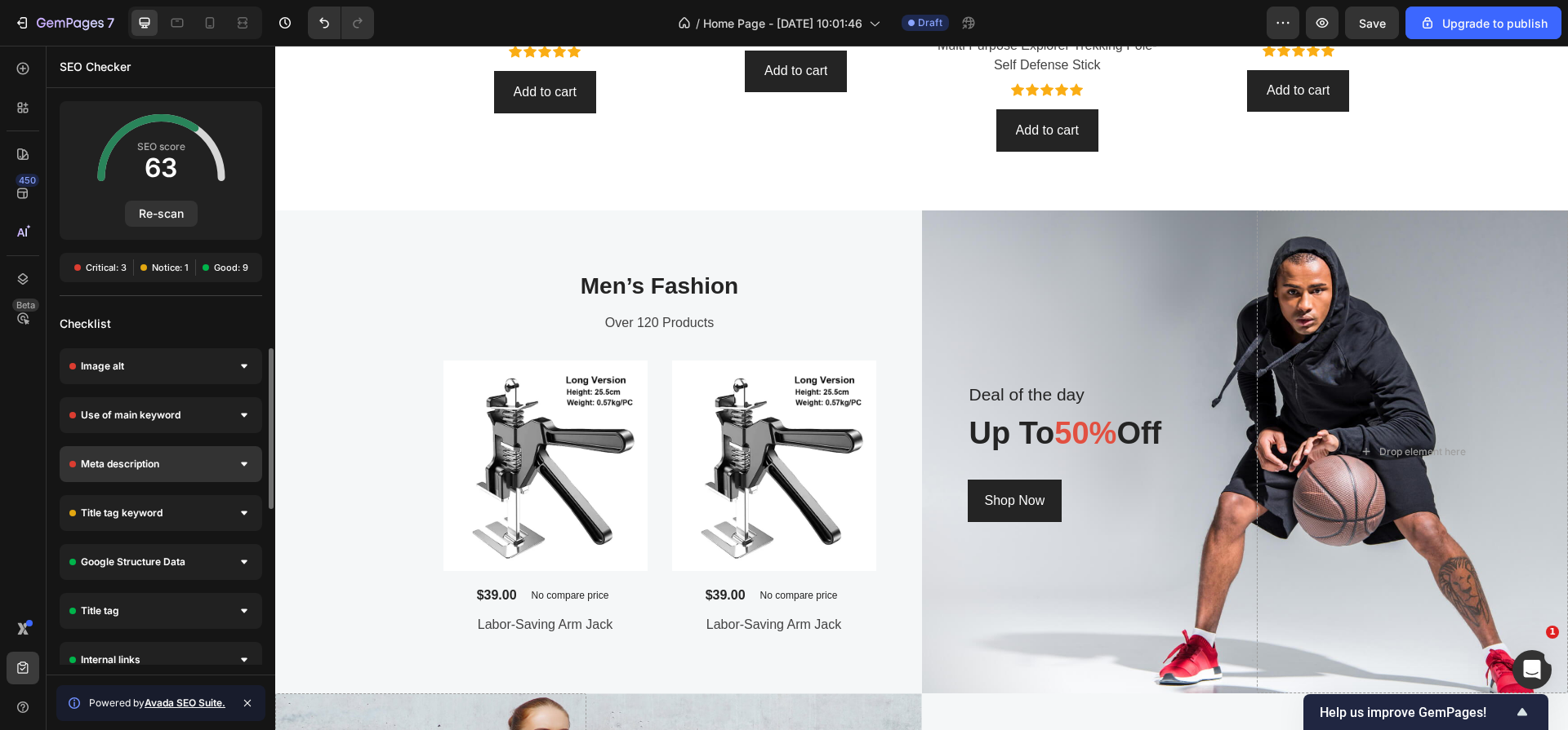
click at [236, 457] on div at bounding box center [244, 465] width 17 height 17
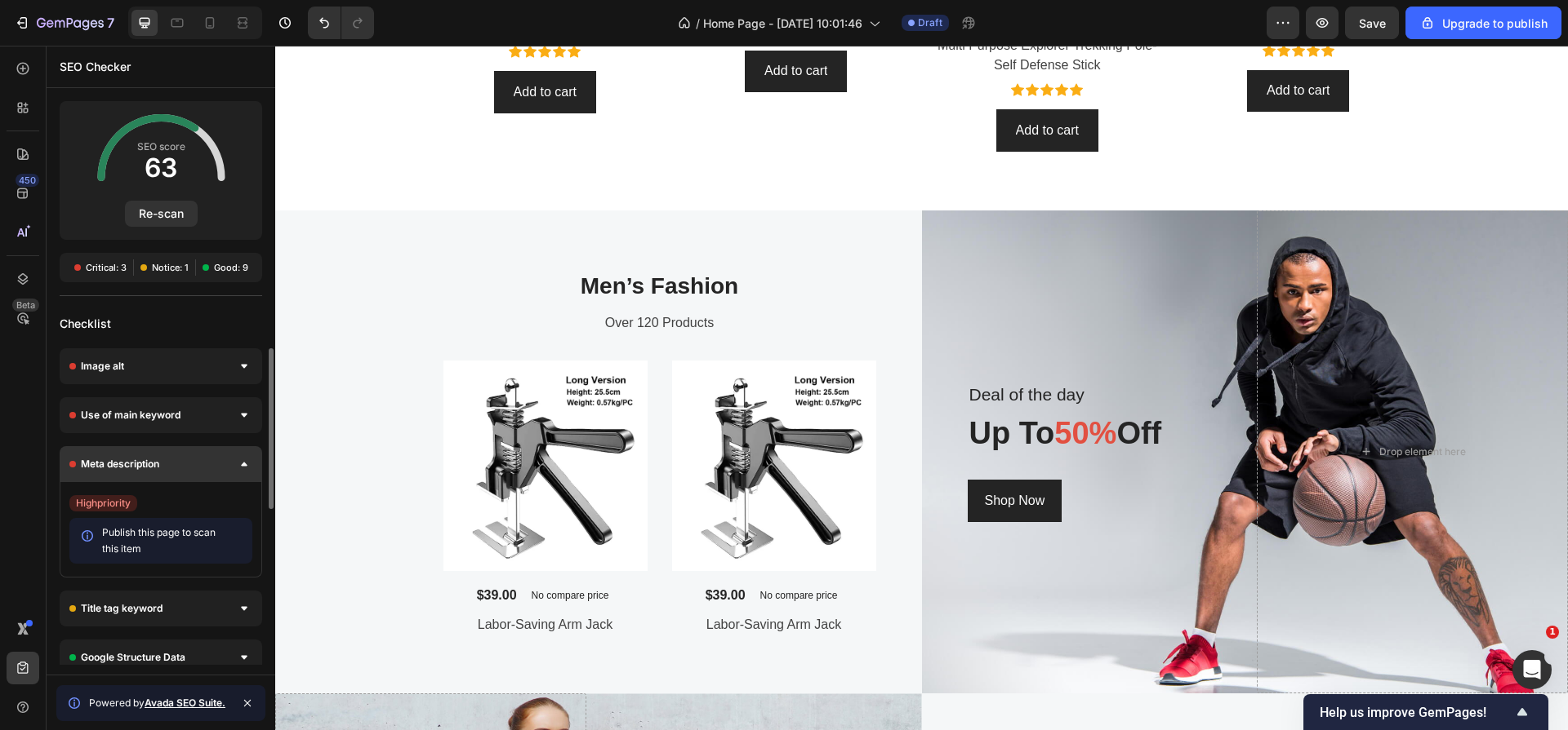
click at [236, 460] on div at bounding box center [244, 465] width 17 height 17
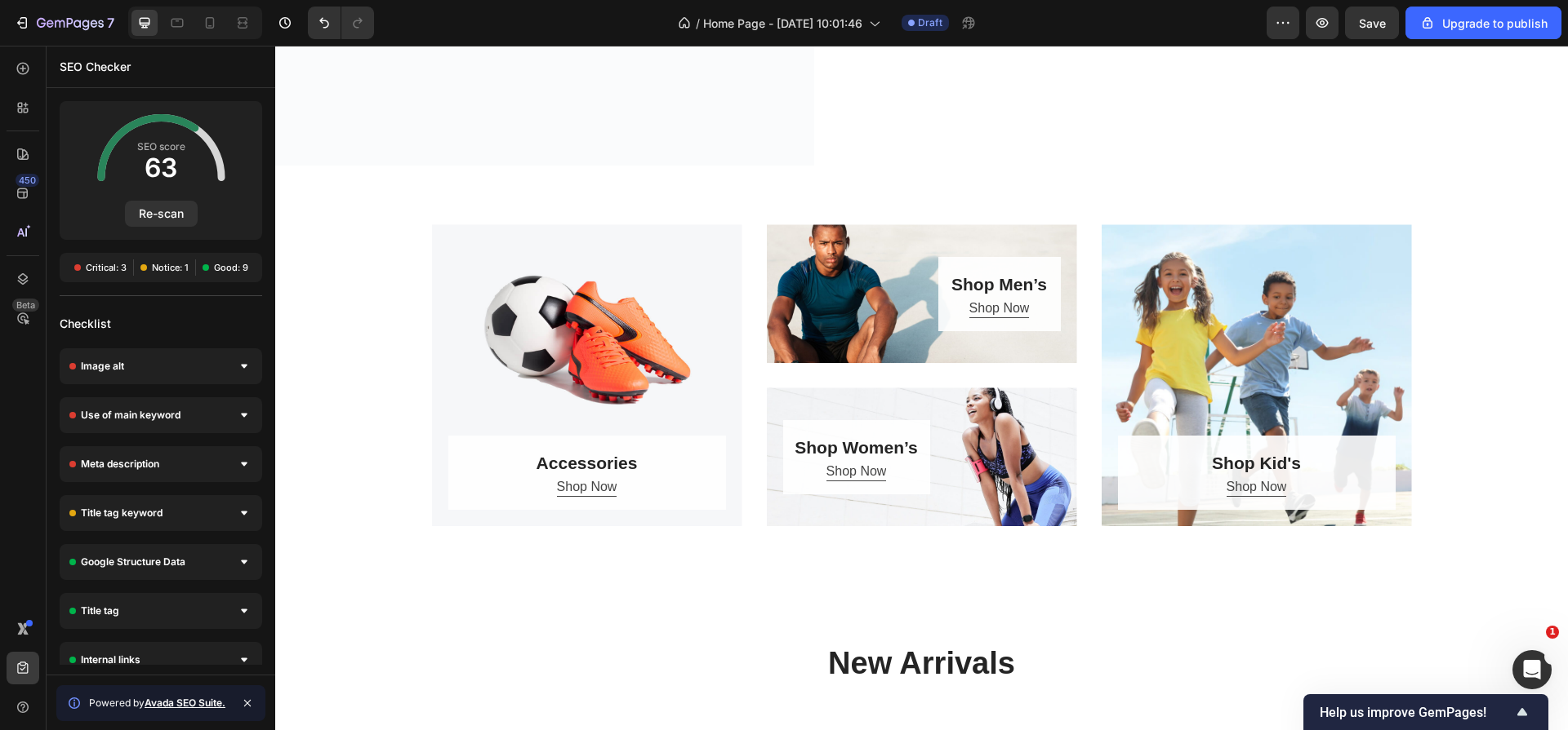
scroll to position [662, 0]
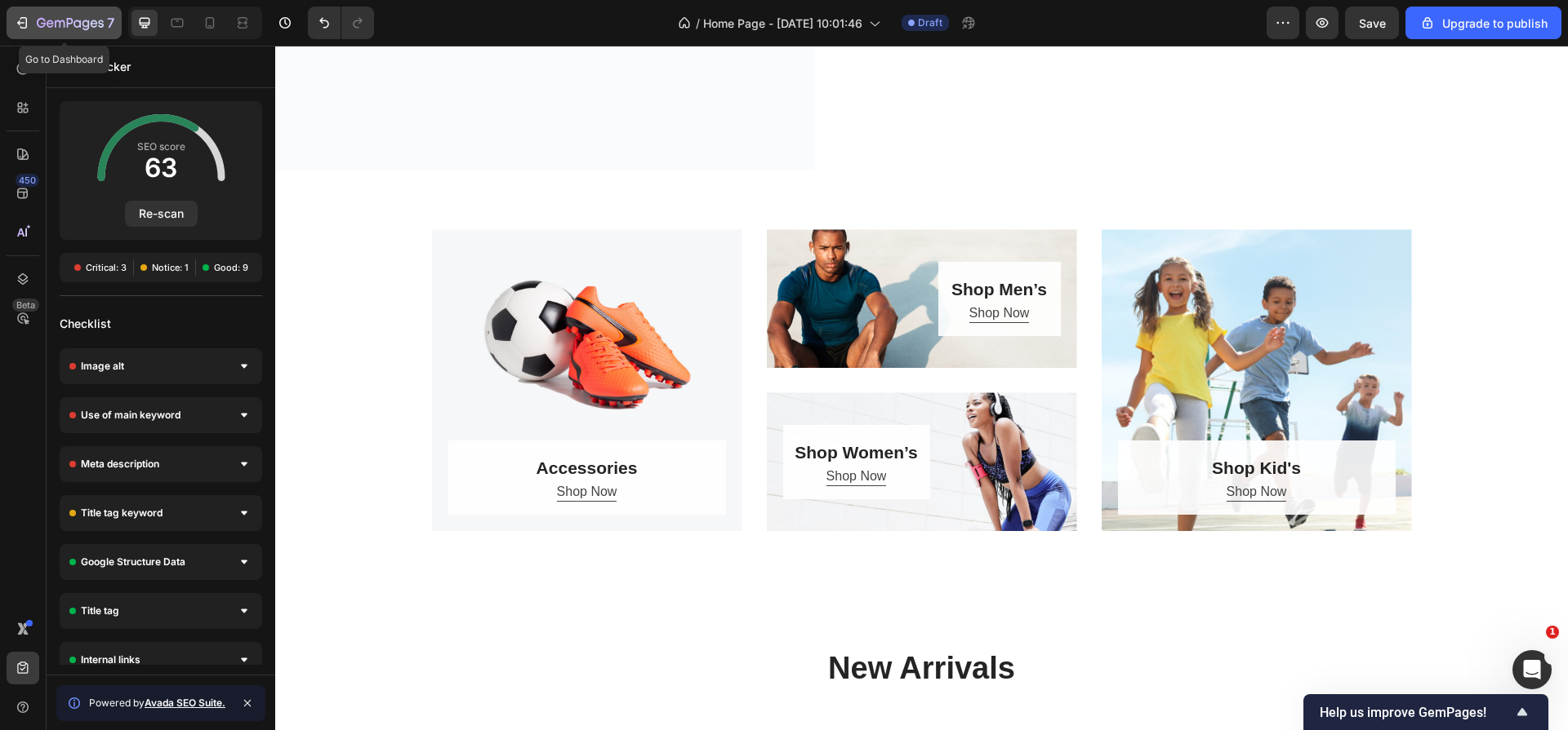
click at [43, 30] on icon "button" at bounding box center [70, 24] width 67 height 14
